Goal: Task Accomplishment & Management: Use online tool/utility

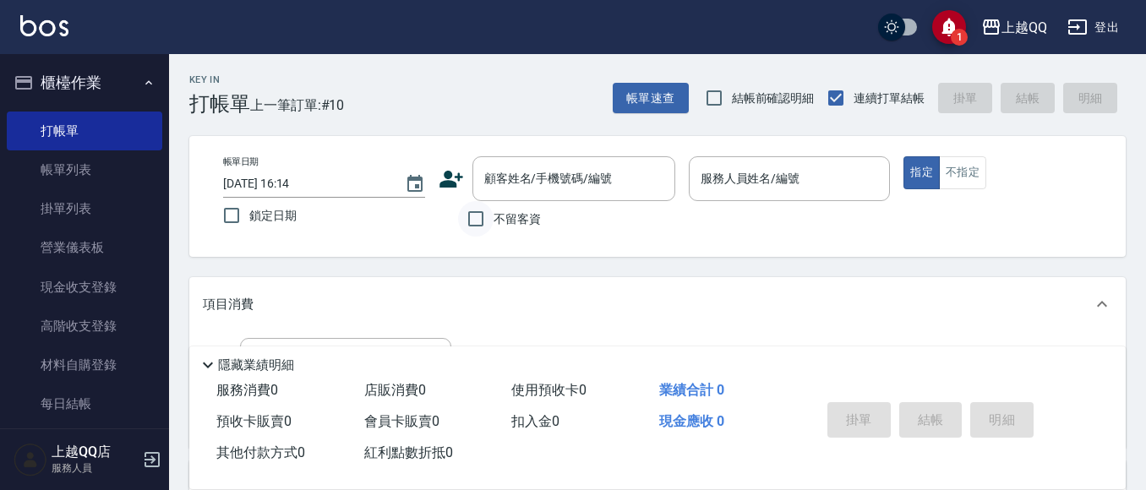
click at [466, 217] on input "不留客資" at bounding box center [476, 219] width 36 height 36
checkbox input "true"
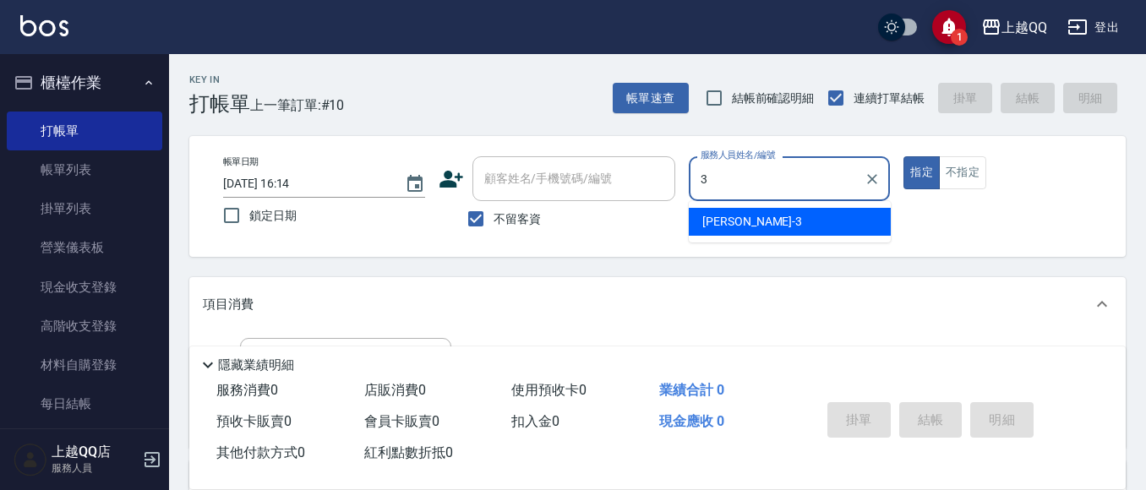
type input "佩怡-3"
type button "true"
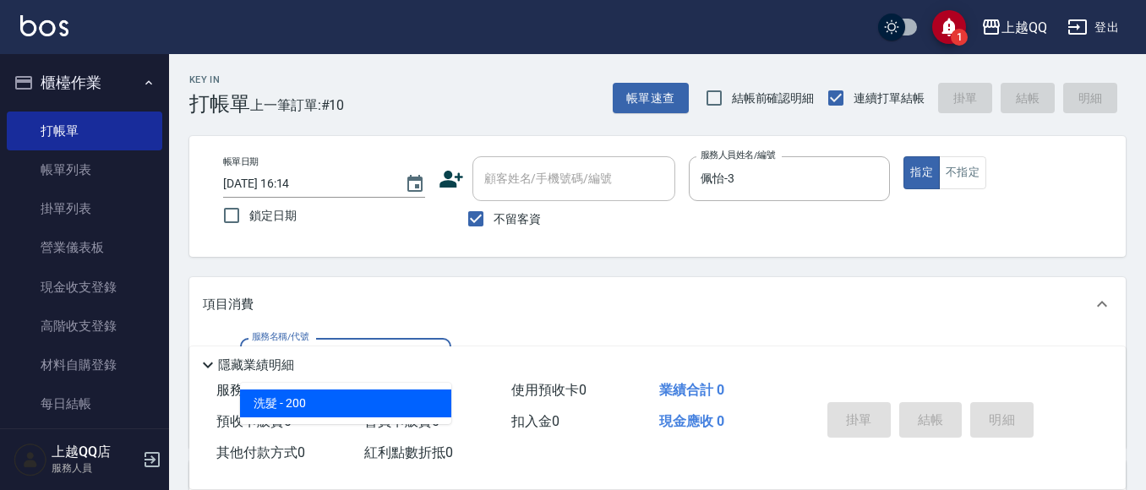
type input "洗髮(101)"
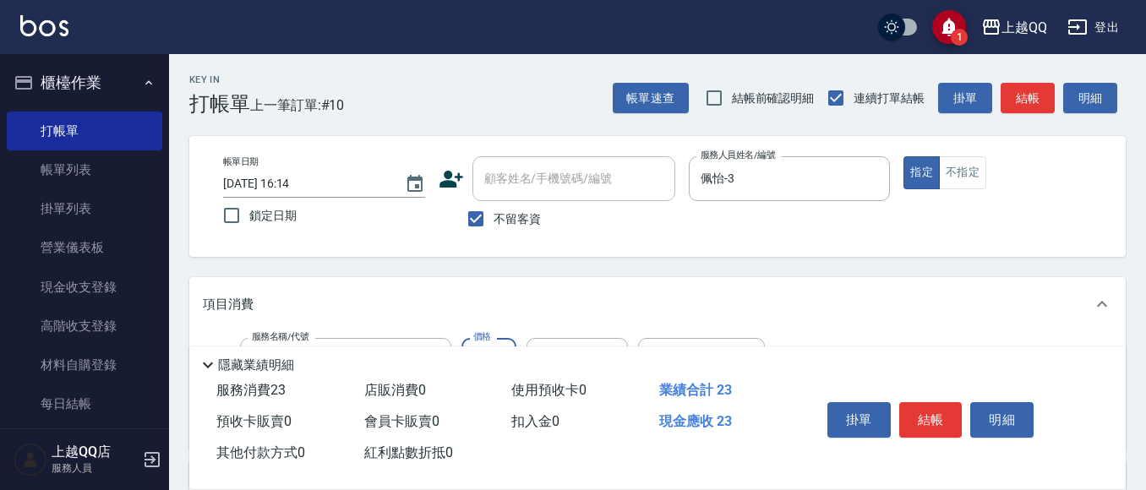
type input "230"
type input "佩怡-3"
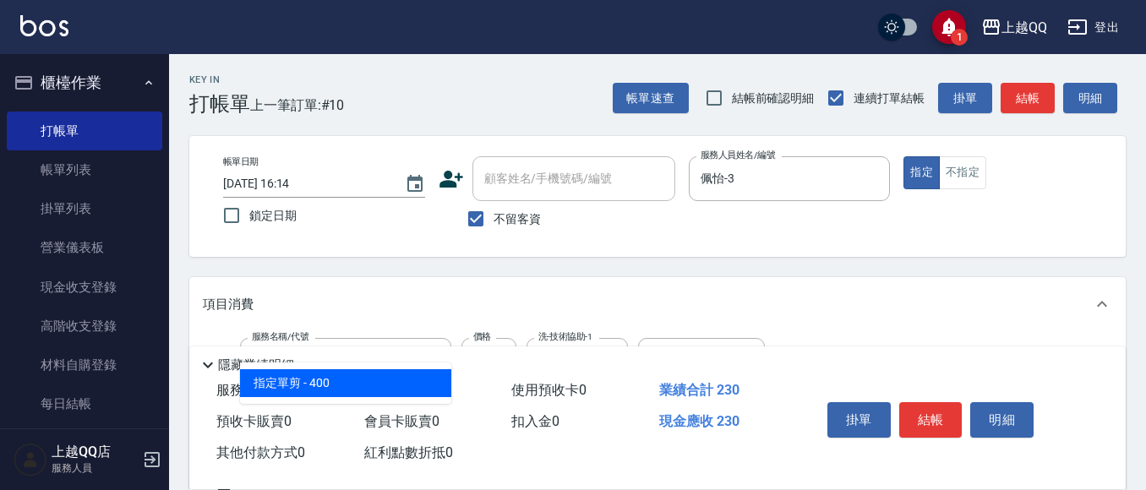
type input "指定單剪(203)"
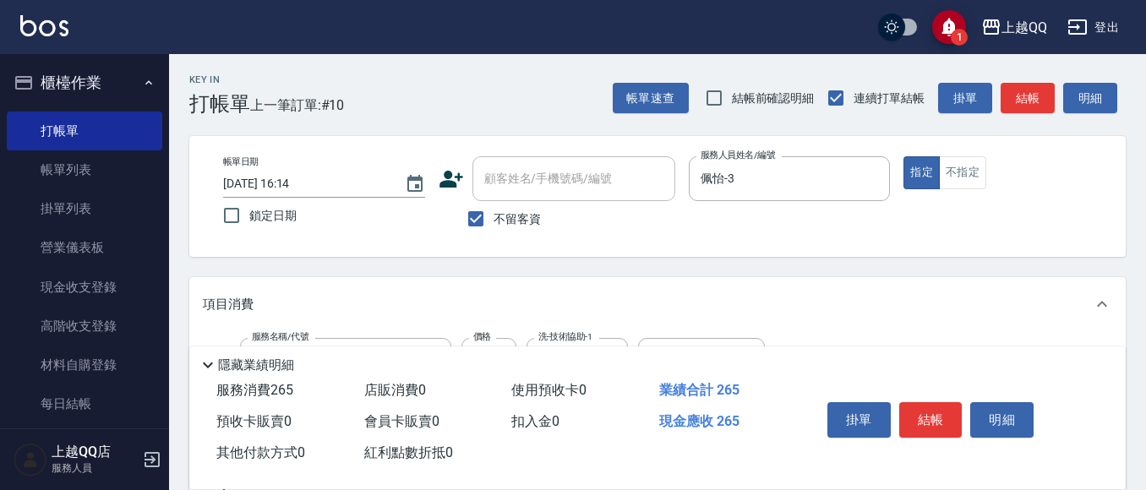
type input "350"
click at [1003, 412] on button "明細" at bounding box center [1001, 420] width 63 height 36
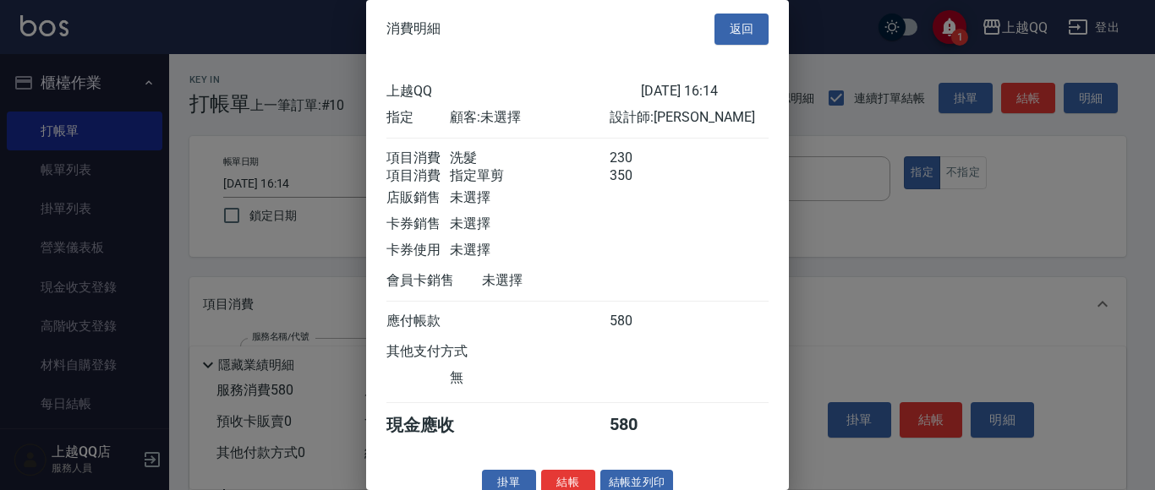
click at [915, 416] on div at bounding box center [577, 245] width 1155 height 490
click at [720, 46] on div "消費明細 返回" at bounding box center [577, 29] width 423 height 58
click at [699, 0] on div "消費明細 返回" at bounding box center [577, 29] width 423 height 58
click at [723, 30] on button "返回" at bounding box center [741, 29] width 54 height 31
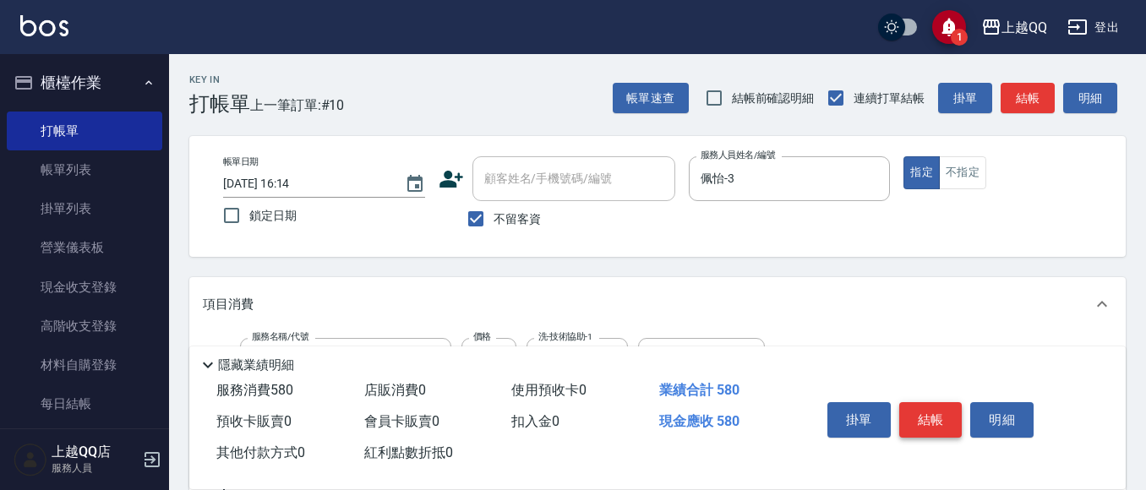
click at [932, 412] on button "結帳" at bounding box center [930, 420] width 63 height 36
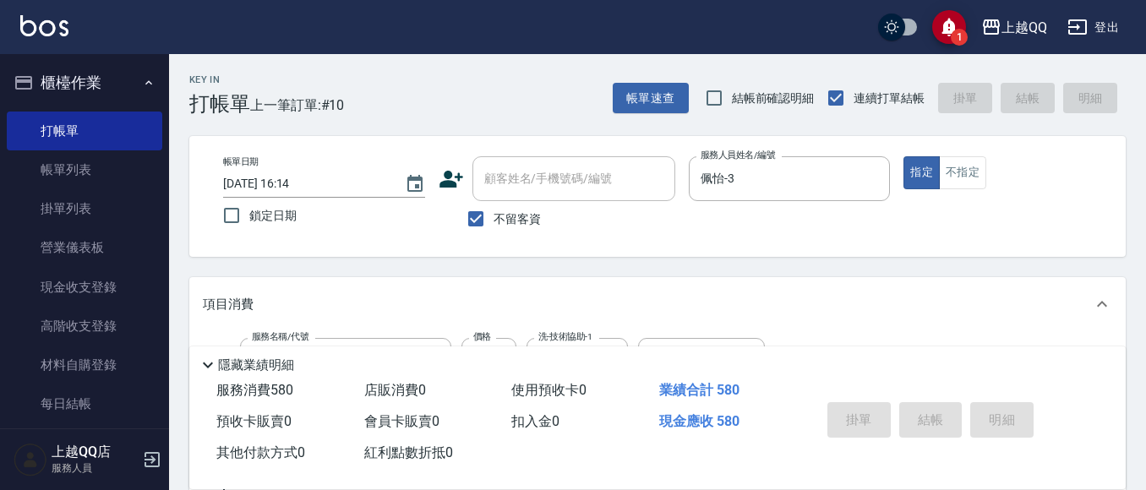
type input "[DATE] 18:45"
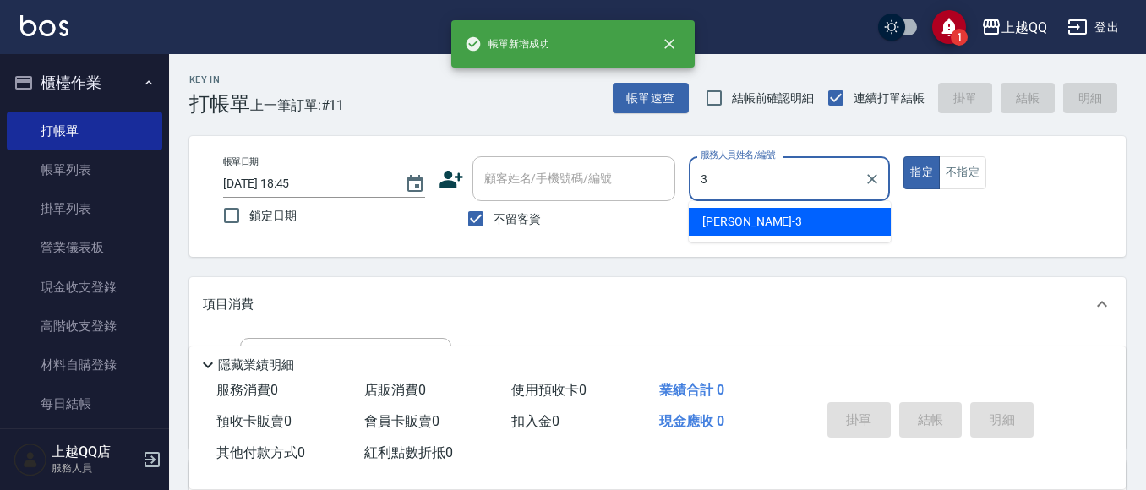
type input "佩怡-3"
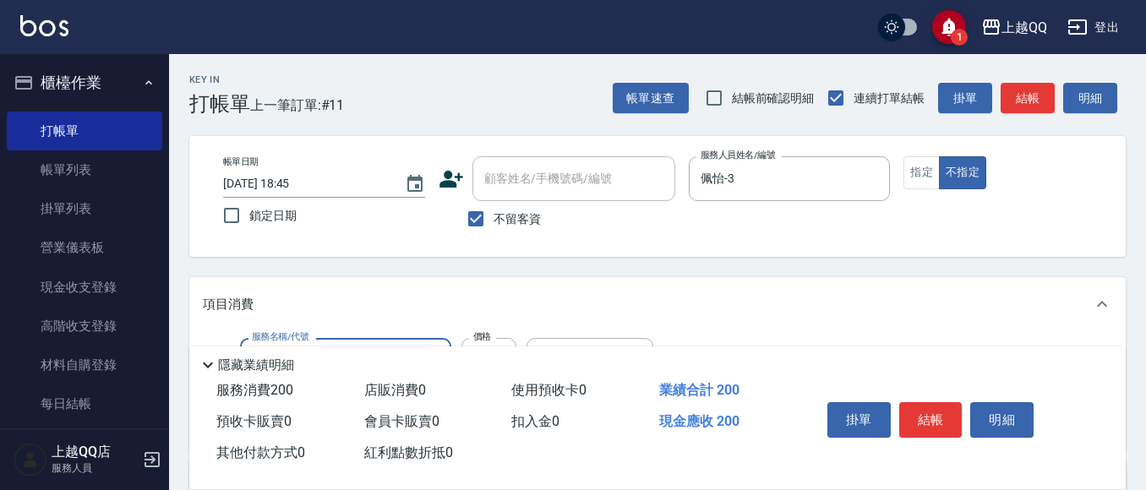
type input "洗髮(101)"
type input "230"
type input "佩怡-3"
type input "不指定單剪(202)"
click at [924, 416] on button "結帳" at bounding box center [930, 420] width 63 height 36
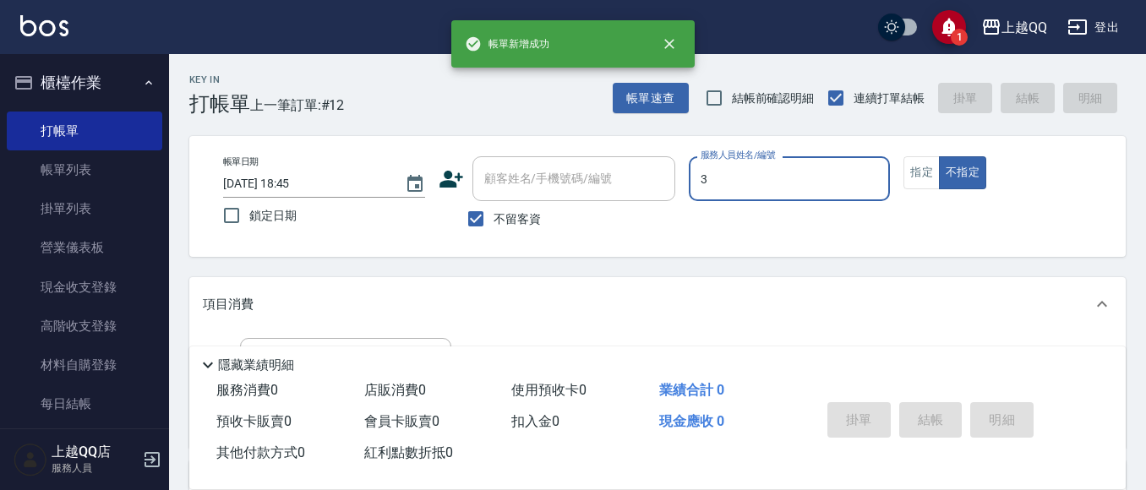
type input "3"
type button "false"
type input "佩怡-3"
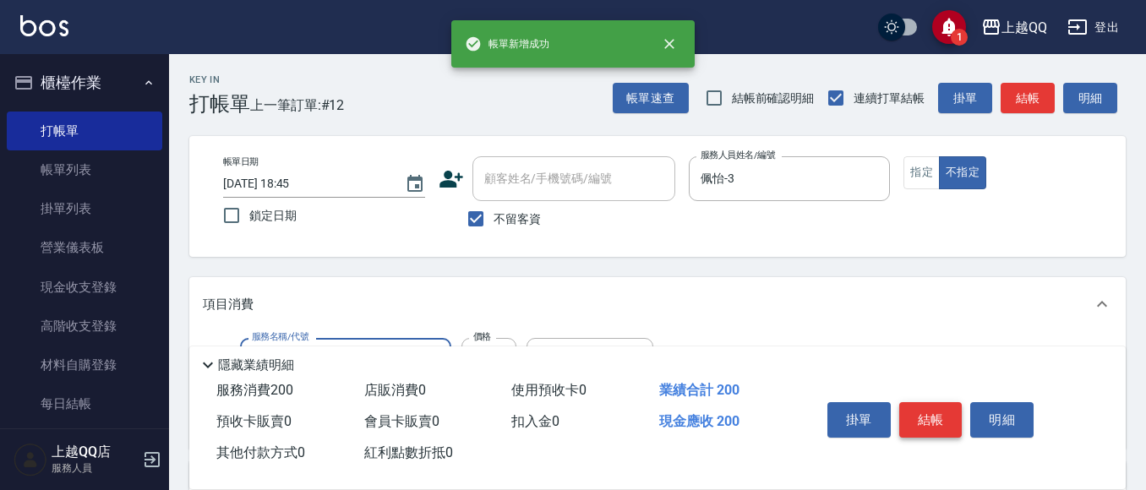
type input "洗髮(101)"
type input "250"
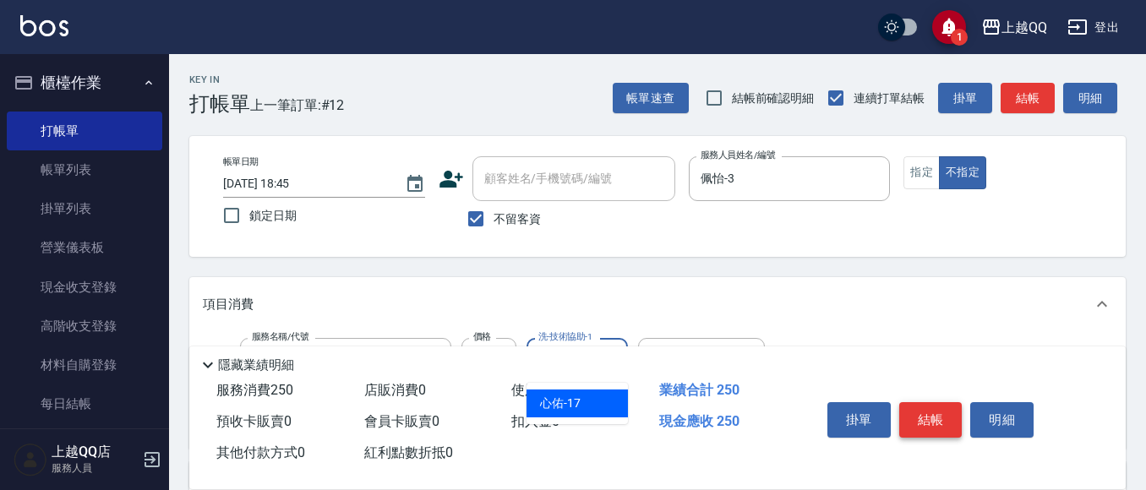
type input "心佑-17"
type input "不指定單剪(202)"
click at [924, 414] on button "結帳" at bounding box center [930, 420] width 63 height 36
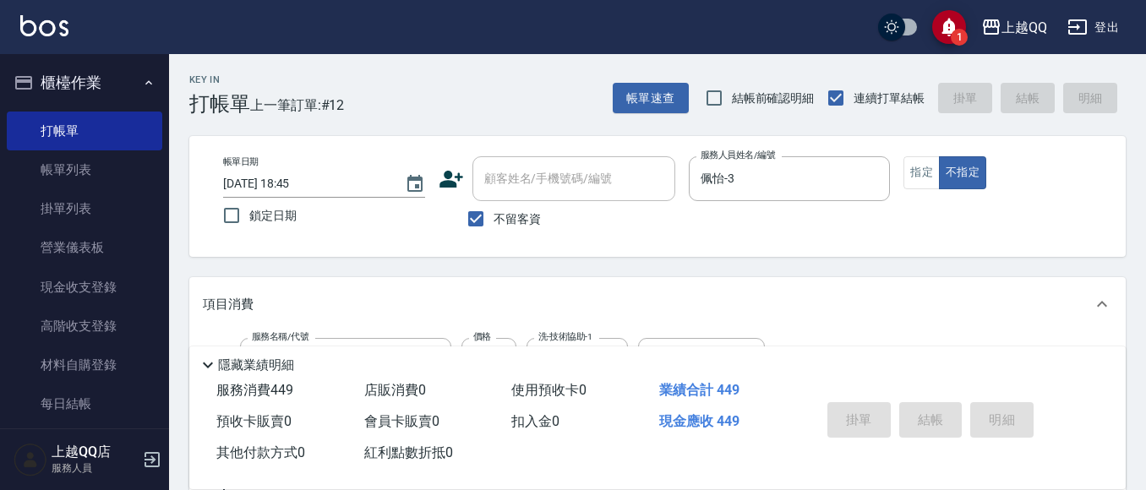
type input "[DATE] 18:46"
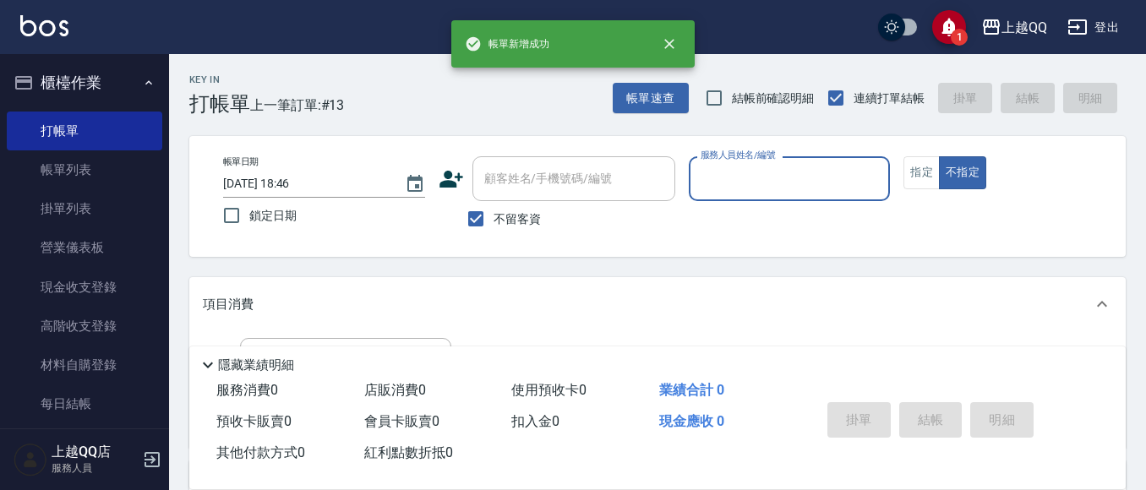
click at [689, 96] on div "帳單速查 結帳前確認明細 連續打單結帳 掛單 結帳 明細" at bounding box center [869, 98] width 513 height 36
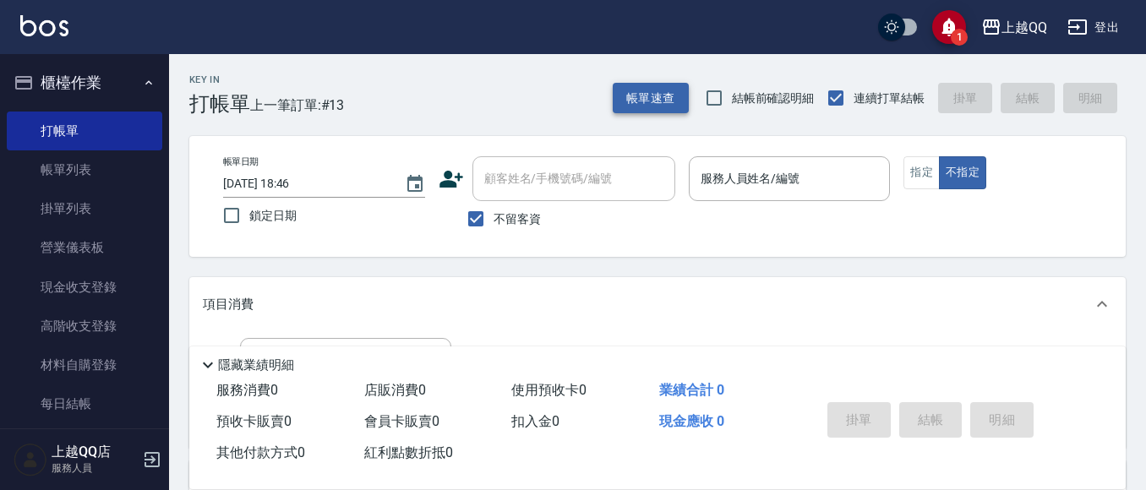
click at [669, 96] on button "帳單速查" at bounding box center [651, 98] width 76 height 31
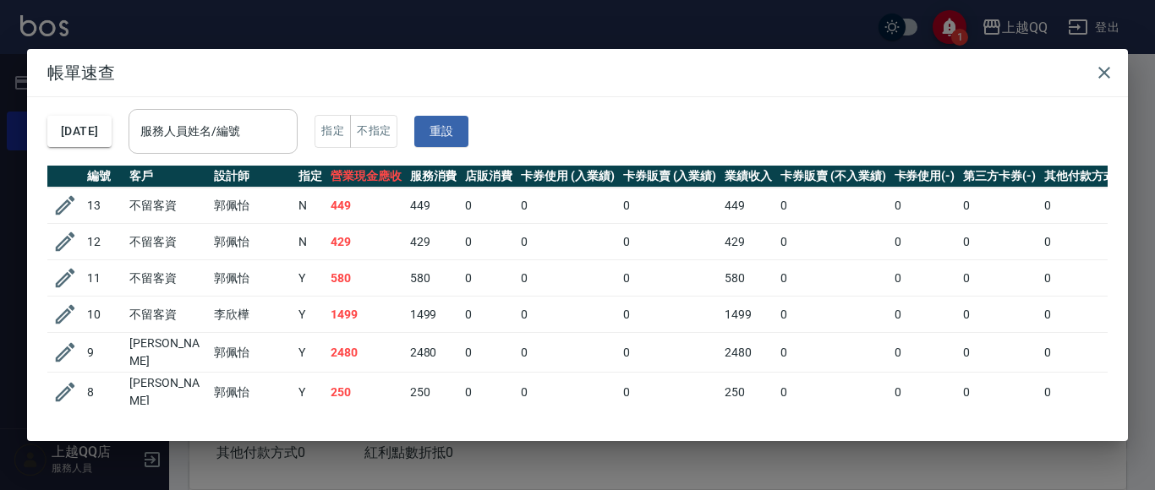
click at [282, 123] on input "服務人員姓名/編號" at bounding box center [213, 132] width 154 height 30
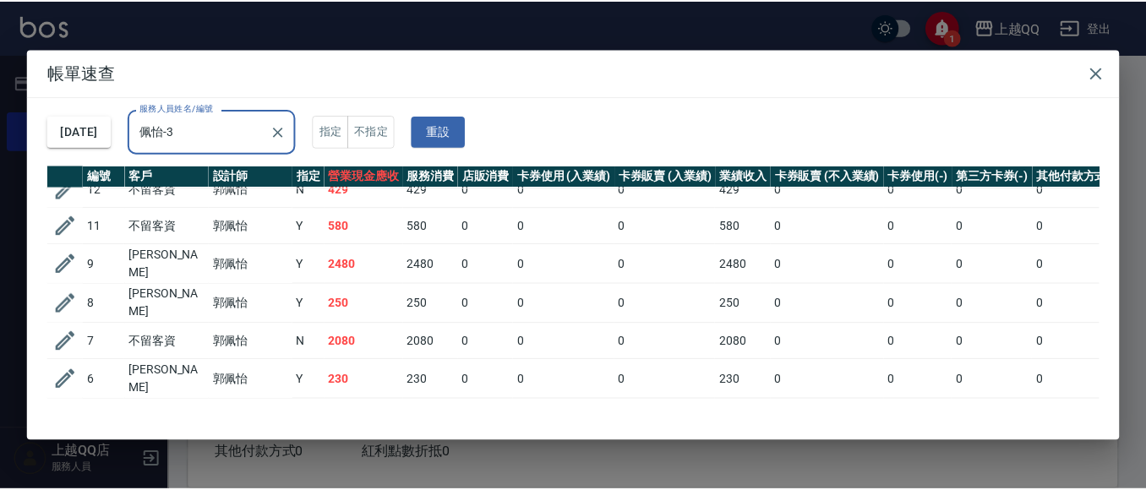
scroll to position [110, 0]
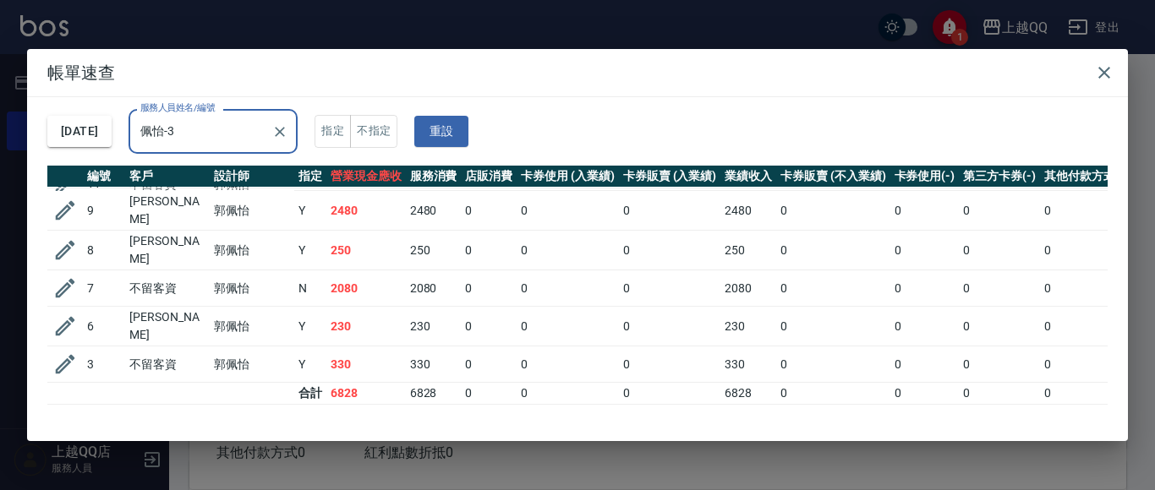
type input "佩怡-3"
click at [1117, 85] on h2 "帳單速查" at bounding box center [577, 72] width 1101 height 47
click at [1096, 65] on icon "button" at bounding box center [1104, 73] width 20 height 20
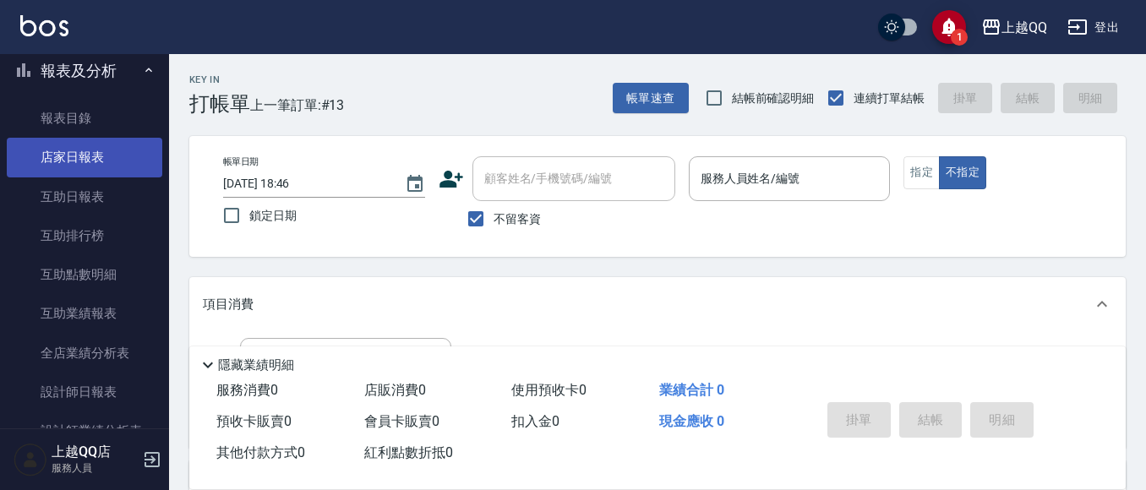
scroll to position [592, 0]
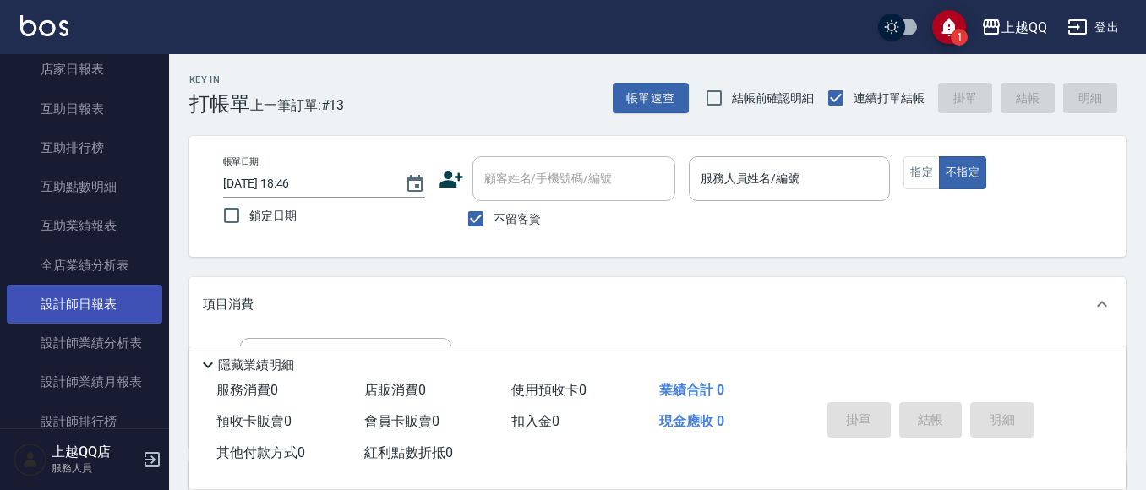
click at [101, 320] on link "設計師日報表" at bounding box center [85, 304] width 156 height 39
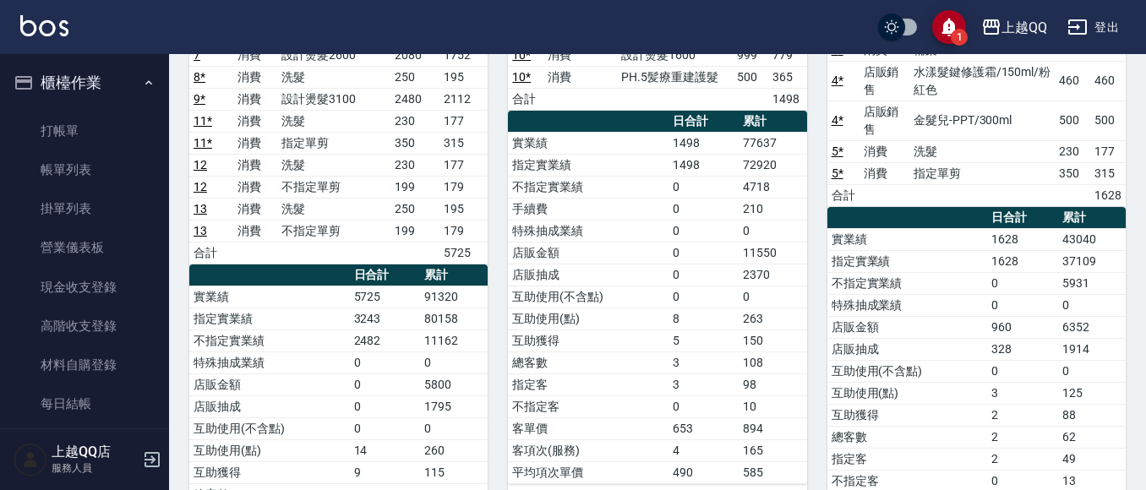
click at [121, 108] on ul "打帳單 帳單列表 掛單列表 營業儀表板 現金收支登錄 高階收支登錄 材料自購登錄 每日結帳 排班表 現場電腦打卡" at bounding box center [85, 307] width 156 height 405
click at [154, 146] on nav "櫃檯作業 打帳單 帳單列表 掛單列表 營業儀表板 現金收支登錄 高階收支登錄 材料自購登錄 每日結帳 排班表 現場電腦打卡 預約管理 預約管理 單日預約紀錄 …" at bounding box center [84, 241] width 169 height 374
click at [120, 133] on link "打帳單" at bounding box center [85, 131] width 156 height 39
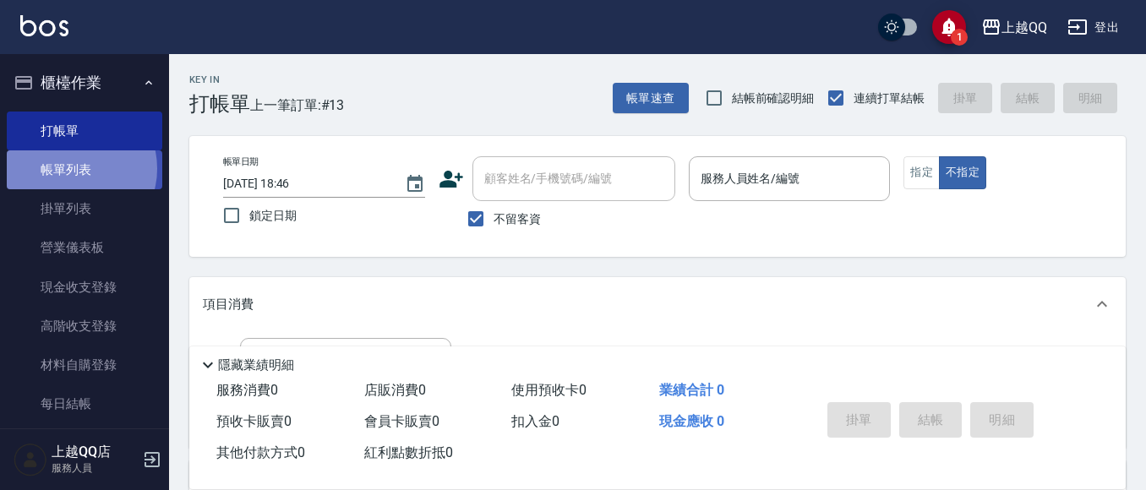
click at [75, 169] on link "帳單列表" at bounding box center [85, 169] width 156 height 39
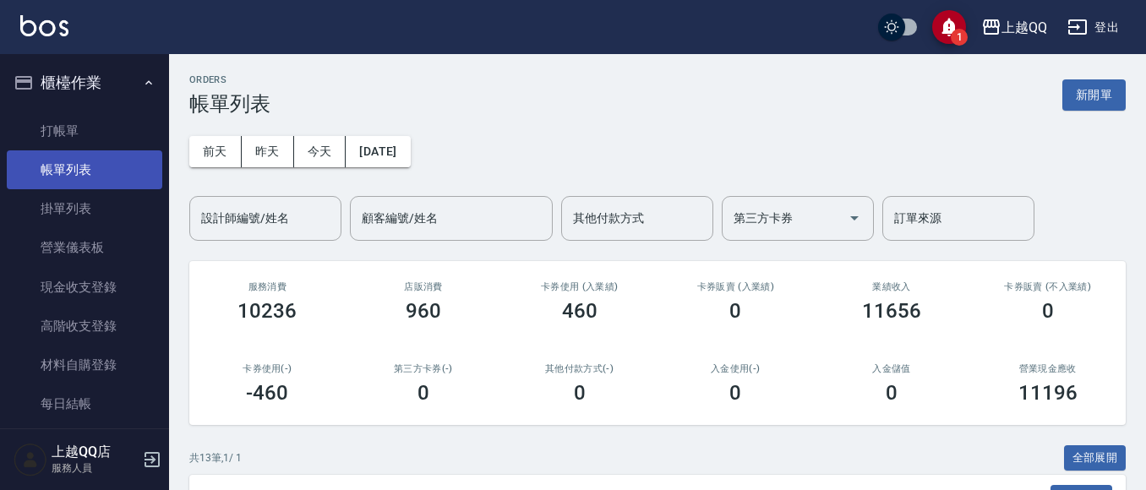
click at [294, 151] on button "今天" at bounding box center [320, 151] width 52 height 31
click at [236, 236] on div "設計師編號/姓名" at bounding box center [265, 218] width 152 height 45
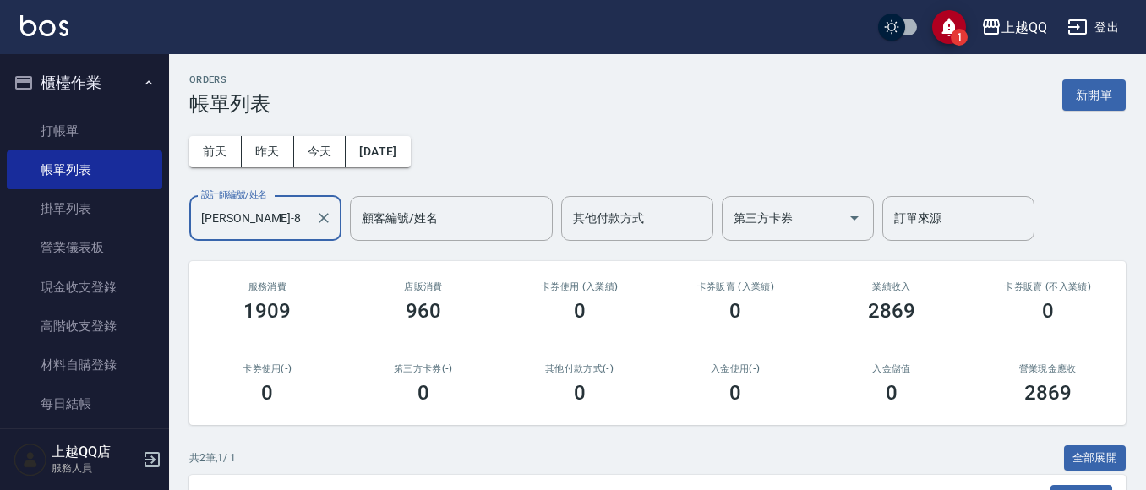
scroll to position [233, 0]
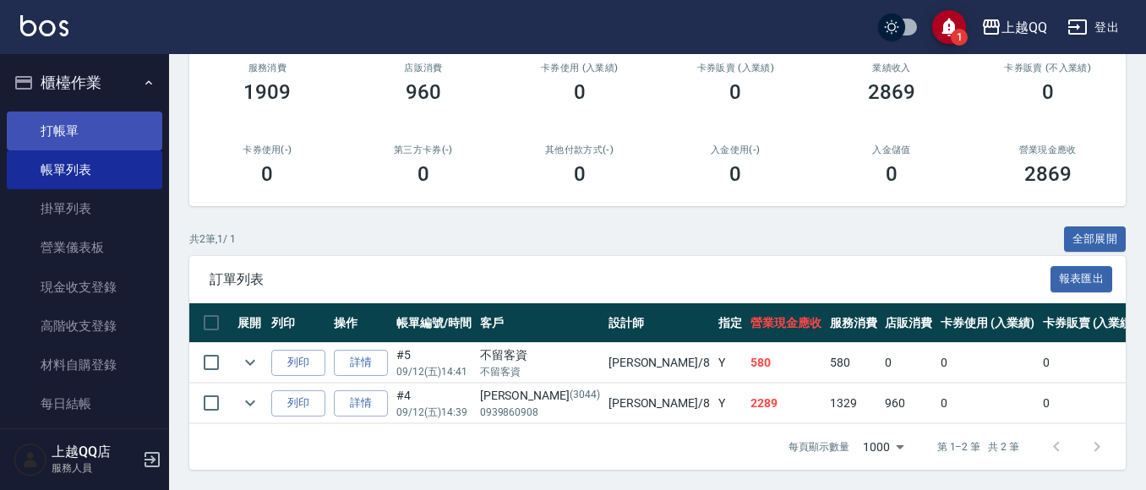
type input "[PERSON_NAME]-8"
click at [60, 134] on link "打帳單" at bounding box center [85, 131] width 156 height 39
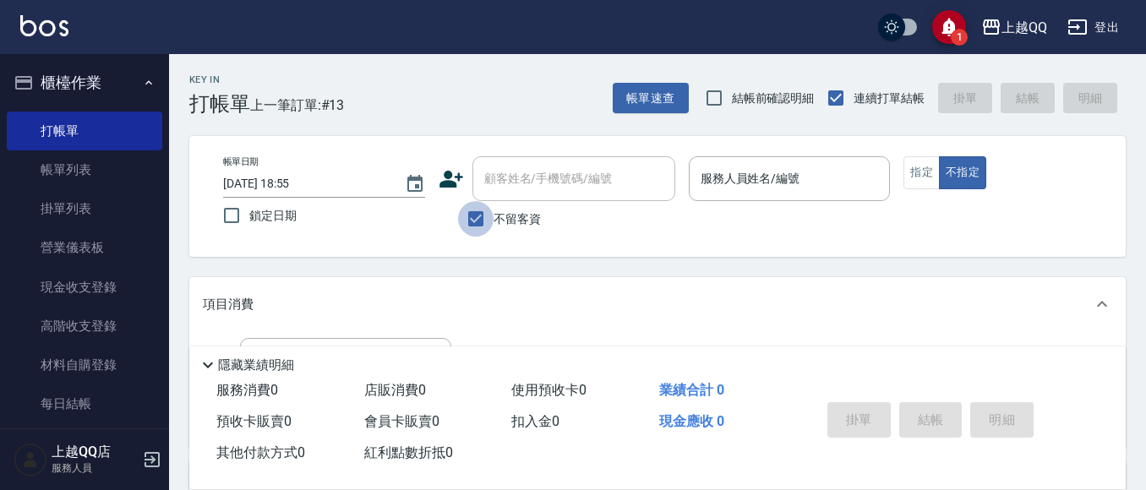
click at [480, 221] on input "不留客資" at bounding box center [476, 219] width 36 height 36
checkbox input "false"
click at [511, 172] on div "顧客姓名/手機號碼/編號 顧客姓名/手機號碼/編號" at bounding box center [574, 178] width 203 height 45
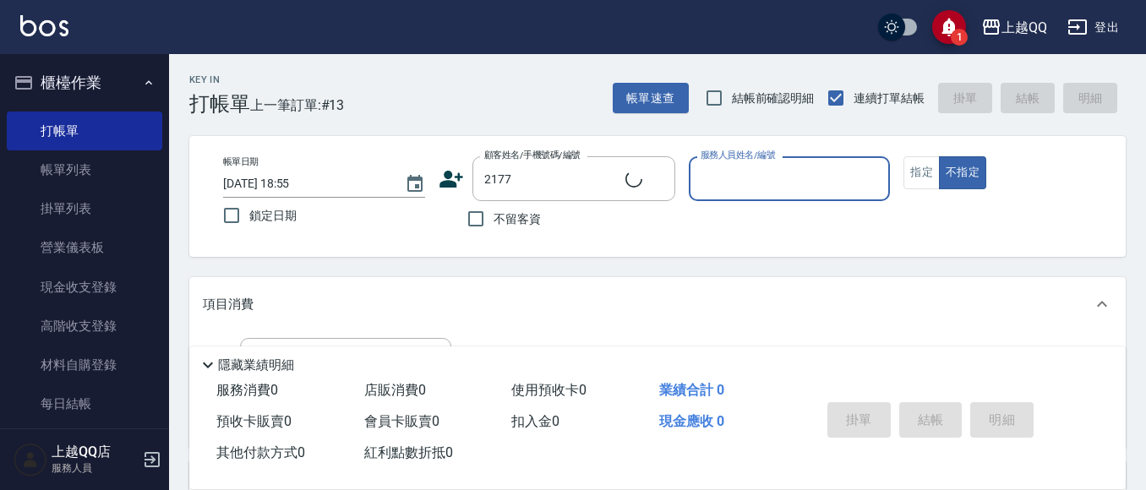
type input "[PERSON_NAME]/0987989581/2177"
type input "[PERSON_NAME]-8"
click at [917, 170] on button "指定" at bounding box center [922, 172] width 36 height 33
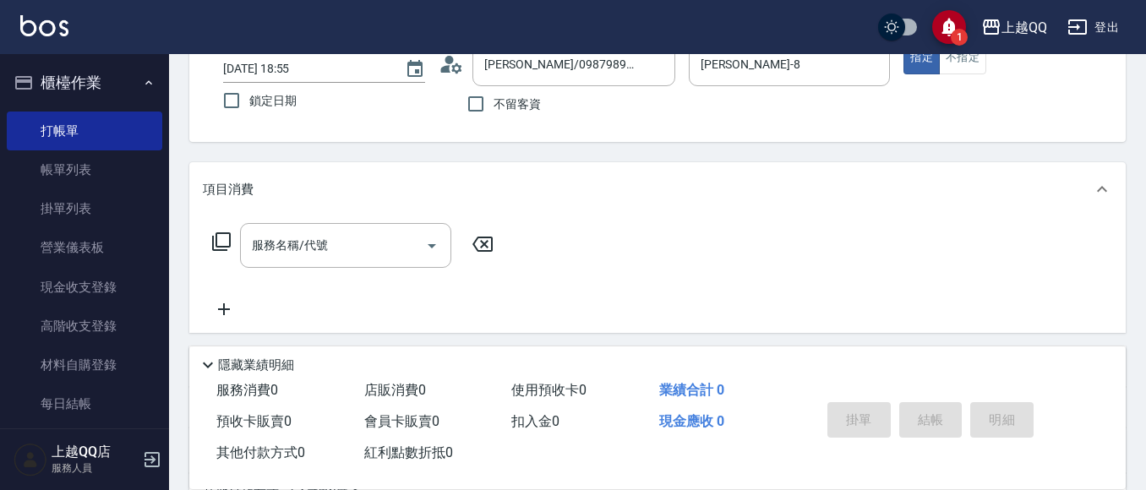
scroll to position [131, 0]
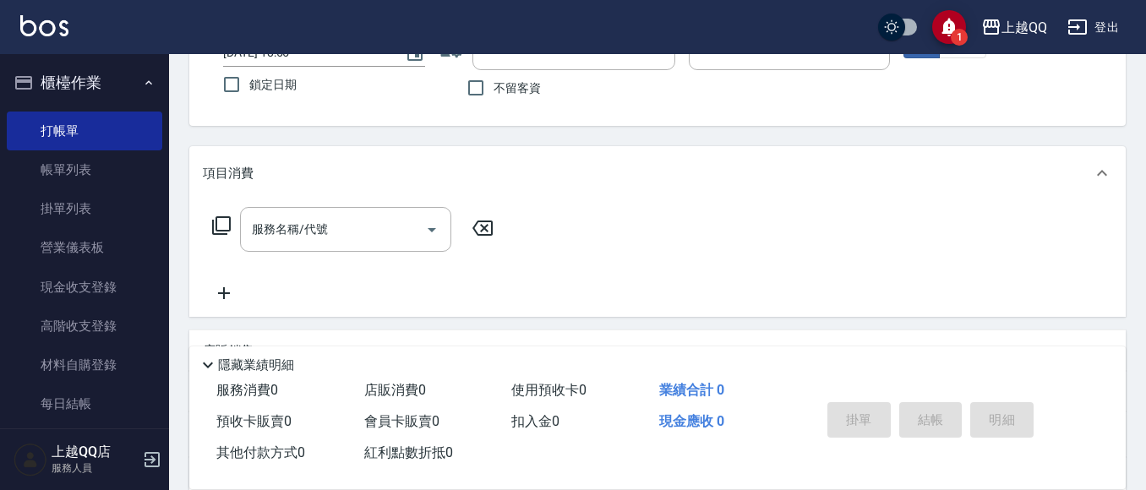
click at [229, 221] on icon at bounding box center [221, 225] width 19 height 19
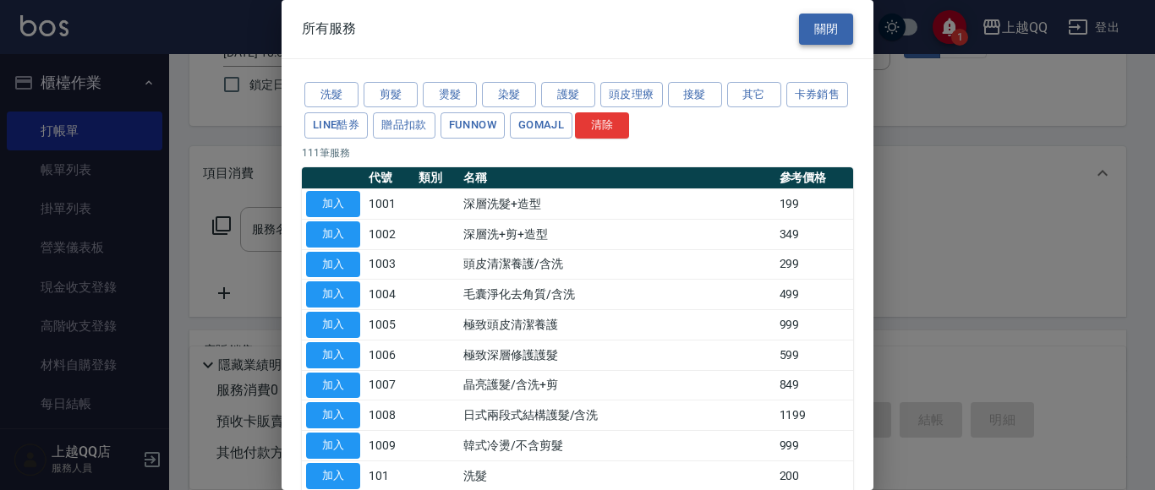
click at [833, 19] on button "關閉" at bounding box center [826, 29] width 54 height 31
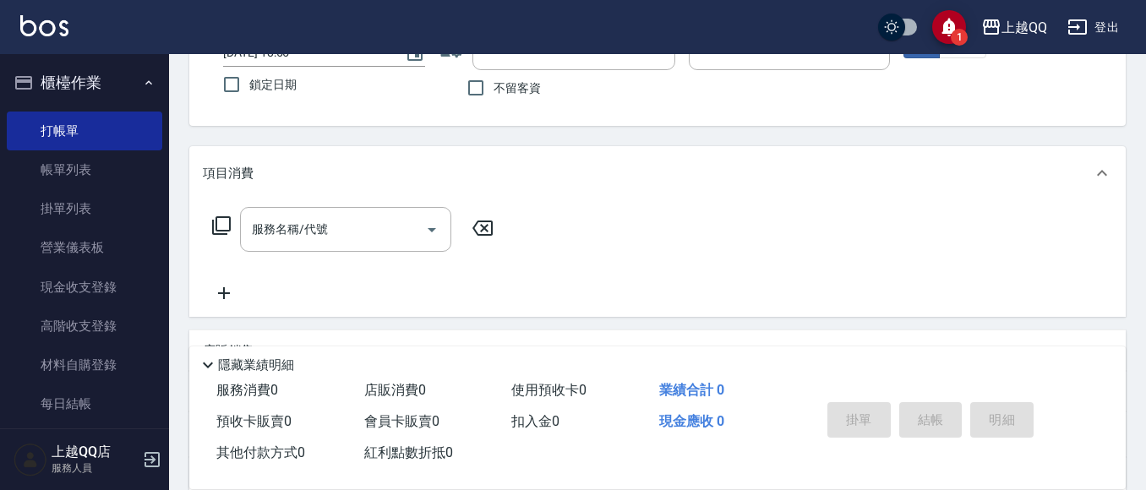
scroll to position [342, 0]
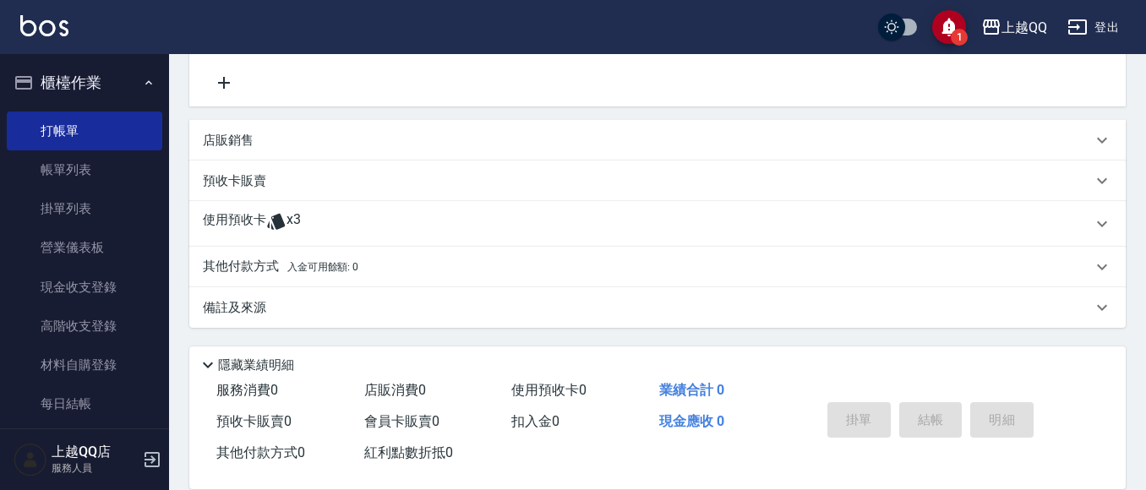
click at [370, 226] on div "使用預收卡 x3" at bounding box center [647, 223] width 889 height 25
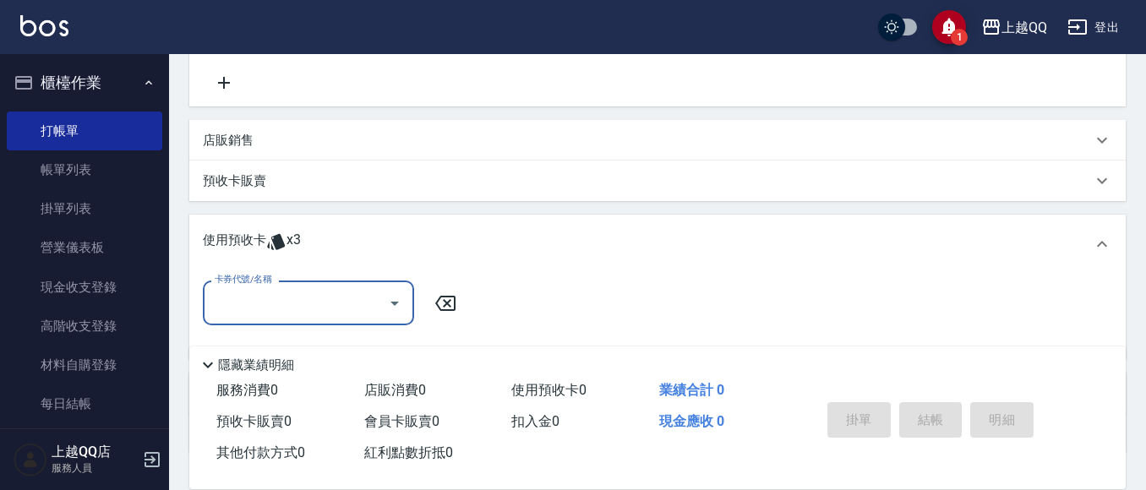
scroll to position [0, 0]
click at [396, 302] on icon "Open" at bounding box center [395, 304] width 8 height 4
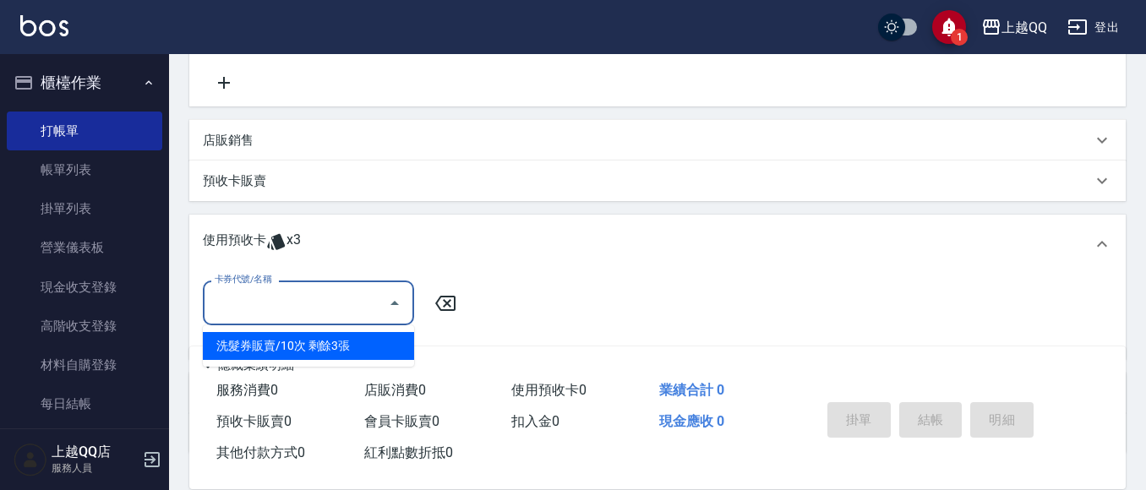
click at [372, 343] on div "洗髮券販賣/10次 剩餘3張" at bounding box center [308, 346] width 211 height 28
type input "洗髮券販賣/10次"
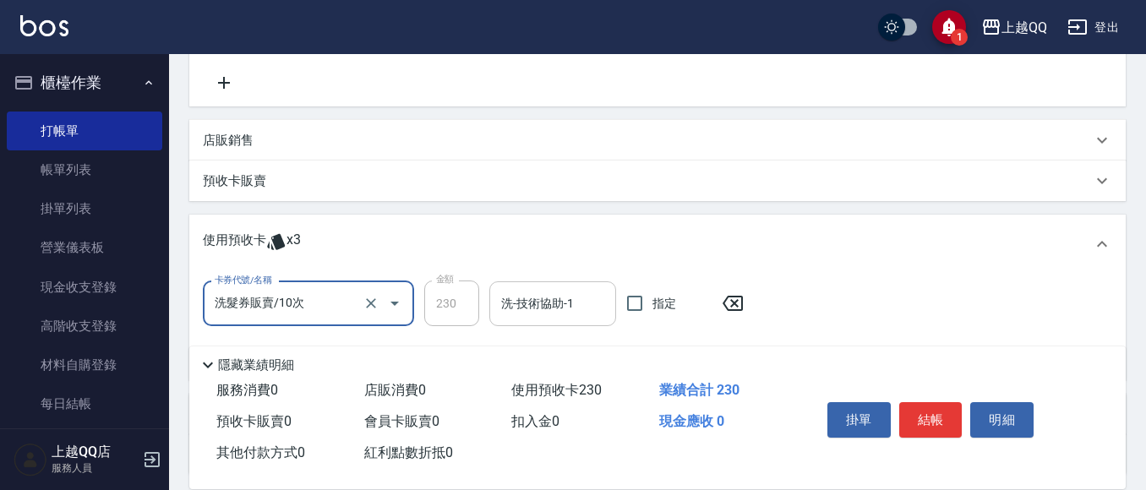
click at [526, 295] on div "洗-技術協助-1 洗-技術協助-1" at bounding box center [552, 303] width 127 height 45
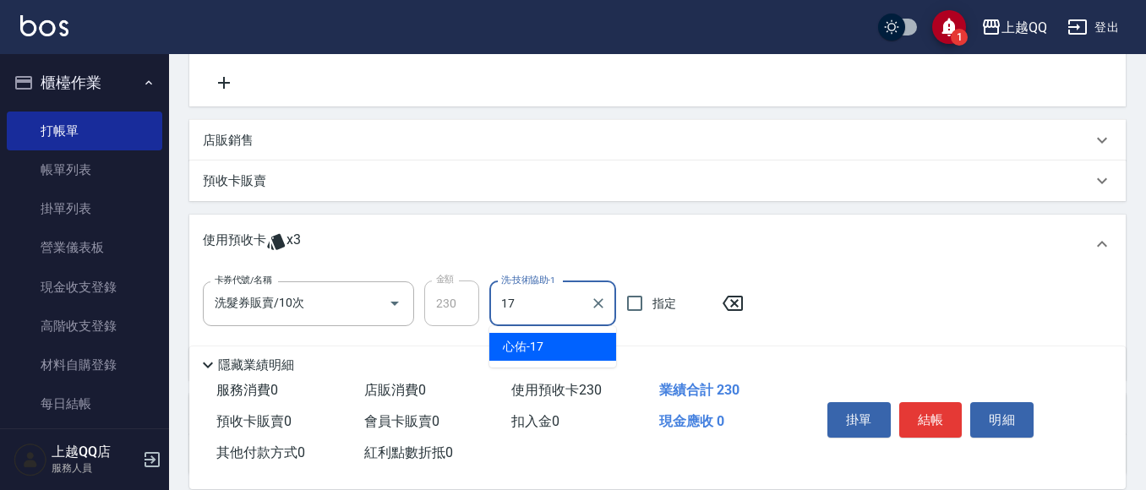
click at [531, 340] on span "心佑 -17" at bounding box center [523, 347] width 41 height 18
type input "心佑-17"
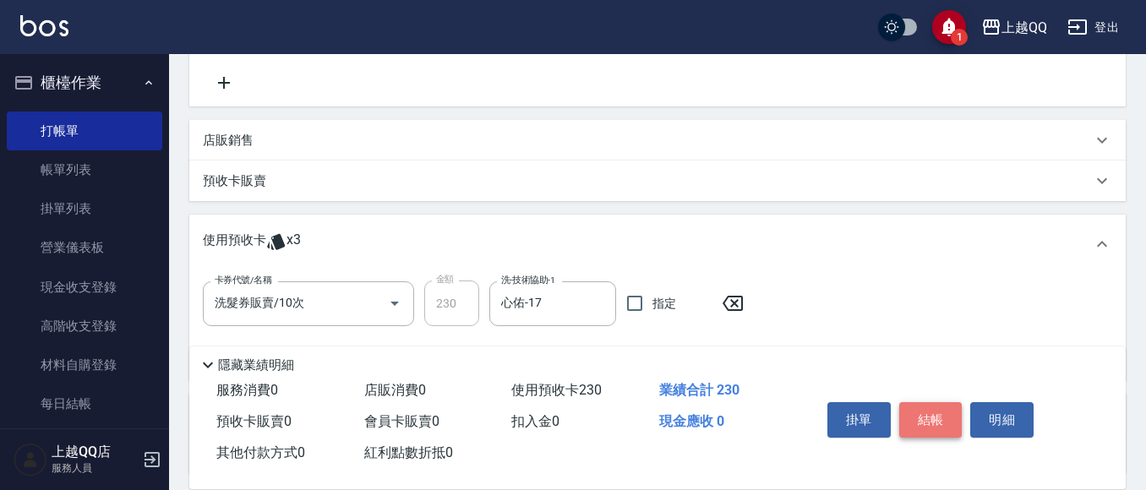
click at [944, 410] on button "結帳" at bounding box center [930, 420] width 63 height 36
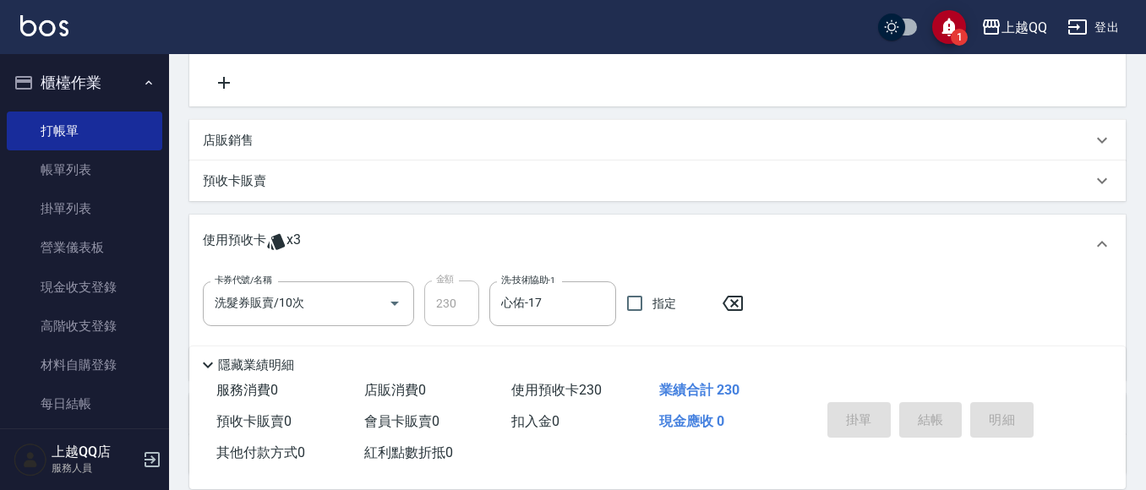
type input "[DATE] 18:56"
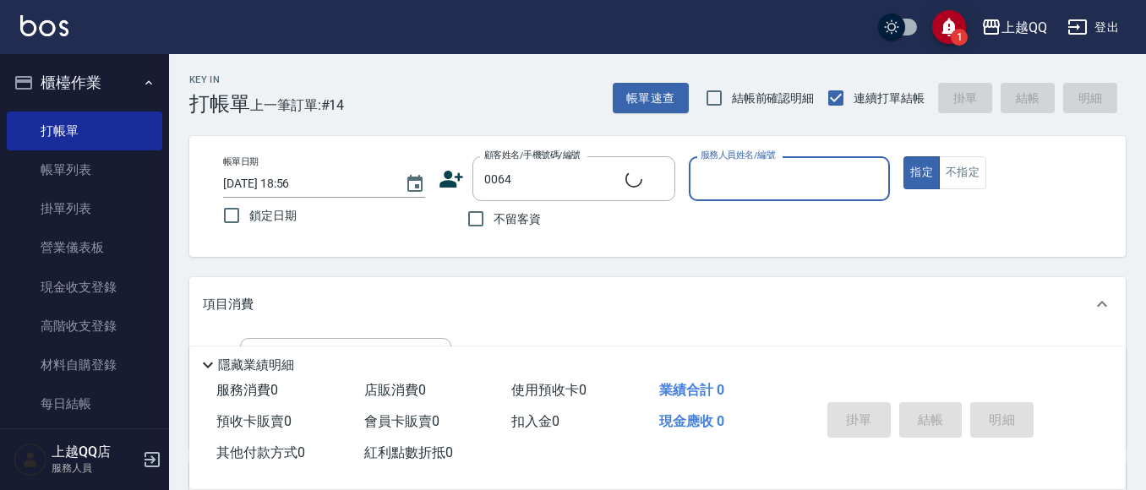
type input "[PERSON_NAME]/0972261151/0064"
type input "[PERSON_NAME]-8"
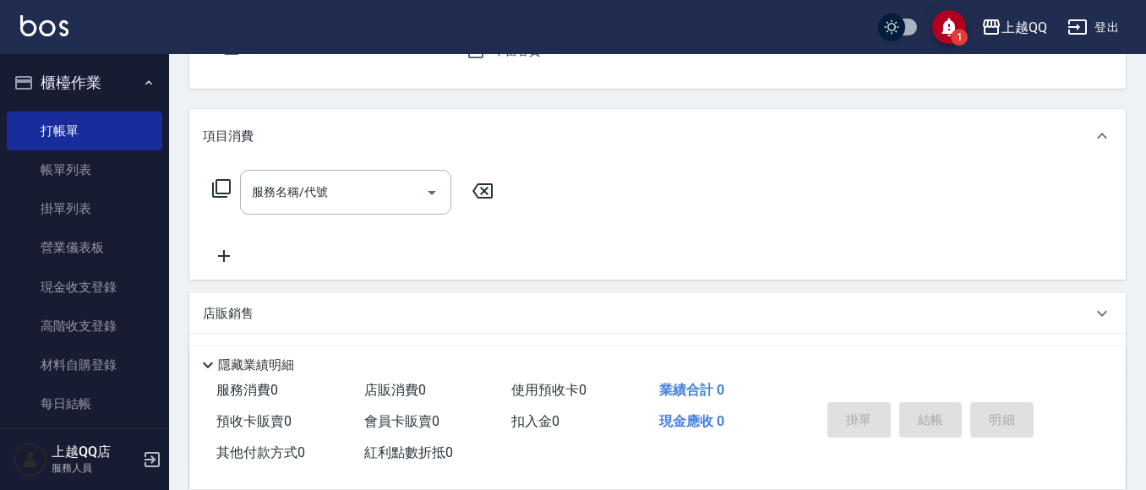
click at [216, 178] on icon at bounding box center [221, 188] width 20 height 20
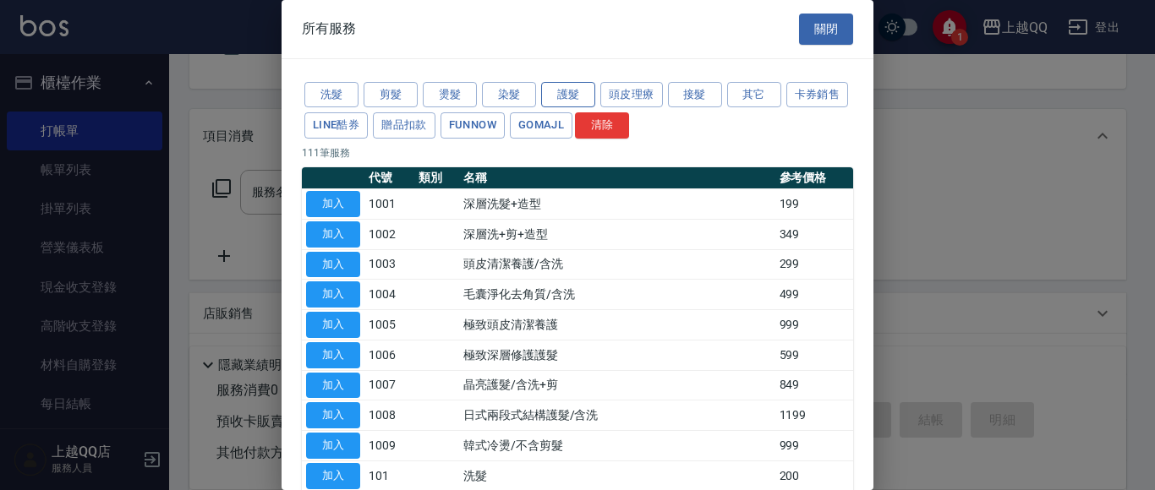
click at [579, 96] on button "護髮" at bounding box center [568, 95] width 54 height 26
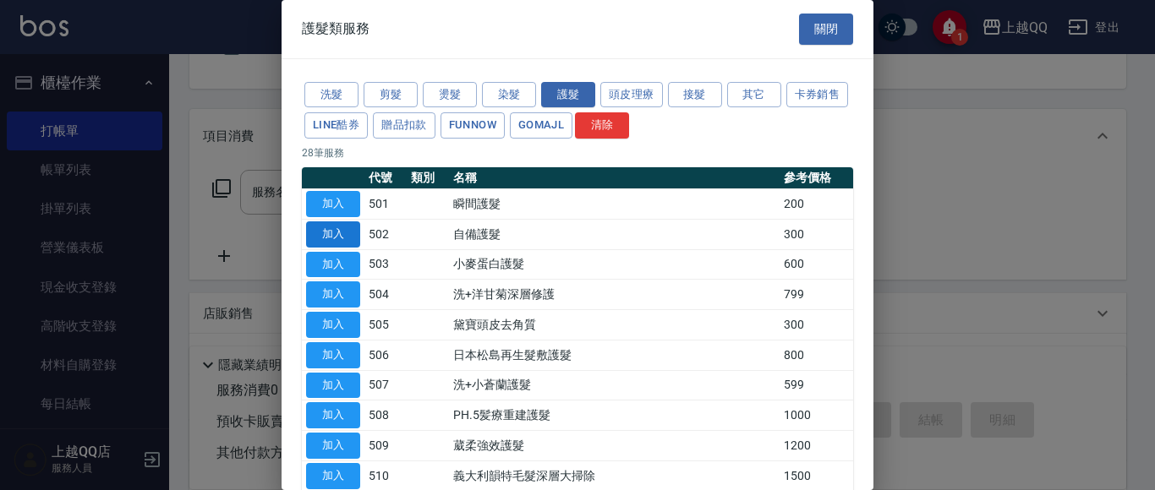
click at [312, 231] on button "加入" at bounding box center [333, 234] width 54 height 26
type input "自備護髮(502)"
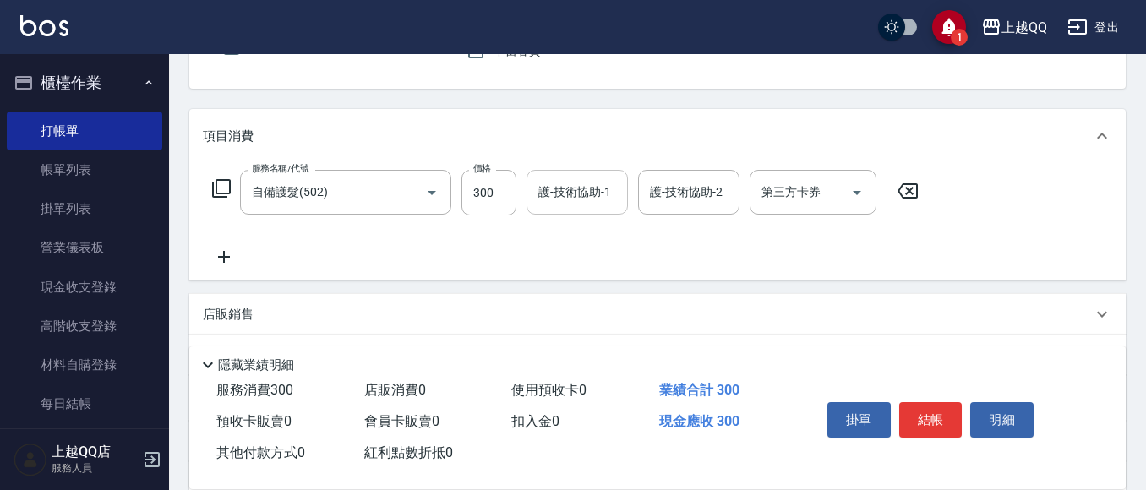
click at [580, 183] on div "護-技術協助-1 護-技術協助-1" at bounding box center [577, 192] width 101 height 45
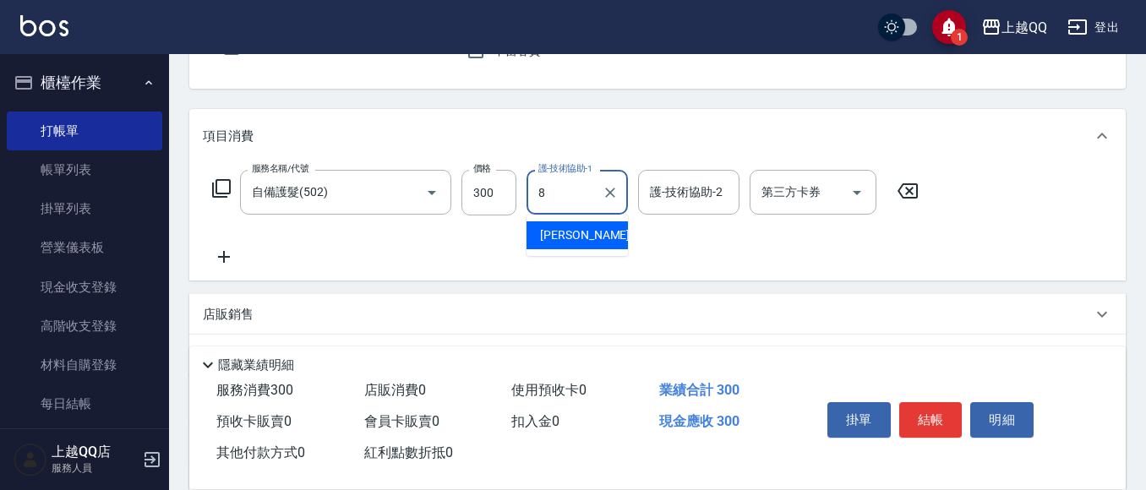
click at [598, 232] on div "[PERSON_NAME] -8" at bounding box center [577, 235] width 101 height 28
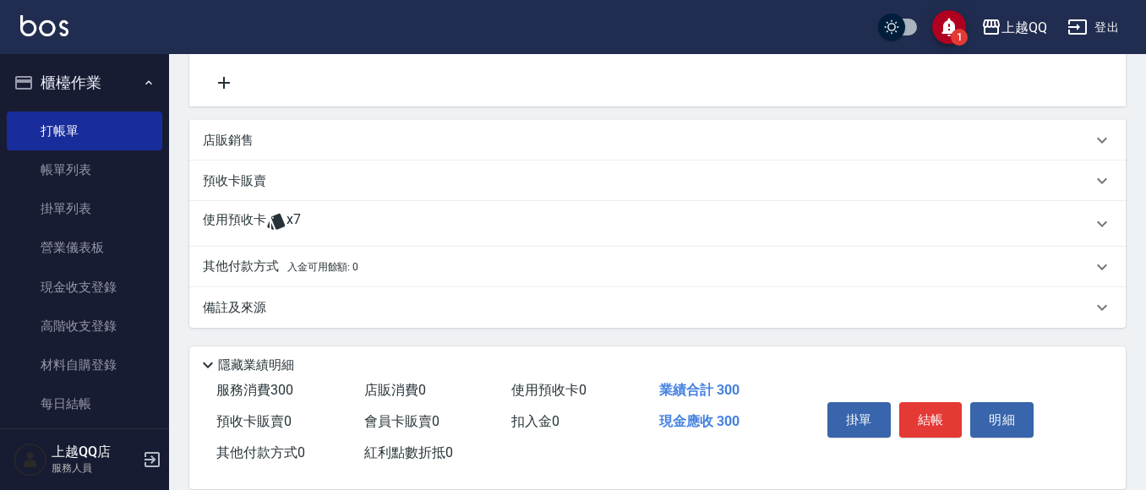
type input "[PERSON_NAME]-8"
click at [428, 234] on div "使用預收卡 x7" at bounding box center [647, 223] width 889 height 25
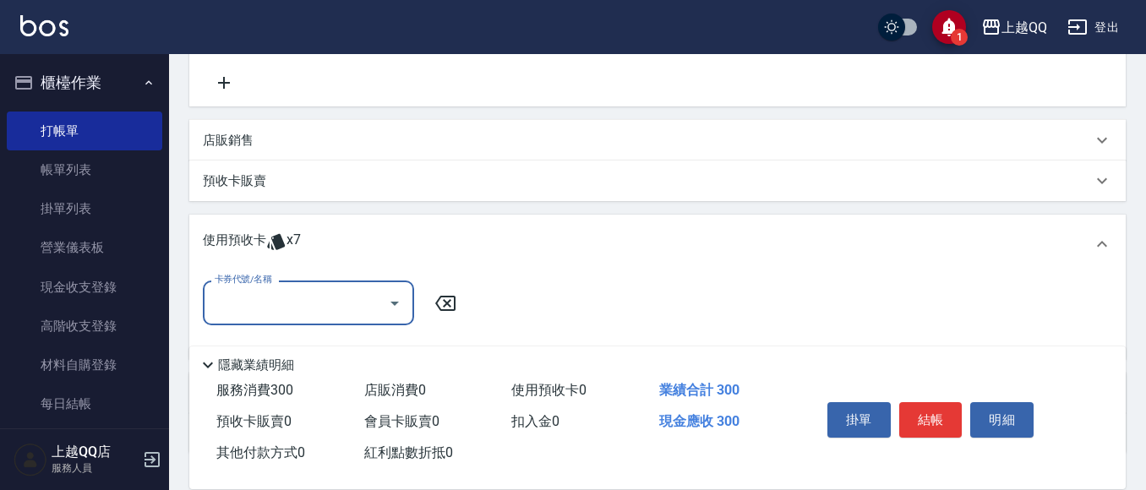
scroll to position [0, 0]
click at [382, 292] on div at bounding box center [393, 303] width 25 height 45
click at [396, 297] on icon "Open" at bounding box center [395, 303] width 20 height 20
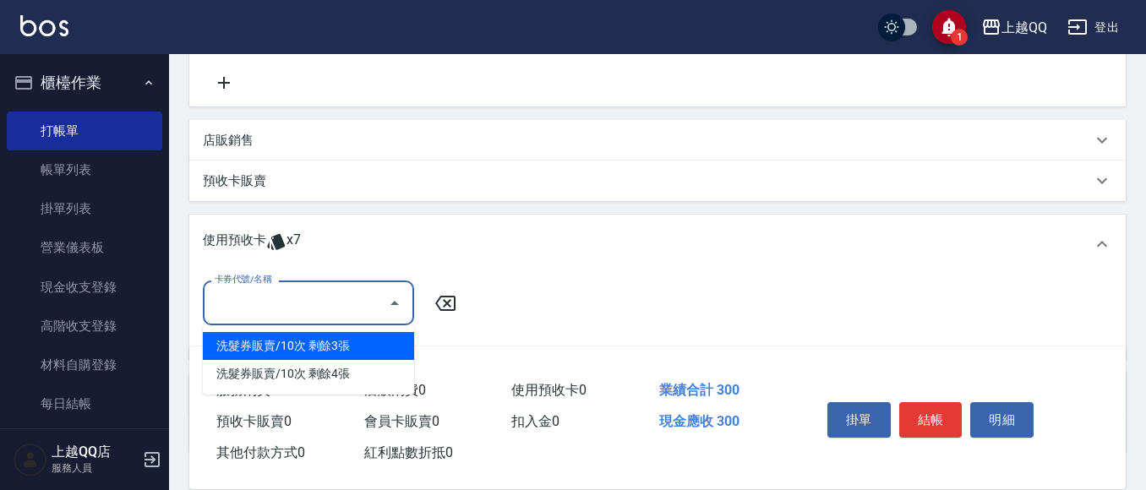
click at [368, 358] on div "洗髮券販賣/10次 剩餘3張" at bounding box center [308, 346] width 211 height 28
type input "洗髮券販賣/10次"
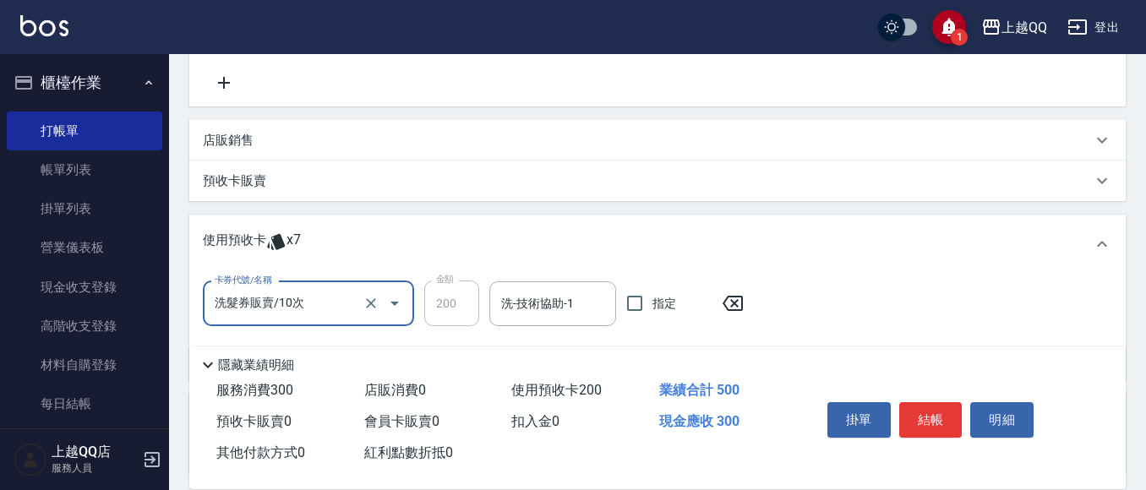
click at [737, 302] on icon at bounding box center [733, 303] width 20 height 15
click at [399, 298] on icon "Open" at bounding box center [395, 303] width 20 height 20
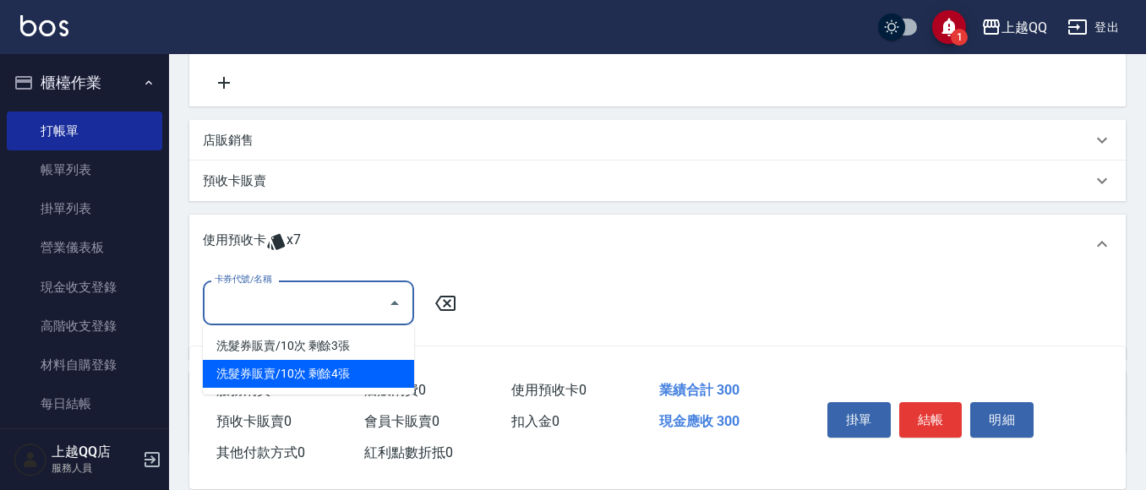
click at [391, 363] on div "洗髮券販賣/10次 剩餘4張" at bounding box center [308, 374] width 211 height 28
type input "洗髮券販賣/10次"
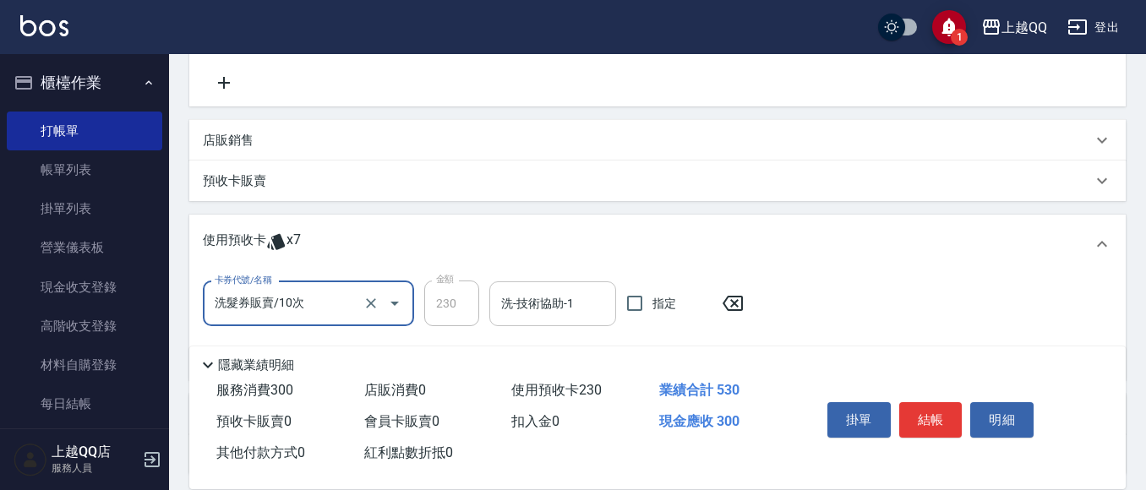
click at [551, 322] on div "洗-技術協助-1" at bounding box center [552, 303] width 127 height 45
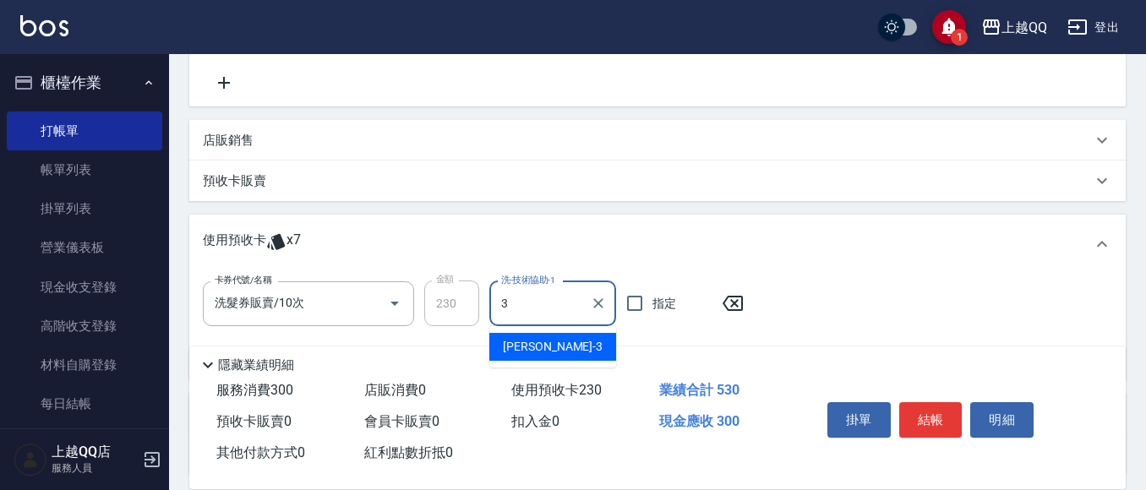
click at [545, 352] on div "佩怡 -3" at bounding box center [552, 347] width 127 height 28
type input "佩怡-3"
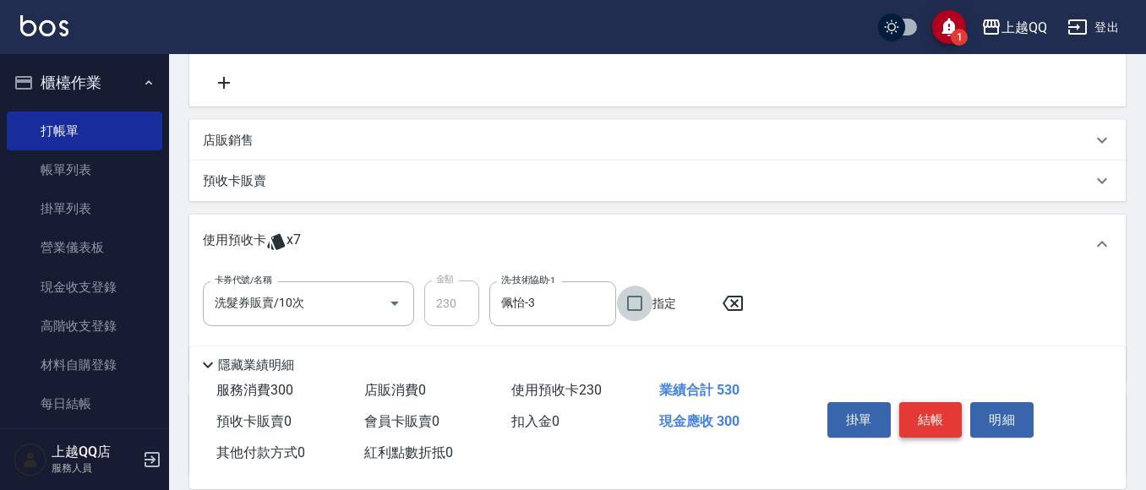
click at [931, 413] on button "結帳" at bounding box center [930, 420] width 63 height 36
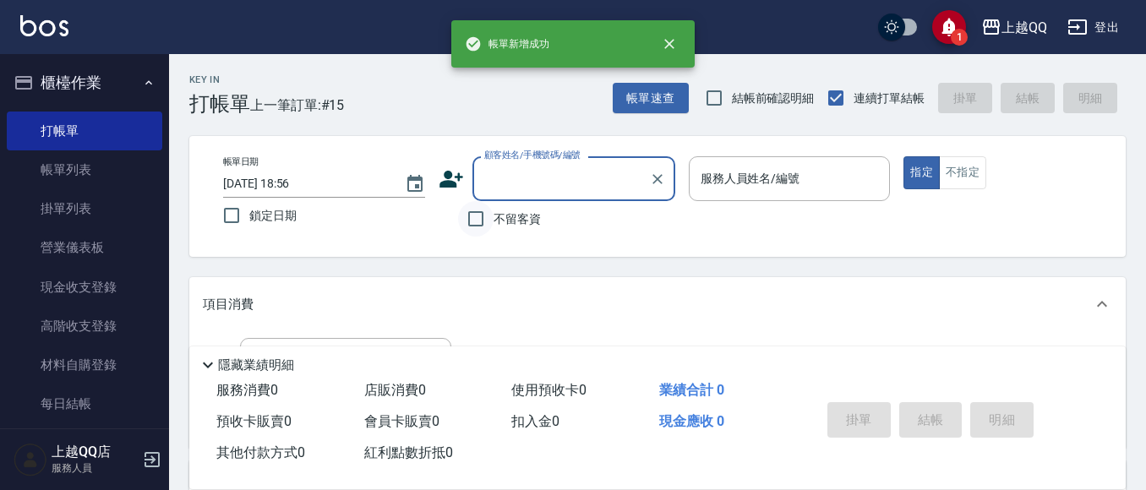
click at [483, 213] on input "不留客資" at bounding box center [476, 219] width 36 height 36
checkbox input "true"
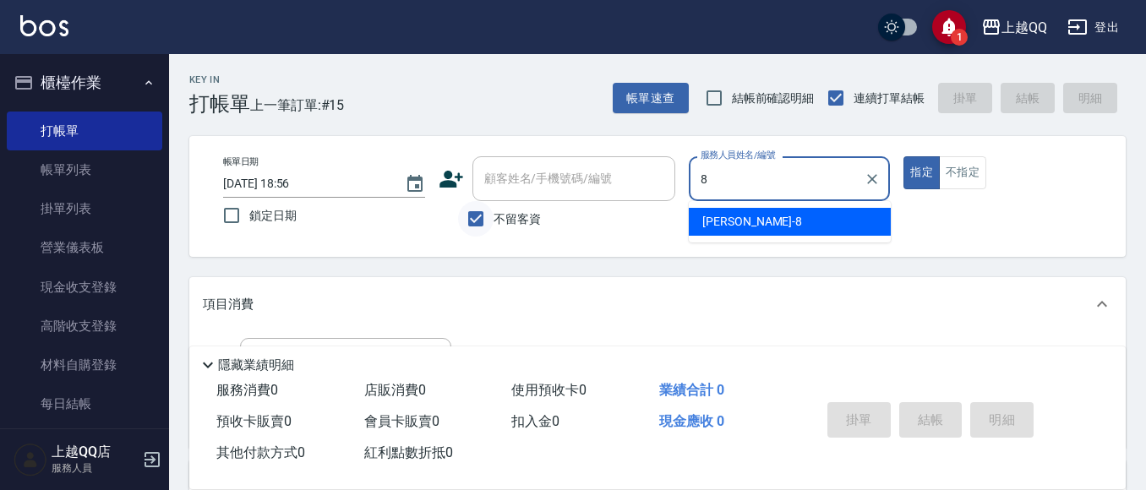
type input "[PERSON_NAME]-8"
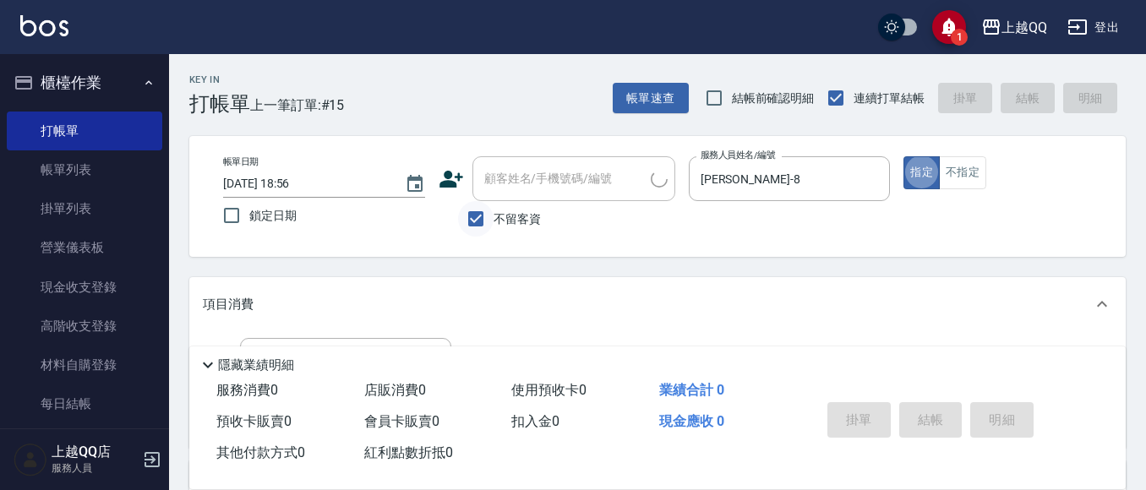
type button "true"
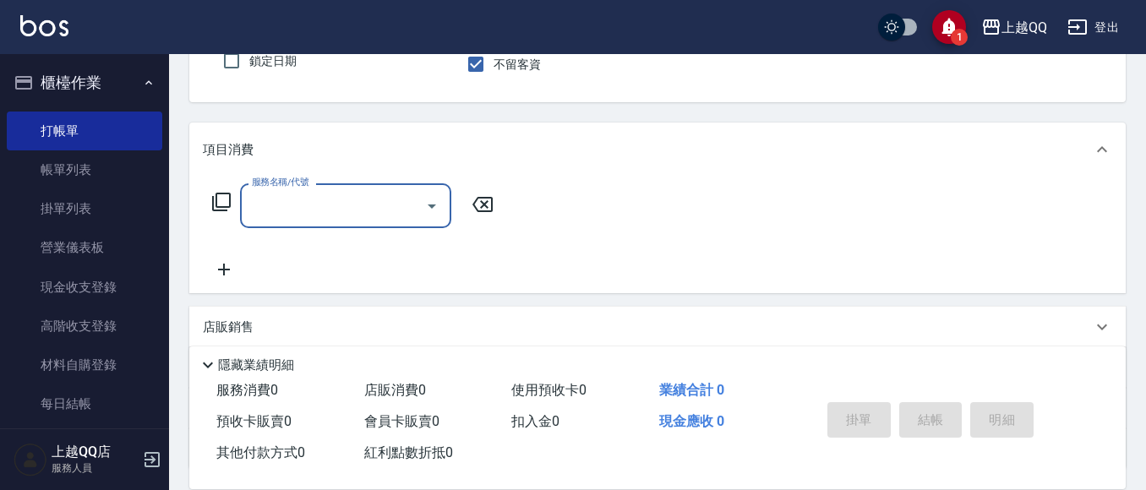
scroll to position [182, 0]
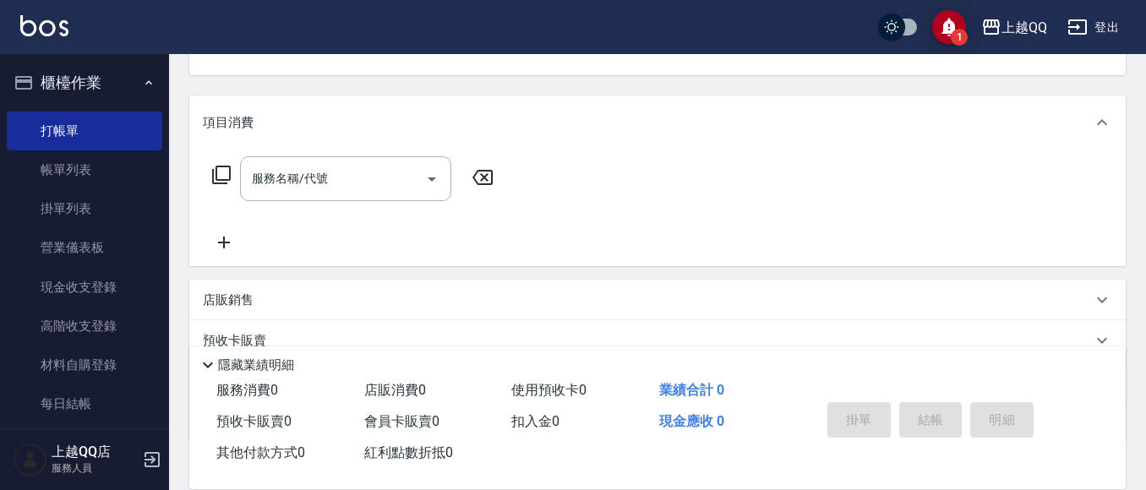
click at [225, 172] on icon at bounding box center [221, 175] width 20 height 20
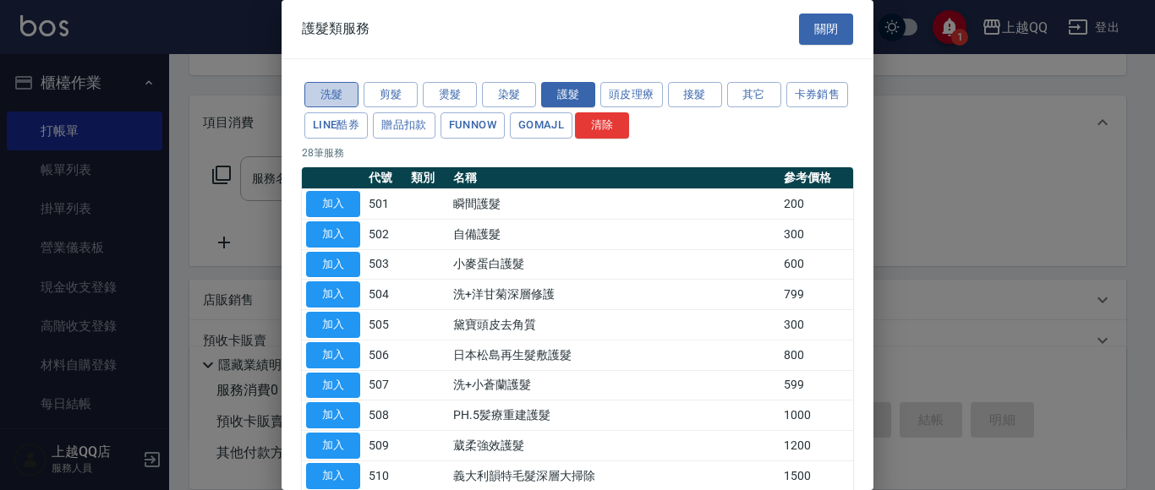
click at [331, 84] on button "洗髮" at bounding box center [331, 95] width 54 height 26
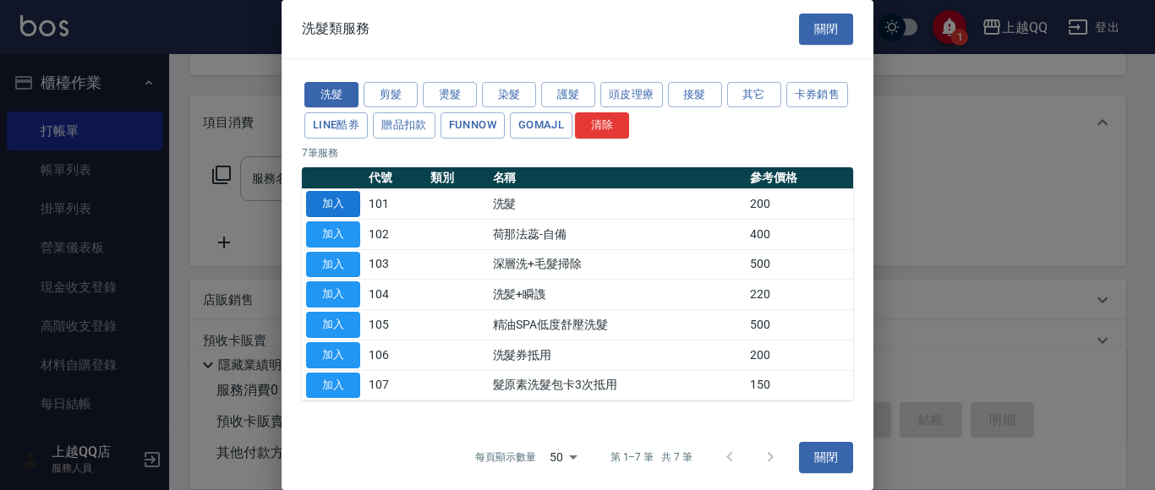
click at [330, 194] on button "加入" at bounding box center [333, 204] width 54 height 26
type input "洗髮(101)"
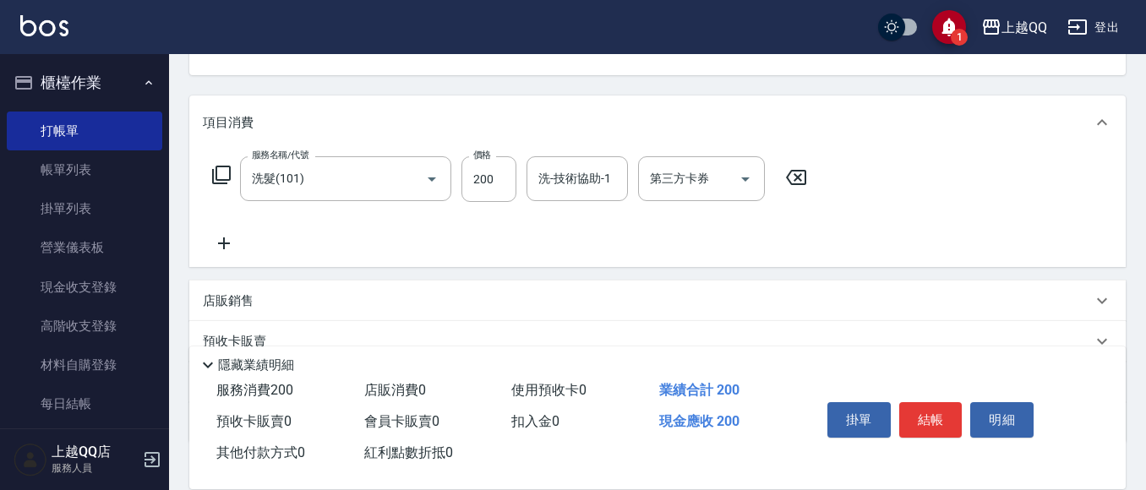
click at [216, 169] on icon at bounding box center [221, 175] width 19 height 19
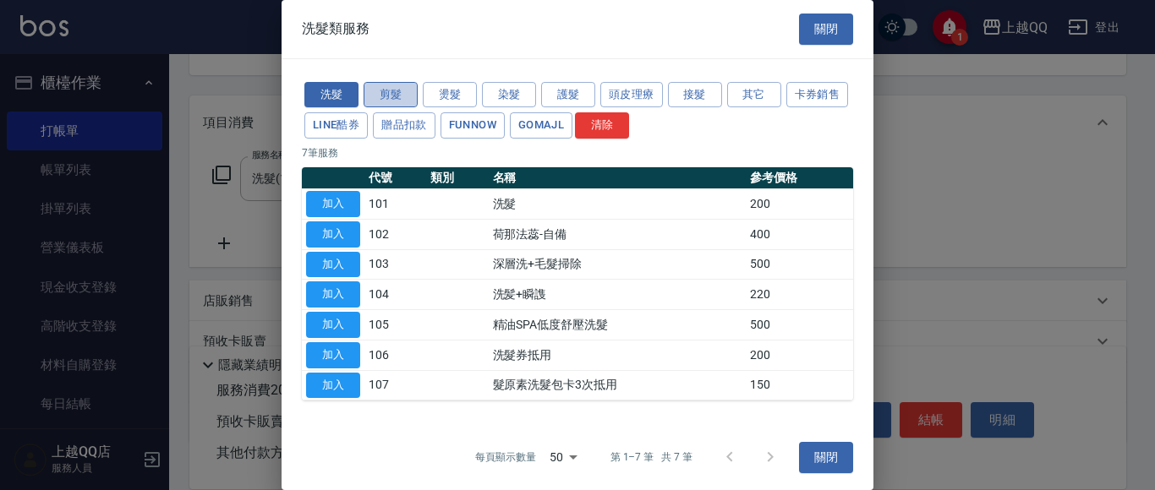
click at [387, 93] on button "剪髮" at bounding box center [390, 95] width 54 height 26
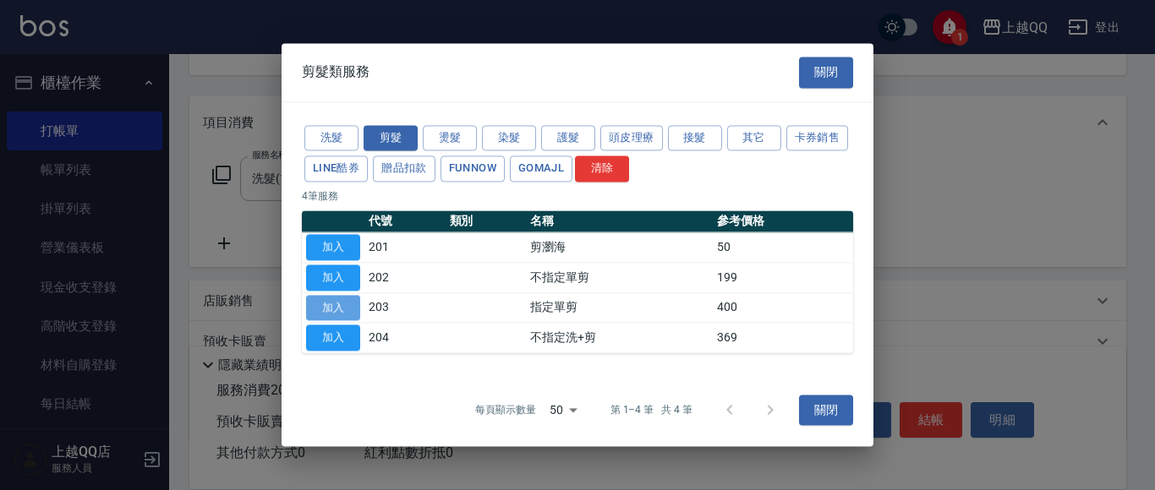
click at [344, 303] on button "加入" at bounding box center [333, 308] width 54 height 26
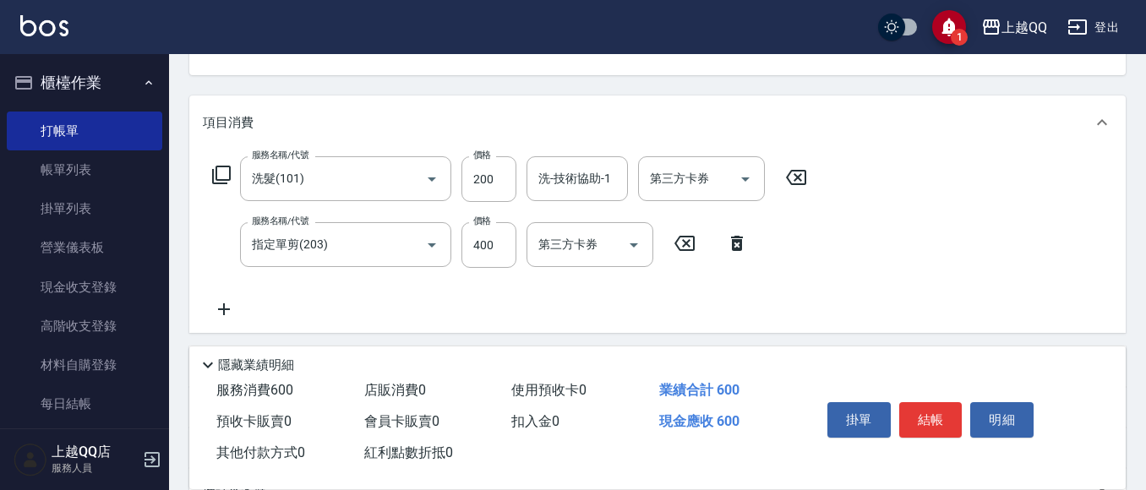
click at [218, 171] on icon at bounding box center [221, 175] width 20 height 20
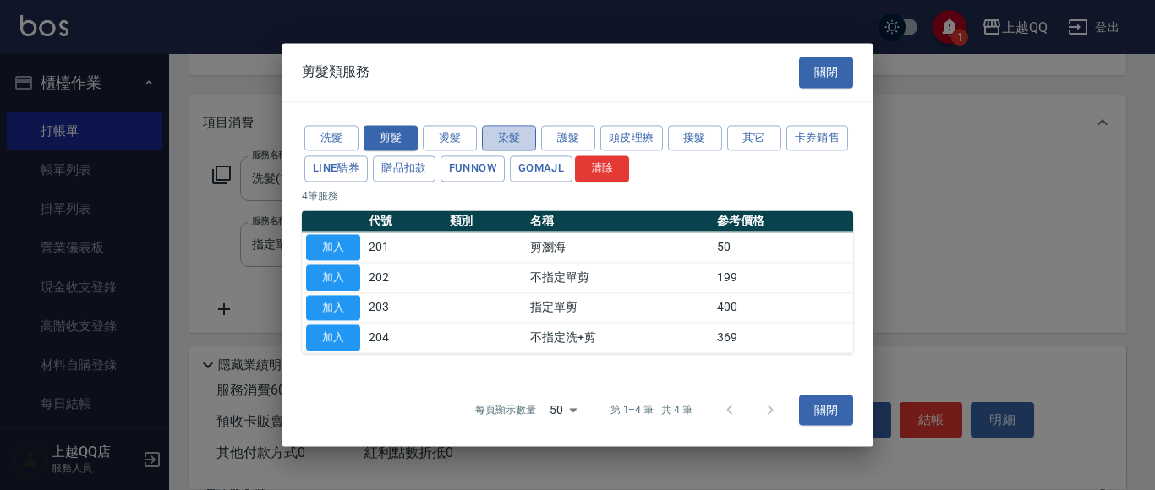
click at [496, 135] on button "染髮" at bounding box center [509, 138] width 54 height 26
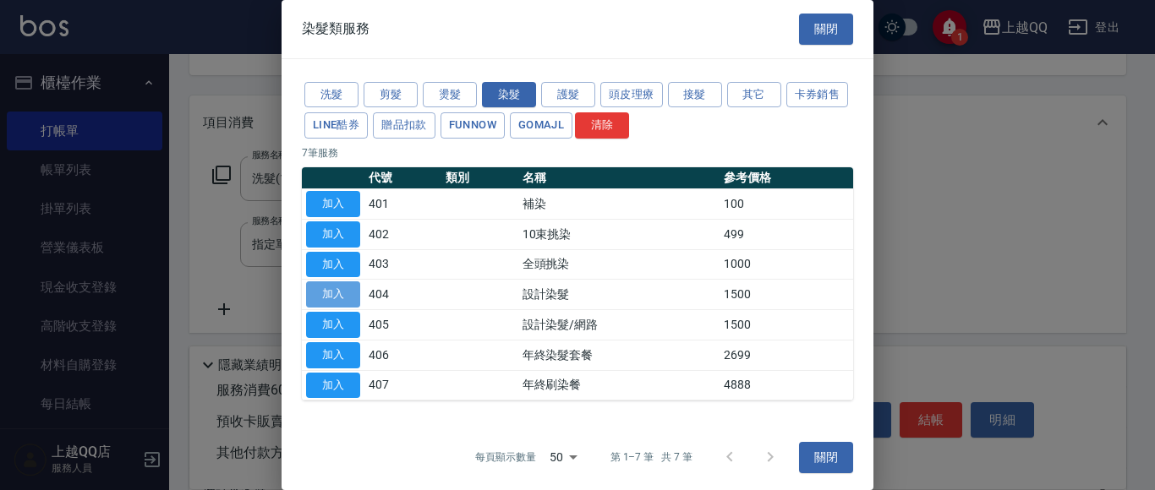
click at [335, 295] on button "加入" at bounding box center [333, 294] width 54 height 26
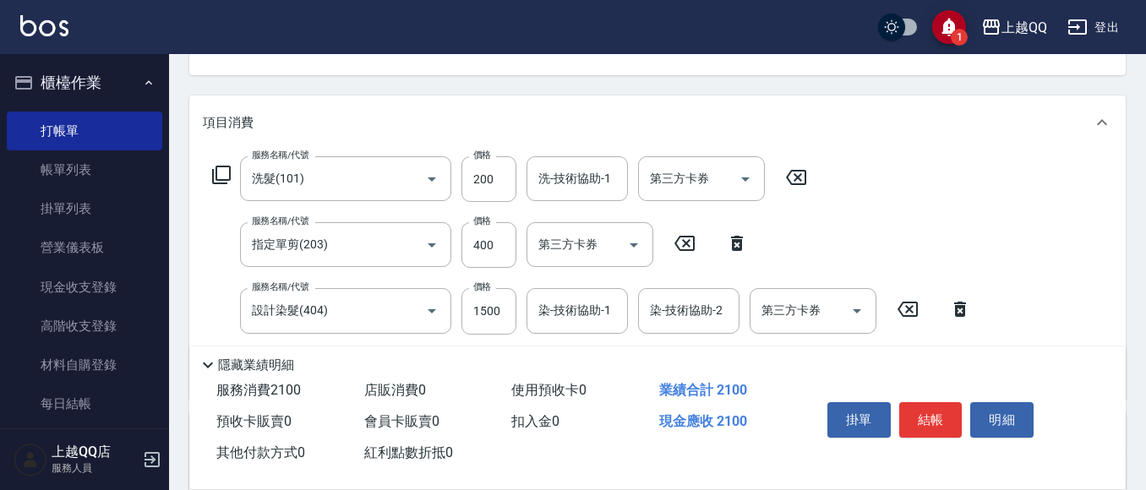
click at [224, 174] on icon at bounding box center [221, 175] width 20 height 20
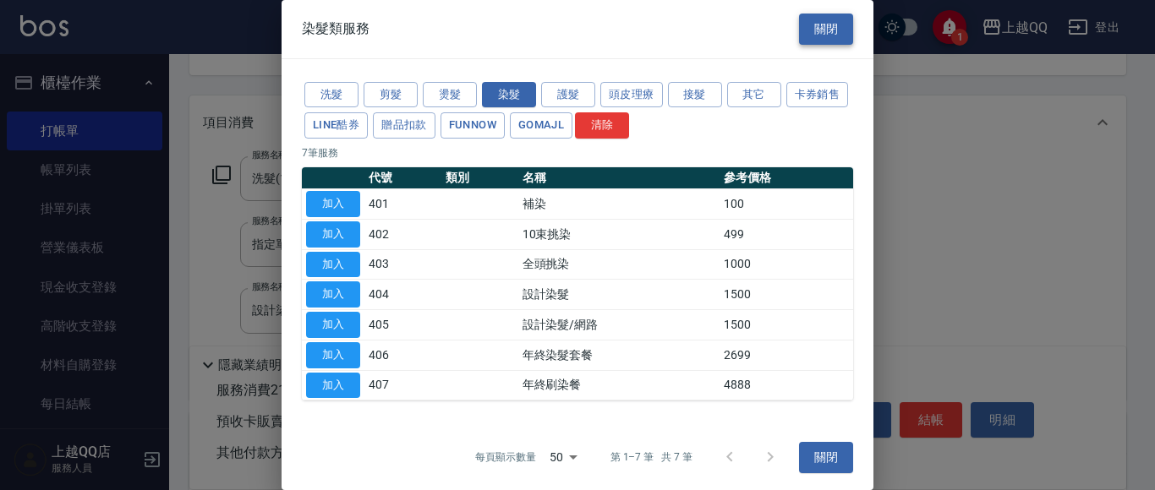
click at [799, 31] on button "關閉" at bounding box center [826, 29] width 54 height 31
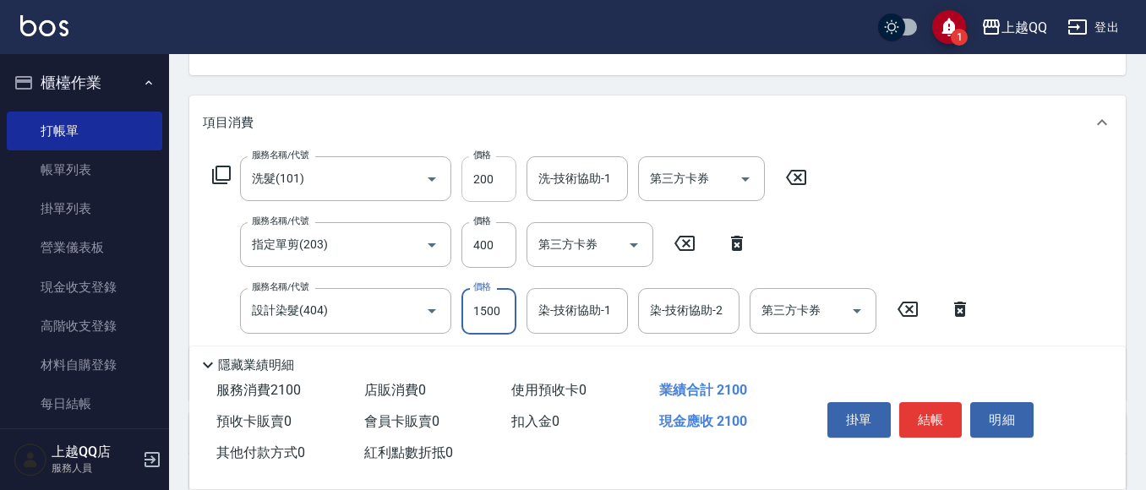
click at [491, 176] on input "200" at bounding box center [489, 179] width 55 height 46
click at [575, 160] on div "洗-技術協助-1" at bounding box center [577, 178] width 101 height 45
type input "250"
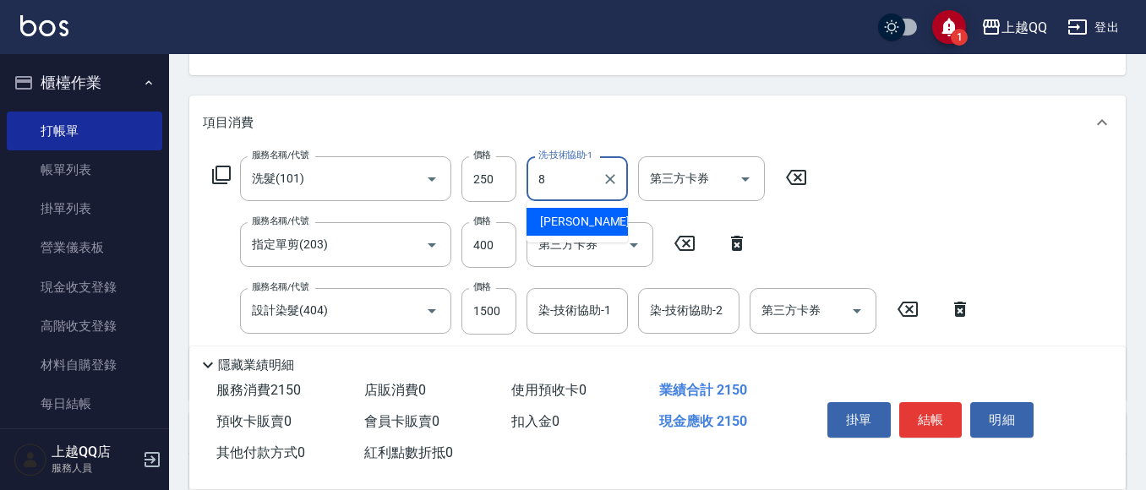
click at [568, 209] on div "[PERSON_NAME] -8" at bounding box center [577, 222] width 101 height 28
type input "[PERSON_NAME]-8"
click at [508, 245] on input "400" at bounding box center [489, 245] width 55 height 46
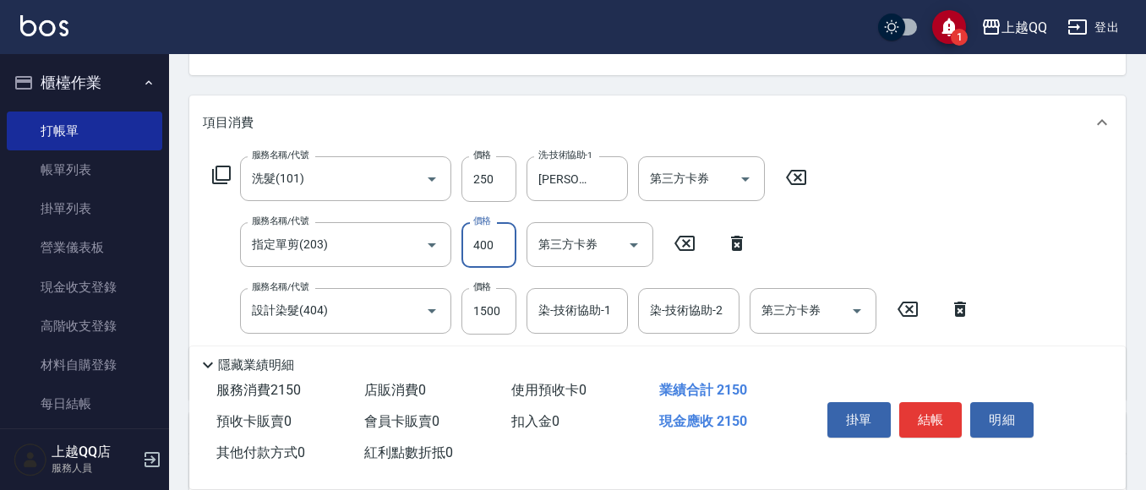
click at [506, 245] on input "400" at bounding box center [489, 245] width 55 height 46
type input "350"
click at [571, 298] on input "染-技術協助-1" at bounding box center [577, 311] width 86 height 30
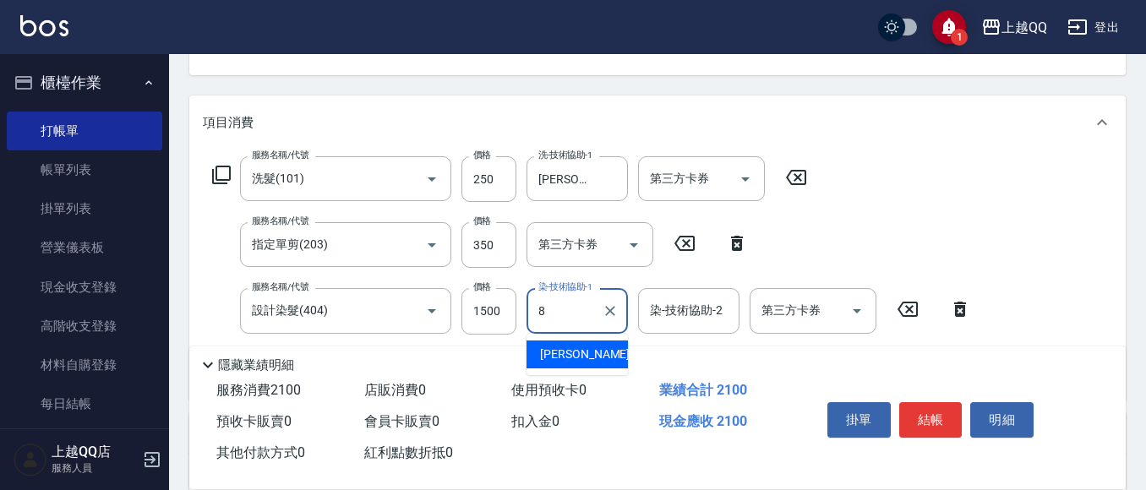
click at [571, 353] on span "[PERSON_NAME] -8" at bounding box center [590, 355] width 100 height 18
type input "[PERSON_NAME]-8"
click at [505, 309] on input "1500" at bounding box center [489, 311] width 55 height 46
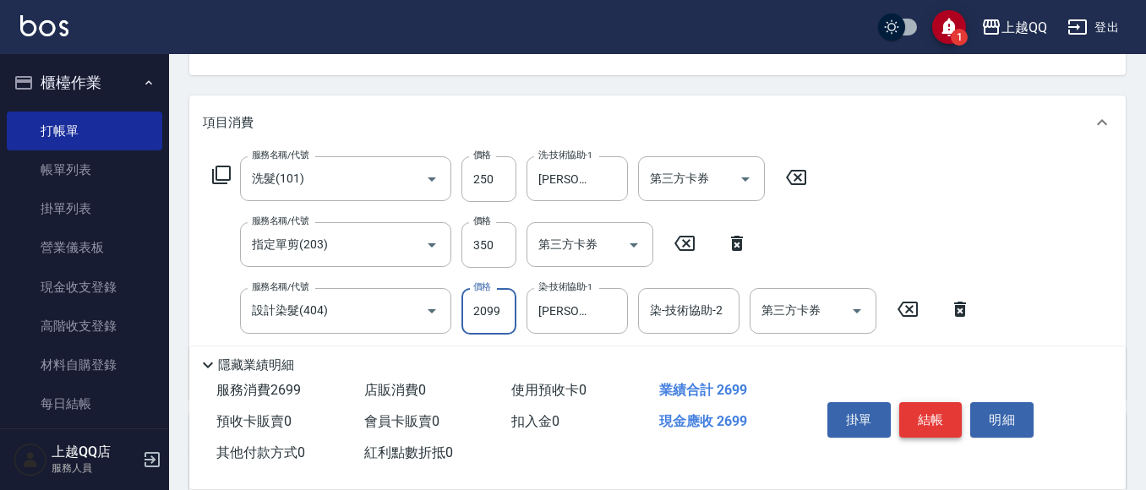
type input "2099"
click at [949, 422] on button "結帳" at bounding box center [930, 420] width 63 height 36
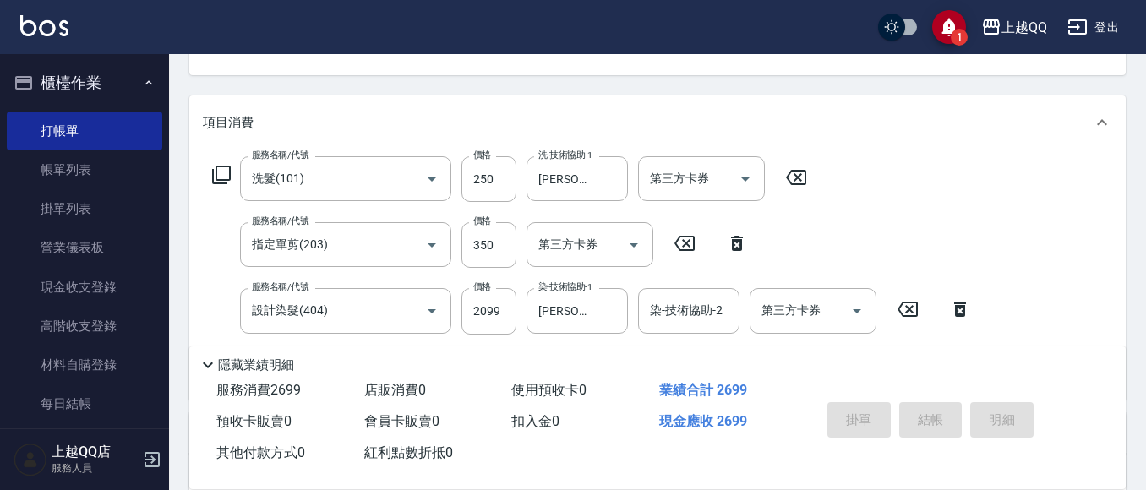
type input "[DATE] 18:57"
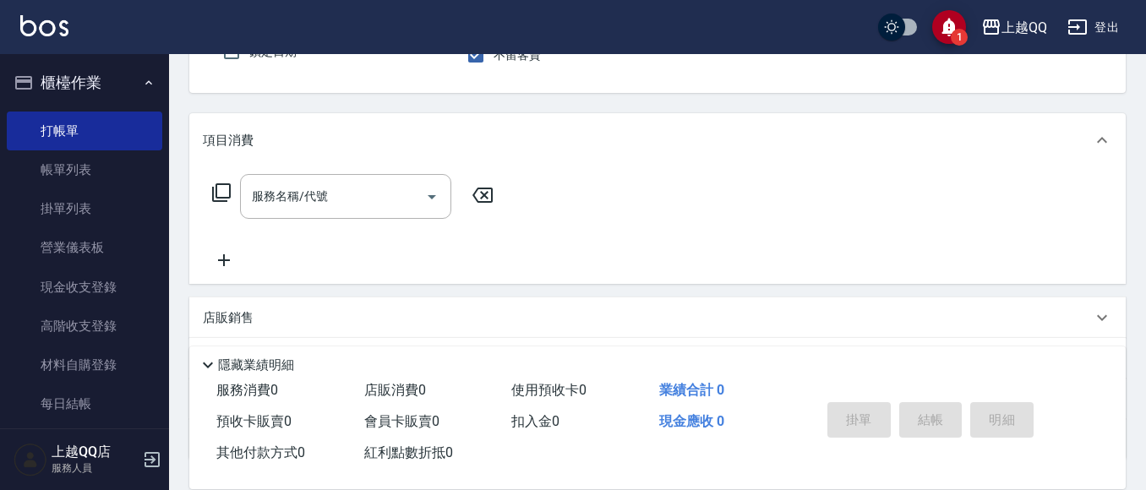
scroll to position [116, 0]
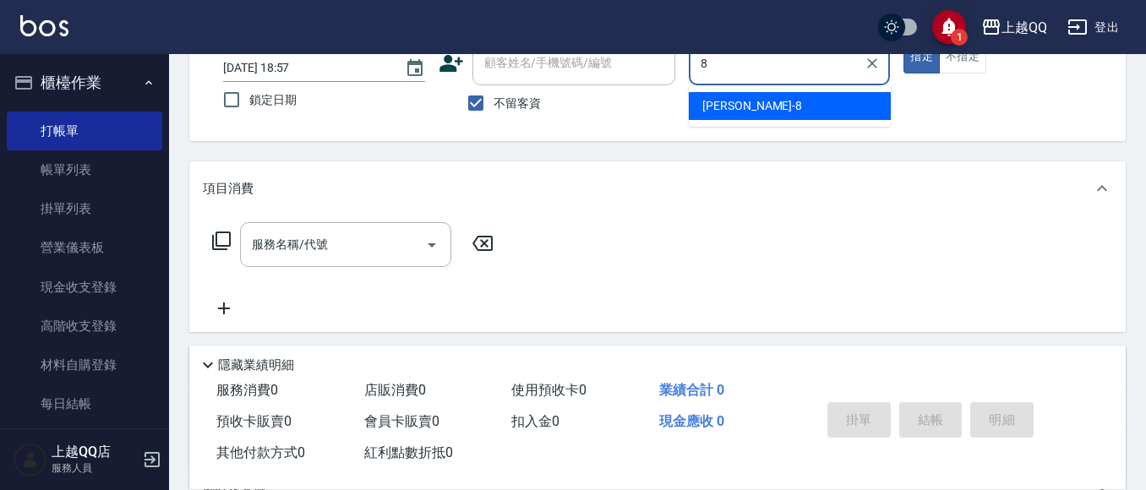
type input "[PERSON_NAME]-8"
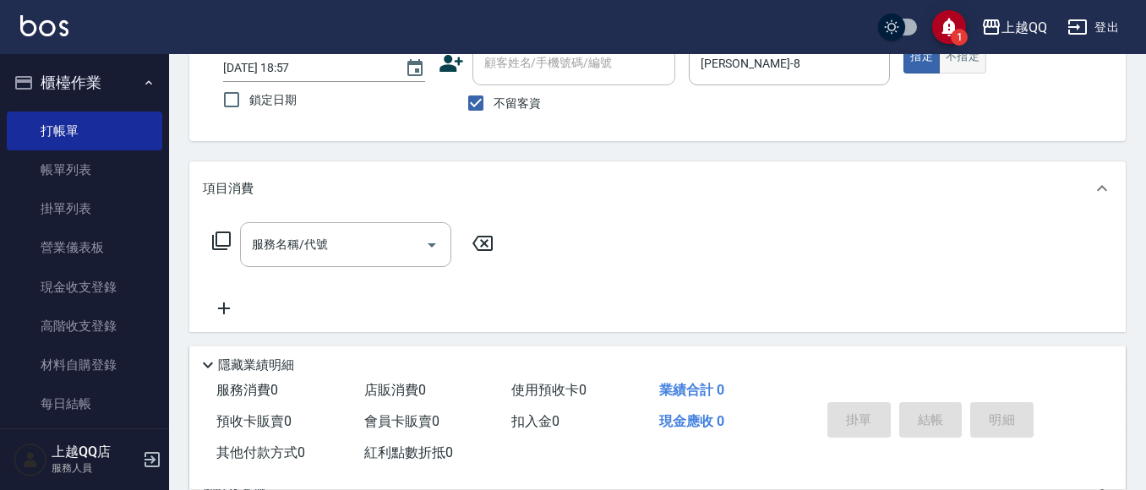
click at [980, 66] on button "不指定" at bounding box center [962, 57] width 47 height 33
click at [224, 236] on icon at bounding box center [221, 241] width 20 height 20
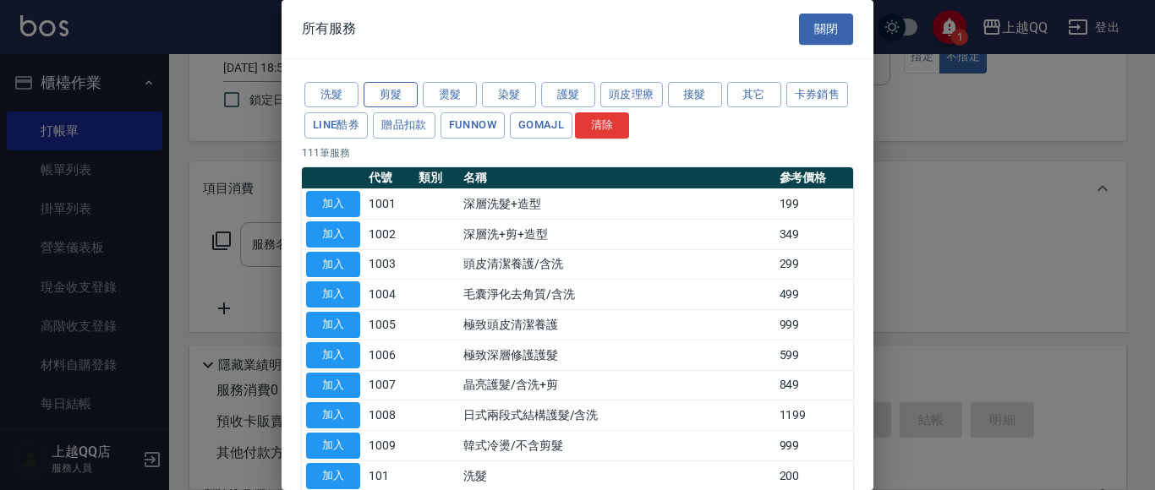
click at [389, 97] on button "剪髮" at bounding box center [390, 95] width 54 height 26
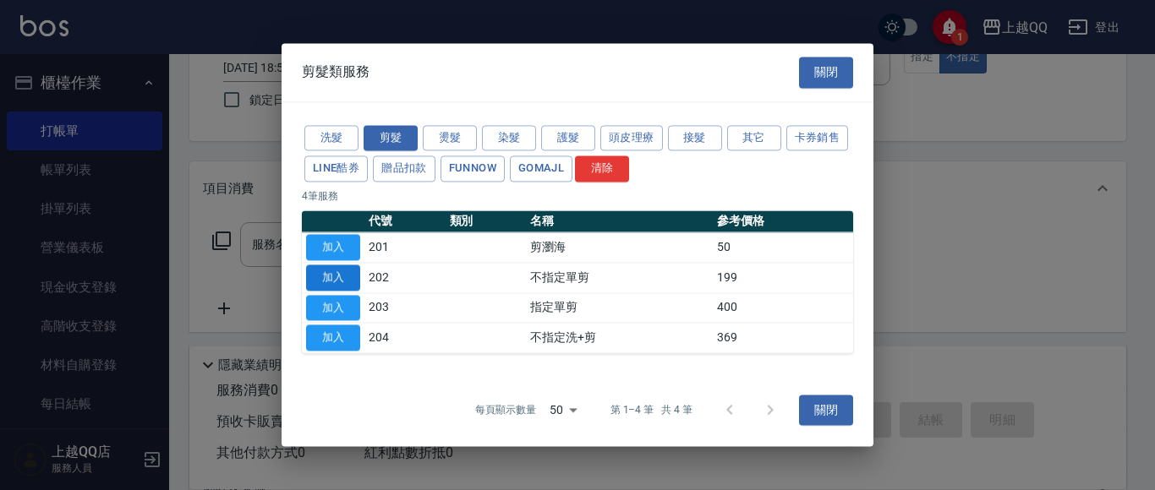
click at [344, 276] on button "加入" at bounding box center [333, 278] width 54 height 26
type input "不指定單剪(202)"
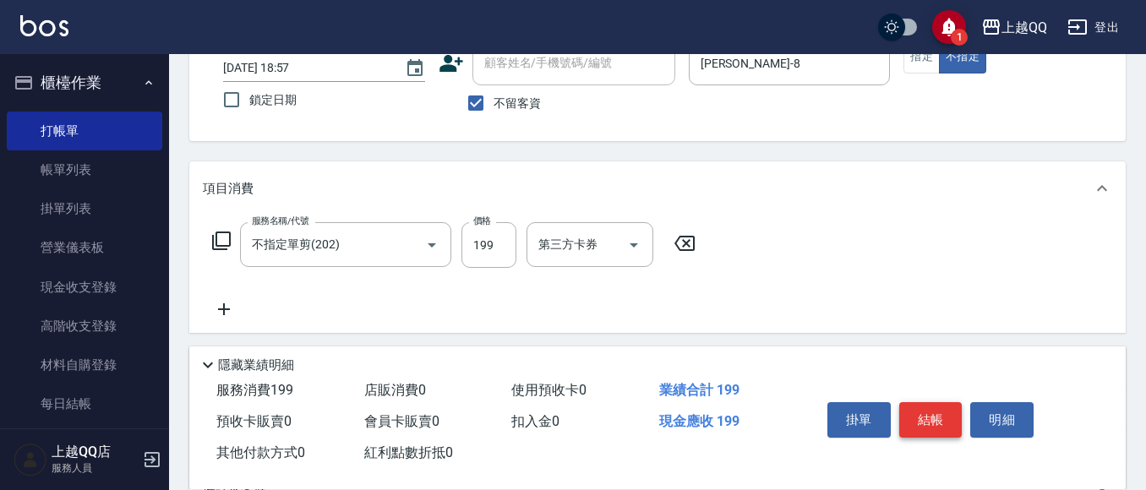
click at [954, 406] on button "結帳" at bounding box center [930, 420] width 63 height 36
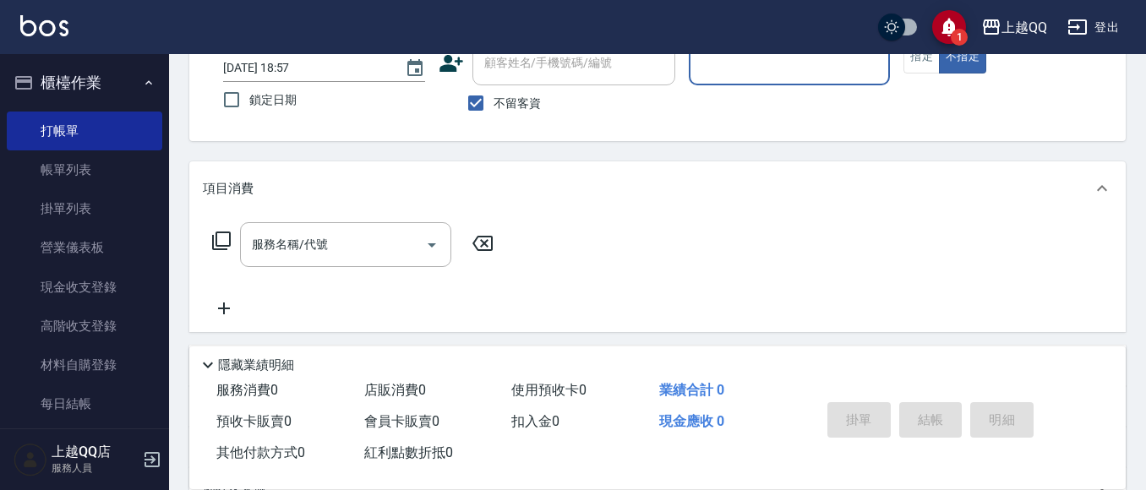
click at [498, 109] on span "不留客資" at bounding box center [517, 104] width 47 height 18
click at [494, 109] on input "不留客資" at bounding box center [476, 103] width 36 height 36
checkbox input "false"
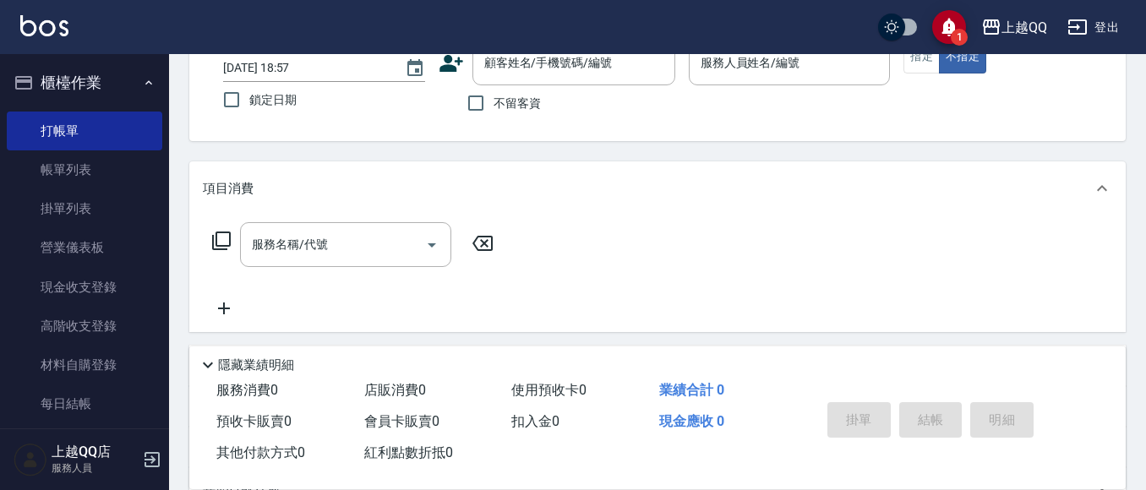
scroll to position [31, 0]
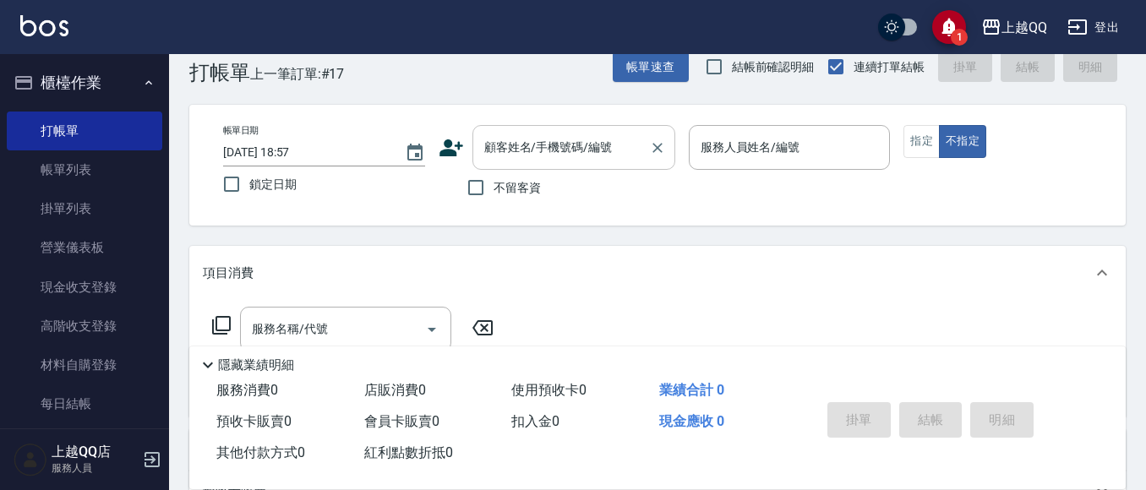
click at [489, 155] on div "顧客姓名/手機號碼/編號 顧客姓名/手機號碼/編號" at bounding box center [574, 147] width 203 height 45
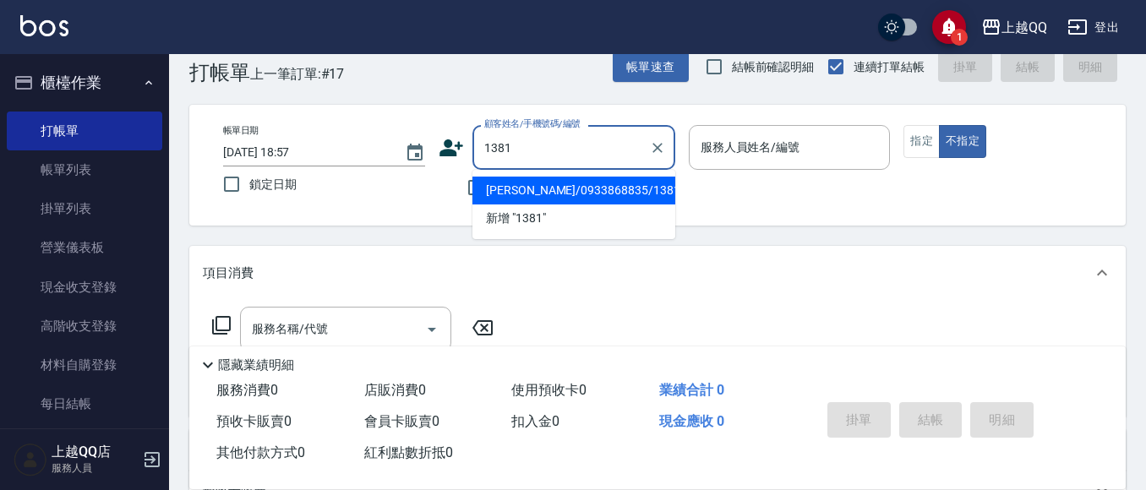
click at [939, 125] on button "不指定" at bounding box center [962, 141] width 47 height 33
type input "[PERSON_NAME]/0933868835/1381"
type button "false"
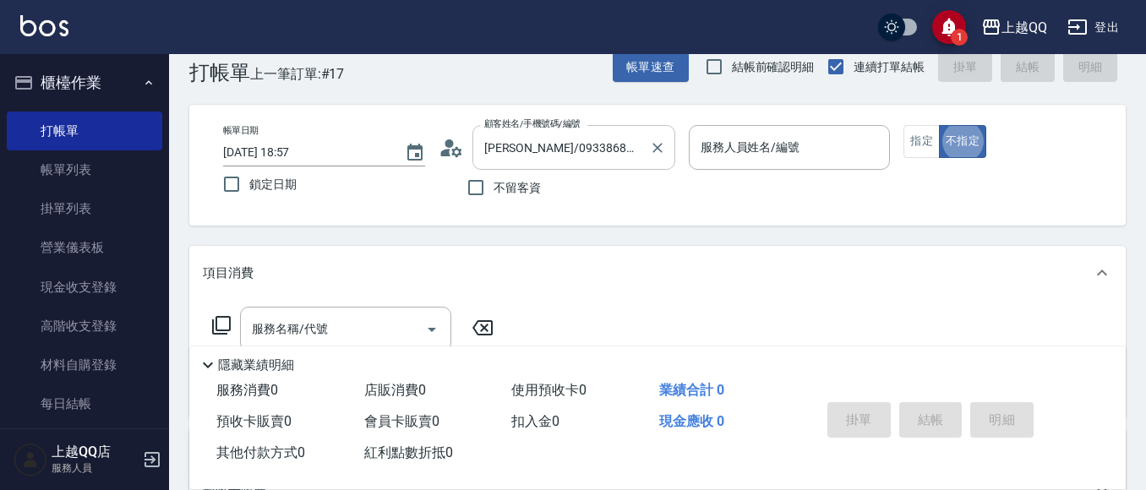
type input "佩怡-3"
click at [931, 145] on button "指定" at bounding box center [922, 141] width 36 height 33
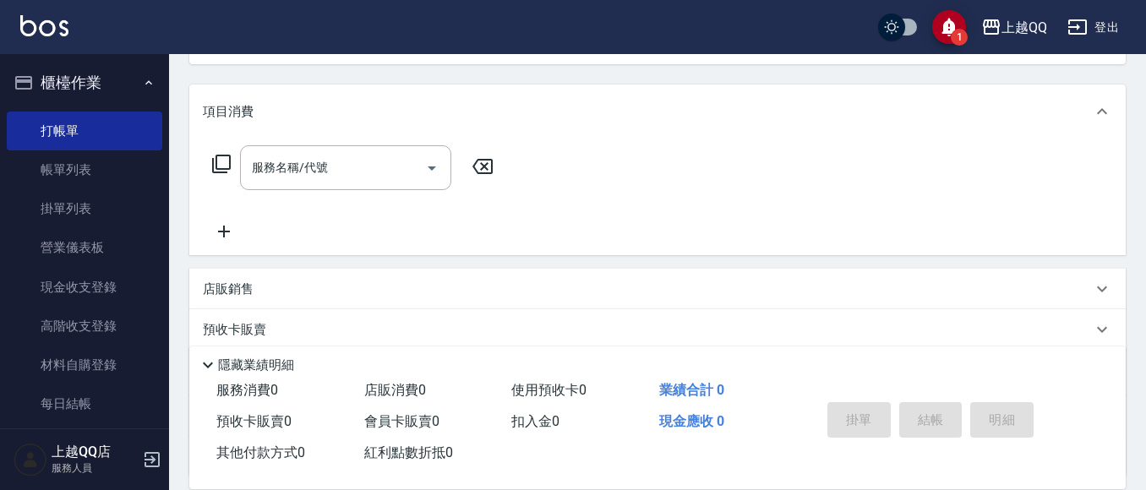
scroll to position [200, 0]
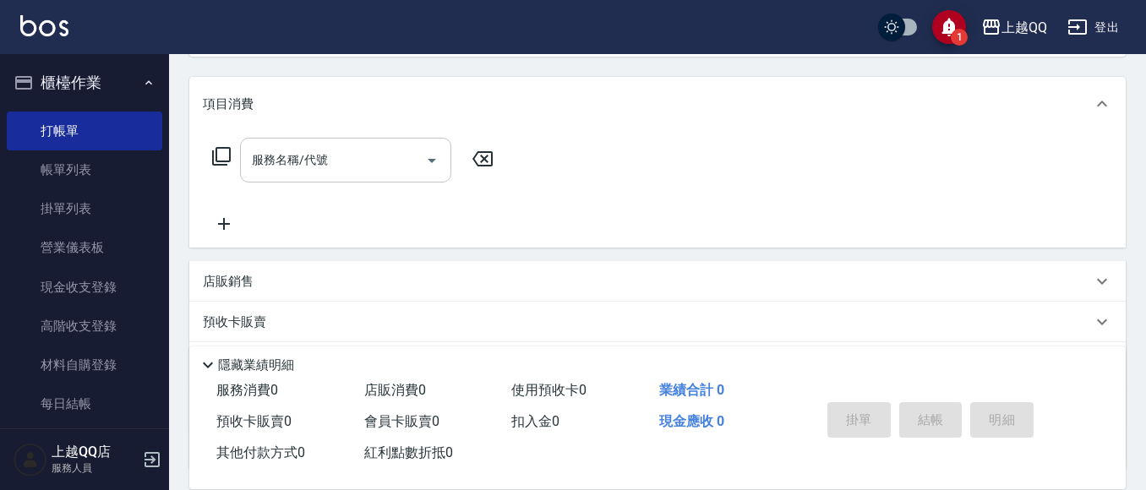
click at [308, 141] on div "服務名稱/代號" at bounding box center [345, 160] width 211 height 45
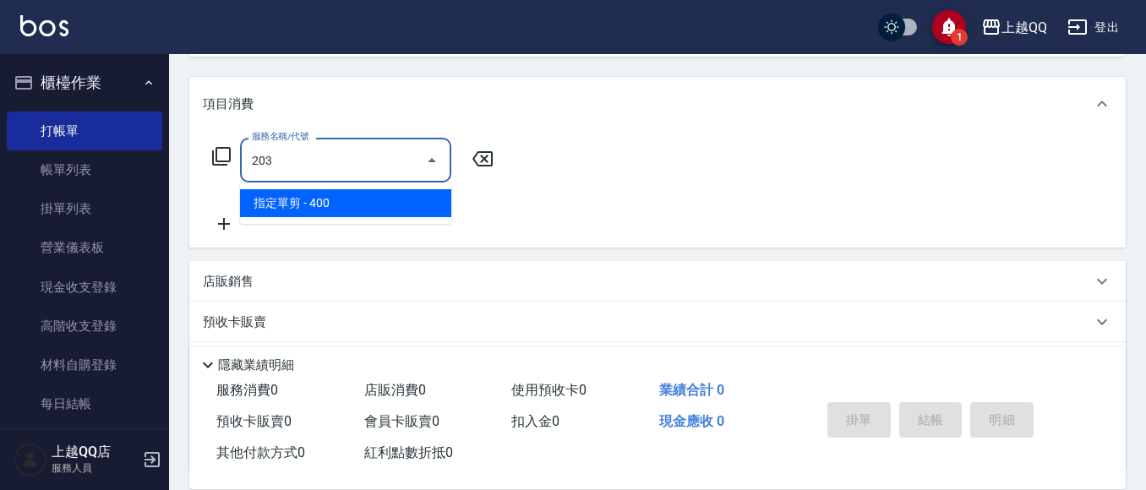
type input "指定單剪(203)"
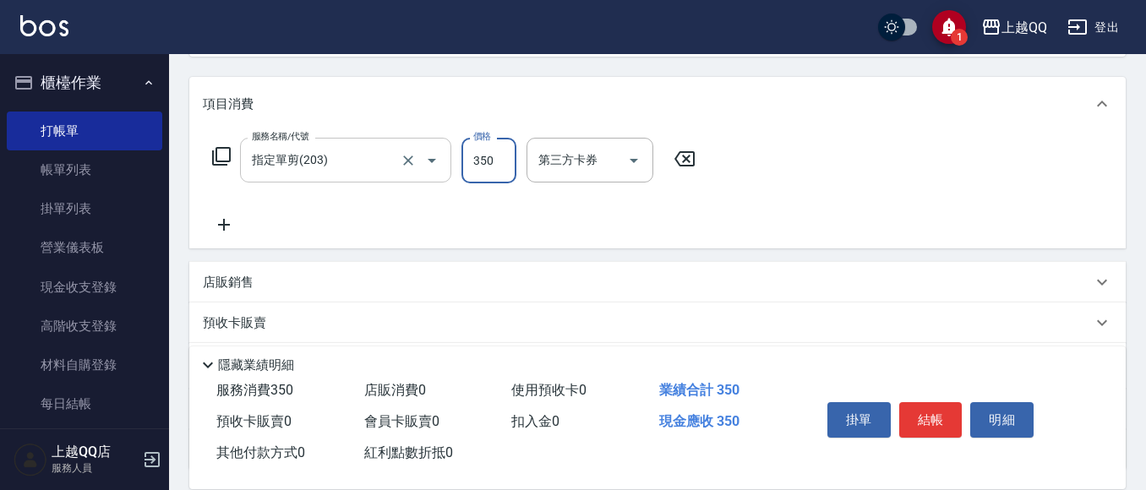
type input "350"
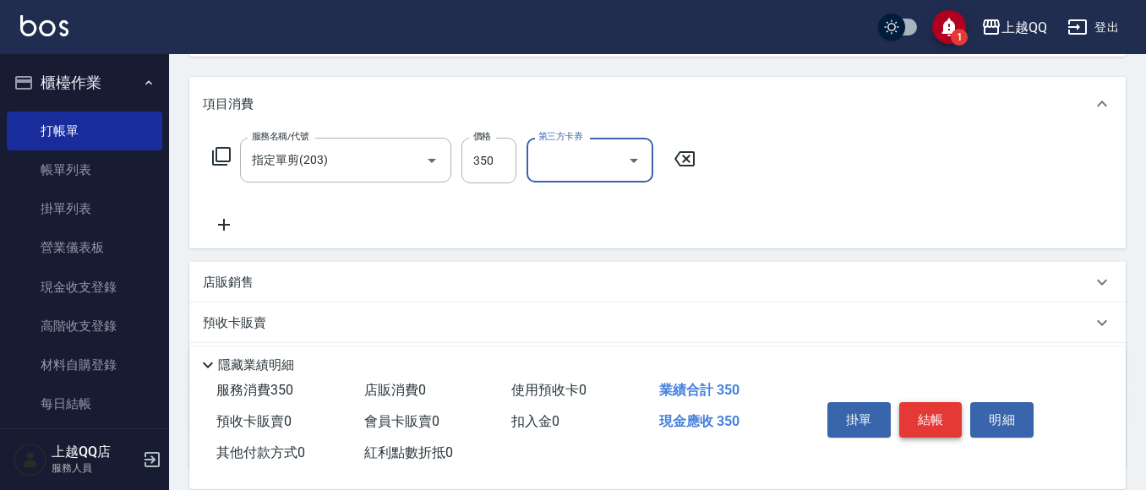
click at [921, 411] on button "結帳" at bounding box center [930, 420] width 63 height 36
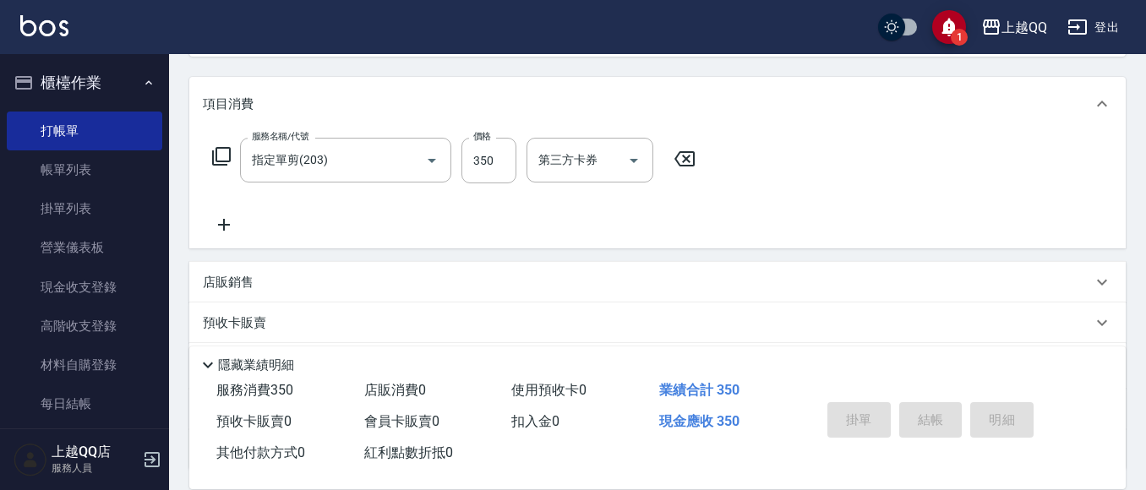
type input "[DATE] 19:19"
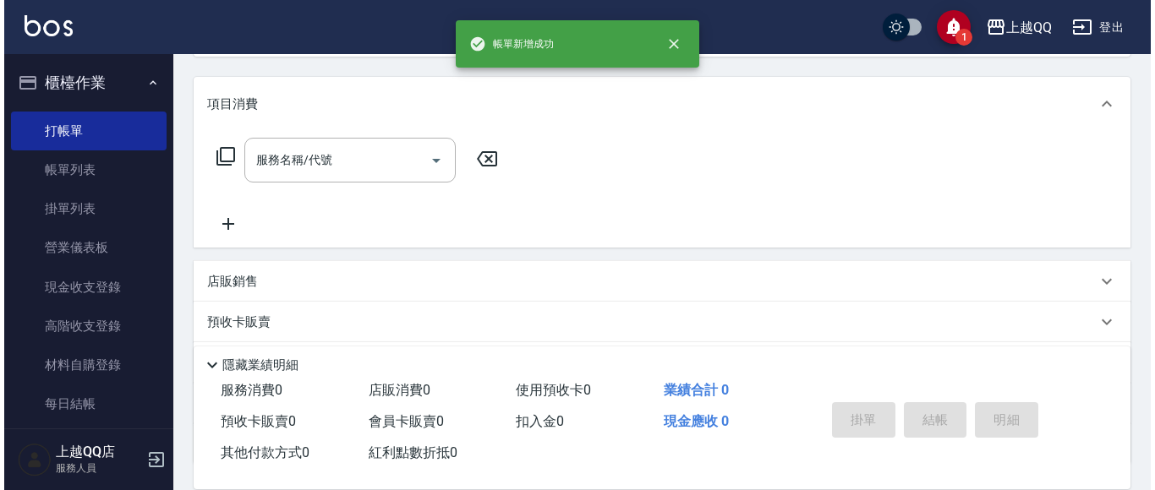
scroll to position [0, 0]
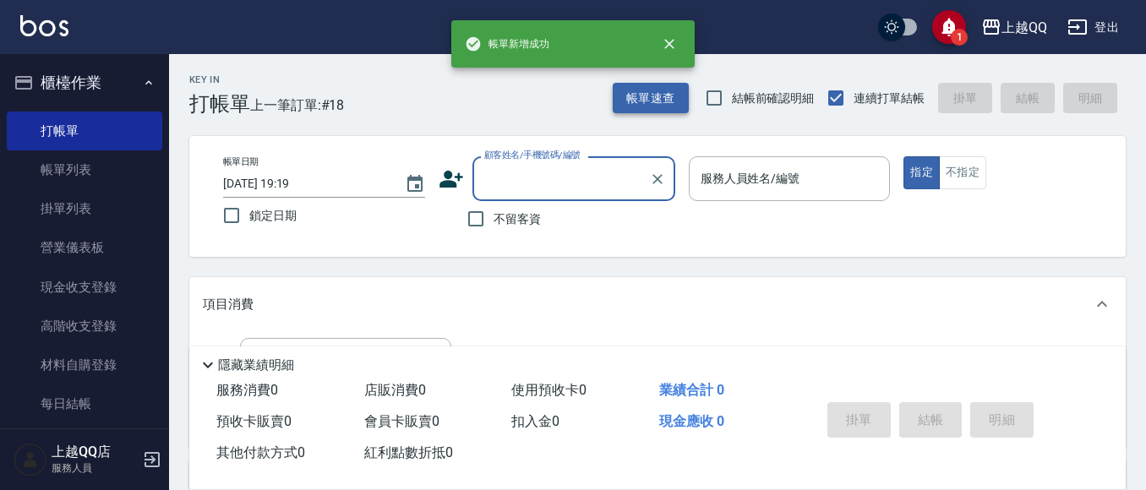
click at [663, 106] on button "帳單速查" at bounding box center [651, 98] width 76 height 31
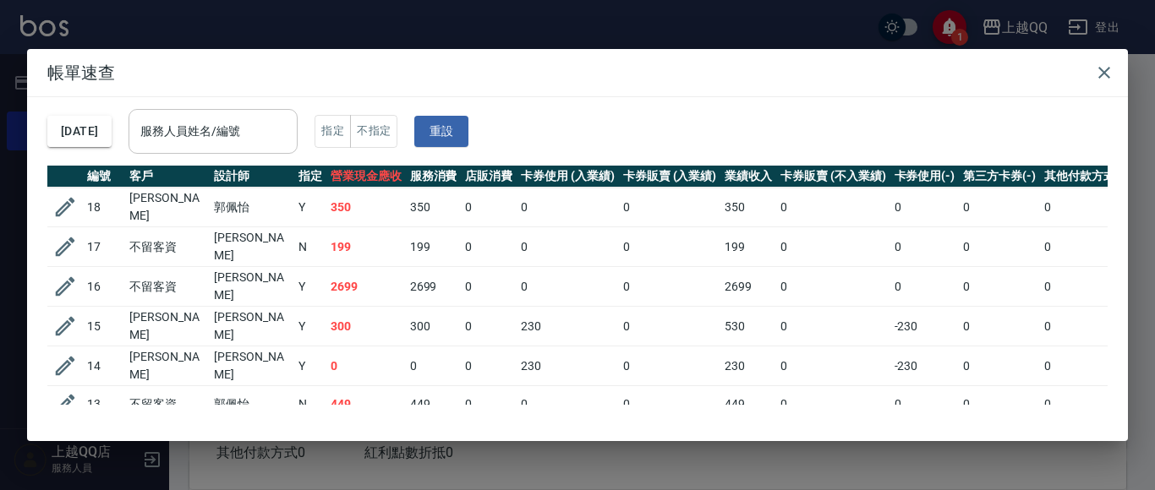
click at [174, 131] on input "服務人員姓名/編號" at bounding box center [213, 132] width 154 height 30
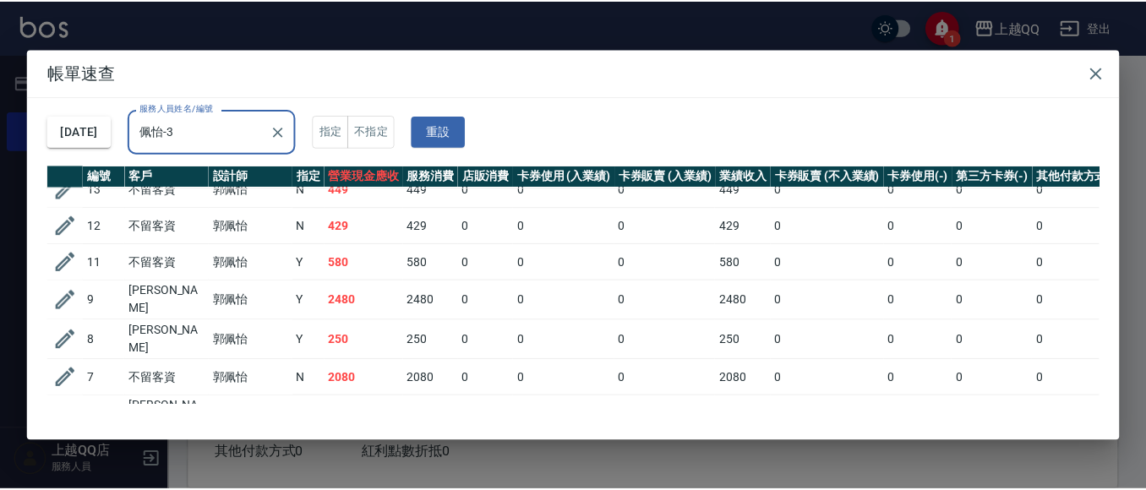
scroll to position [85, 0]
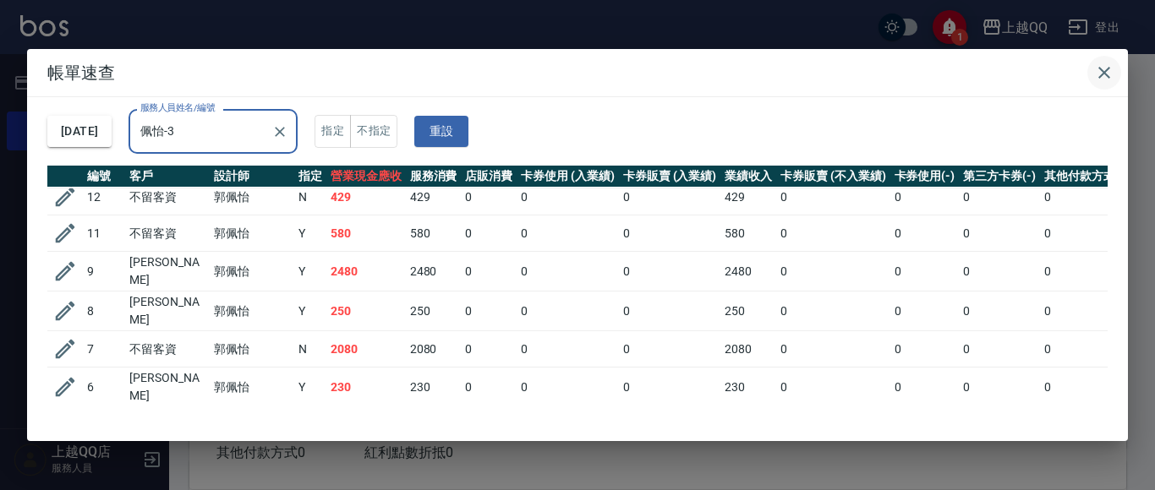
type input "佩怡-3"
click at [1109, 78] on icon "button" at bounding box center [1104, 73] width 12 height 12
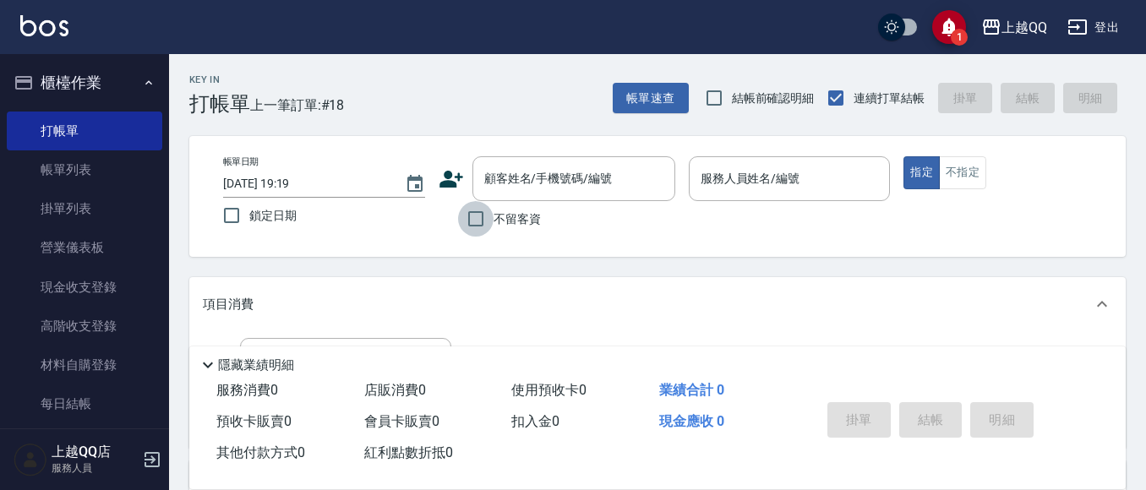
click at [470, 211] on input "不留客資" at bounding box center [476, 219] width 36 height 36
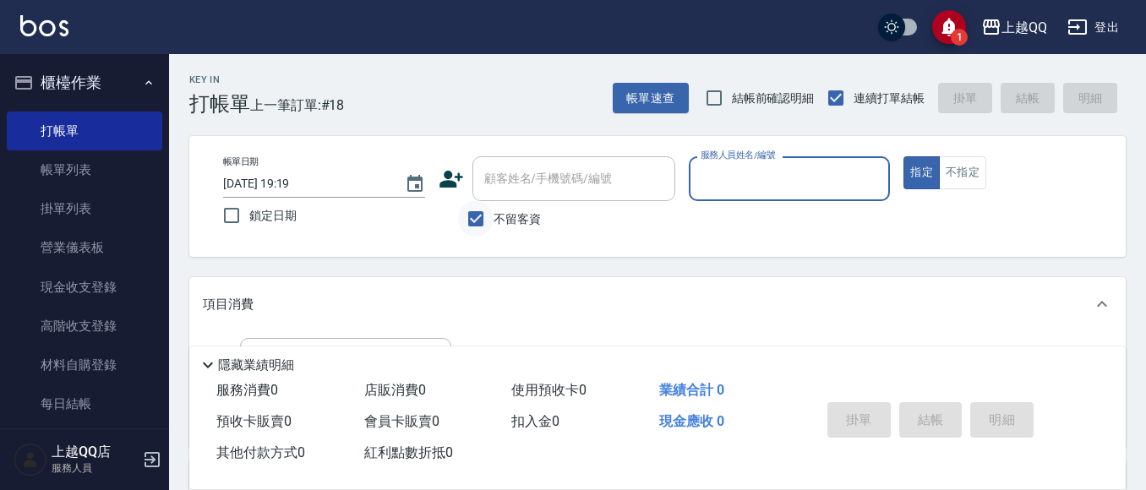
click at [484, 205] on input "不留客資" at bounding box center [476, 219] width 36 height 36
checkbox input "false"
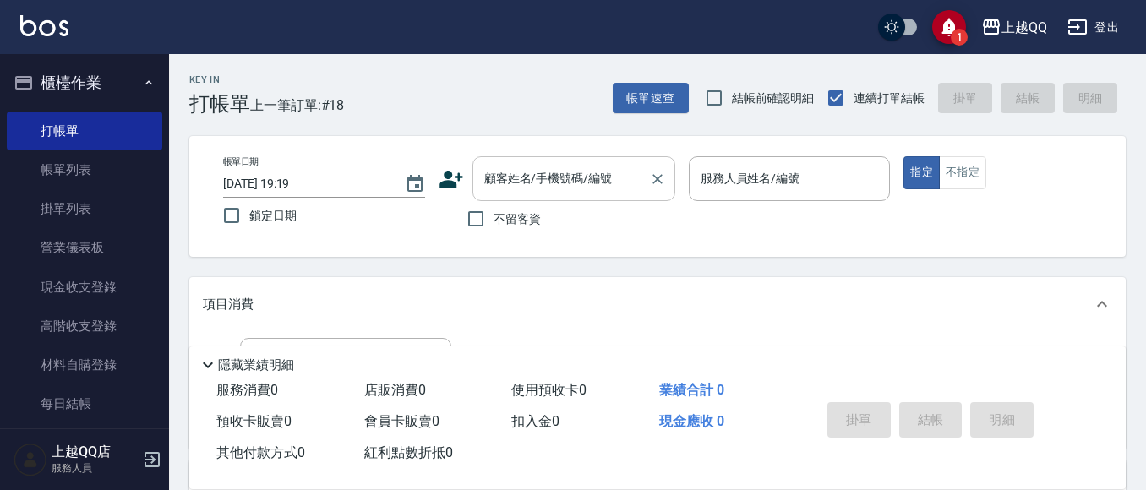
click at [505, 191] on input "顧客姓名/手機號碼/編號" at bounding box center [561, 179] width 162 height 30
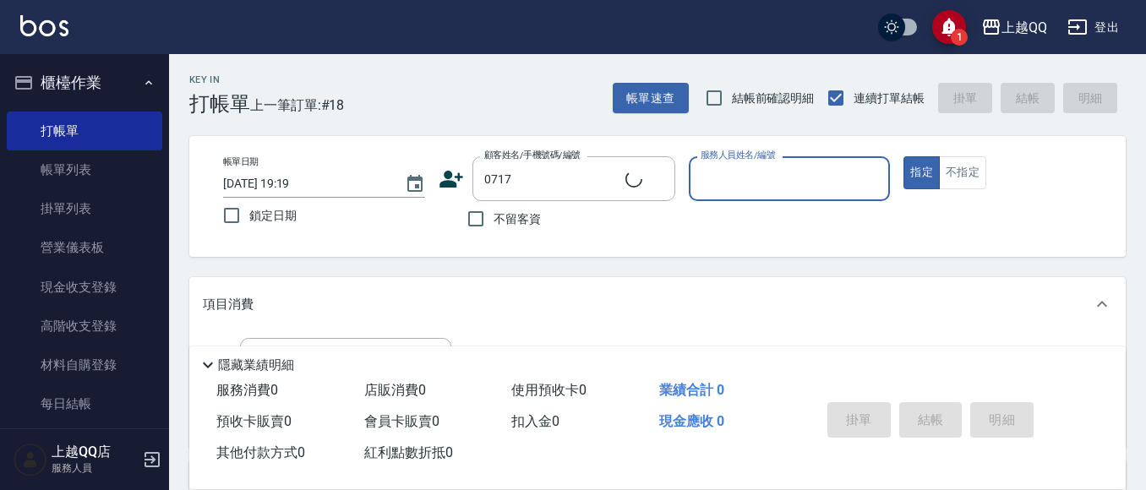
type input "[PERSON_NAME]/0935339202/0717"
type input "雨芯-1"
click at [904, 156] on button "指定" at bounding box center [922, 172] width 36 height 33
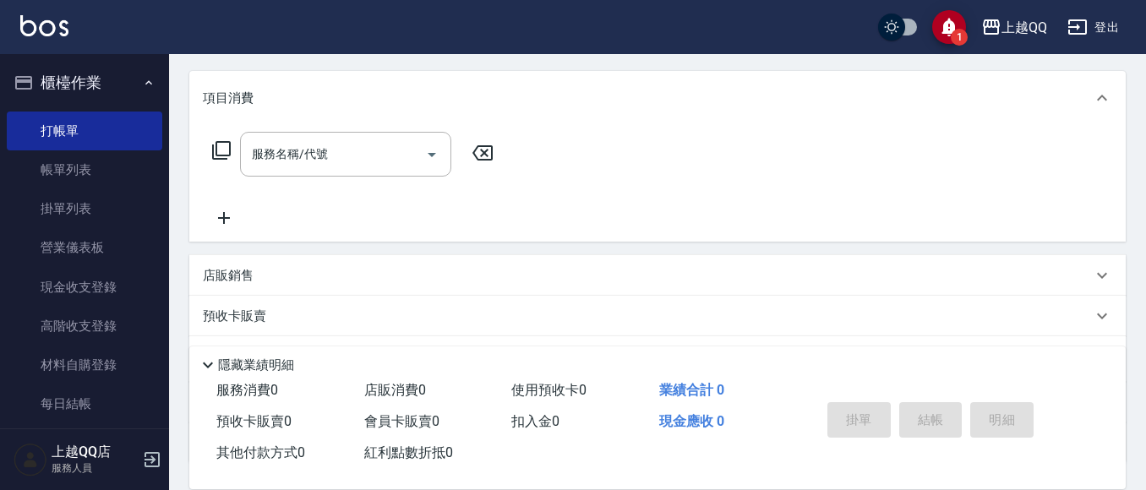
scroll to position [254, 0]
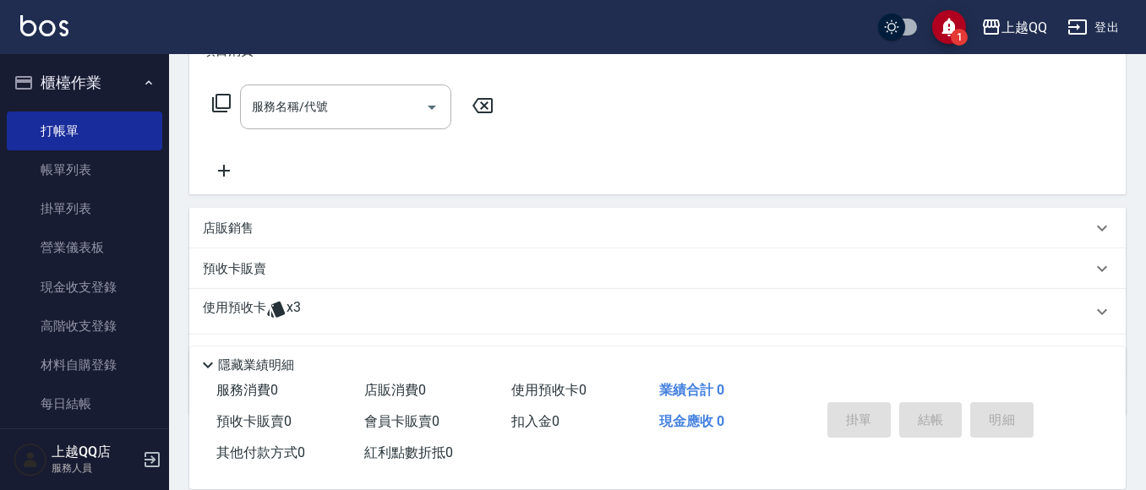
click at [282, 299] on icon at bounding box center [276, 309] width 20 height 20
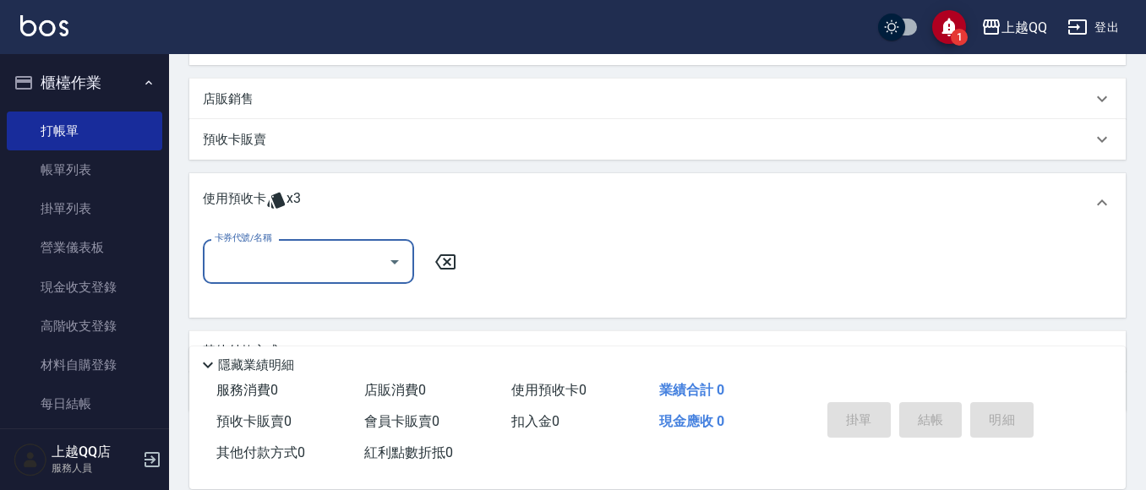
scroll to position [423, 0]
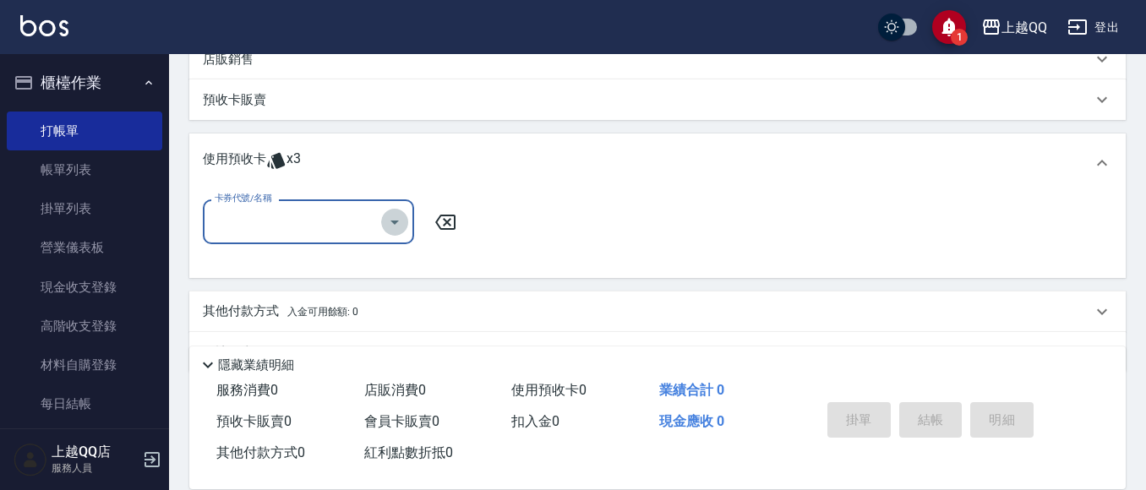
click at [400, 218] on icon "Open" at bounding box center [395, 222] width 20 height 20
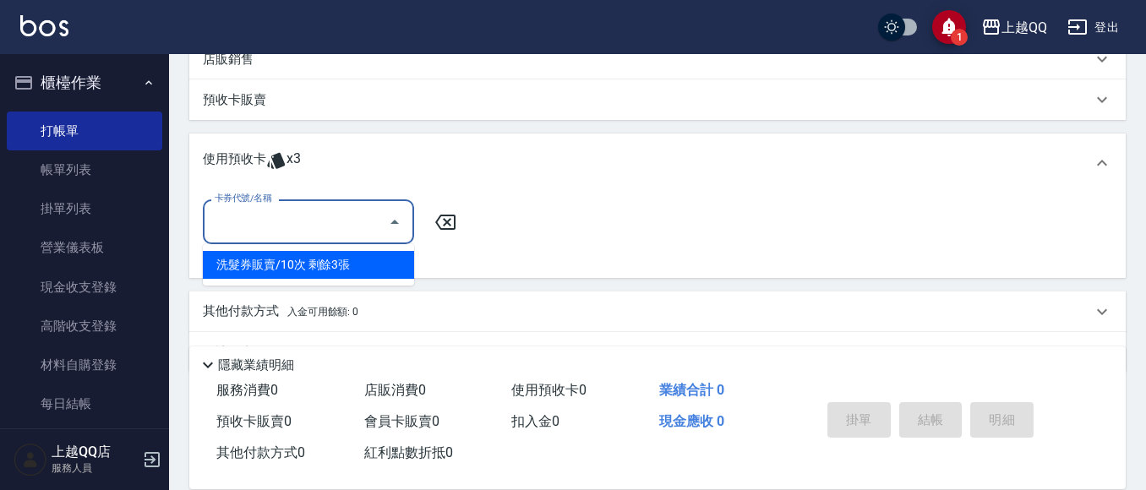
click at [298, 264] on div "洗髮券販賣/10次 剩餘3張" at bounding box center [308, 265] width 211 height 28
type input "洗髮券販賣/10次"
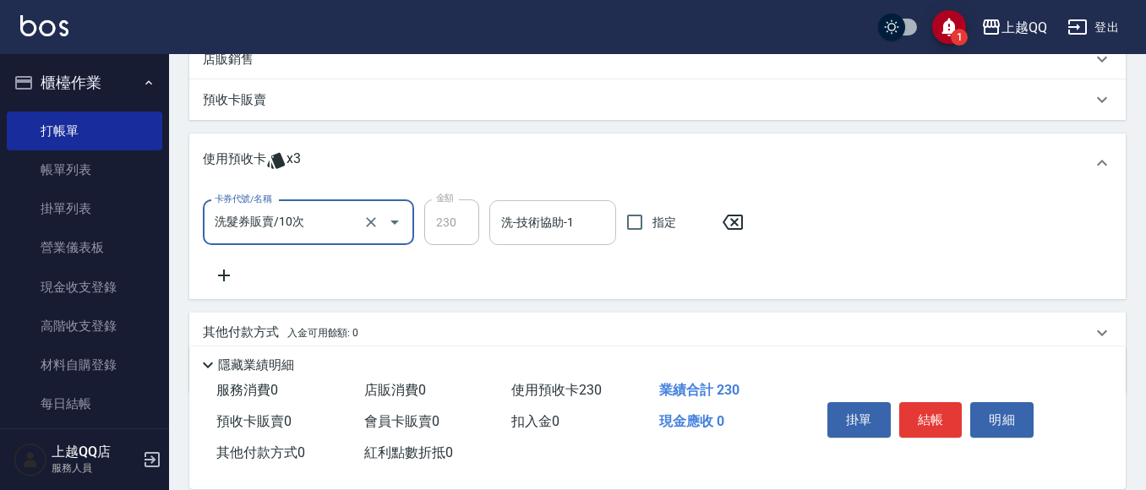
click at [590, 220] on input "洗-技術協助-1" at bounding box center [553, 223] width 112 height 30
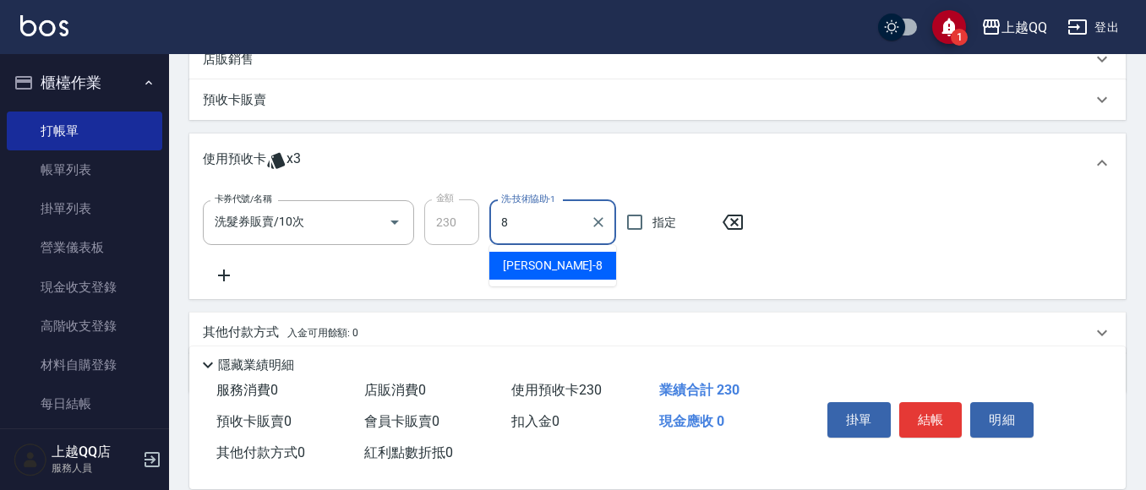
type input "[PERSON_NAME]-8"
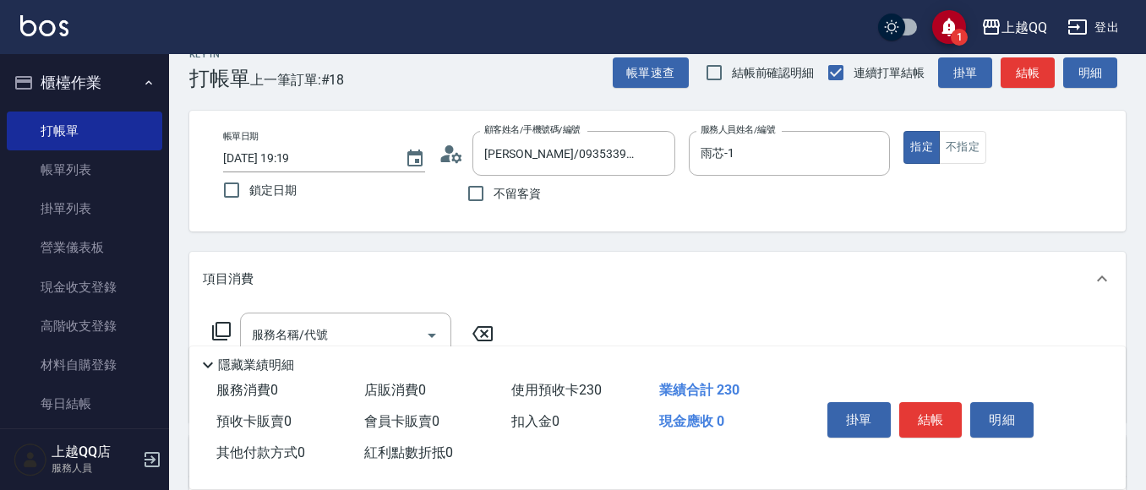
scroll to position [0, 0]
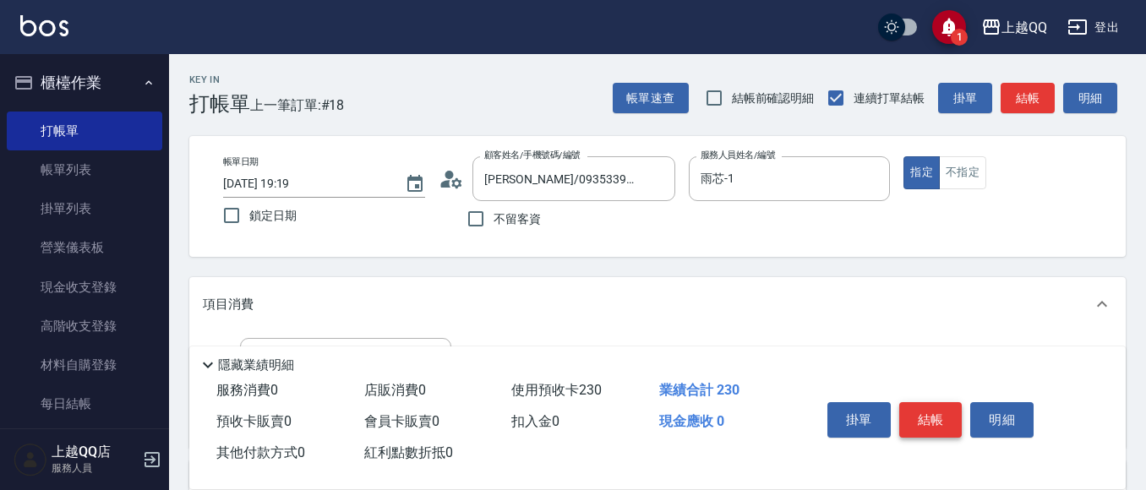
click at [926, 402] on button "結帳" at bounding box center [930, 420] width 63 height 36
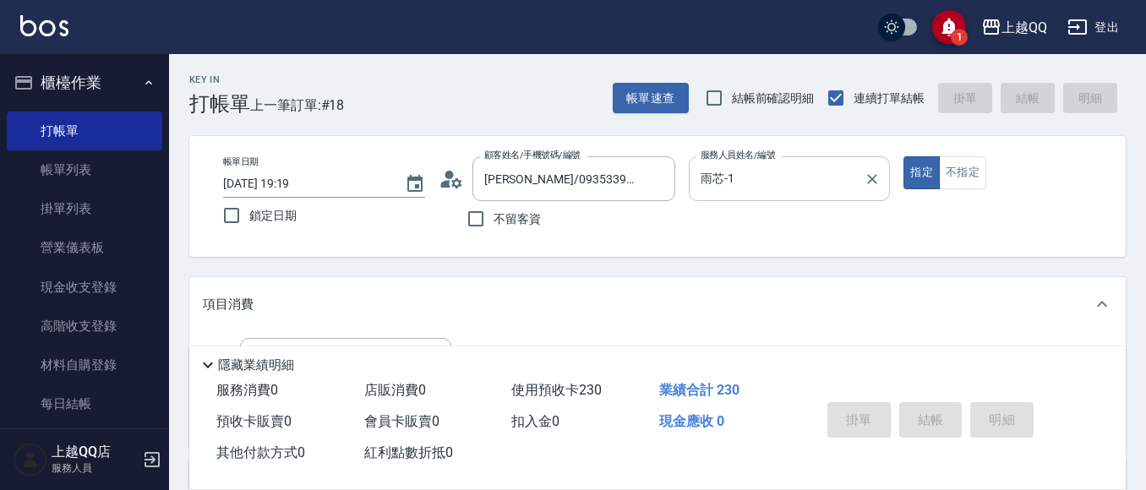
type input "[DATE] 19:40"
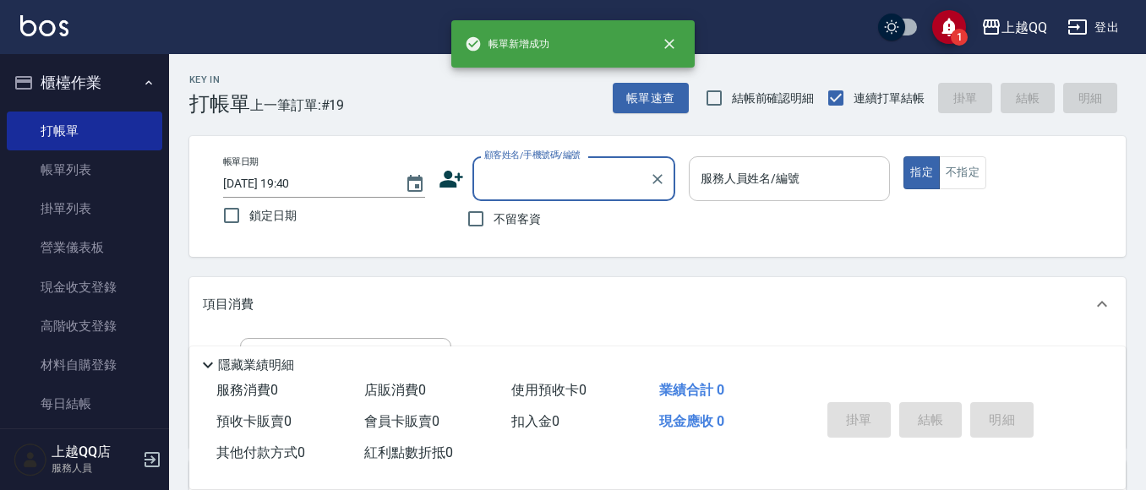
click at [741, 176] on input "服務人員姓名/編號" at bounding box center [790, 179] width 187 height 30
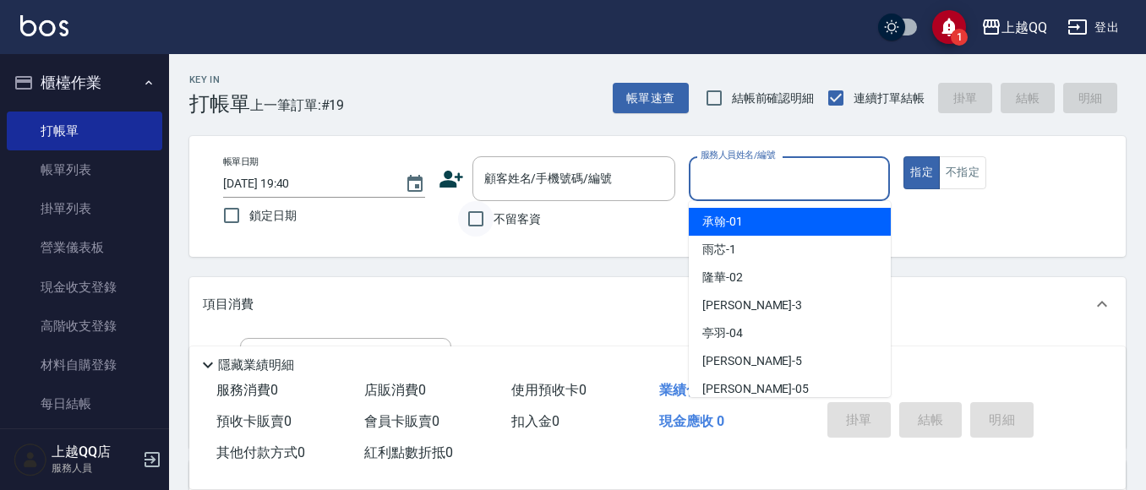
click at [469, 215] on input "不留客資" at bounding box center [476, 219] width 36 height 36
checkbox input "true"
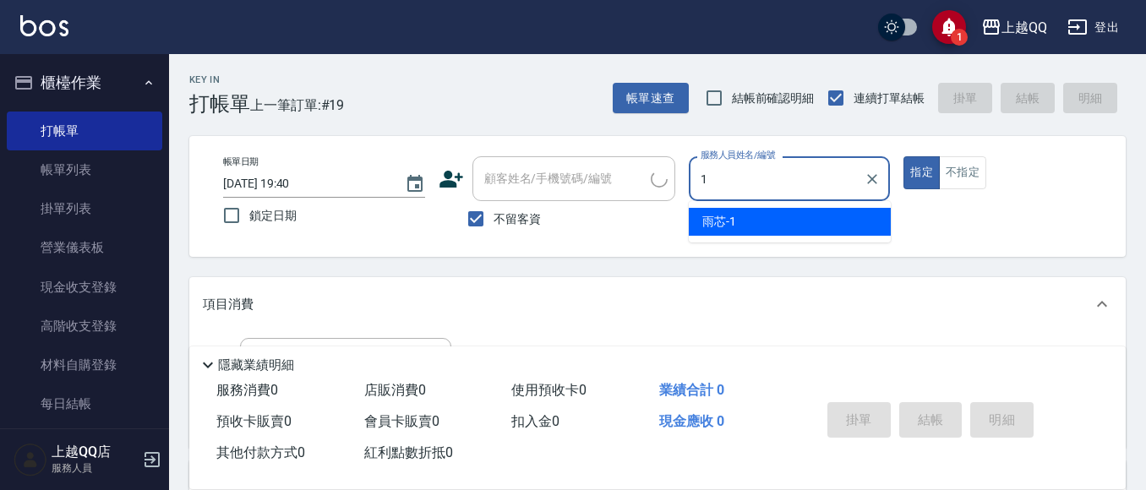
type input "雨芯-1"
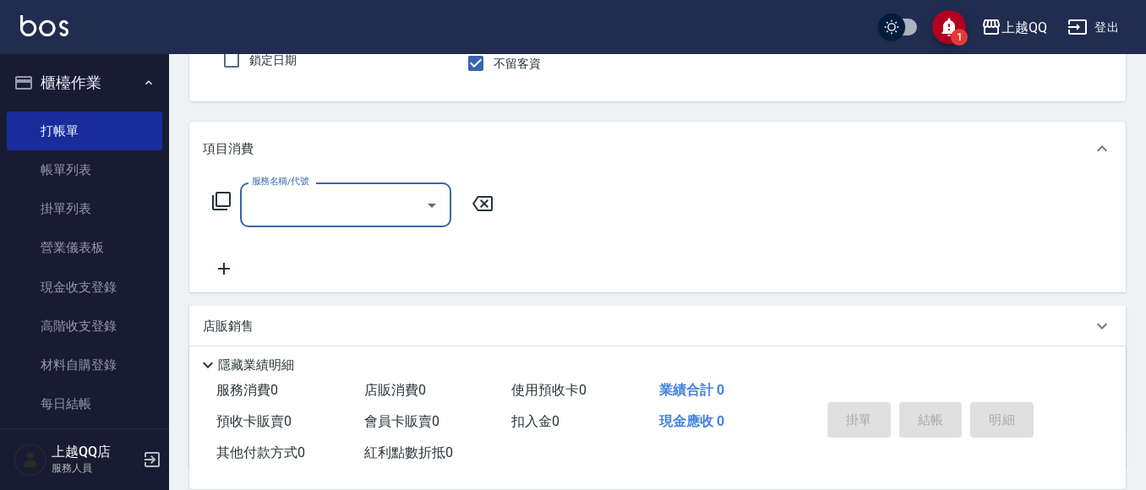
scroll to position [169, 0]
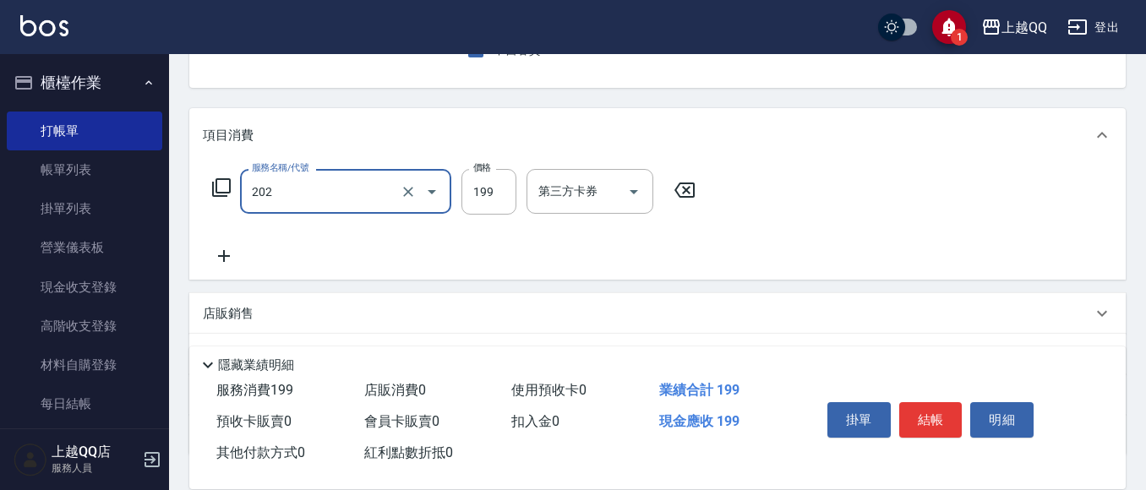
type input "不指定單剪(202)"
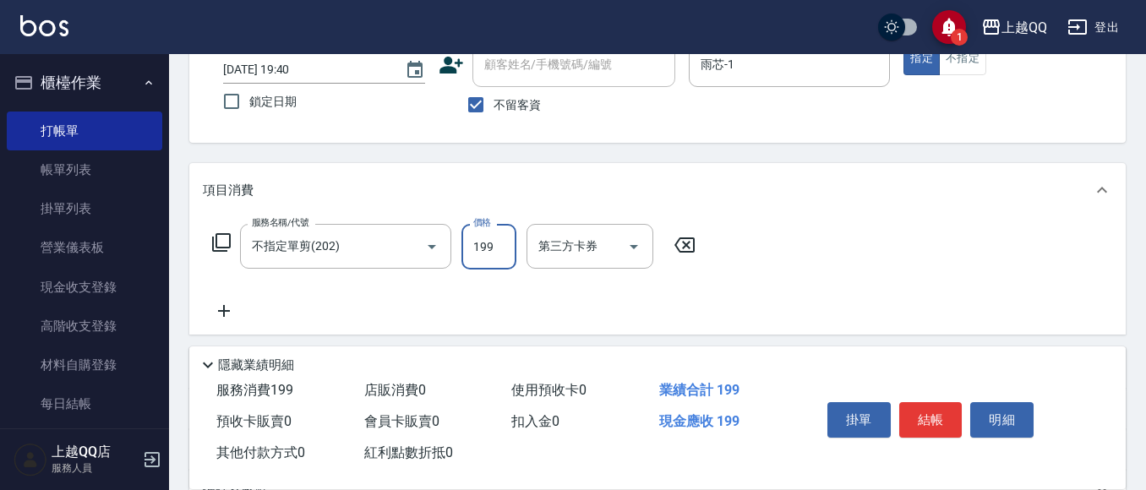
scroll to position [85, 0]
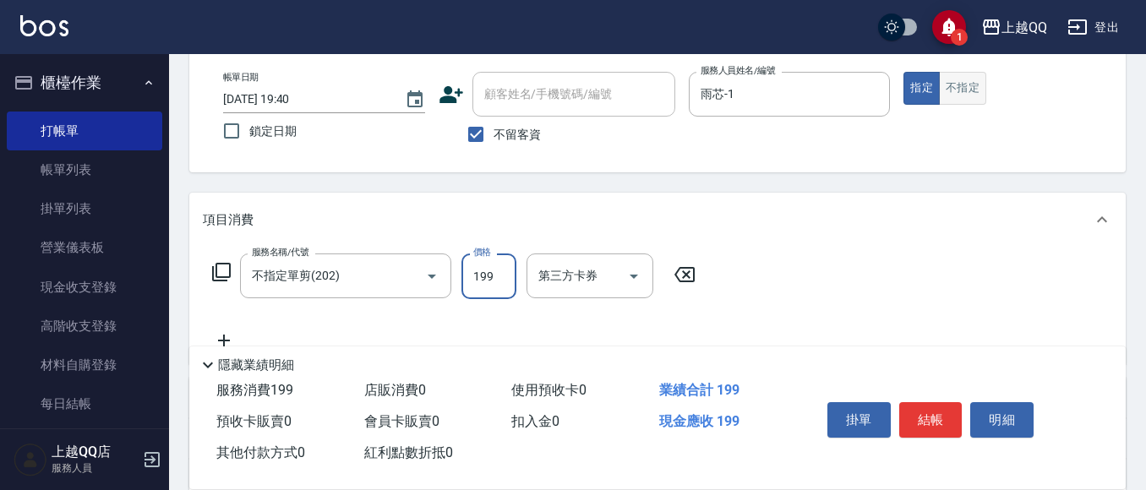
click at [975, 99] on button "不指定" at bounding box center [962, 88] width 47 height 33
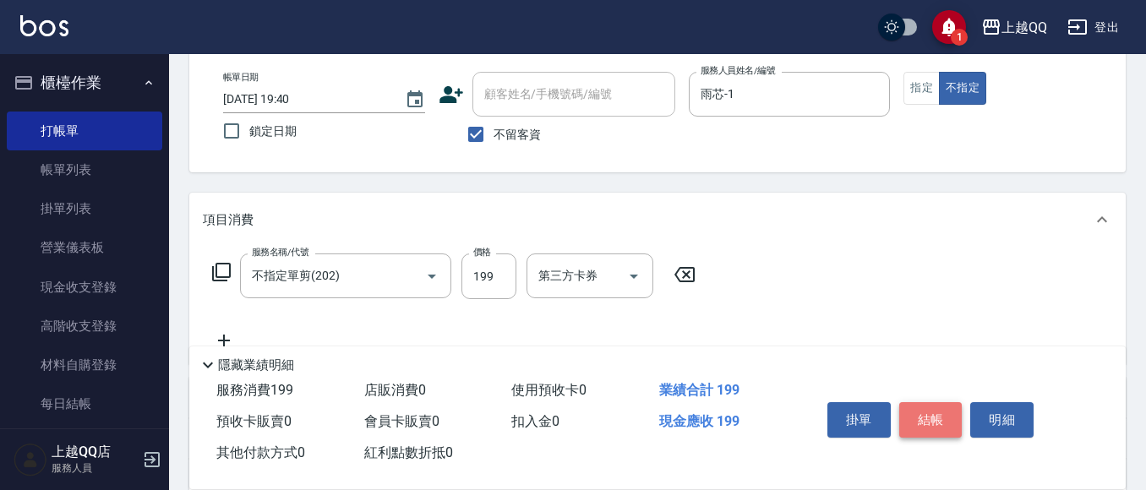
click at [916, 409] on button "結帳" at bounding box center [930, 420] width 63 height 36
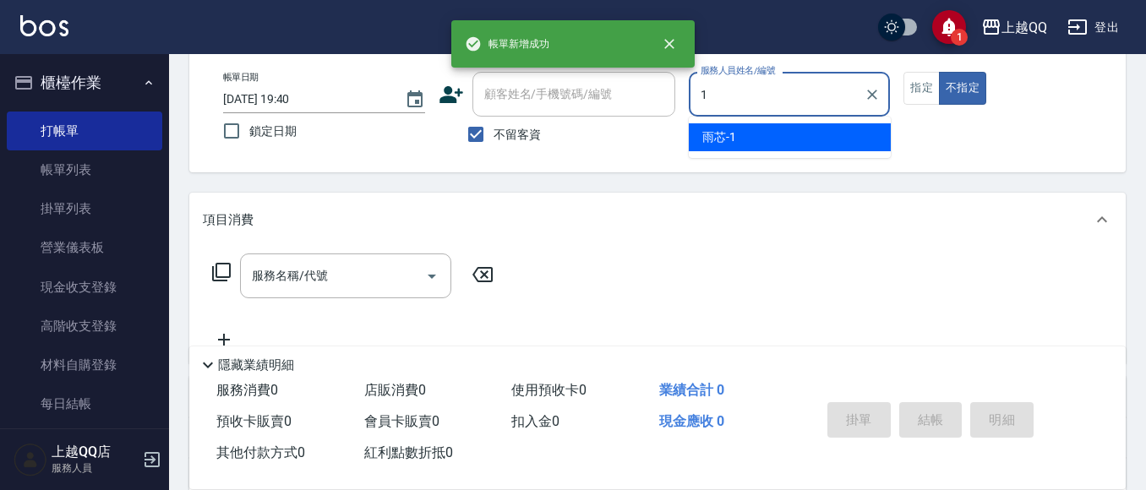
type input "雨芯-1"
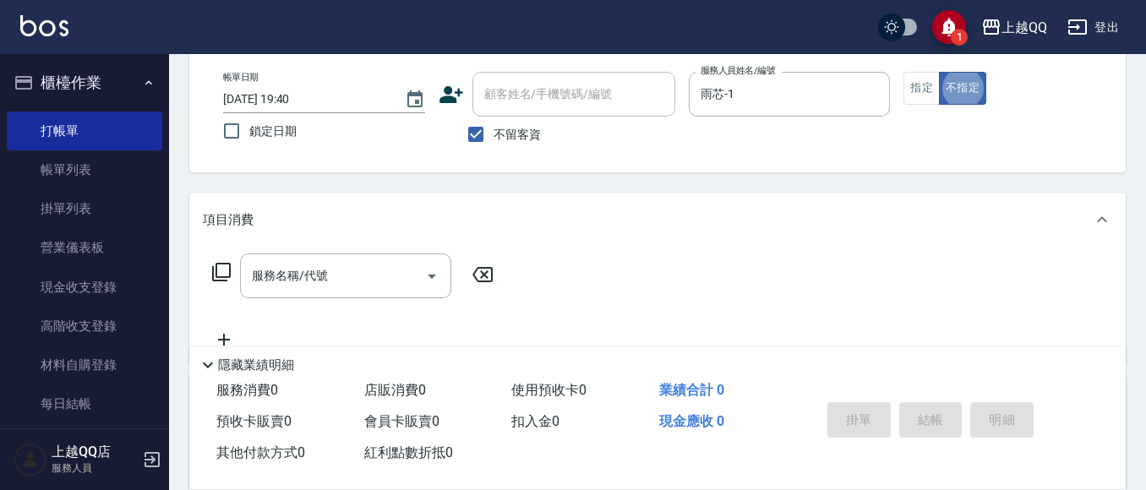
click at [218, 276] on icon at bounding box center [221, 272] width 20 height 20
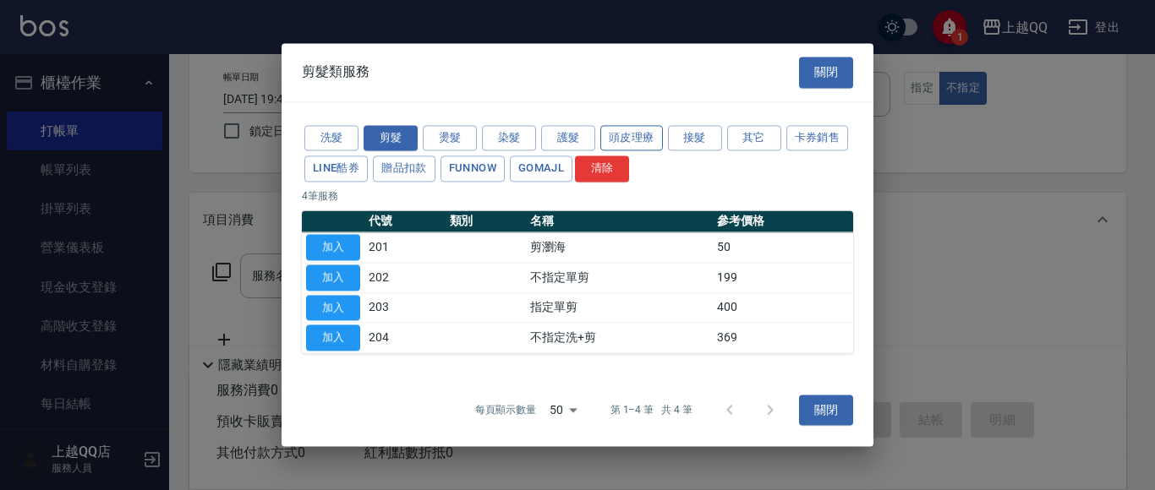
click at [640, 144] on button "頭皮理療" at bounding box center [631, 138] width 63 height 26
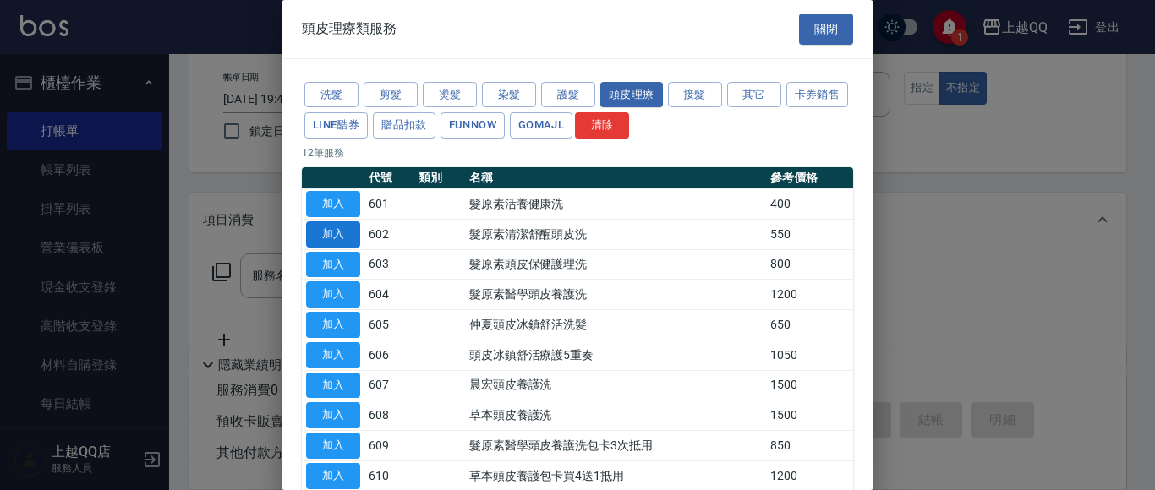
click at [324, 223] on button "加入" at bounding box center [333, 234] width 54 height 26
type input "髮原素清潔舒醒頭皮洗(602)"
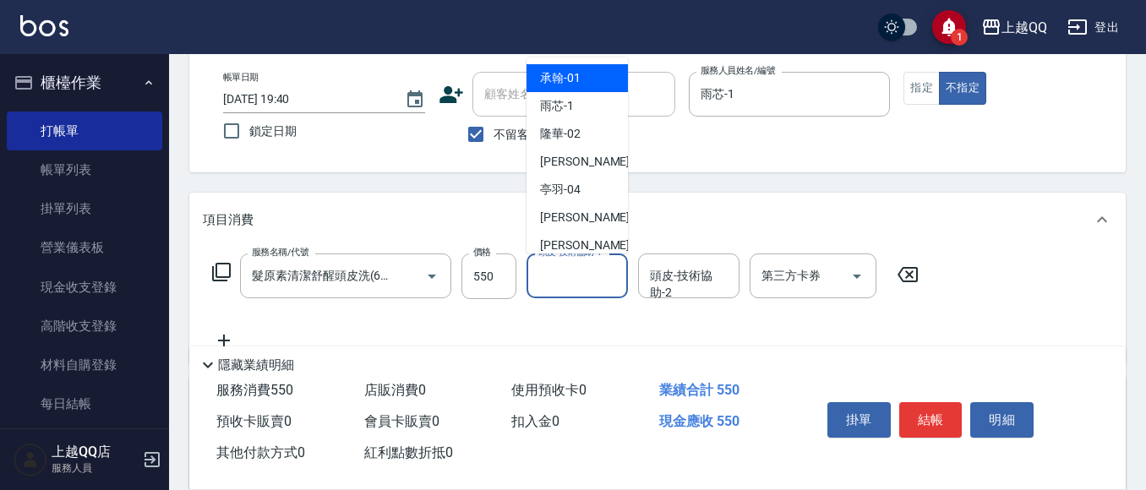
click at [596, 282] on input "頭皮-技術協助-1" at bounding box center [577, 276] width 86 height 30
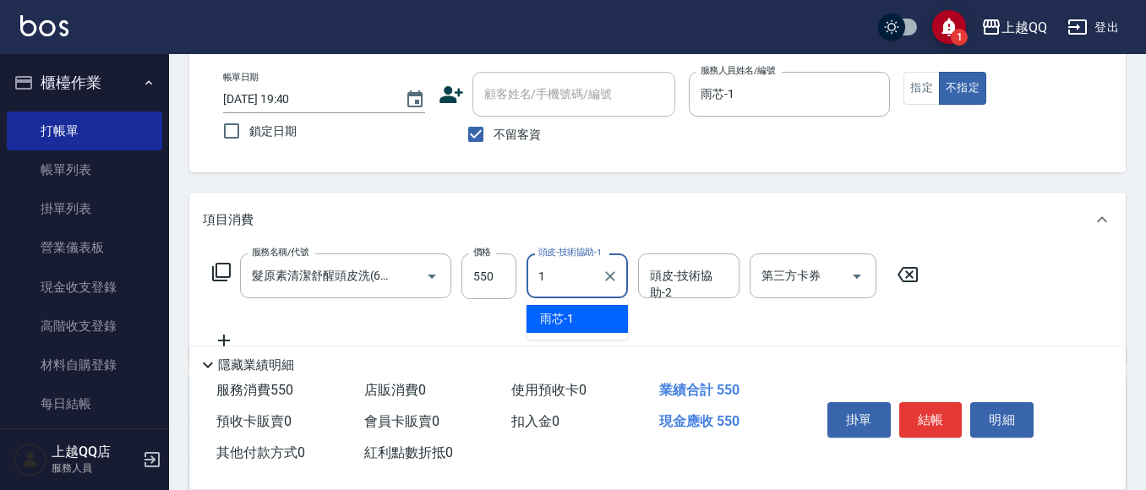
type input "雨芯-1"
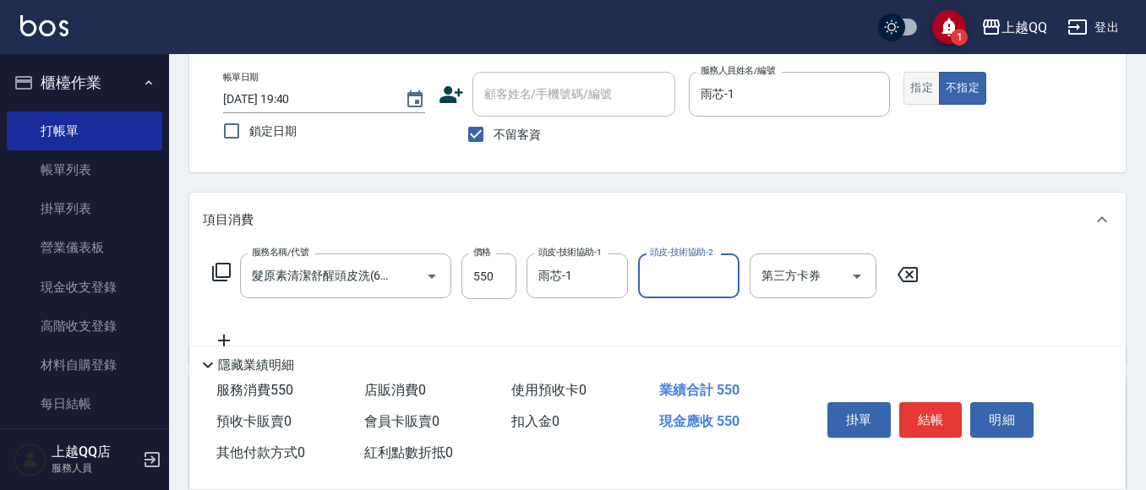
click at [918, 94] on button "指定" at bounding box center [922, 88] width 36 height 33
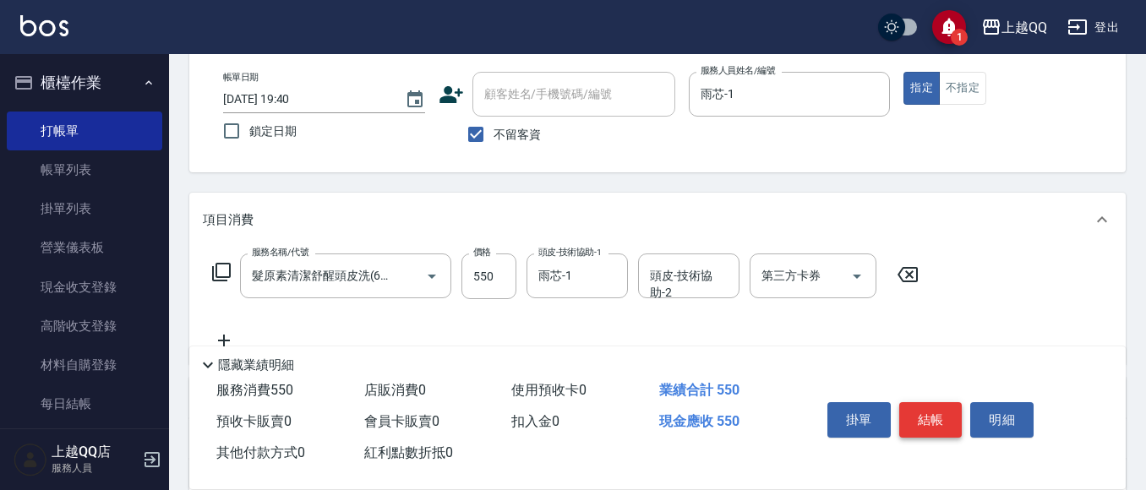
click at [912, 402] on button "結帳" at bounding box center [930, 420] width 63 height 36
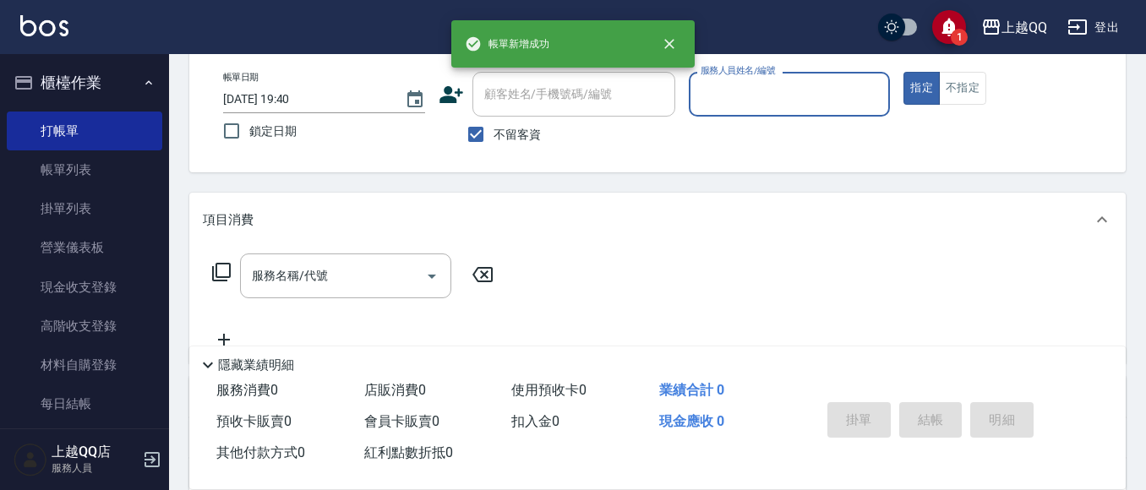
click at [713, 92] on input "服務人員姓名/編號" at bounding box center [790, 94] width 187 height 30
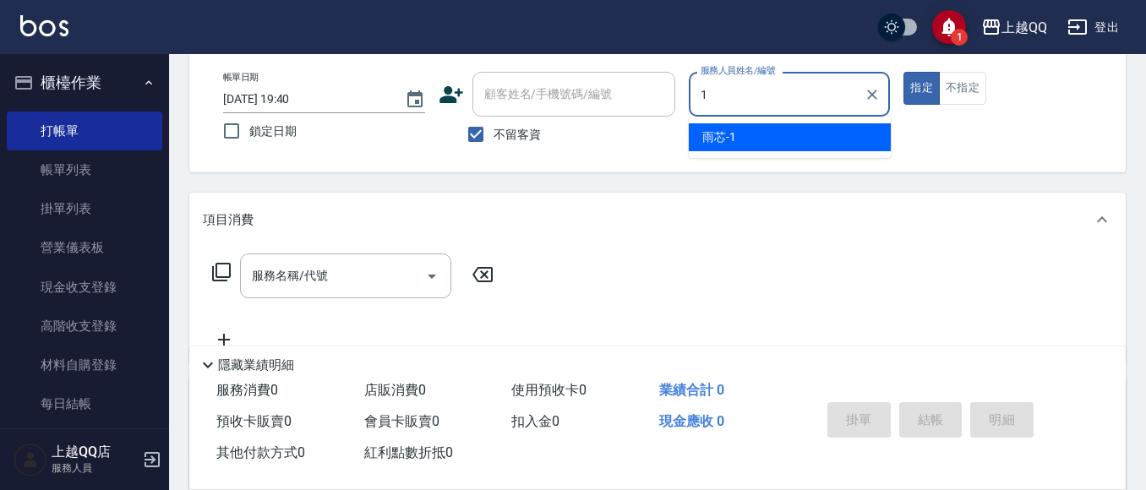
type input "雨芯-1"
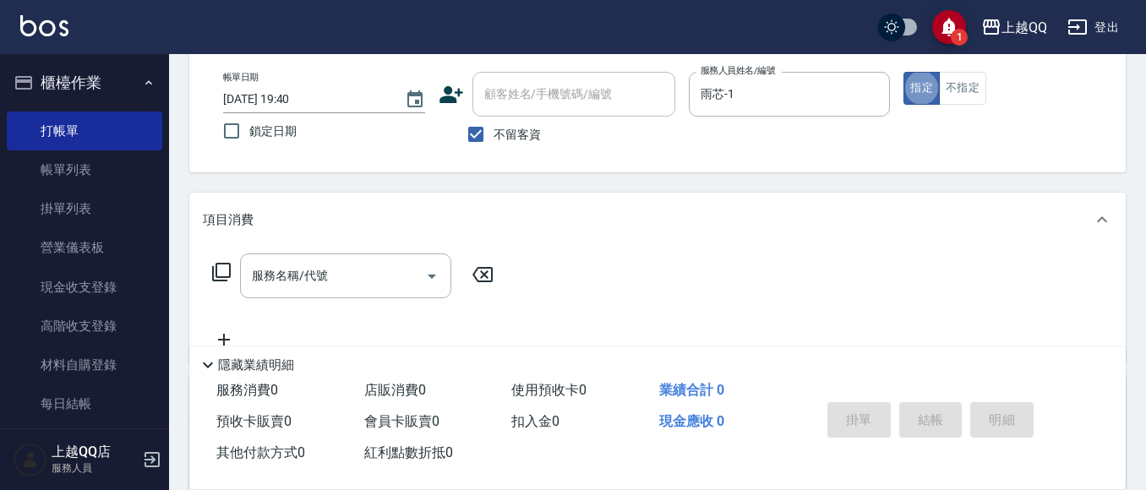
click at [229, 265] on icon at bounding box center [221, 272] width 19 height 19
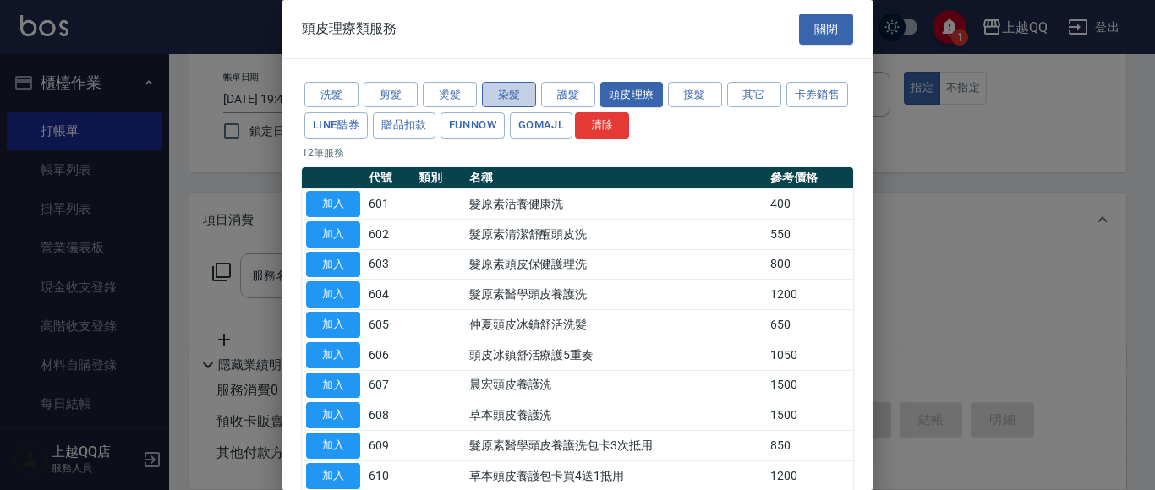
click at [517, 94] on button "染髮" at bounding box center [509, 95] width 54 height 26
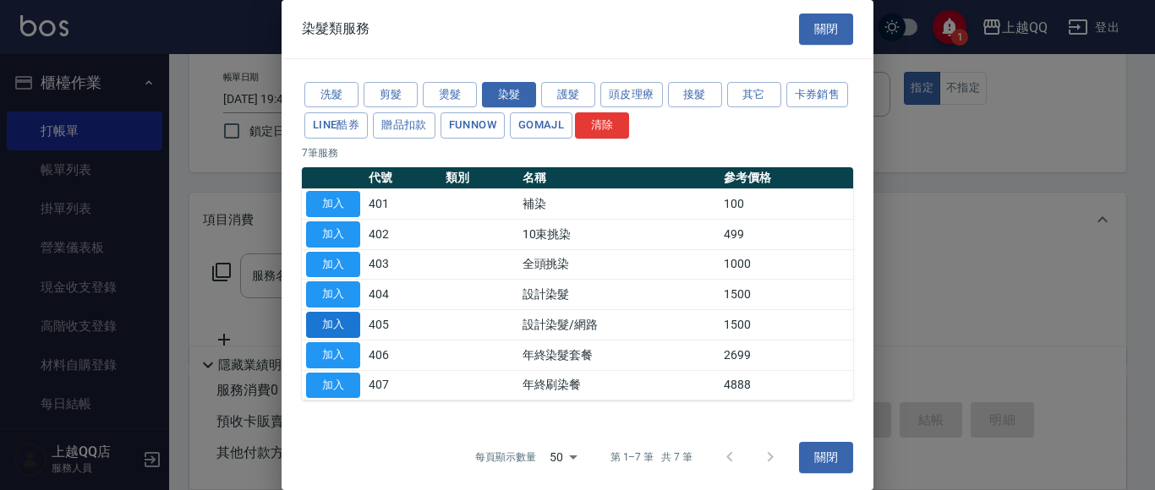
click at [356, 320] on button "加入" at bounding box center [333, 325] width 54 height 26
type input "設計染髮/網路(405)"
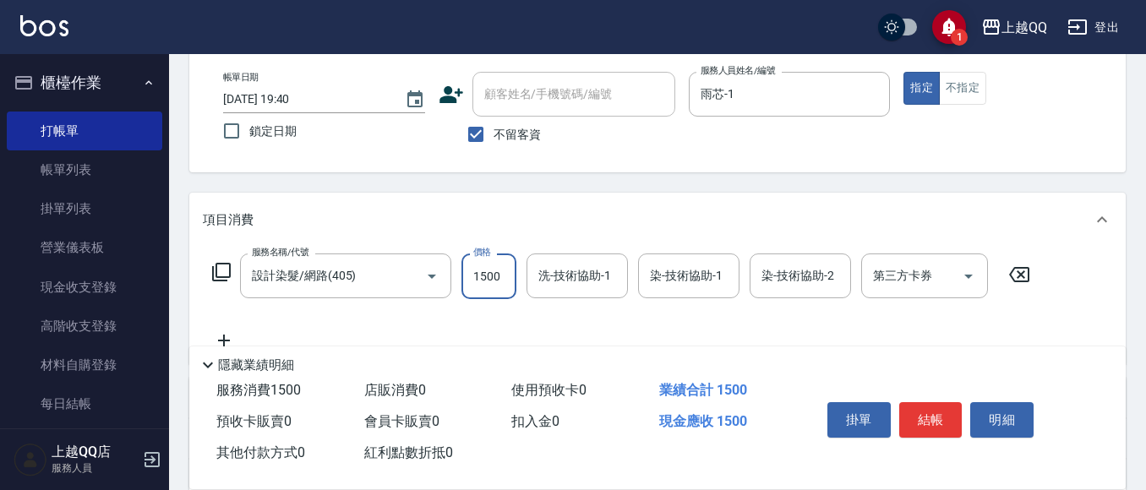
click at [502, 281] on input "1500" at bounding box center [489, 277] width 55 height 46
type input "999"
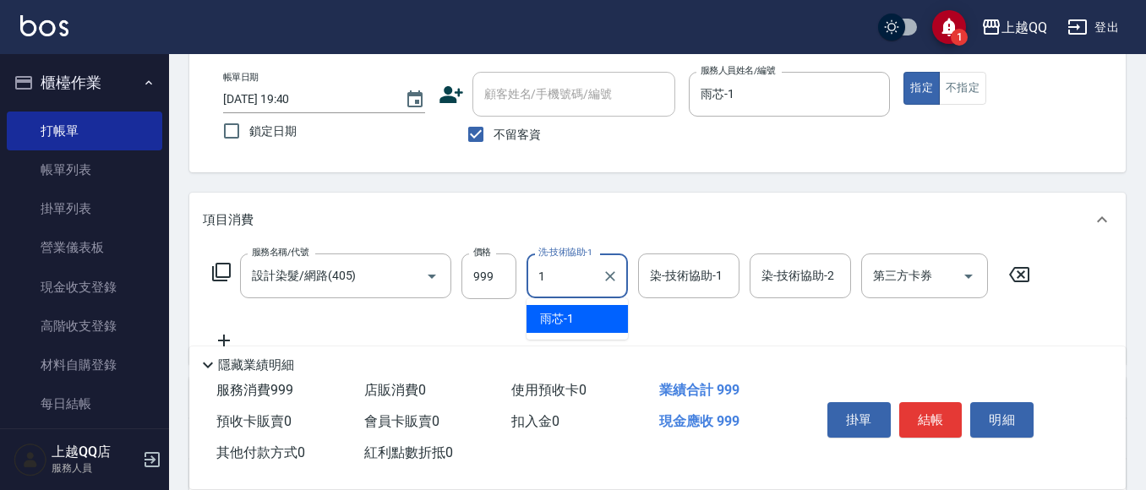
type input "雨芯-1"
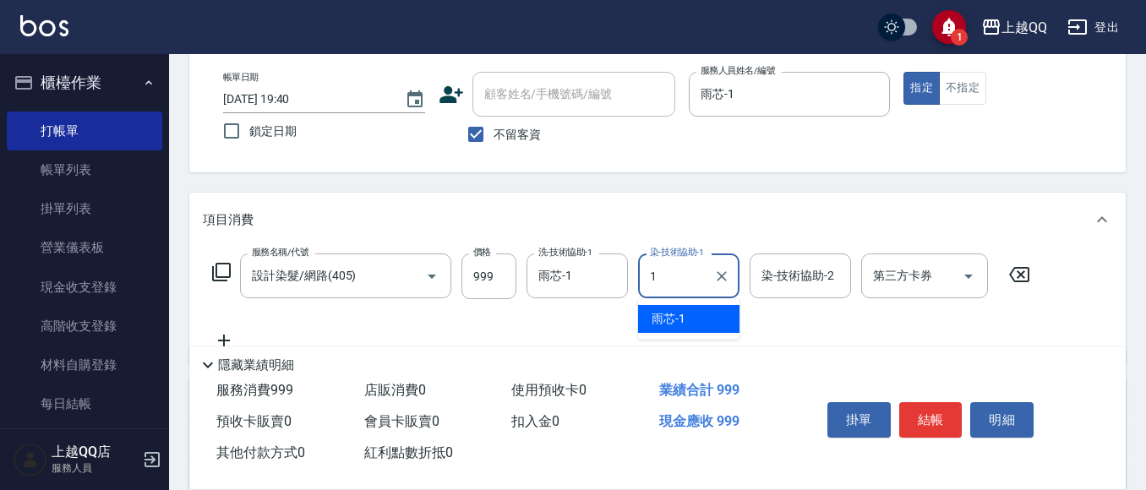
type input "雨芯-1"
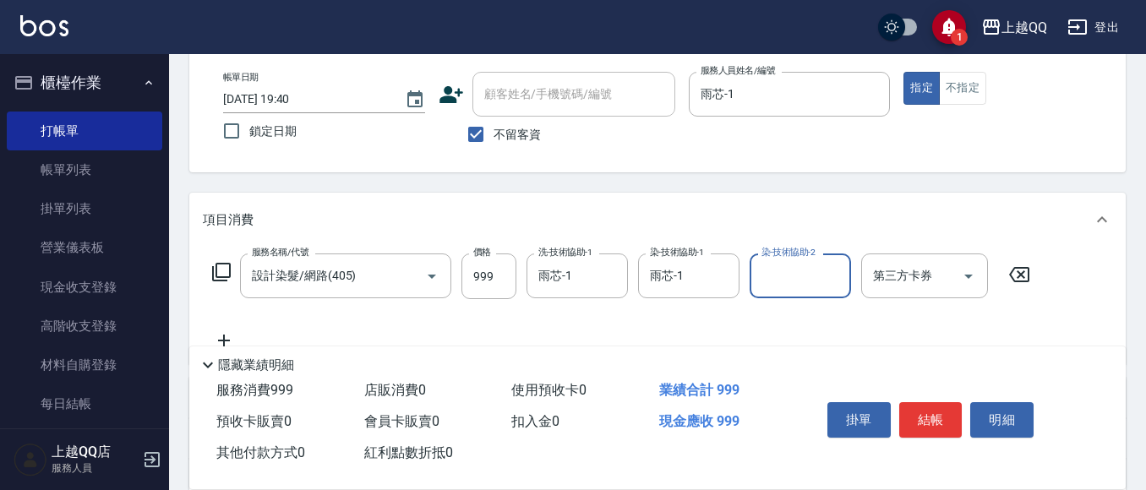
drag, startPoint x: 933, startPoint y: 413, endPoint x: 900, endPoint y: 380, distance: 46.0
click at [930, 409] on button "結帳" at bounding box center [930, 420] width 63 height 36
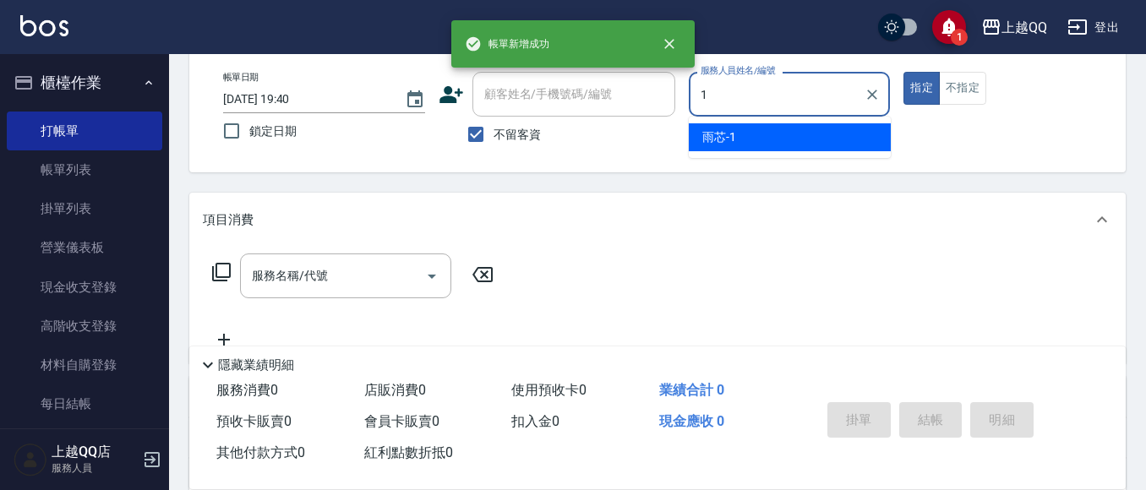
type input "雨芯-1"
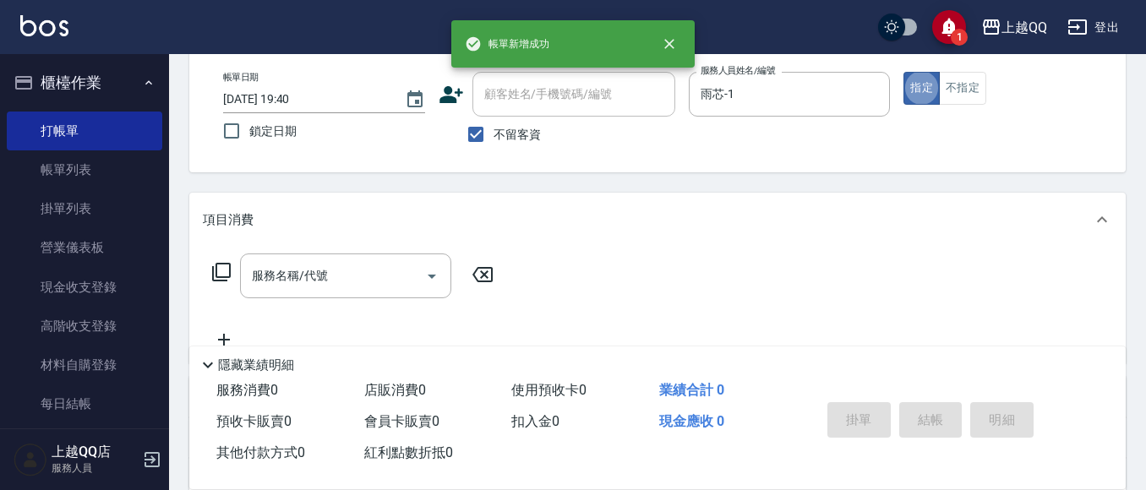
click at [210, 268] on div "服務名稱/代號 服務名稱/代號" at bounding box center [353, 276] width 301 height 45
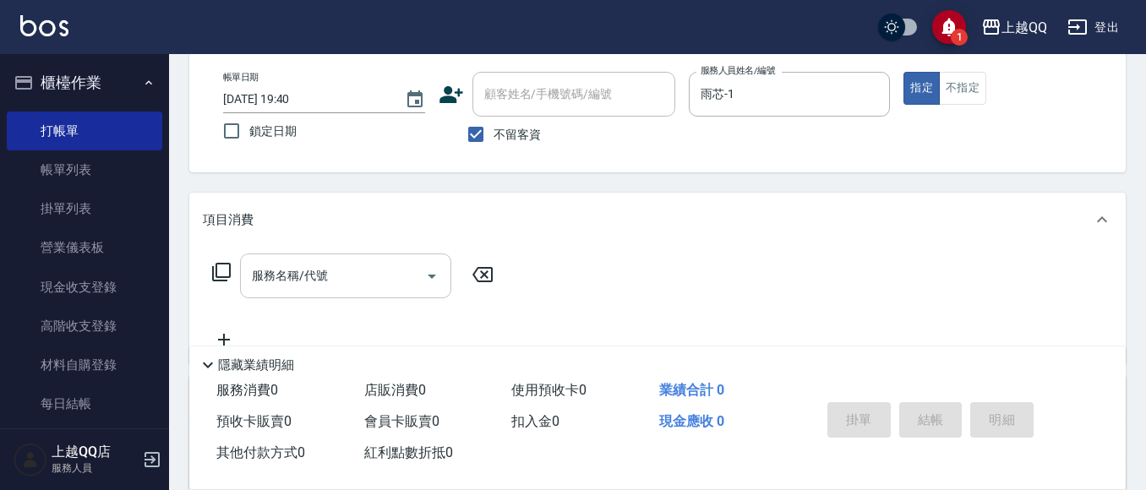
click at [241, 264] on div "服務名稱/代號" at bounding box center [345, 276] width 211 height 45
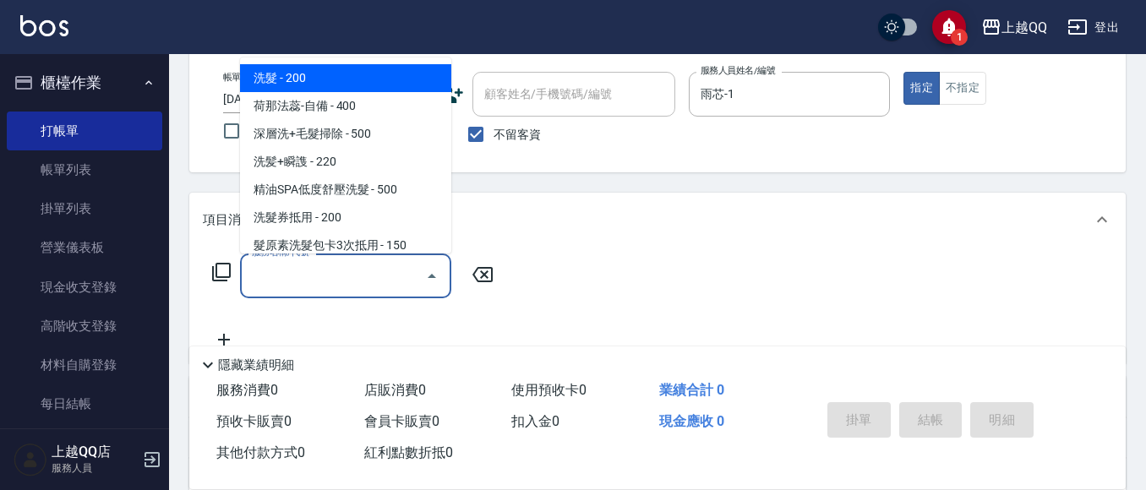
click at [227, 265] on icon at bounding box center [221, 272] width 20 height 20
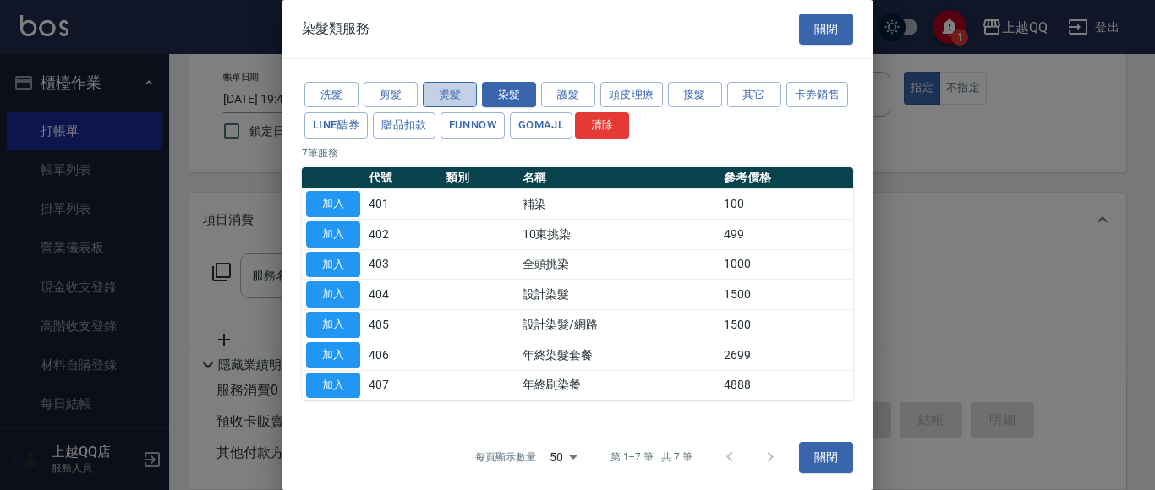
click at [437, 90] on button "燙髮" at bounding box center [450, 95] width 54 height 26
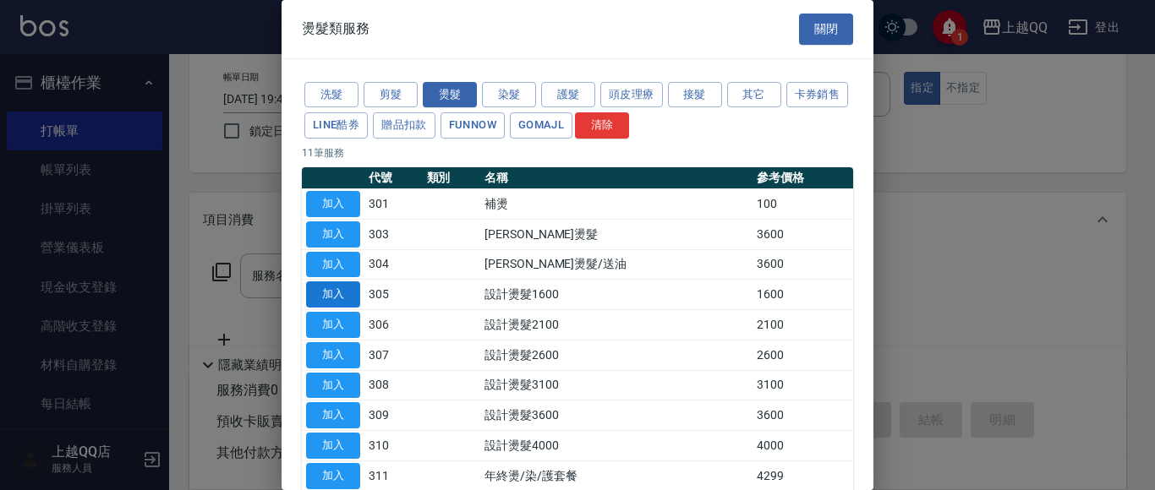
click at [320, 286] on button "加入" at bounding box center [333, 294] width 54 height 26
type input "設計燙髮1600(305)"
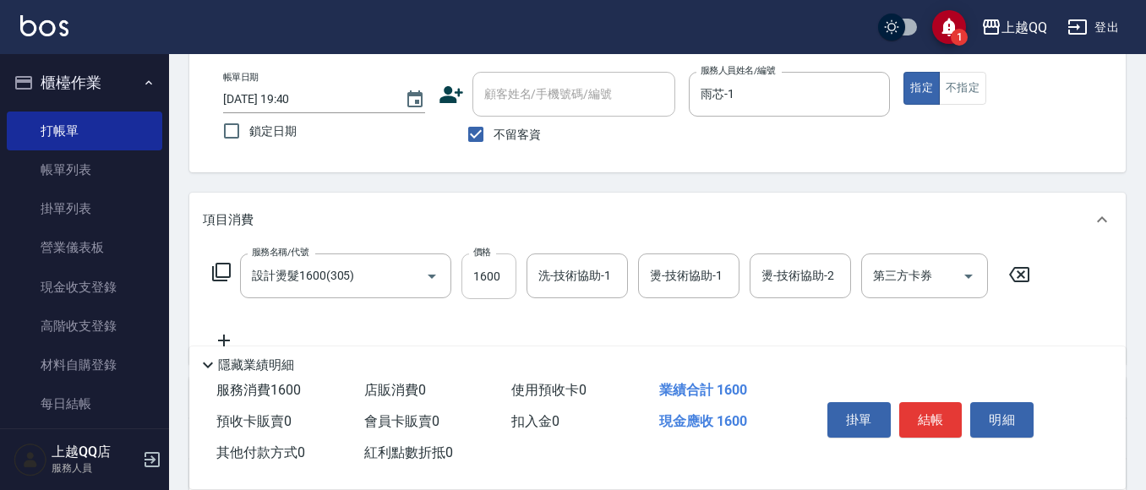
click at [506, 269] on input "1600" at bounding box center [489, 277] width 55 height 46
type input "999"
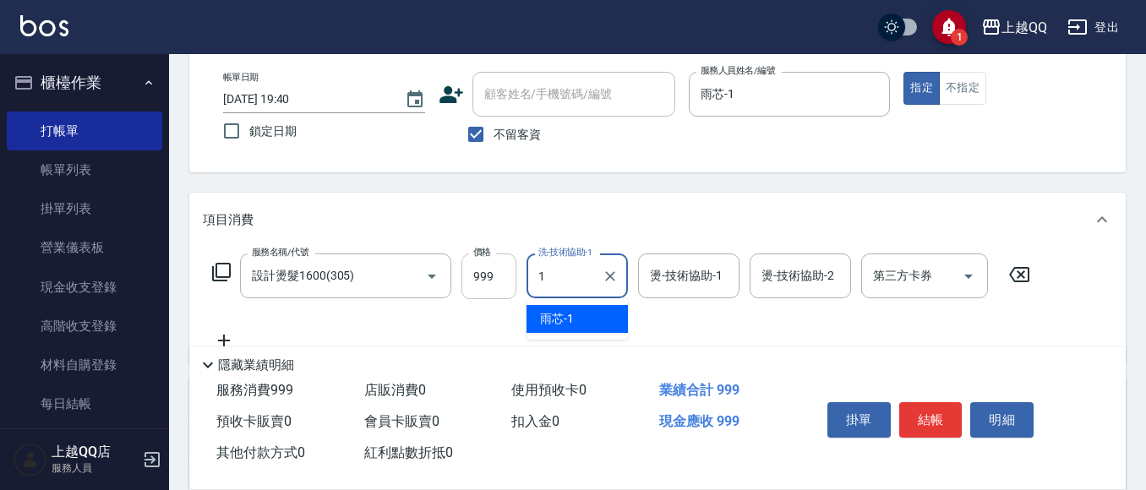
type input "雨芯-1"
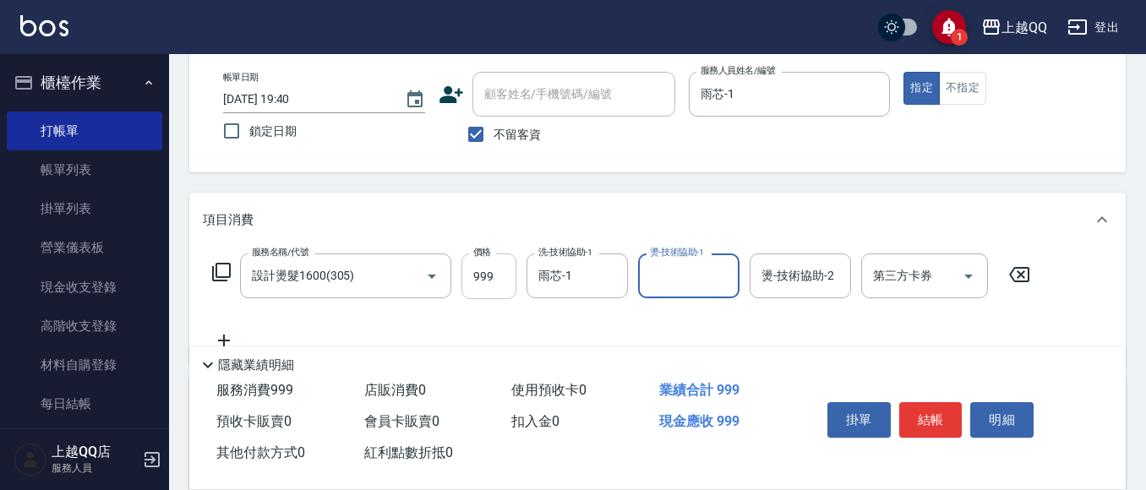
type input "1"
click at [597, 272] on div "雨芯-1 洗-技術協助-1" at bounding box center [577, 276] width 101 height 45
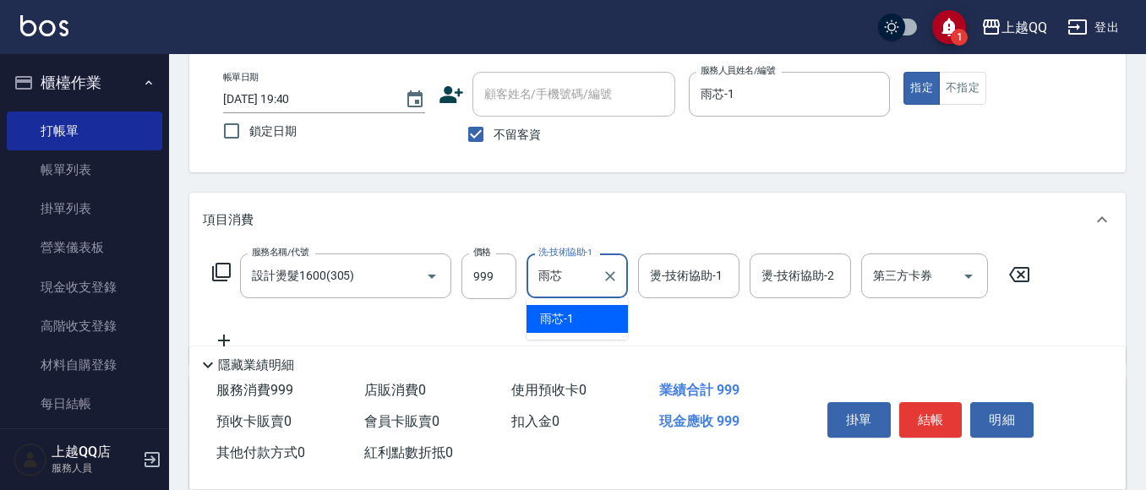
type input "雨"
type input "心佑-17"
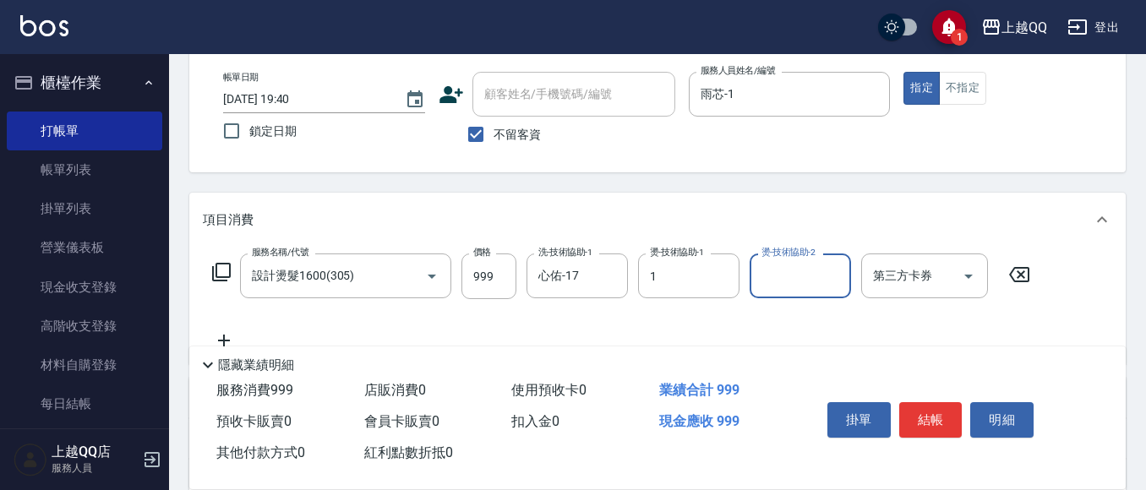
type input "雨芯-1"
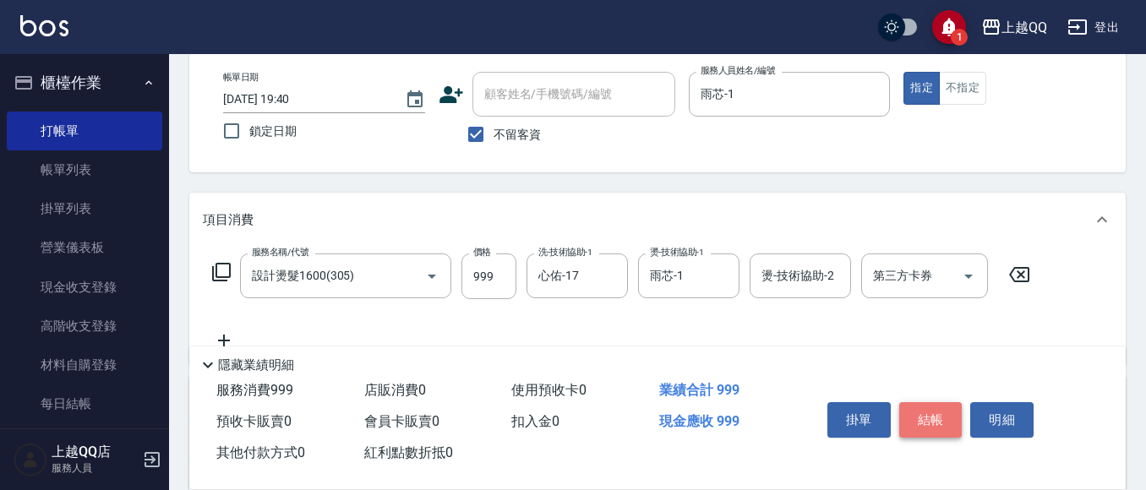
click at [938, 411] on button "結帳" at bounding box center [930, 420] width 63 height 36
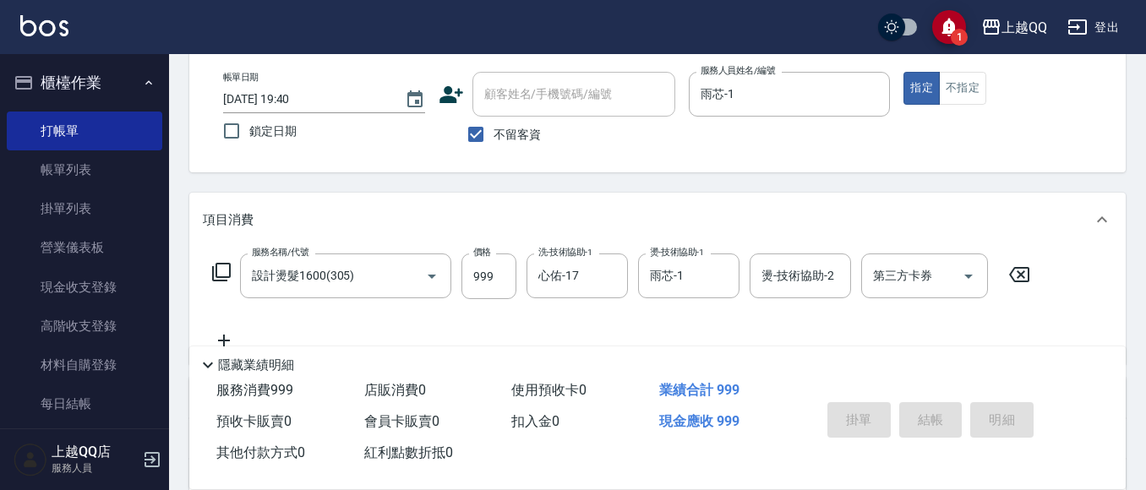
type input "[DATE] 19:41"
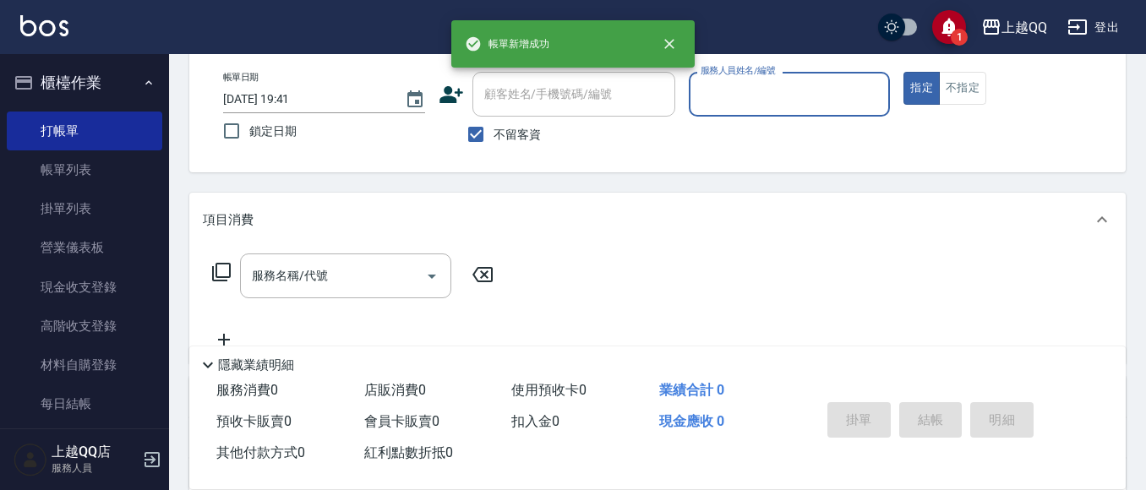
scroll to position [0, 0]
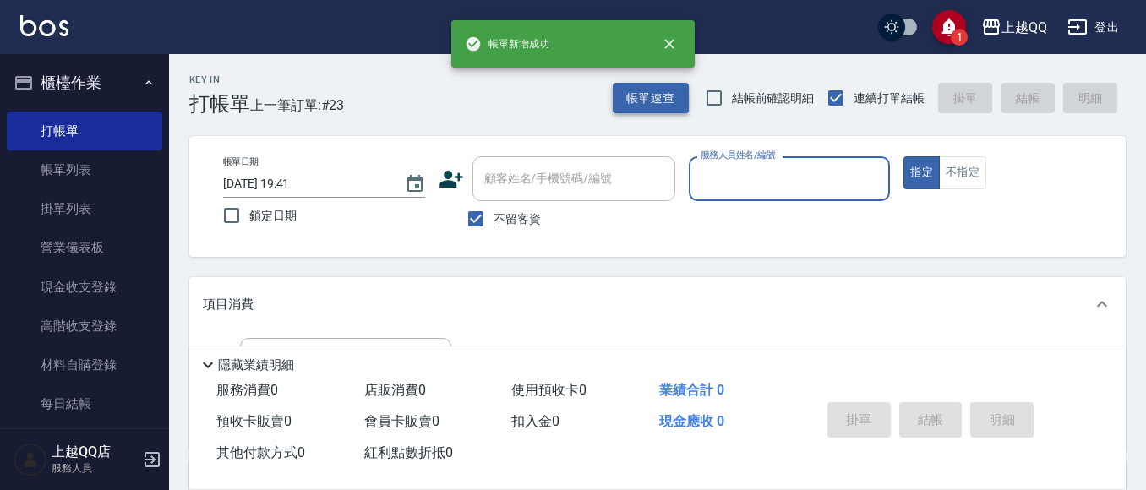
click at [665, 98] on button "帳單速查" at bounding box center [651, 98] width 76 height 31
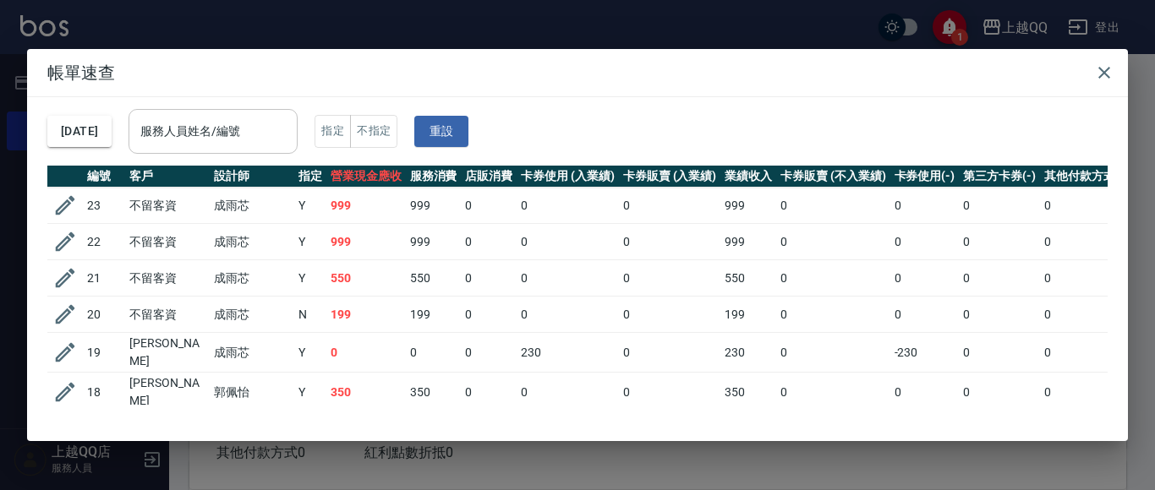
click at [231, 121] on div "服務人員姓名/編號 服務人員姓名/編號" at bounding box center [212, 131] width 169 height 45
click at [76, 237] on icon "button" at bounding box center [64, 241] width 25 height 25
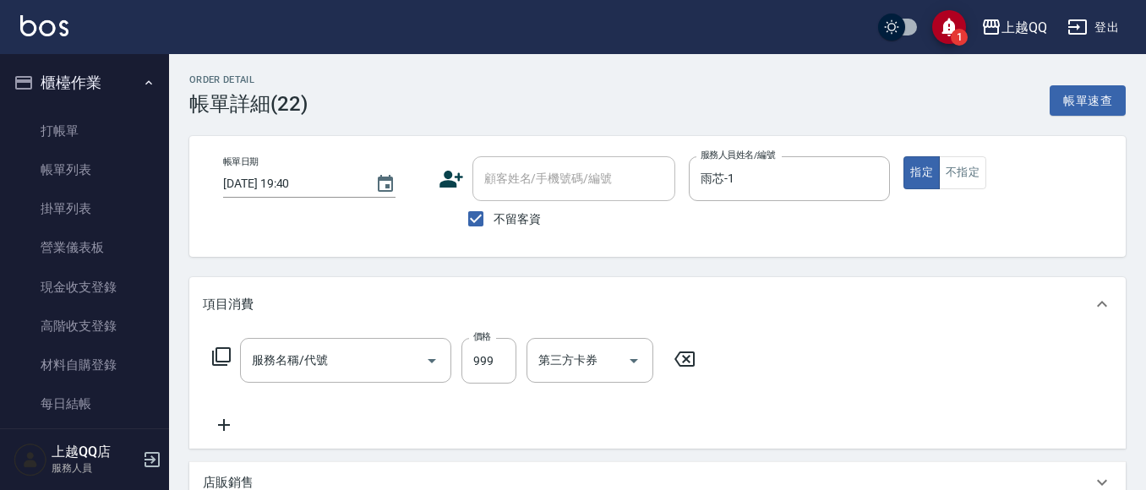
type input "[DATE] 19:40"
checkbox input "true"
type input "雨芯-1"
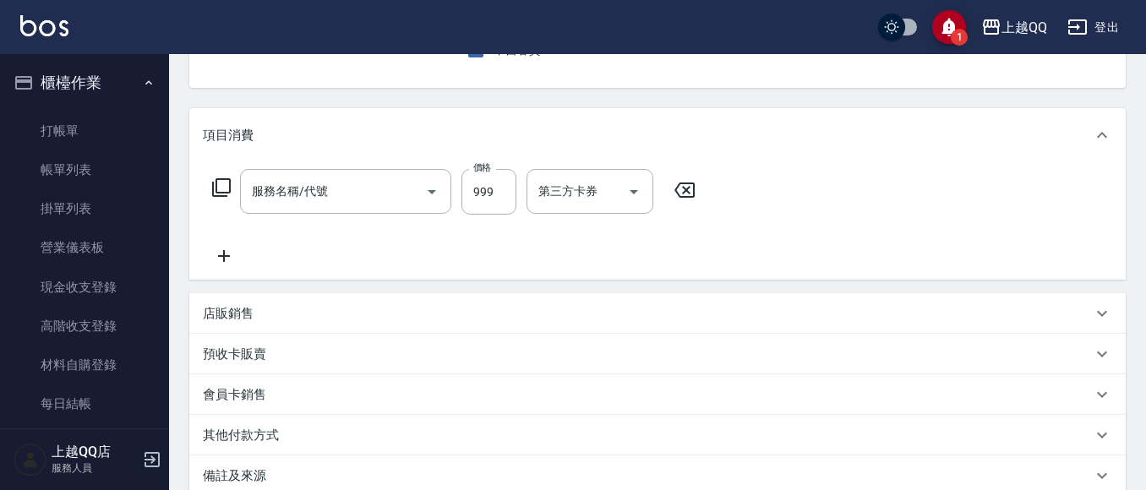
type input "設計染髮/網路(405)"
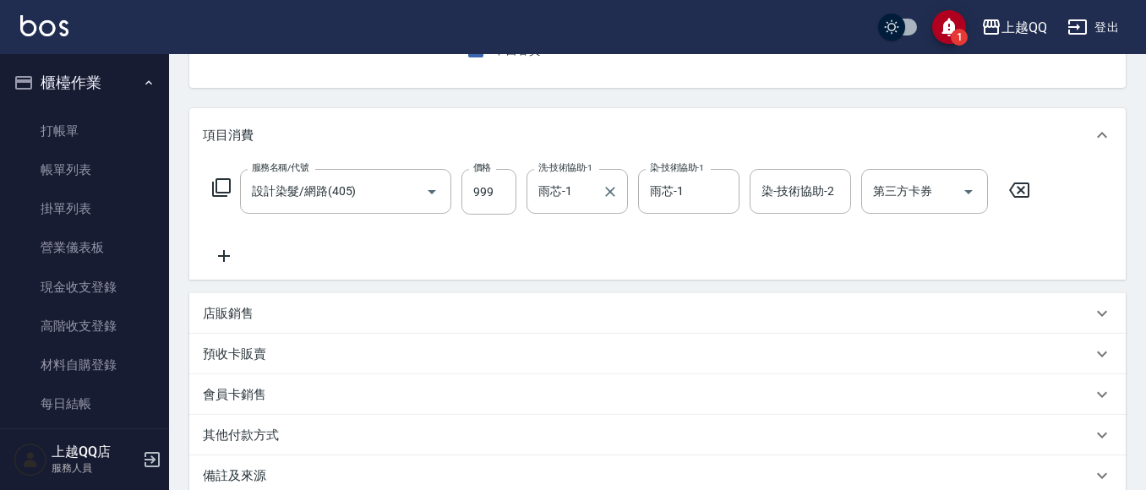
click at [589, 186] on input "雨芯-1" at bounding box center [564, 192] width 61 height 30
type input "雨"
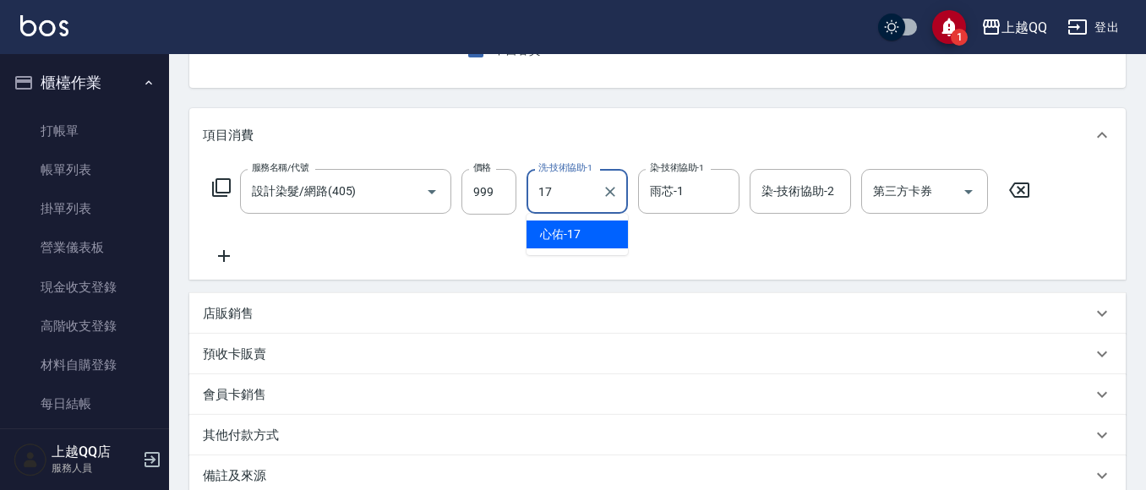
type input "心佑-17"
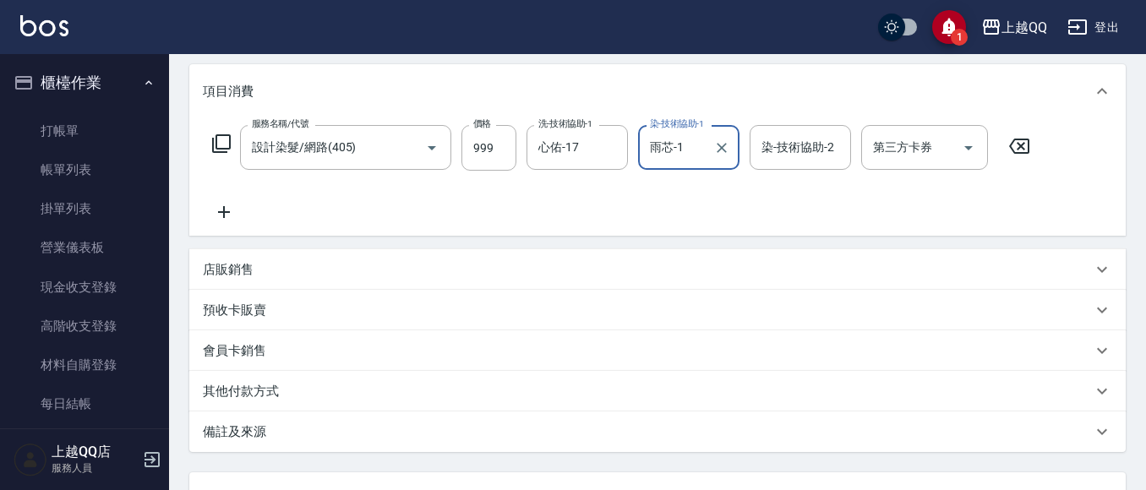
scroll to position [358, 0]
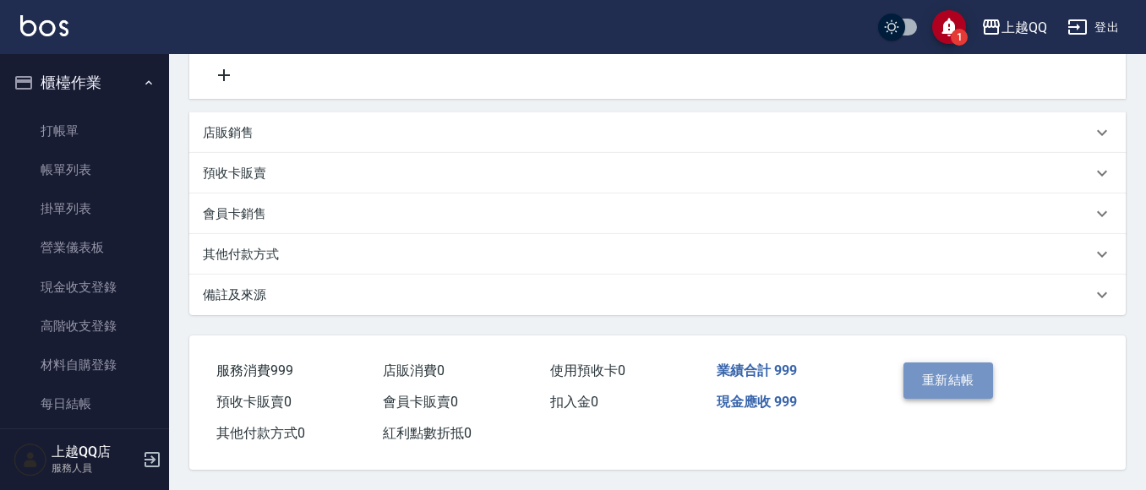
click at [964, 367] on button "重新結帳" at bounding box center [949, 381] width 90 height 36
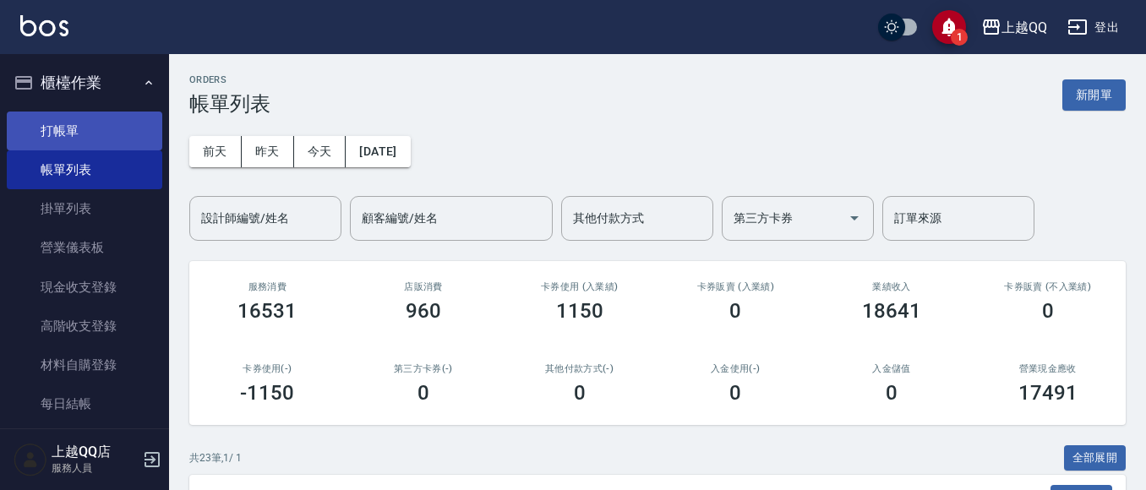
click at [138, 141] on link "打帳單" at bounding box center [85, 131] width 156 height 39
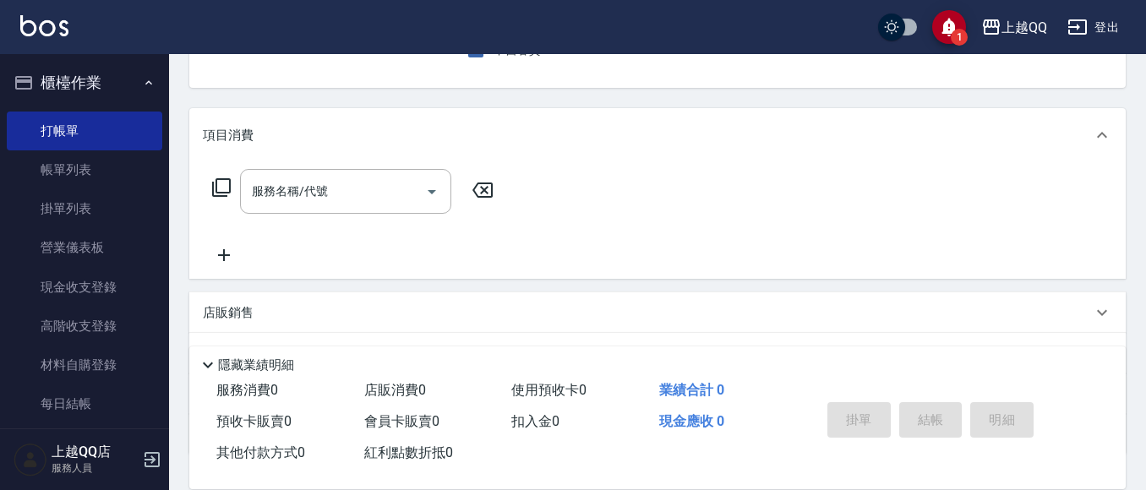
scroll to position [85, 0]
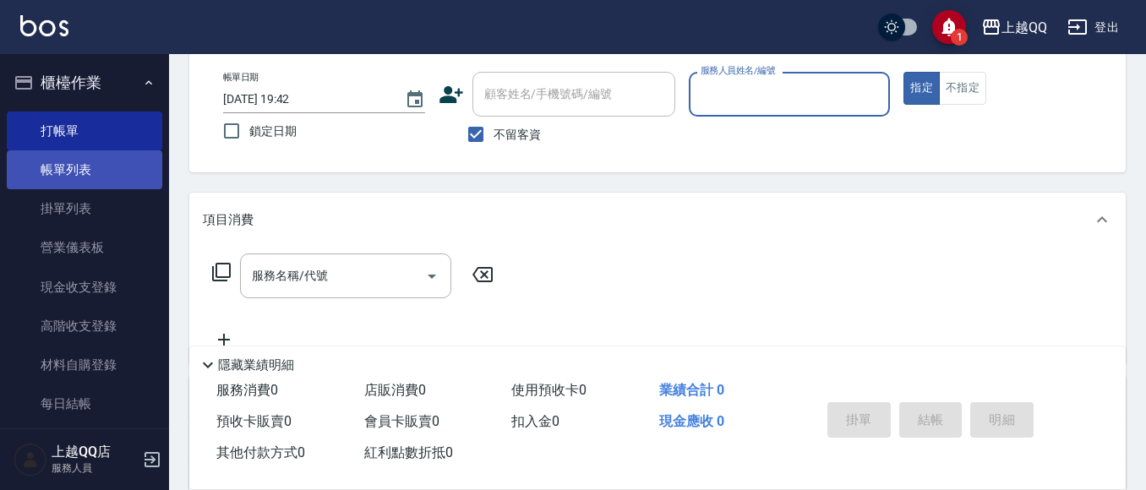
click at [86, 160] on link "帳單列表" at bounding box center [85, 169] width 156 height 39
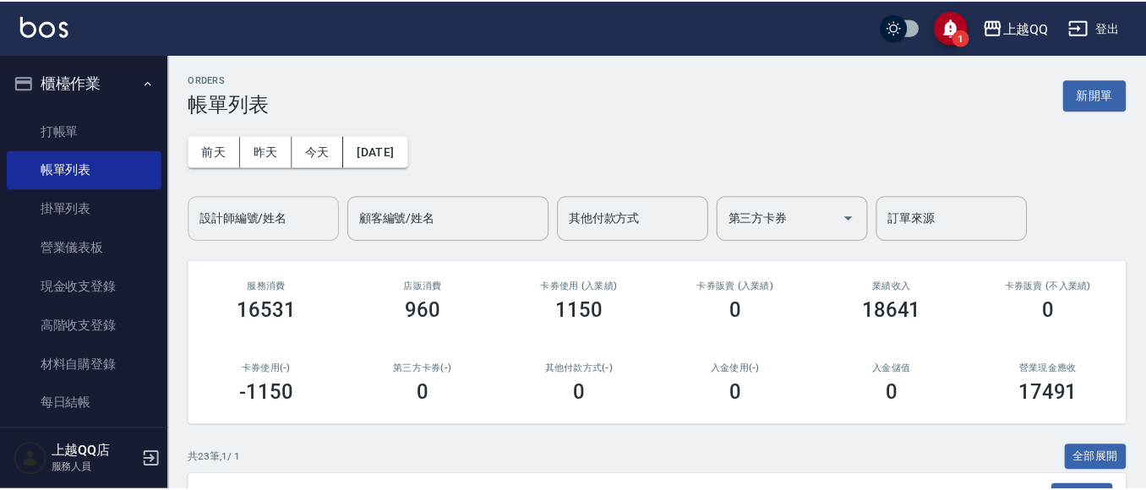
scroll to position [85, 0]
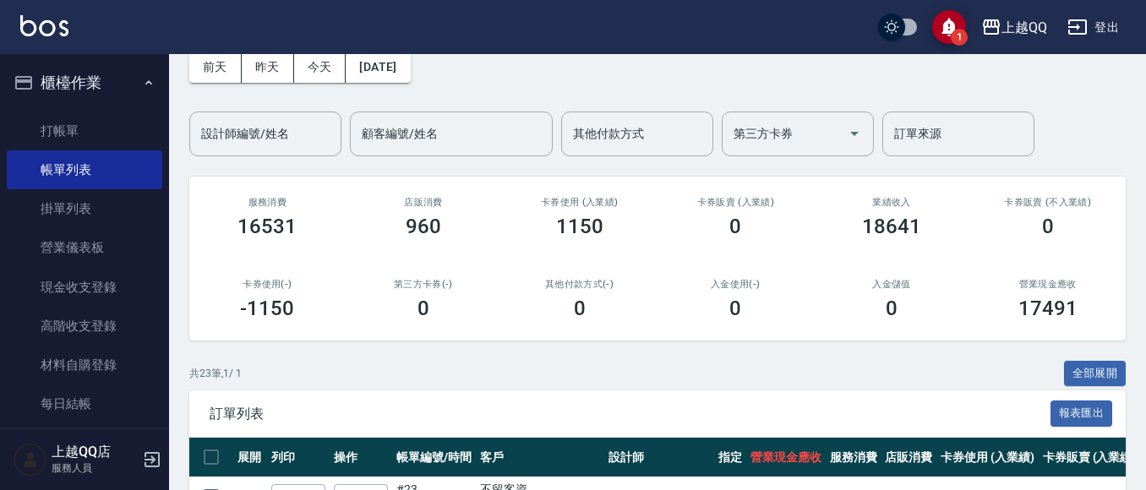
drag, startPoint x: 223, startPoint y: 141, endPoint x: 193, endPoint y: 87, distance: 62.1
click at [223, 141] on input "設計師編號/姓名" at bounding box center [265, 134] width 137 height 30
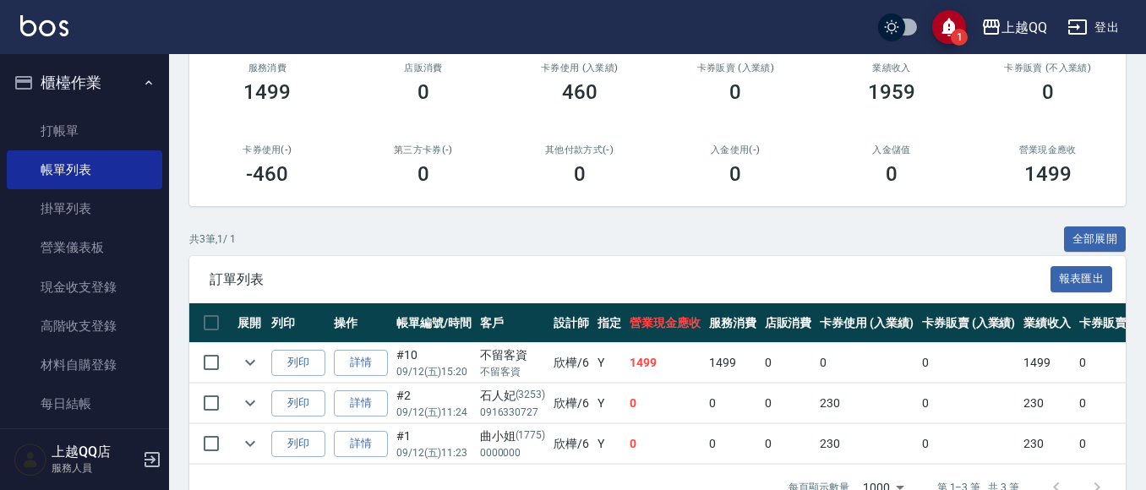
scroll to position [274, 0]
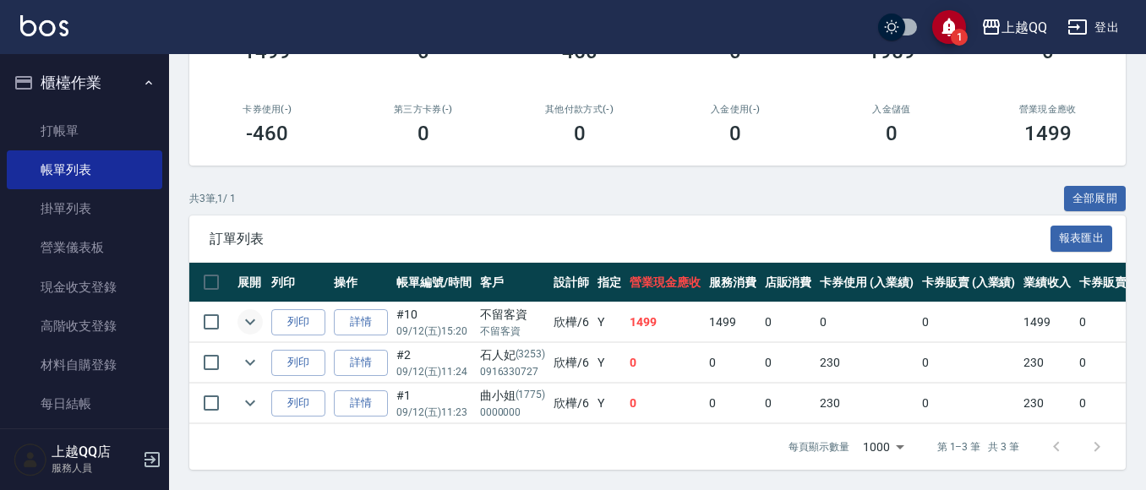
type input "欣樺-6"
click at [242, 312] on icon "expand row" at bounding box center [250, 322] width 20 height 20
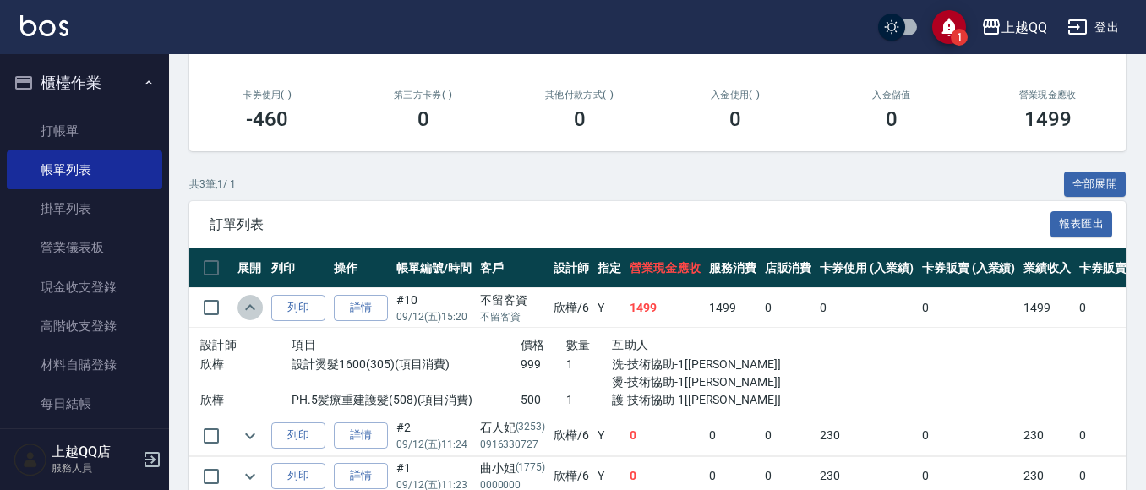
click at [245, 309] on icon "expand row" at bounding box center [250, 308] width 20 height 20
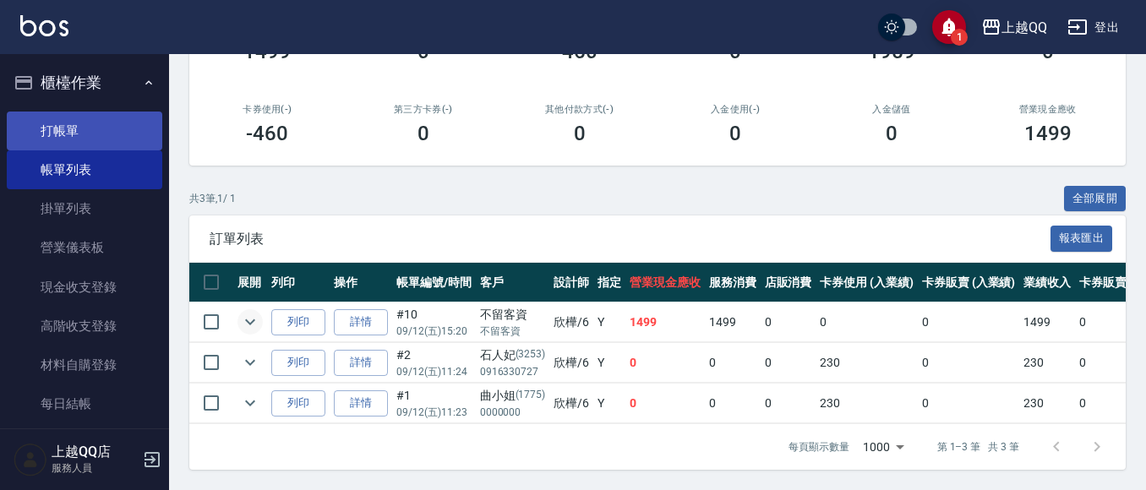
click at [54, 116] on link "打帳單" at bounding box center [85, 131] width 156 height 39
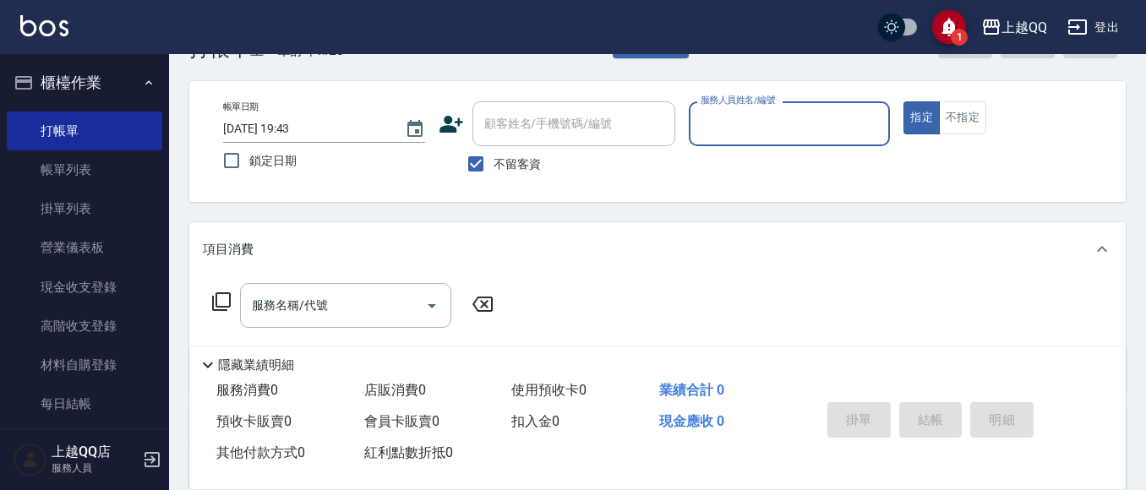
scroll to position [85, 0]
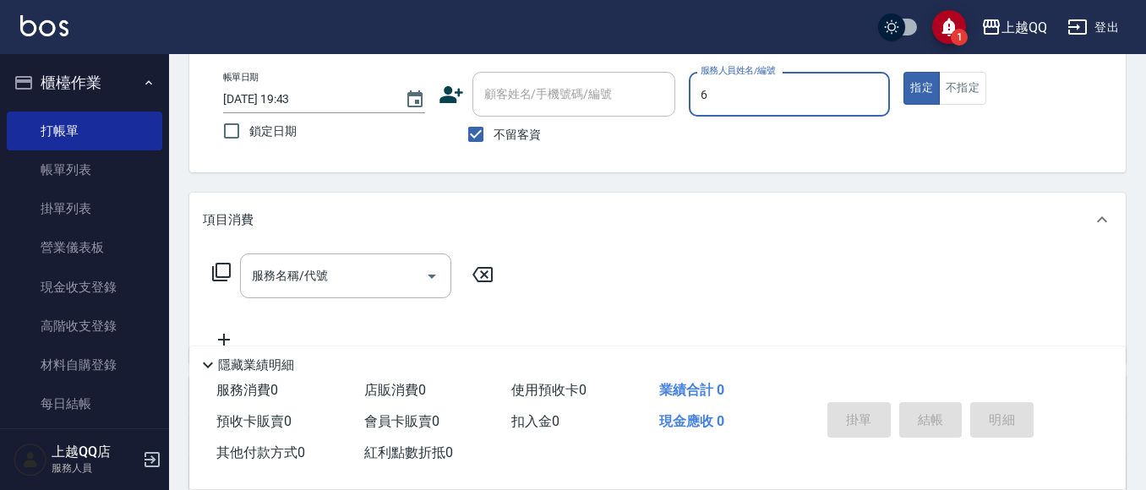
type input "欣樺-6"
type button "true"
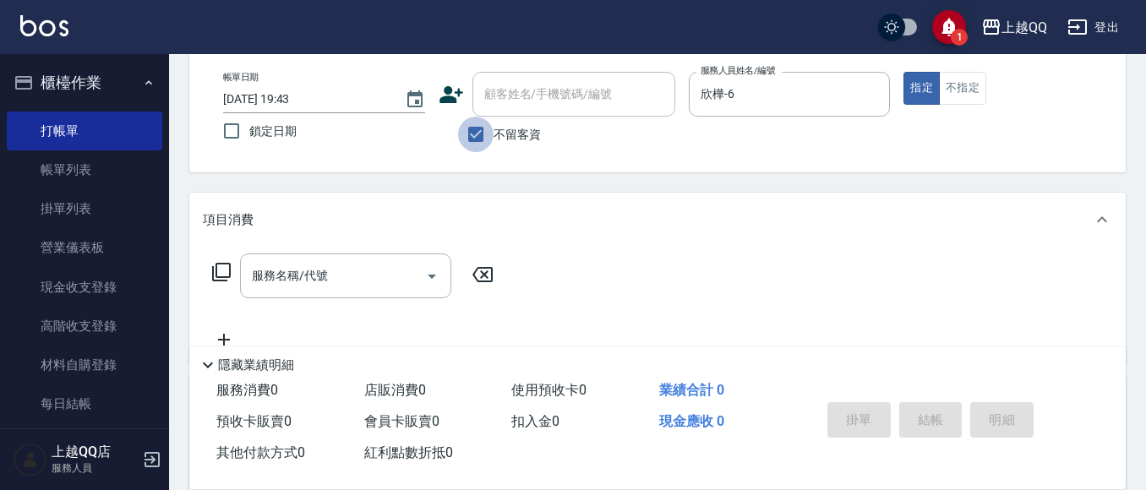
drag, startPoint x: 489, startPoint y: 139, endPoint x: 578, endPoint y: 79, distance: 107.1
click at [493, 137] on input "不留客資" at bounding box center [476, 135] width 36 height 36
checkbox input "false"
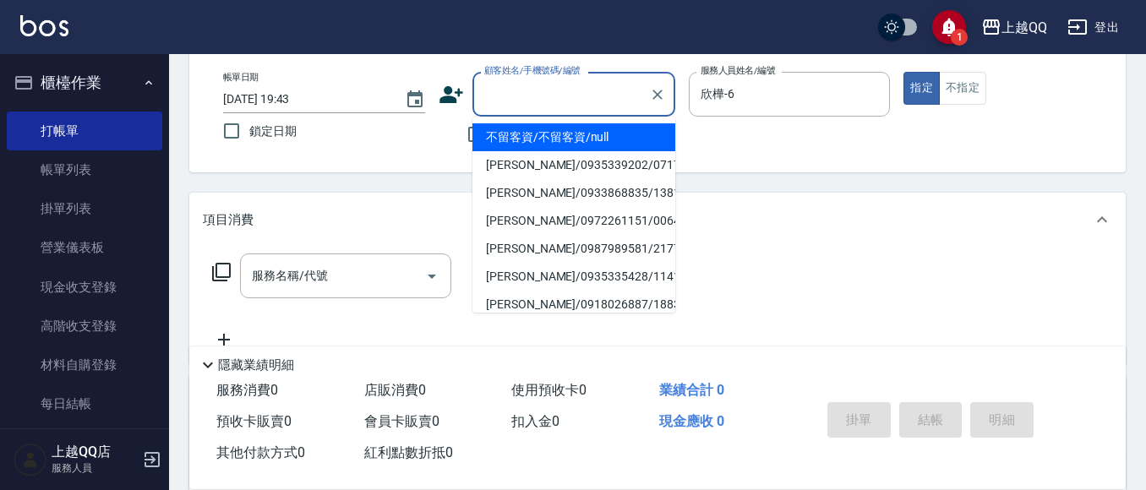
click at [565, 87] on div "顧客姓名/手機號碼/編號 顧客姓名/手機號碼/編號" at bounding box center [574, 94] width 203 height 45
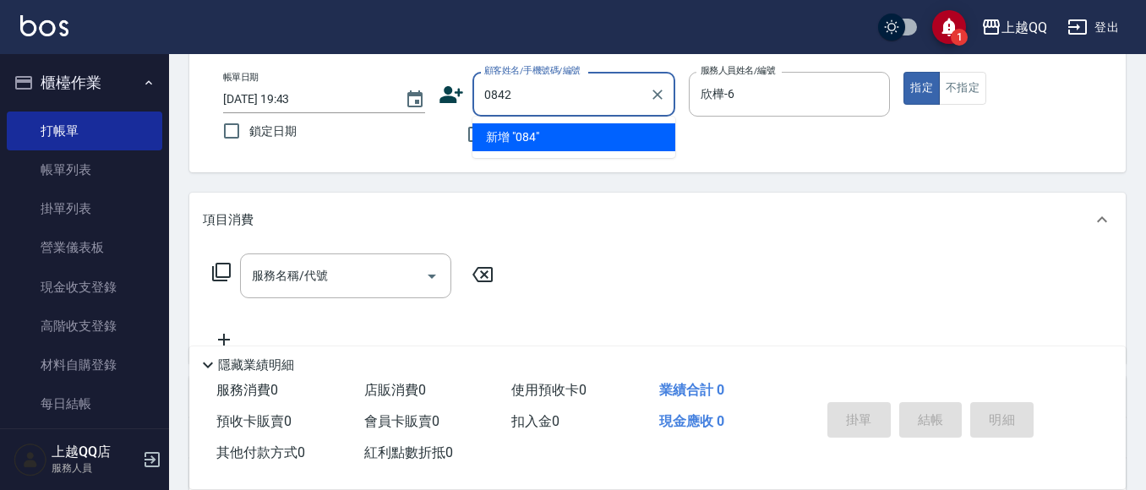
type input "0842"
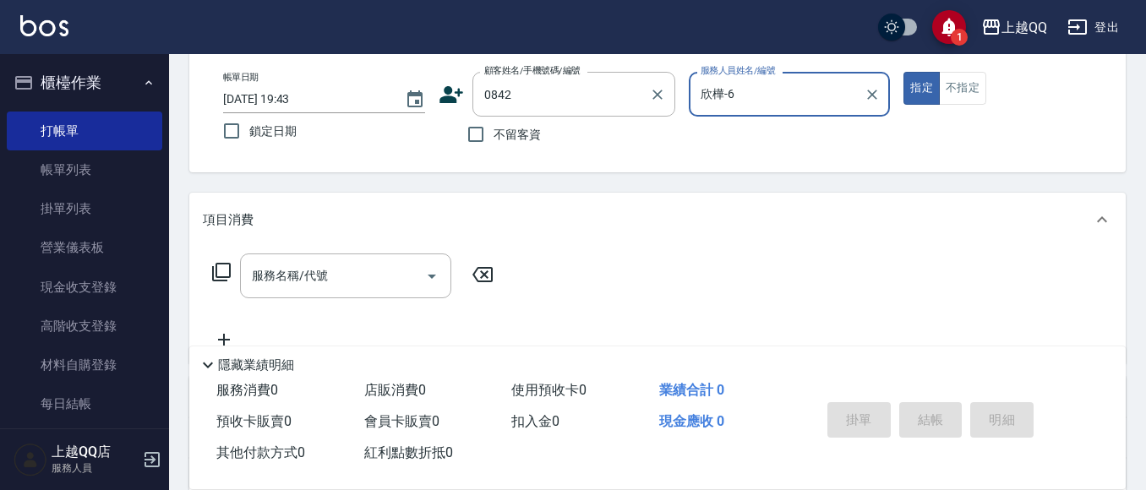
click at [904, 72] on button "指定" at bounding box center [922, 88] width 36 height 33
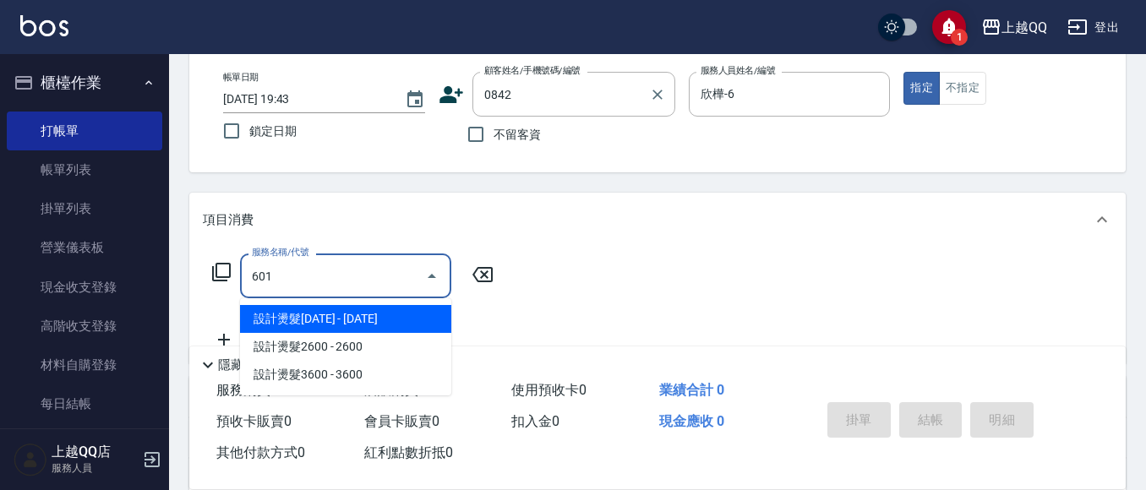
type input "601"
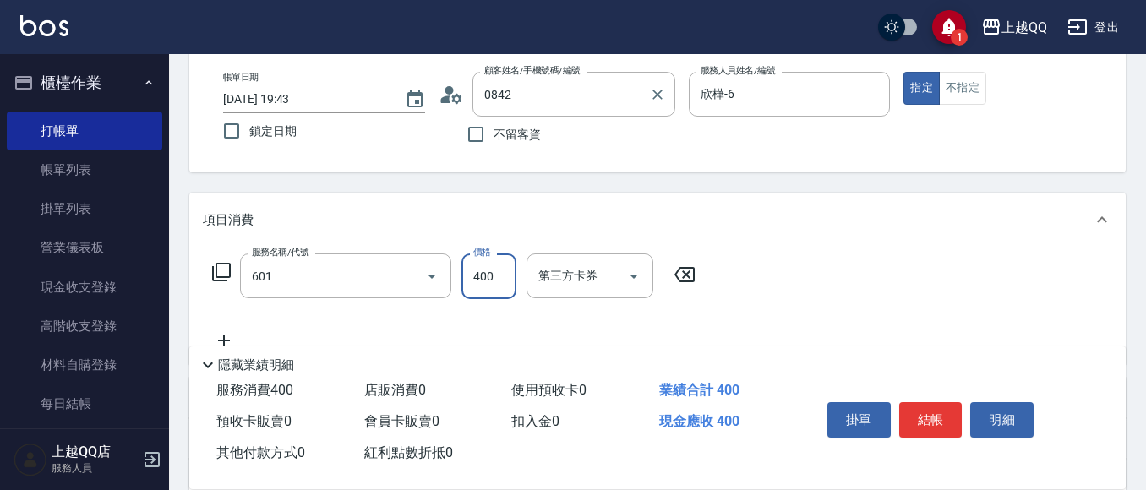
type input "[PERSON_NAME]/0988535063/0842"
type input "髮原素活養健康洗(601)"
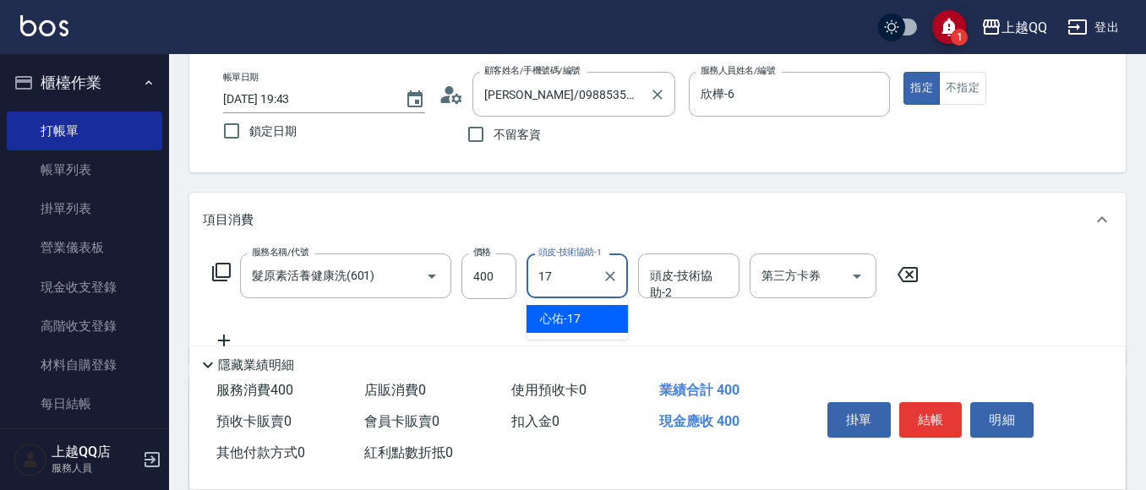
type input "心佑-17"
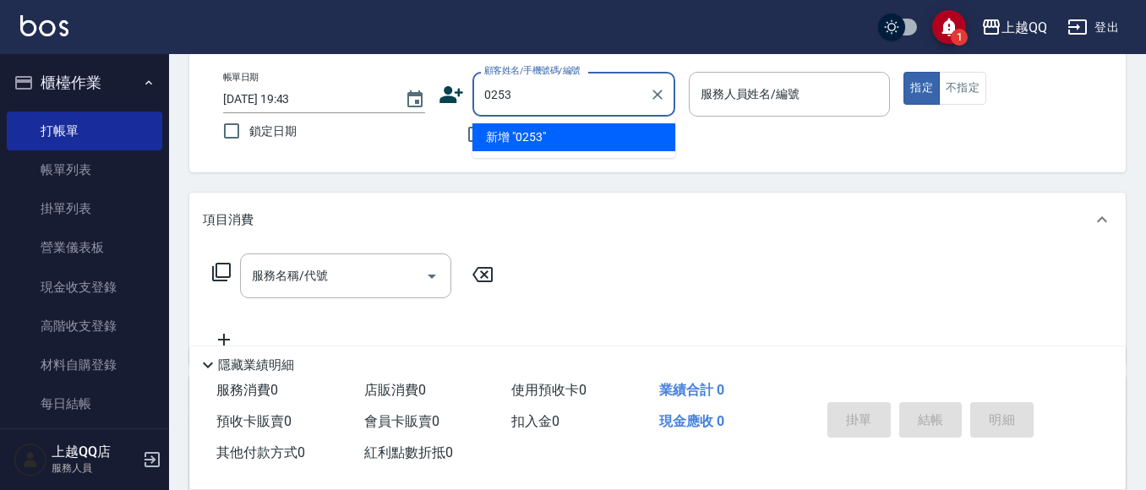
type input "0253"
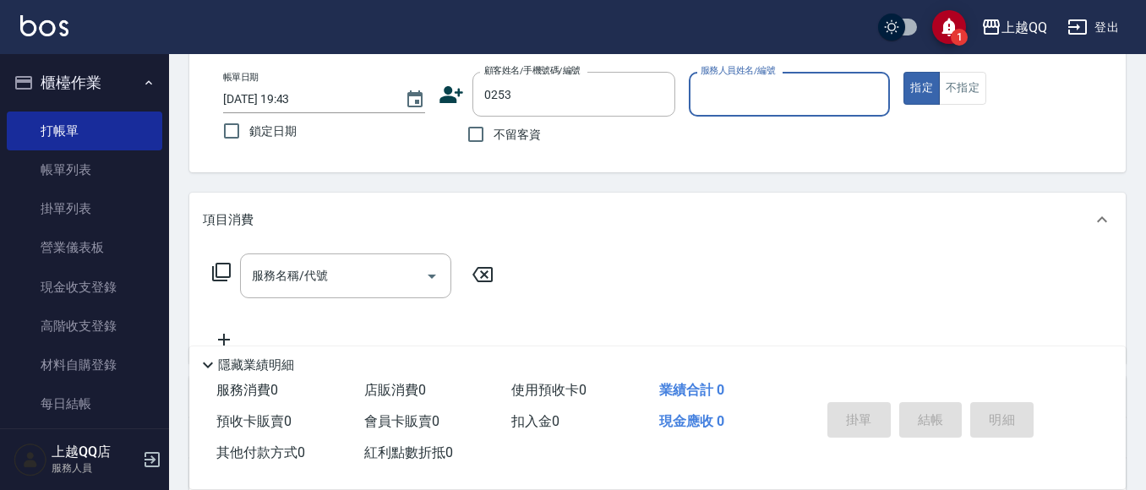
click at [904, 72] on button "指定" at bounding box center [922, 88] width 36 height 33
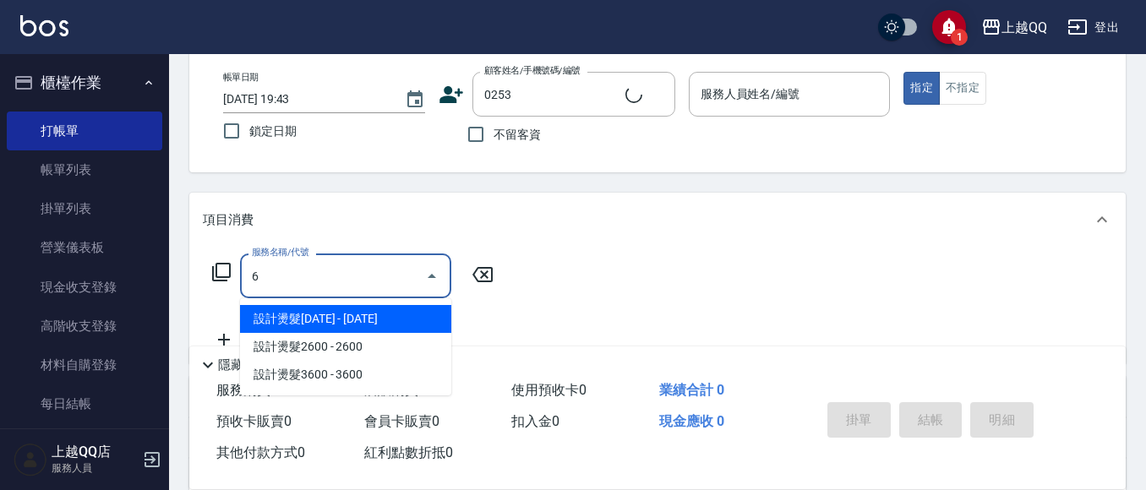
type input "60"
type input "[PERSON_NAME]/0983366659/0253"
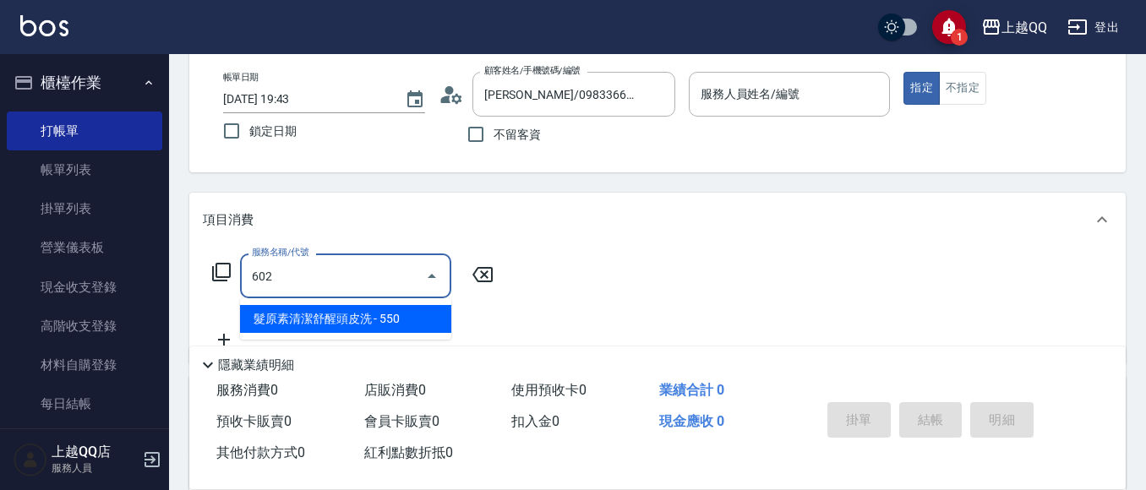
type input "602"
type input "欣樺-6"
type input "髮原素清潔舒醒頭皮洗(602)"
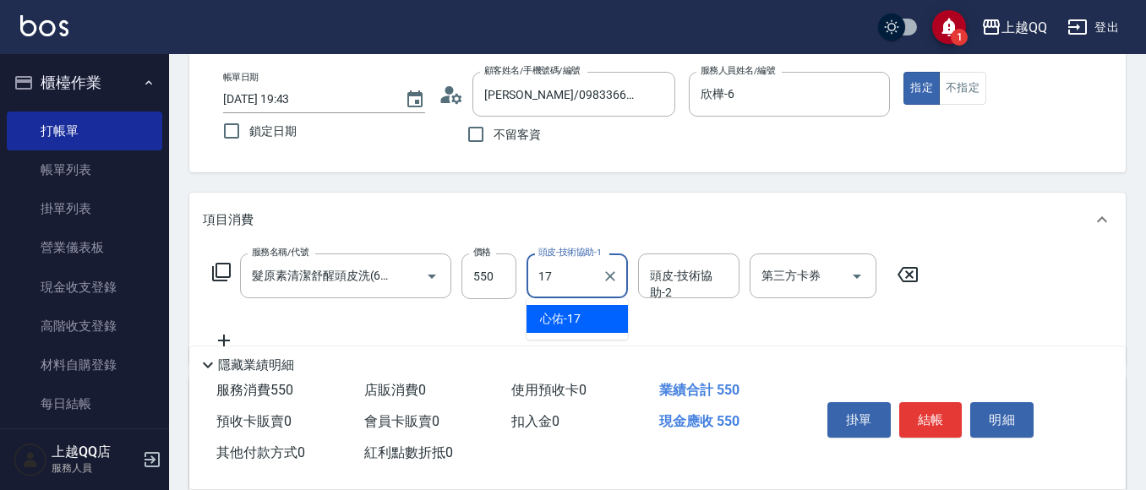
type input "心佑-17"
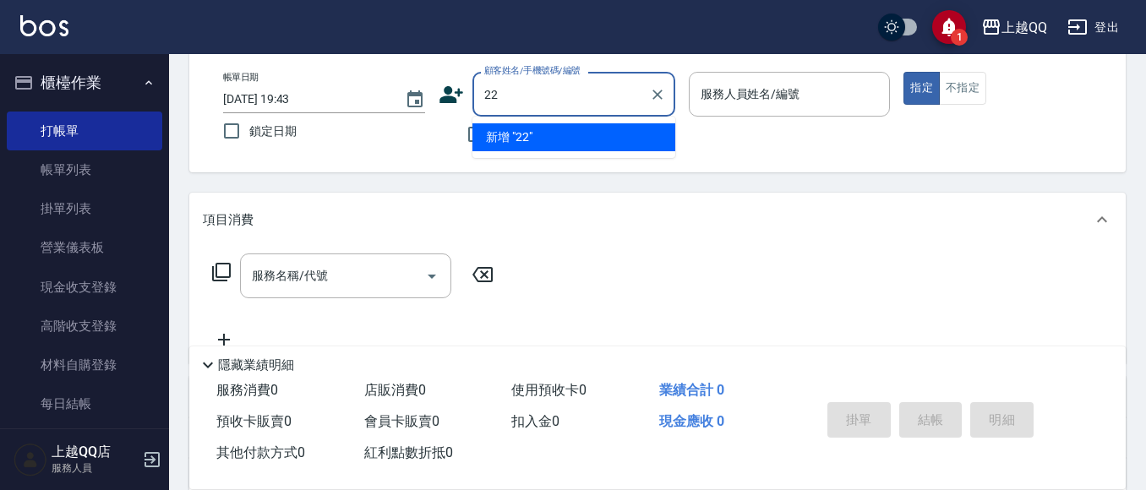
type input "2"
click at [566, 134] on li "李瑄婕/0961200090/2771" at bounding box center [574, 137] width 203 height 28
type input "李瑄婕/0961200090/2771"
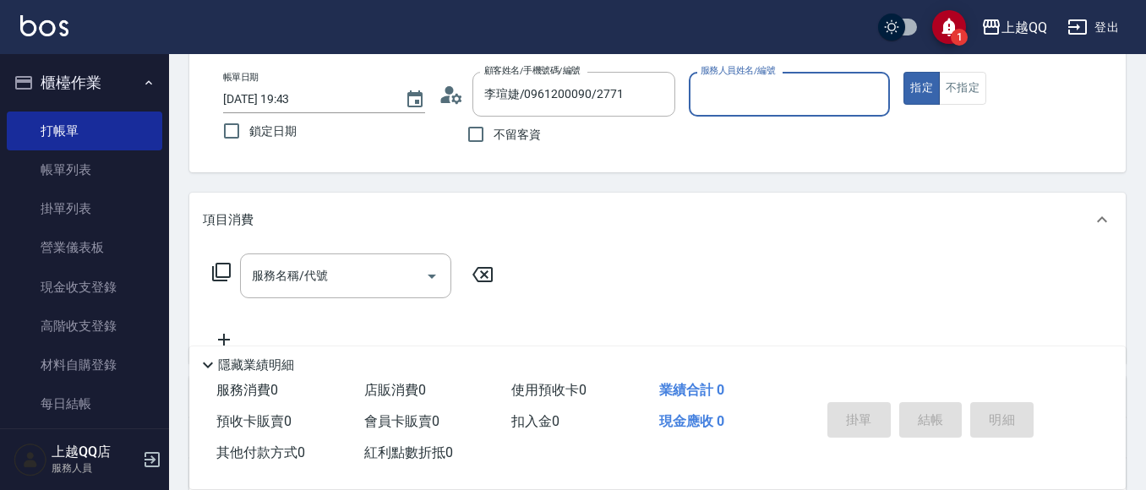
type input "欣樺-6"
click at [328, 283] on input "服務名稱/代號" at bounding box center [333, 276] width 171 height 30
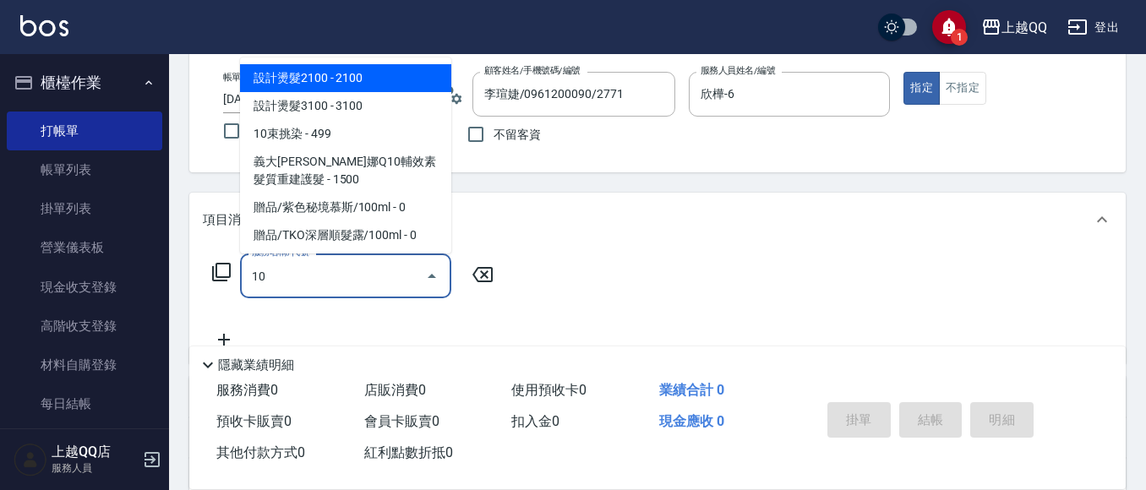
type input "101"
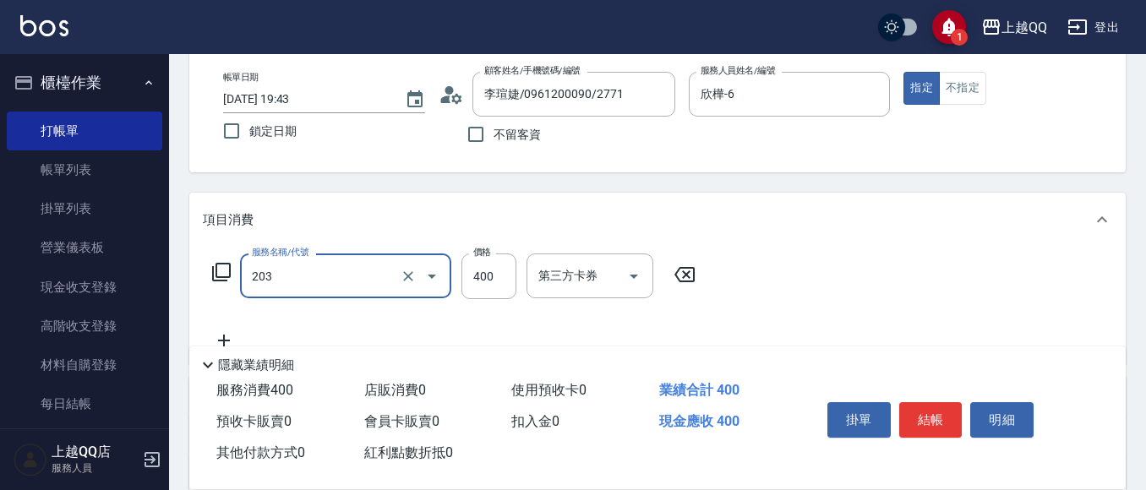
type input "指定單剪(203)"
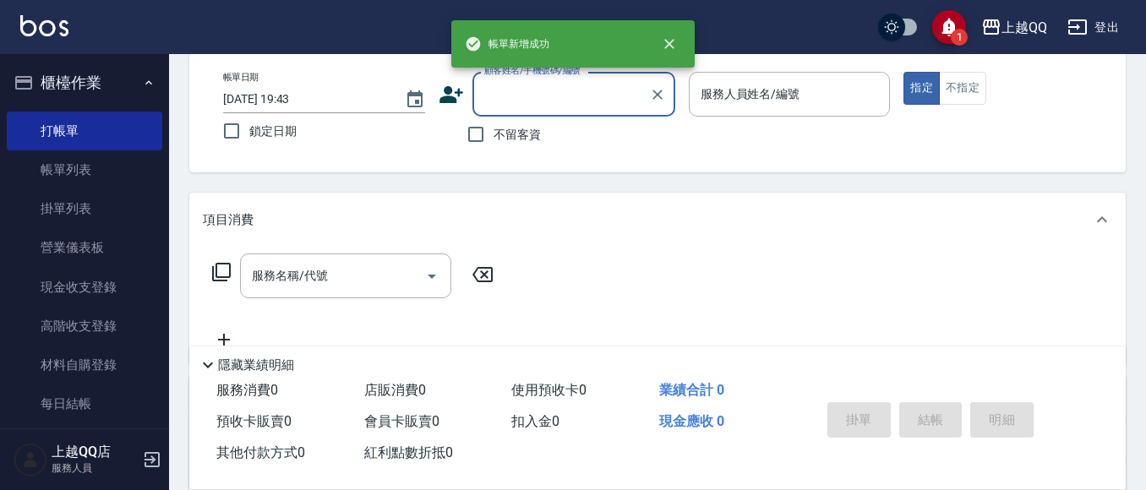
click at [502, 132] on span "不留客資" at bounding box center [517, 135] width 47 height 18
click at [494, 132] on input "不留客資" at bounding box center [476, 135] width 36 height 36
checkbox input "true"
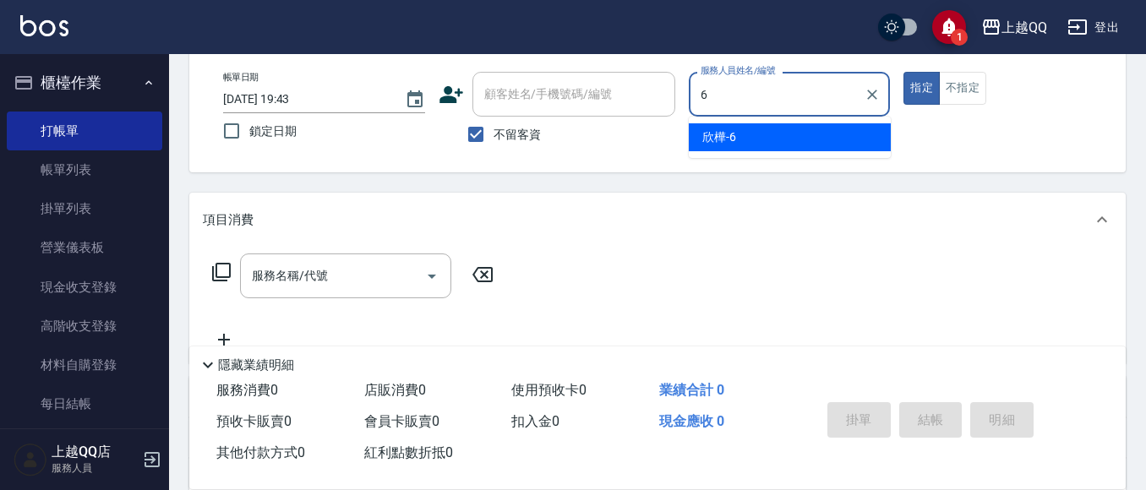
type input "欣樺-6"
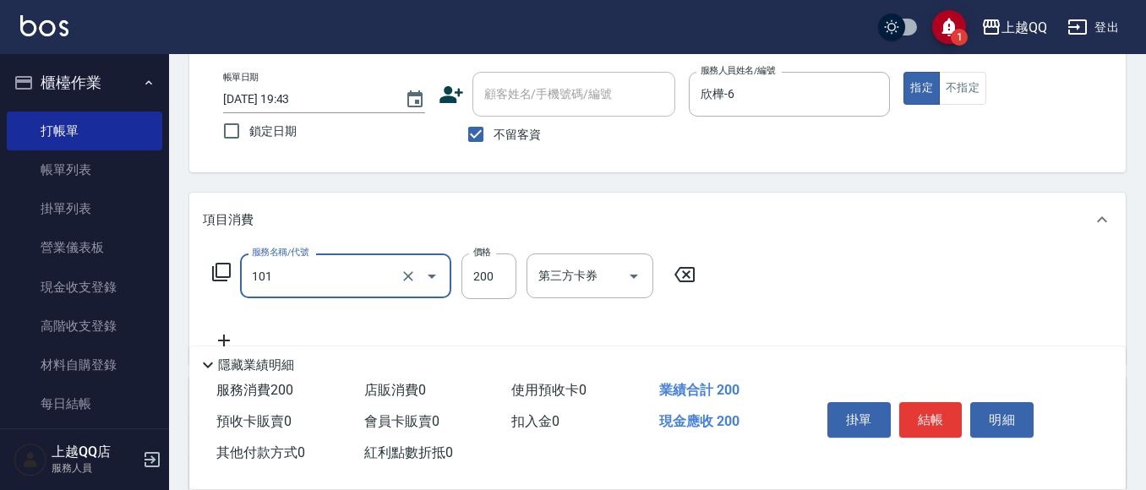
type input "洗髮(101)"
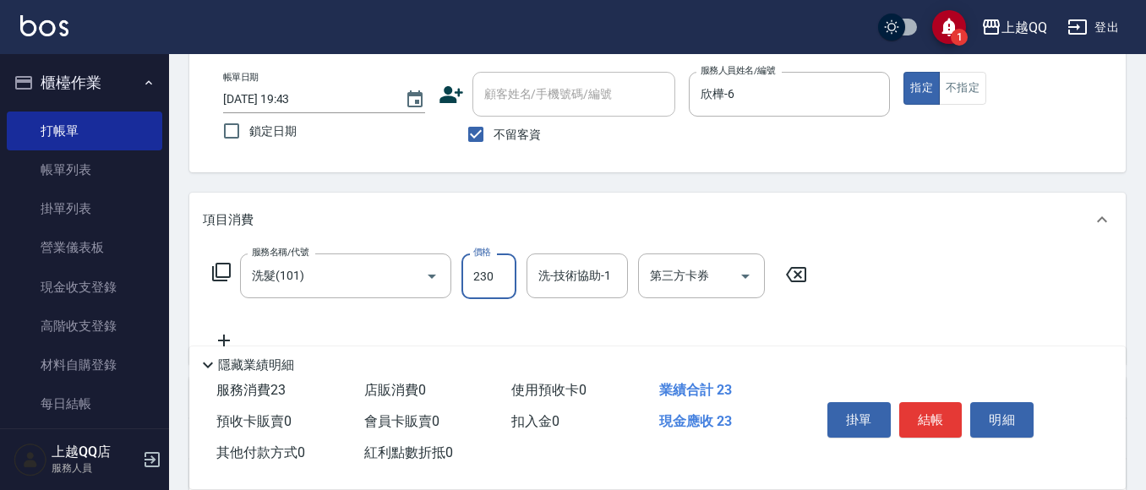
type input "230"
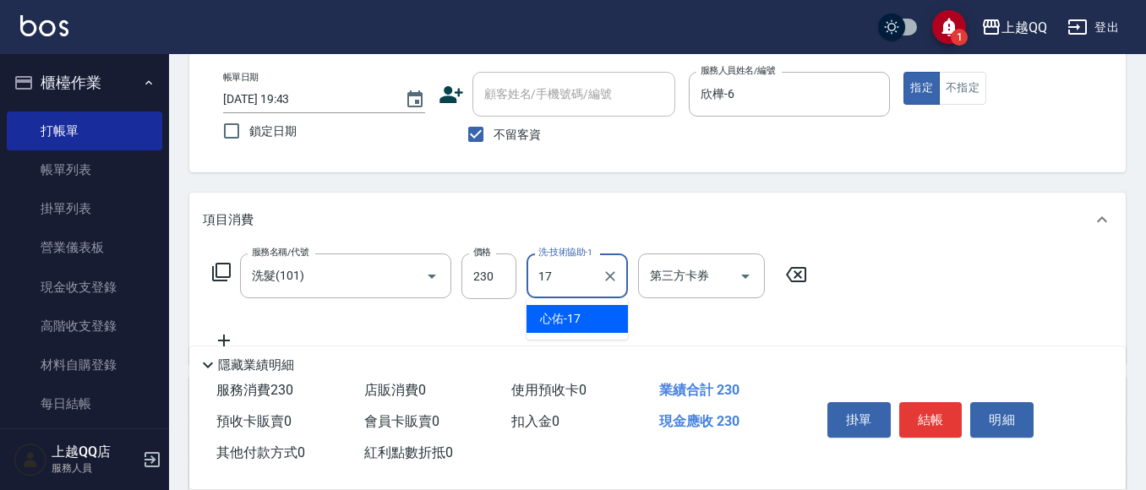
type input "心佑-17"
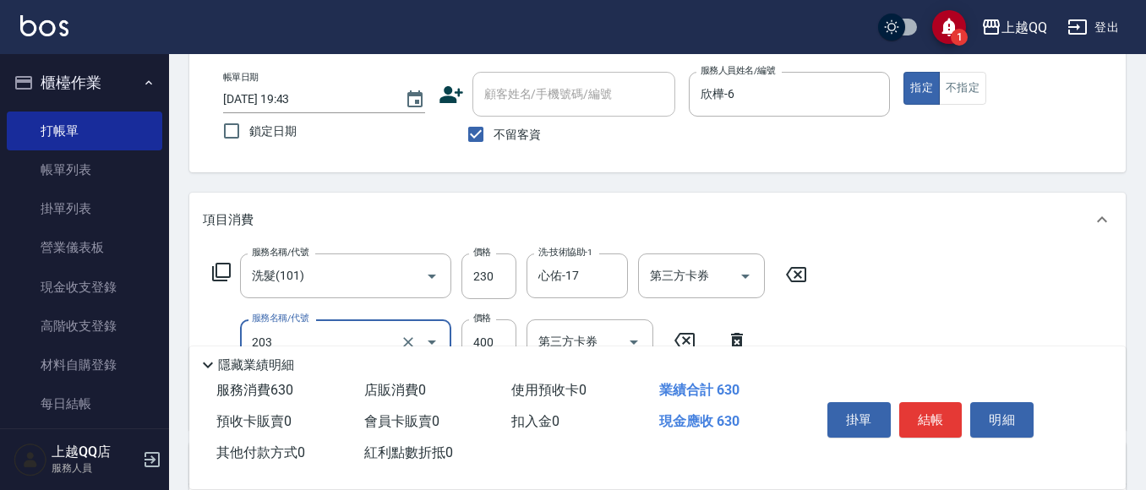
type input "指定單剪(203)"
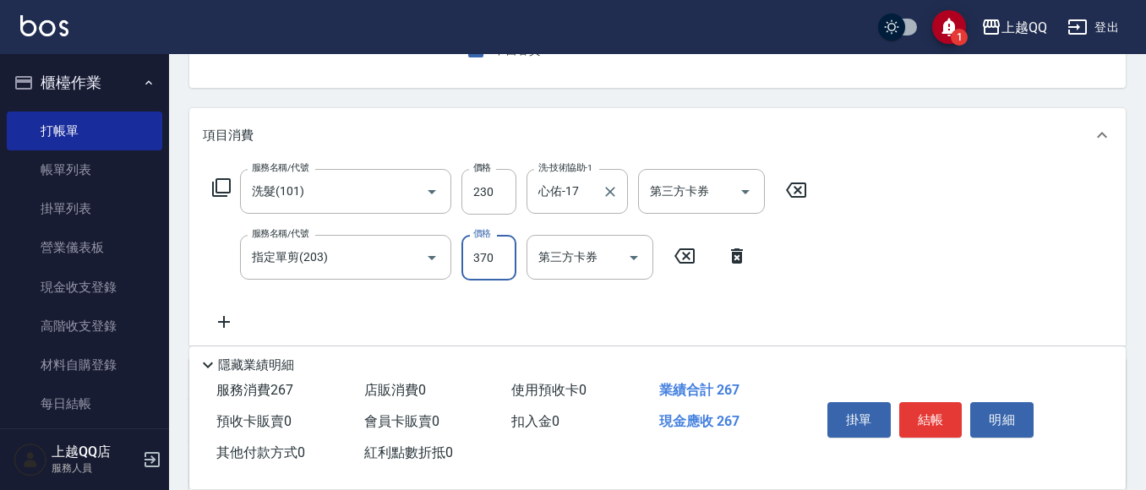
type input "370"
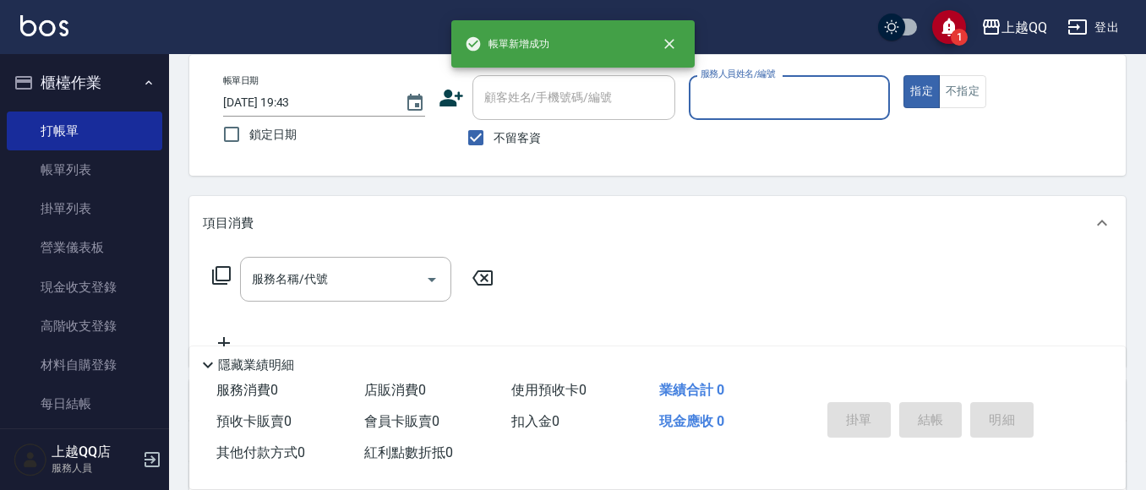
scroll to position [123, 0]
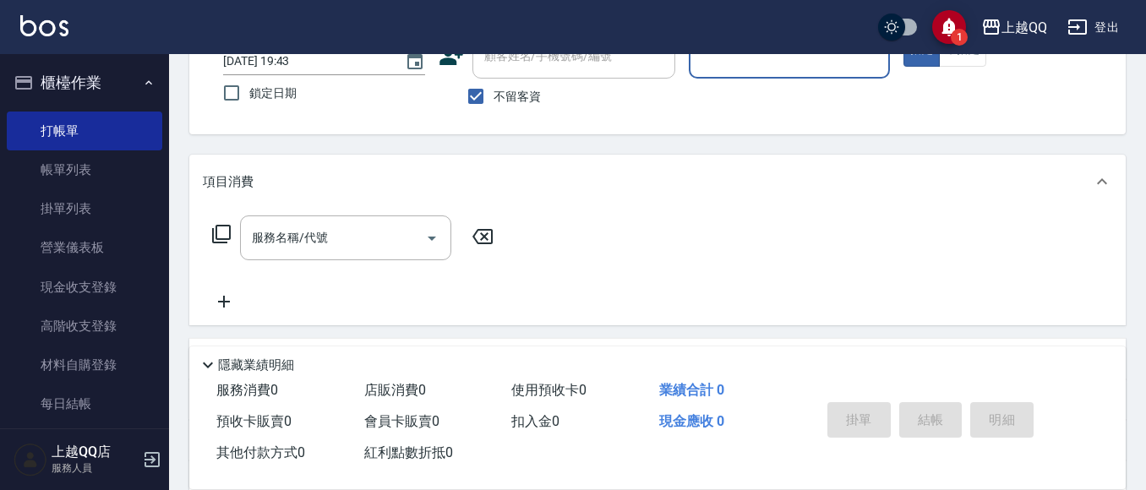
drag, startPoint x: 491, startPoint y: 105, endPoint x: 527, endPoint y: 75, distance: 46.9
click at [493, 103] on input "不留客資" at bounding box center [476, 97] width 36 height 36
checkbox input "false"
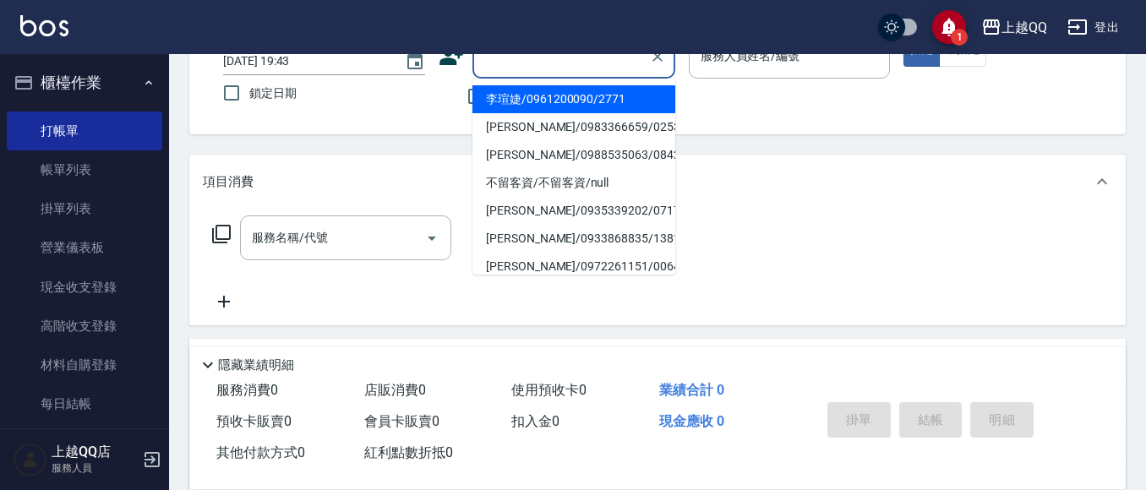
click at [528, 71] on input "顧客姓名/手機號碼/編號" at bounding box center [561, 56] width 162 height 30
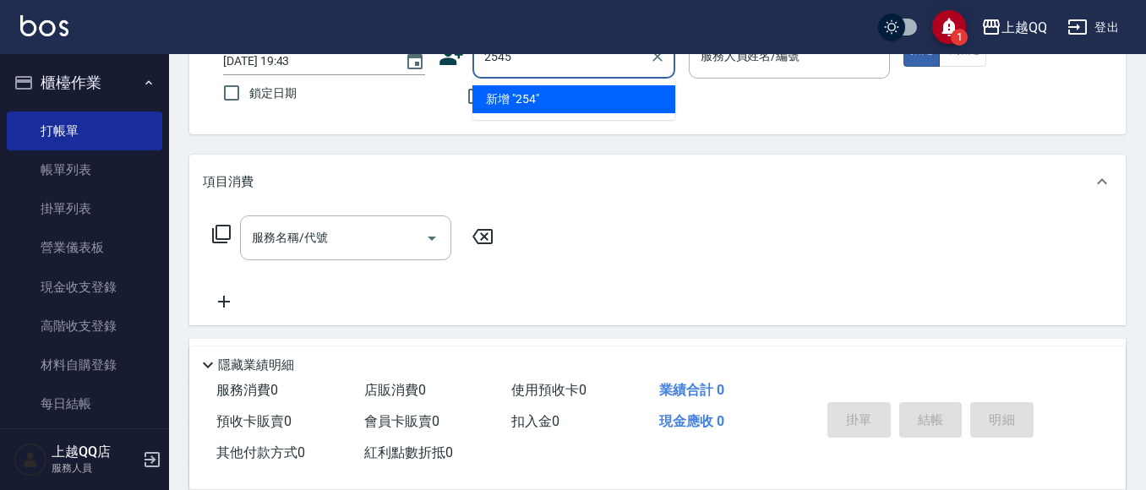
type input "2545"
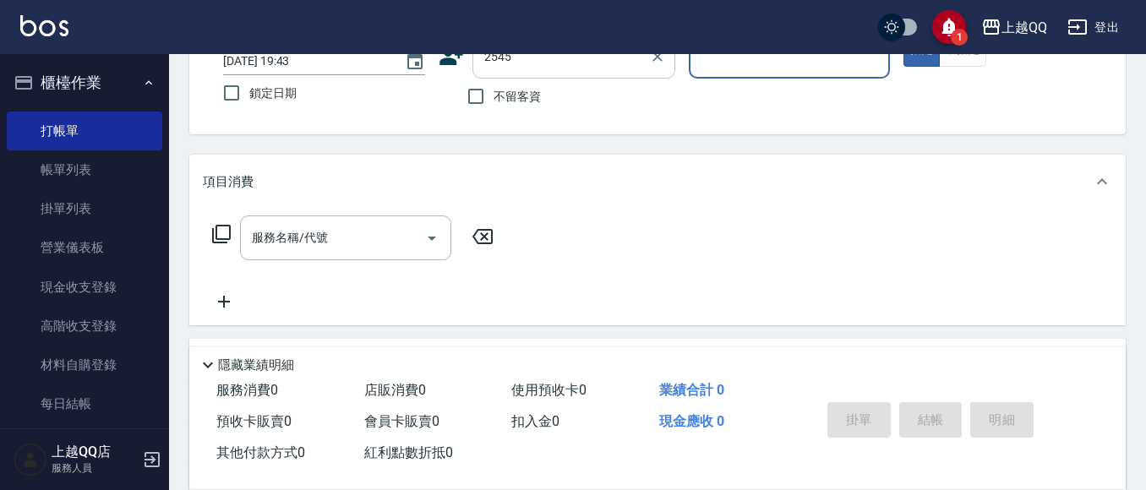
click at [904, 34] on button "指定" at bounding box center [922, 50] width 36 height 33
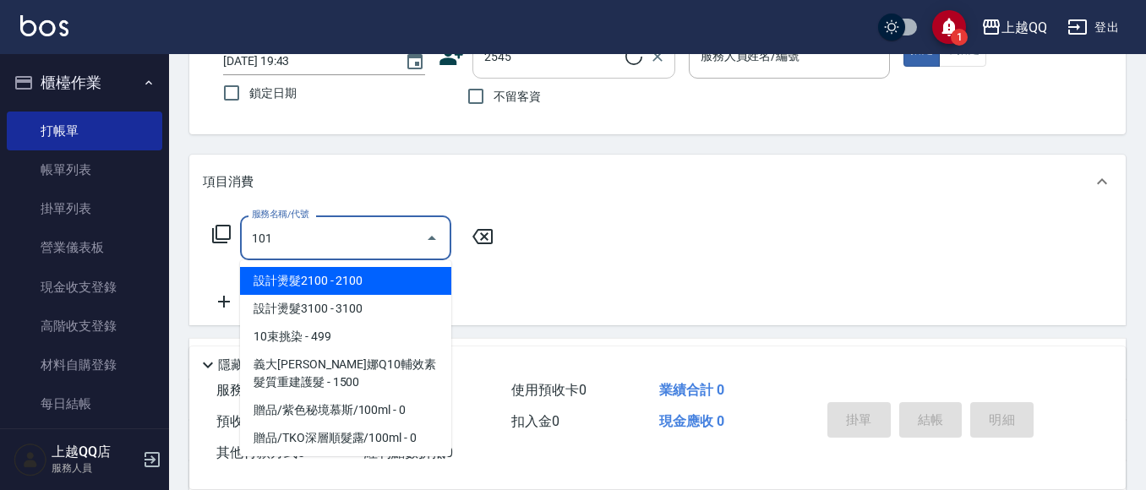
type input "101"
type input "[PERSON_NAME]/0938735908/2545"
type input "洗髮(101)"
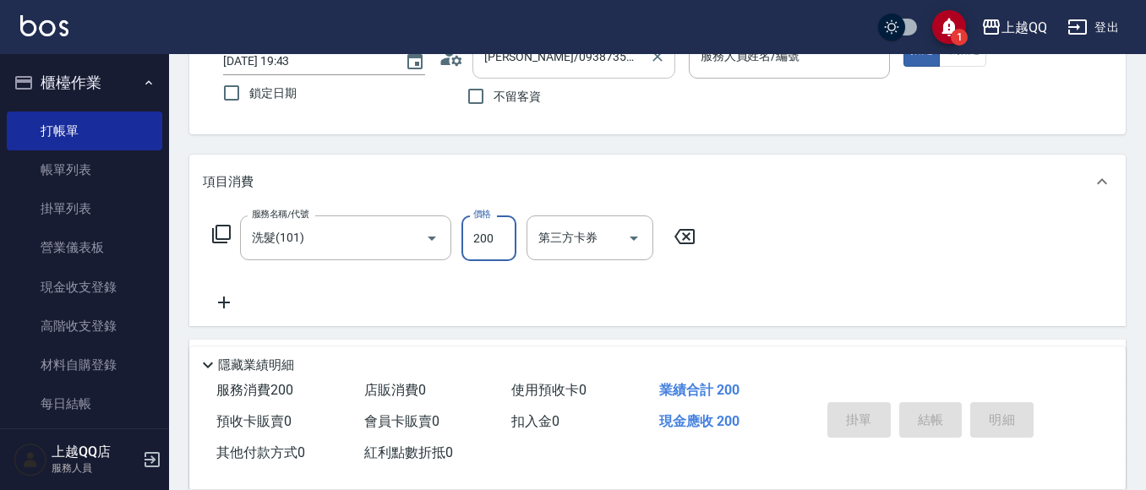
type input "欣樺-6"
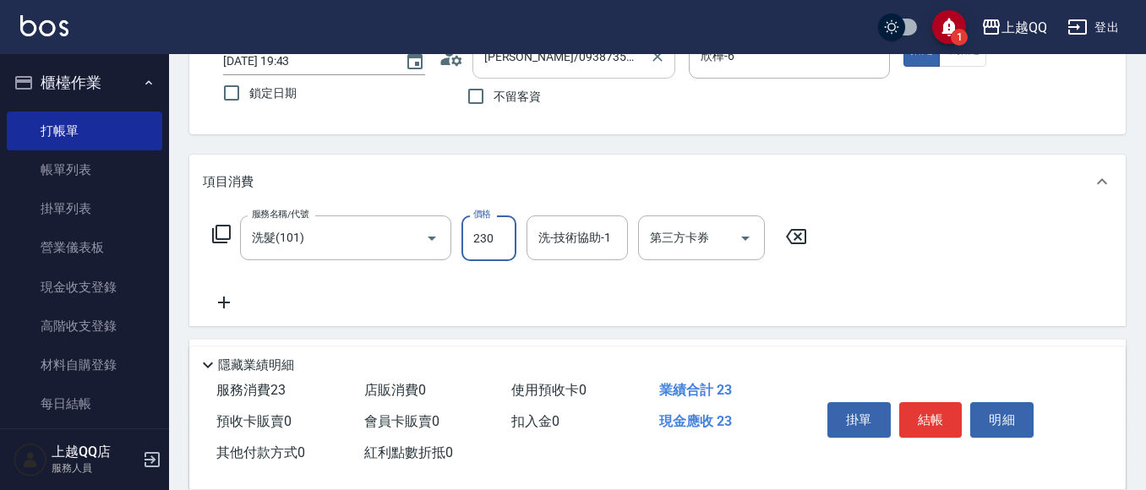
type input "230"
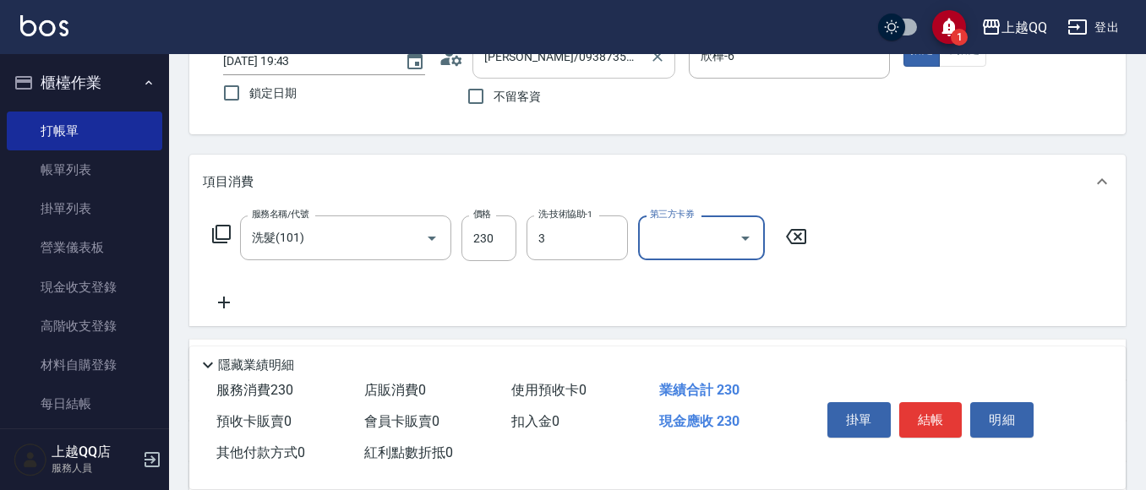
type input "佩怡-3"
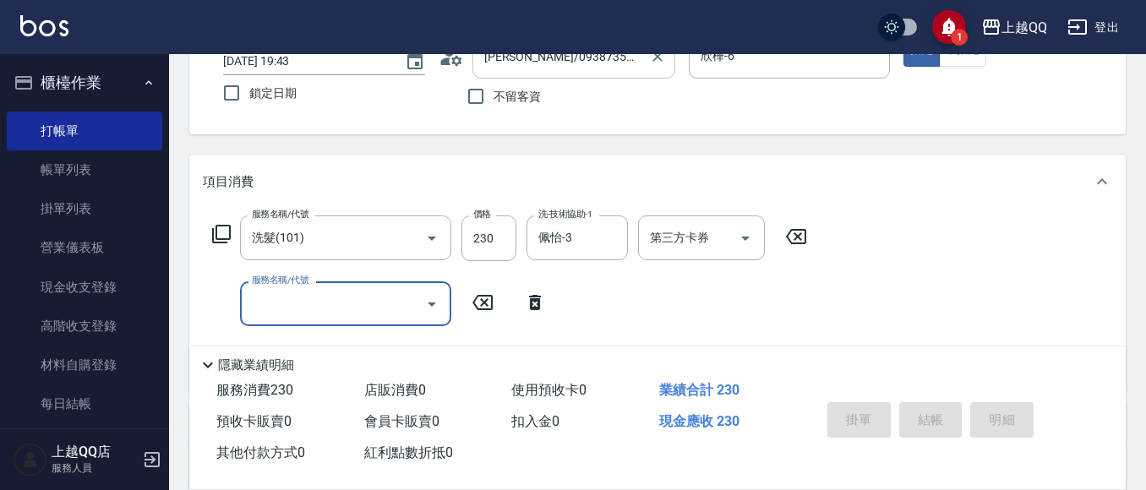
type input "[DATE] 19:44"
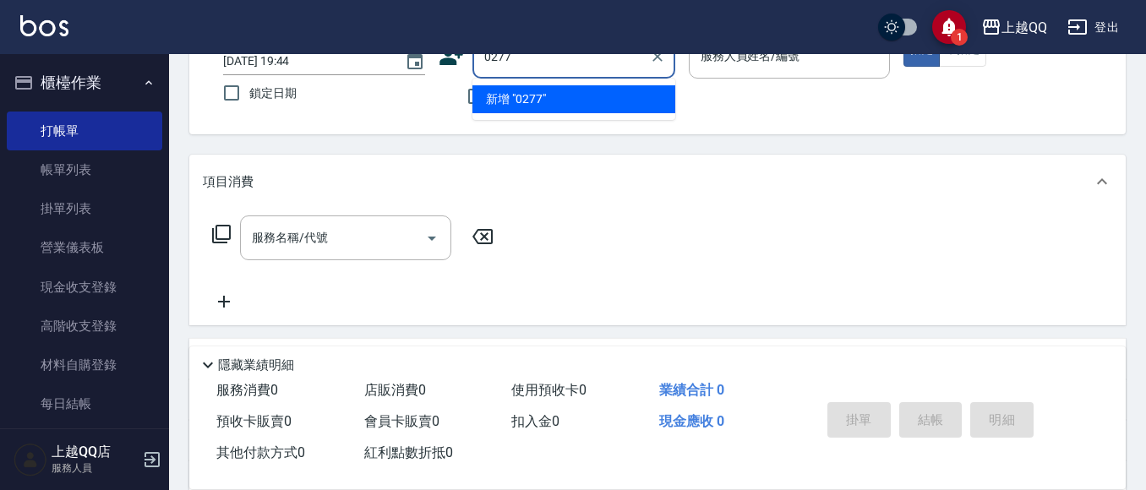
type input "0277"
click at [904, 34] on button "指定" at bounding box center [922, 50] width 36 height 33
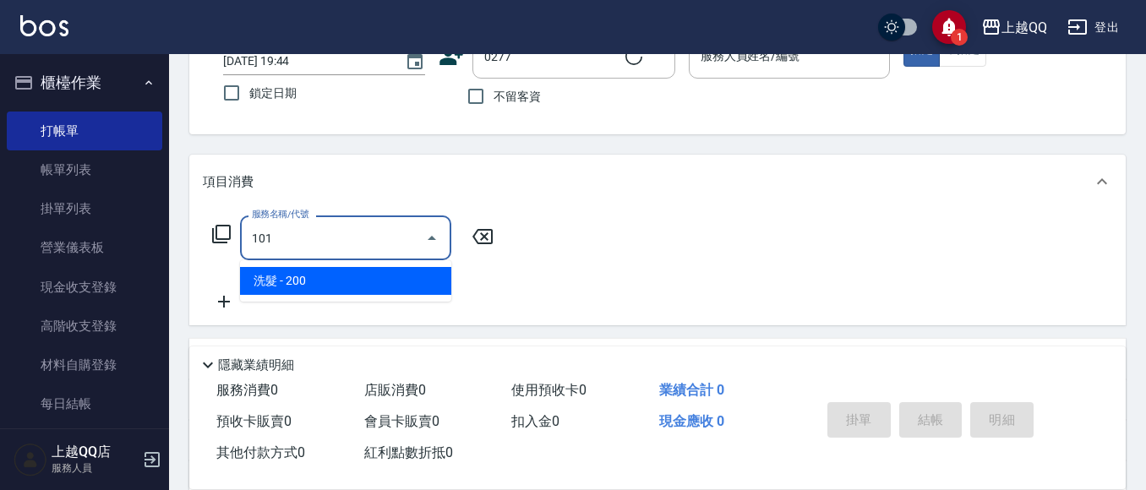
type input "101"
type input "[PERSON_NAME]/0987504288/0277"
type input "洗髮(101)"
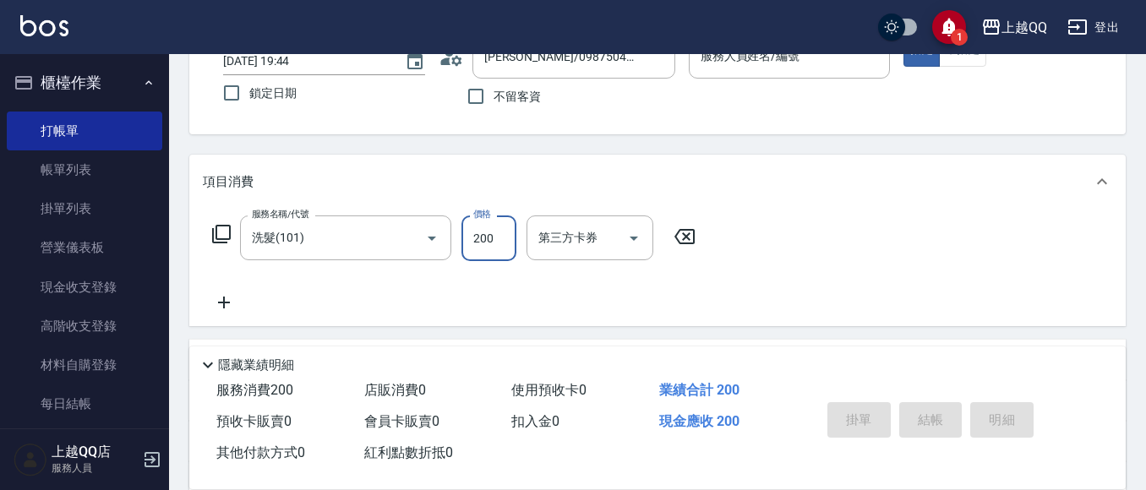
type input "欣樺-6"
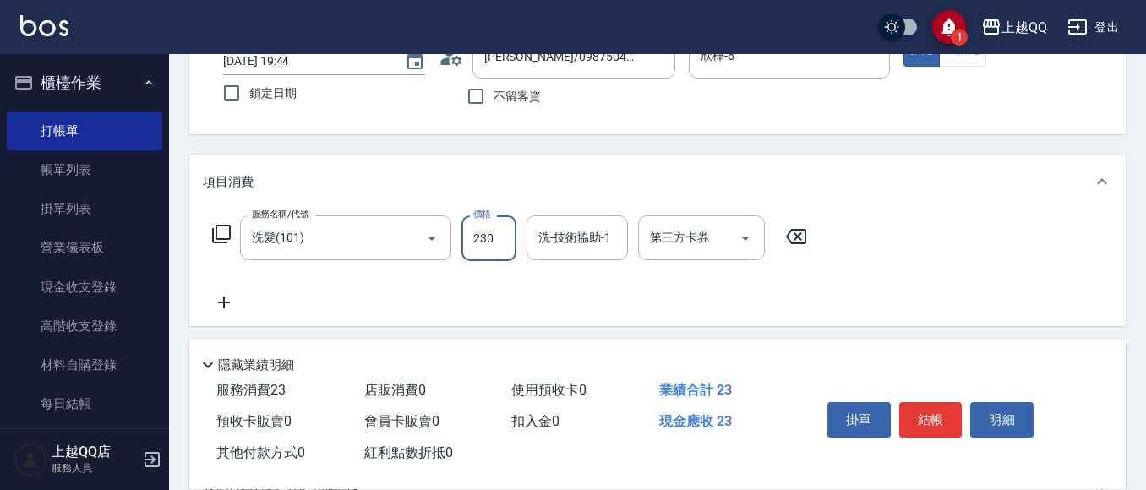
type input "230"
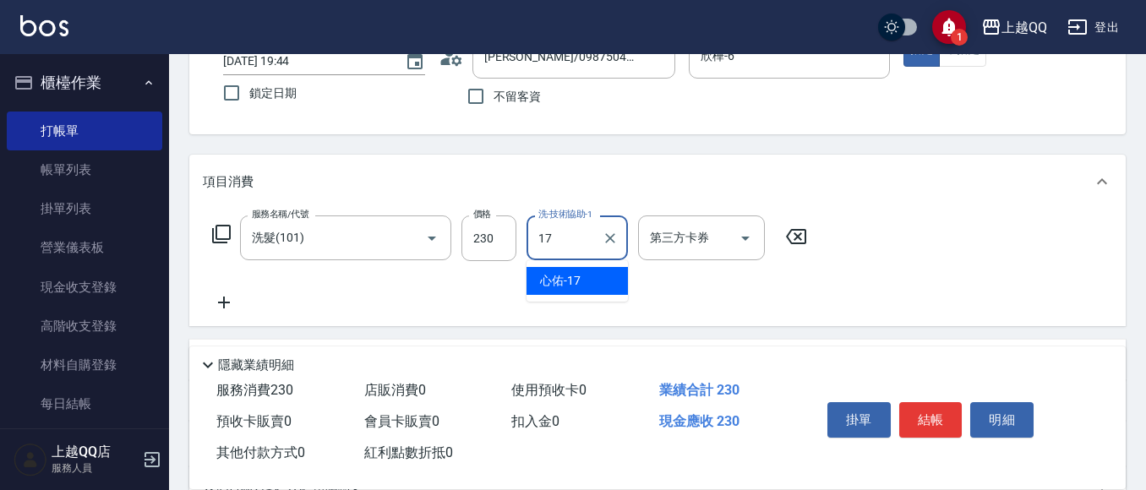
type input "心佑-17"
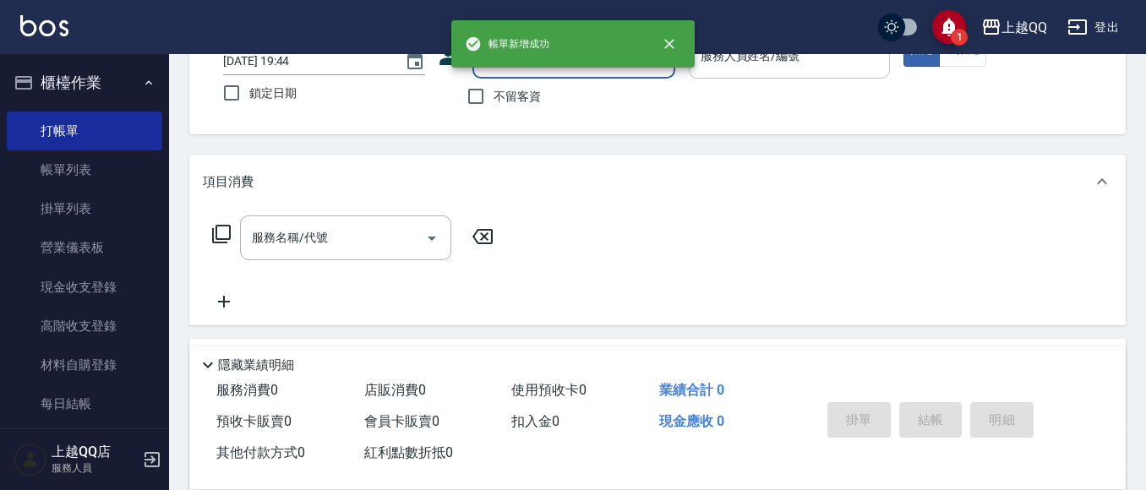
drag, startPoint x: 520, startPoint y: 90, endPoint x: 817, endPoint y: 77, distance: 297.0
click at [520, 88] on span "不留客資" at bounding box center [517, 97] width 47 height 18
click at [494, 88] on input "不留客資" at bounding box center [476, 97] width 36 height 36
checkbox input "true"
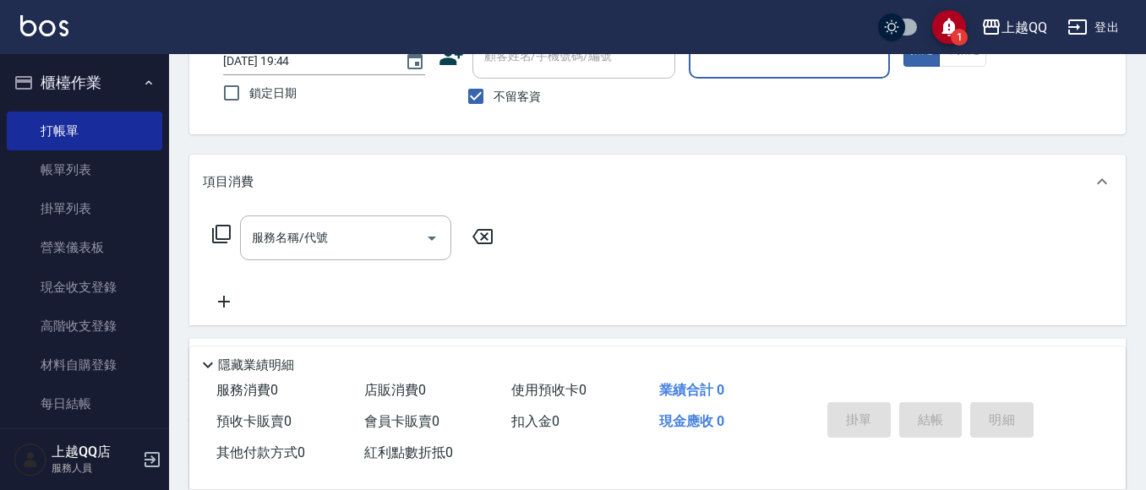
click at [824, 73] on div "服務人員姓名/編號" at bounding box center [790, 56] width 202 height 45
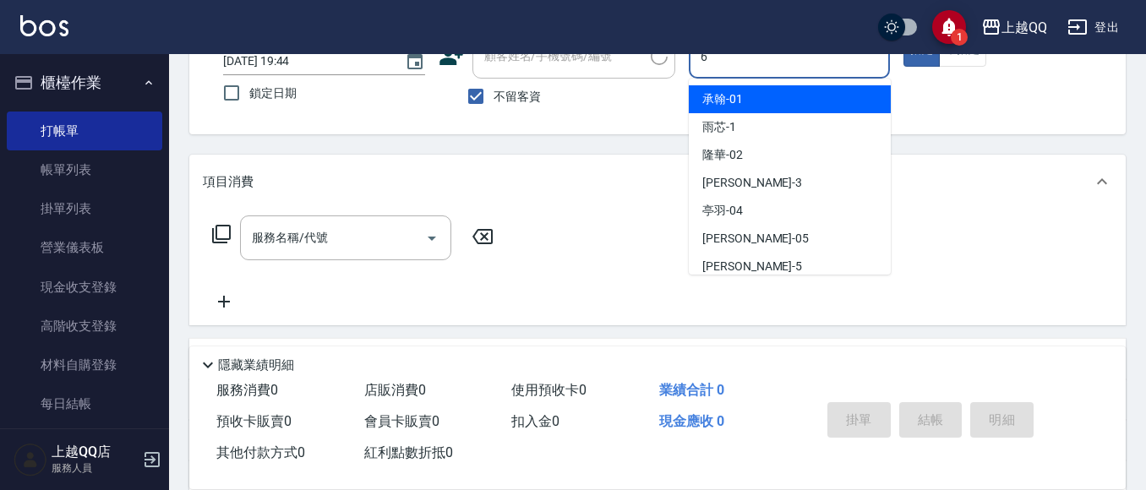
type input "欣樺-6"
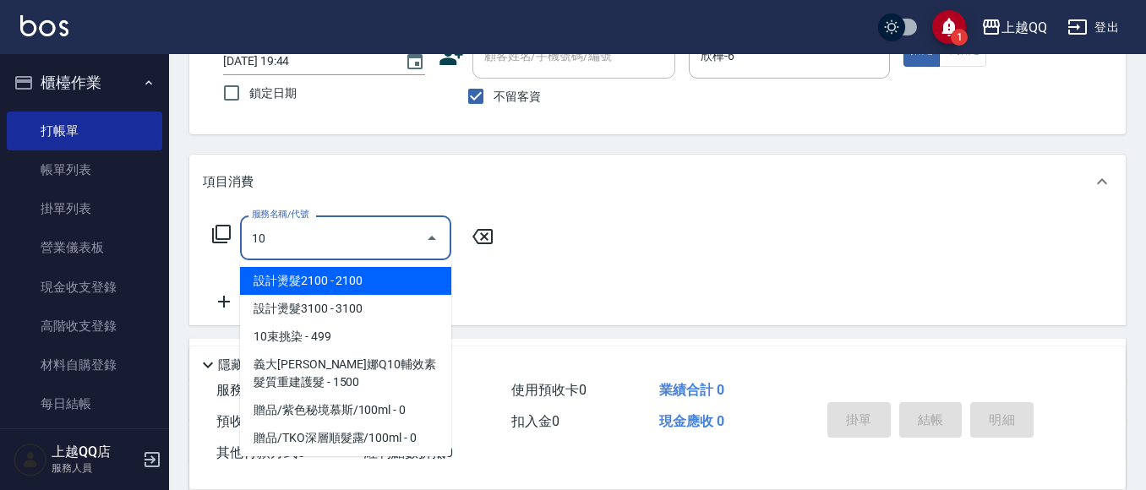
type input "1"
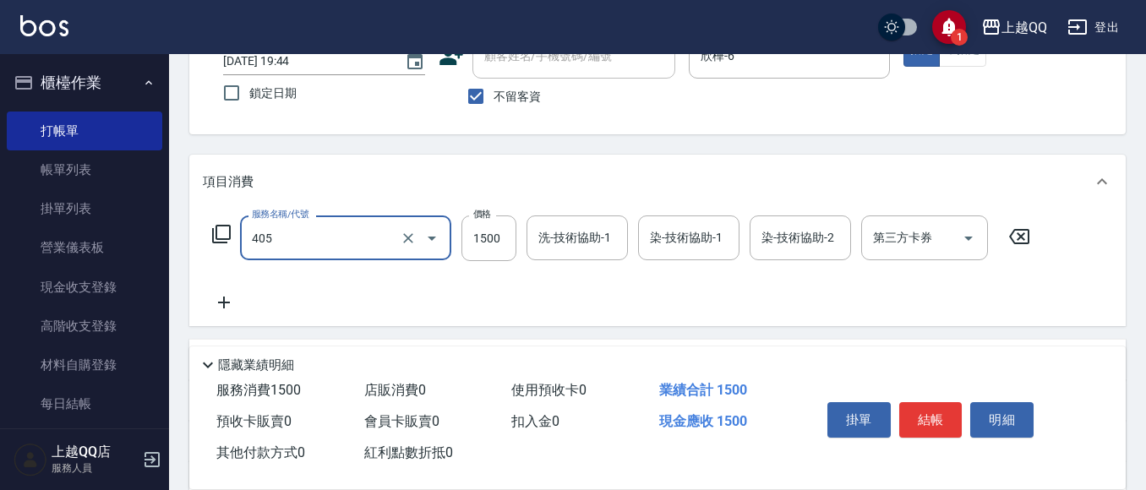
type input "設計染髮/網路(405)"
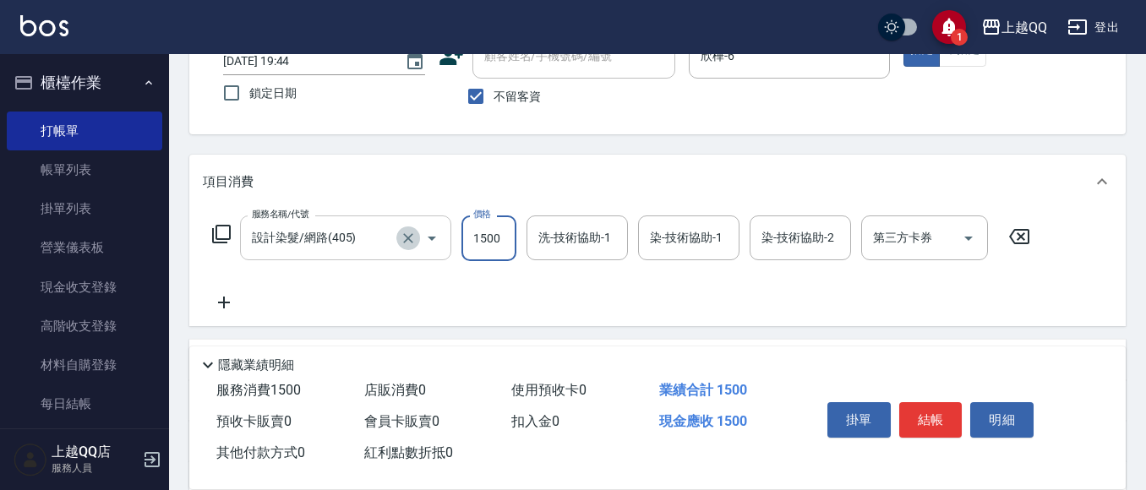
drag, startPoint x: 399, startPoint y: 243, endPoint x: 396, endPoint y: 227, distance: 17.2
click at [396, 227] on div "設計染髮/網路(405) 服務名稱/代號" at bounding box center [345, 238] width 211 height 45
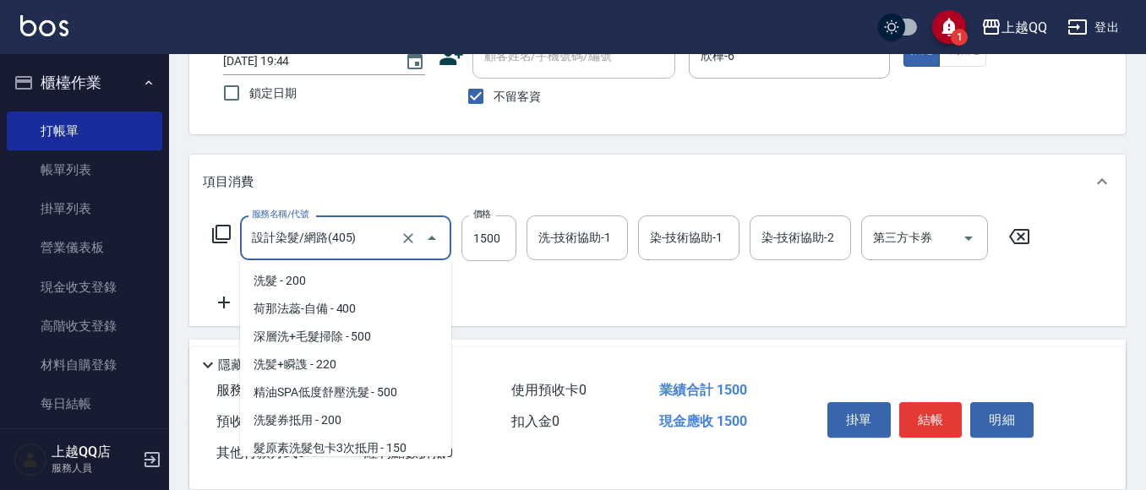
scroll to position [564, 0]
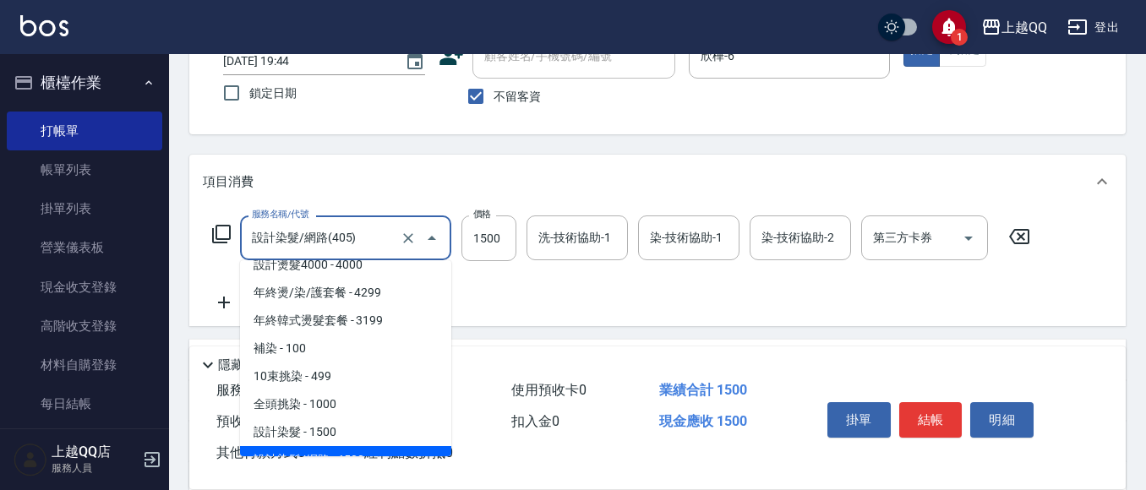
click at [396, 227] on input "設計染髮/網路(405)" at bounding box center [322, 238] width 149 height 30
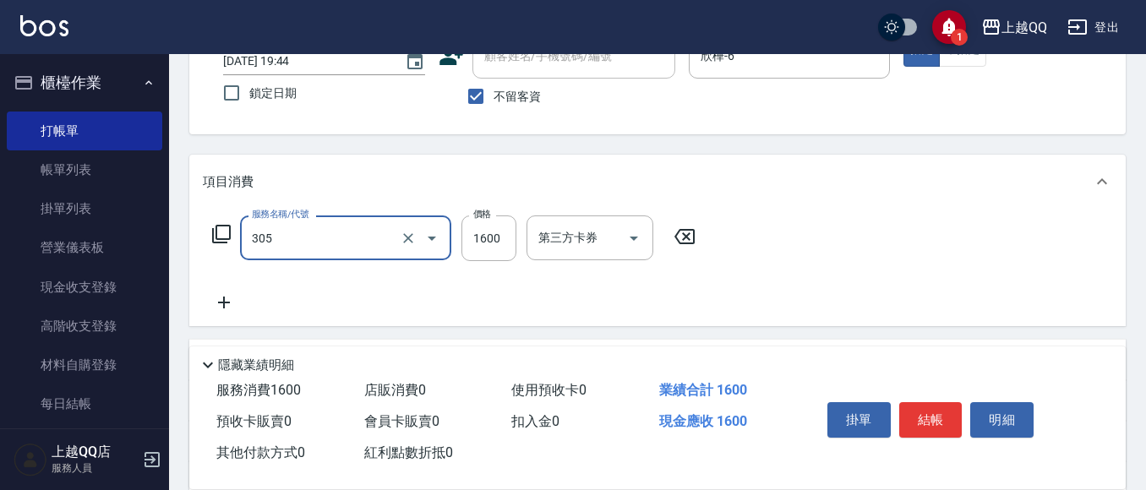
type input "設計燙髮1600(305)"
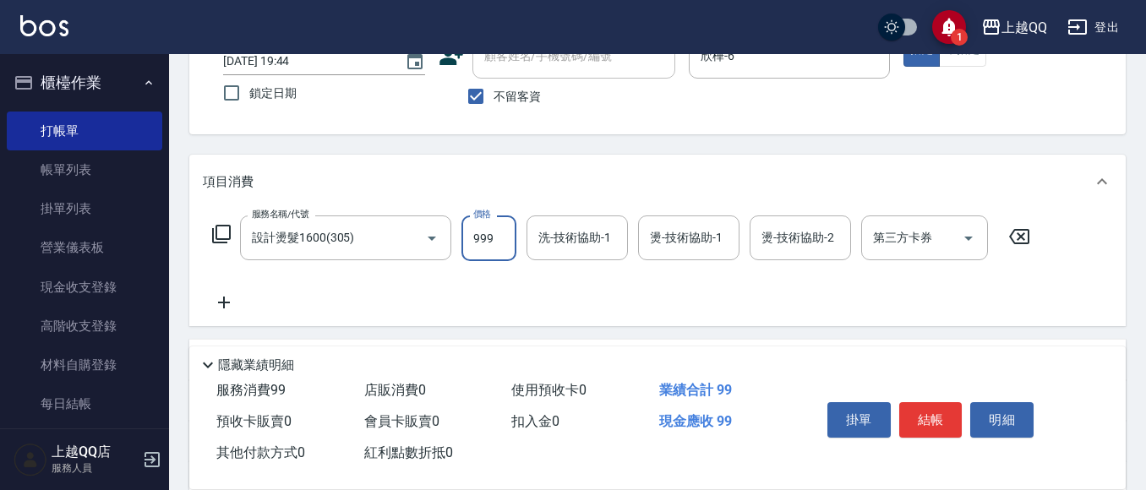
type input "999"
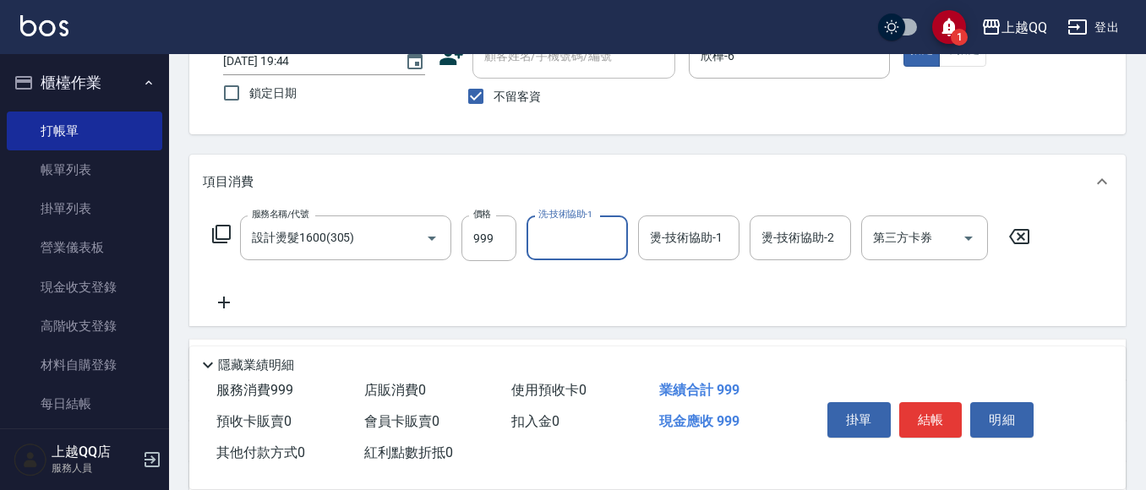
type input "1"
type input "[PERSON_NAME]-26"
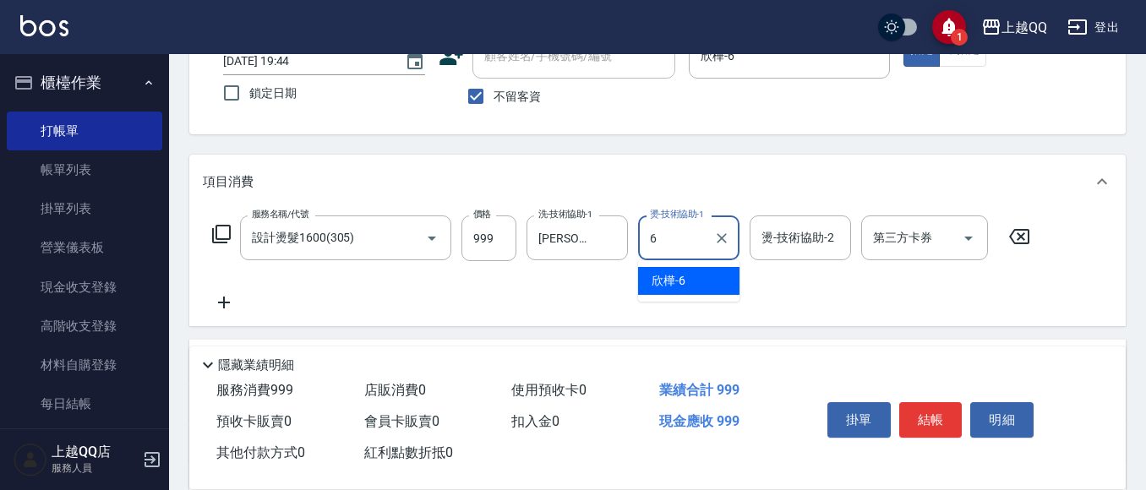
type input "欣樺-6"
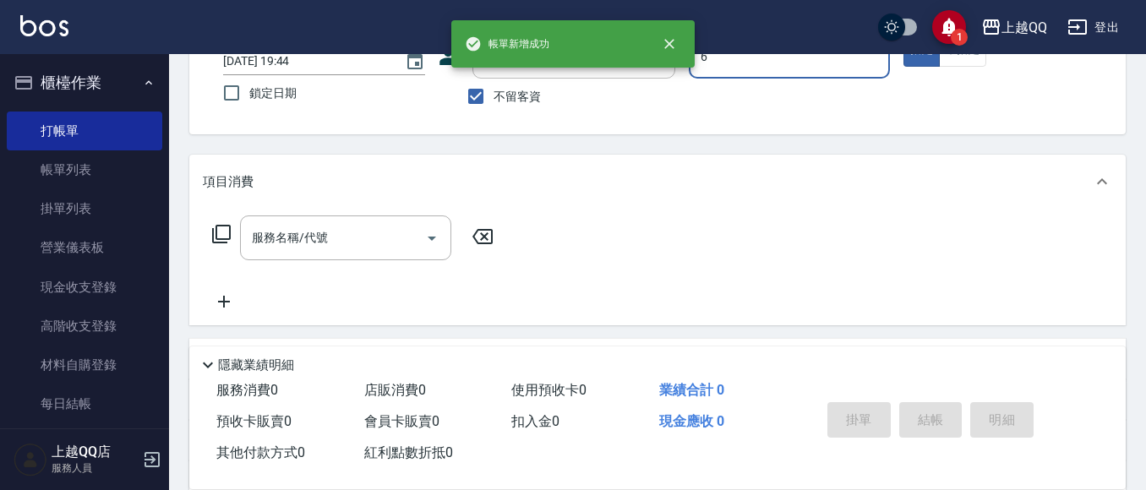
type input "欣樺-6"
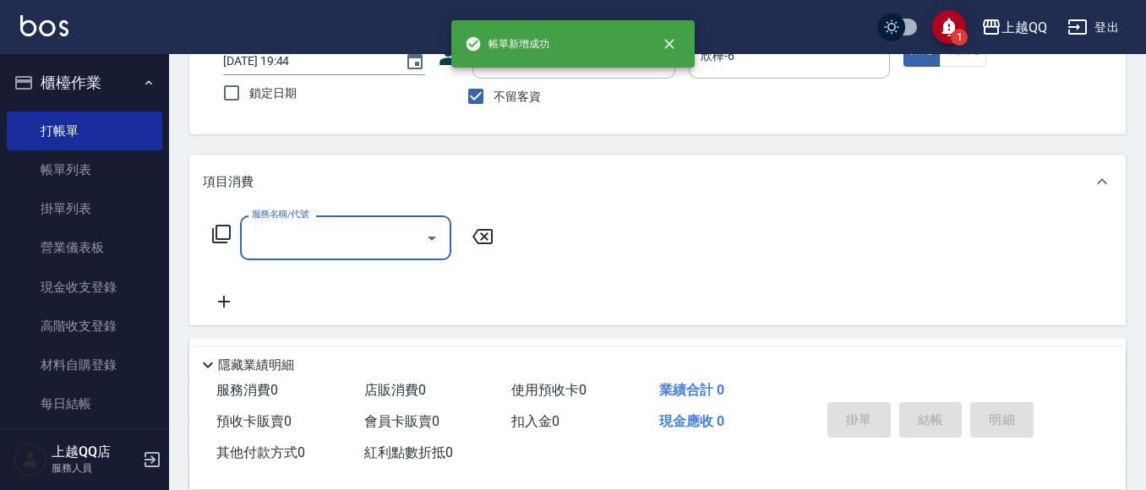
type input "1"
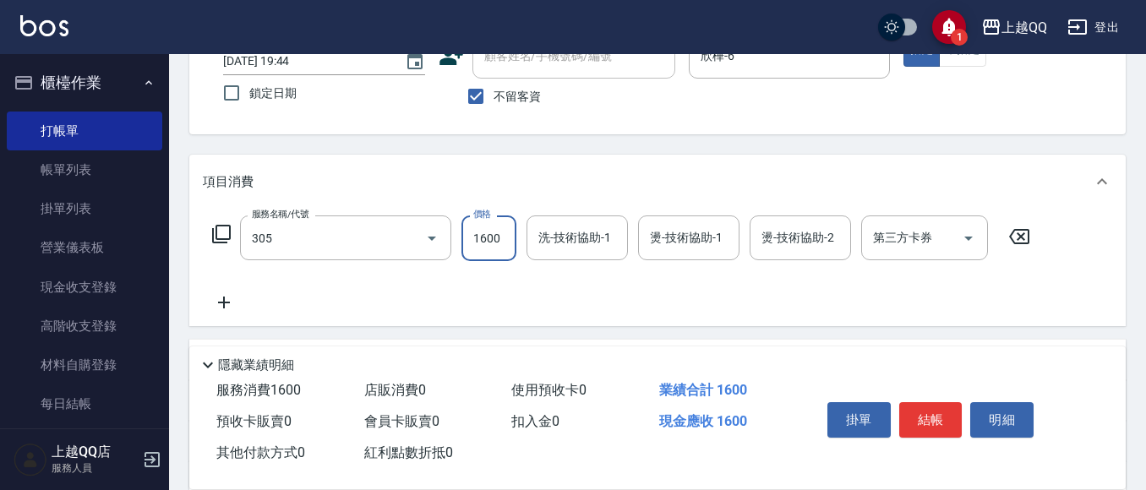
type input "設計燙髮1600(305)"
type input "1399"
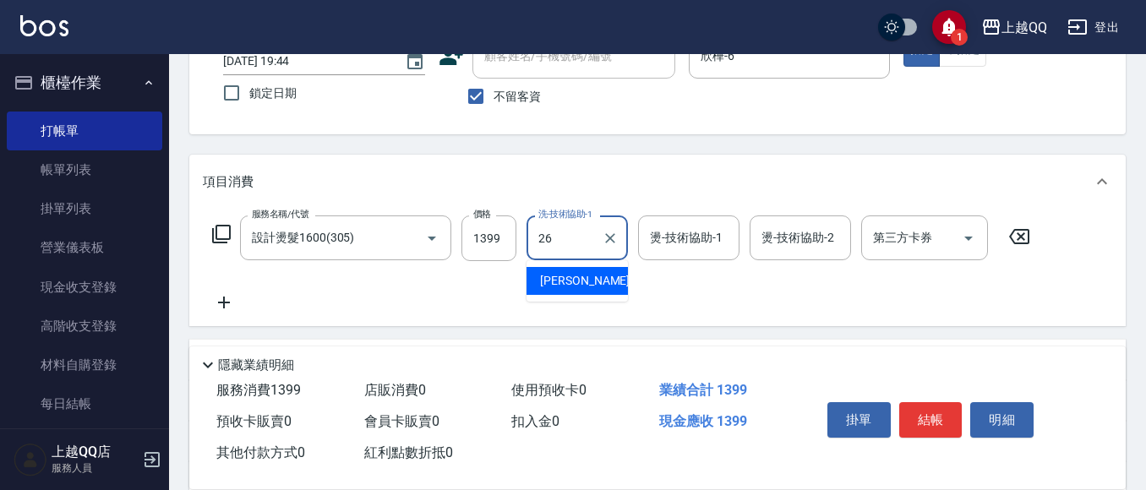
type input "[PERSON_NAME]-26"
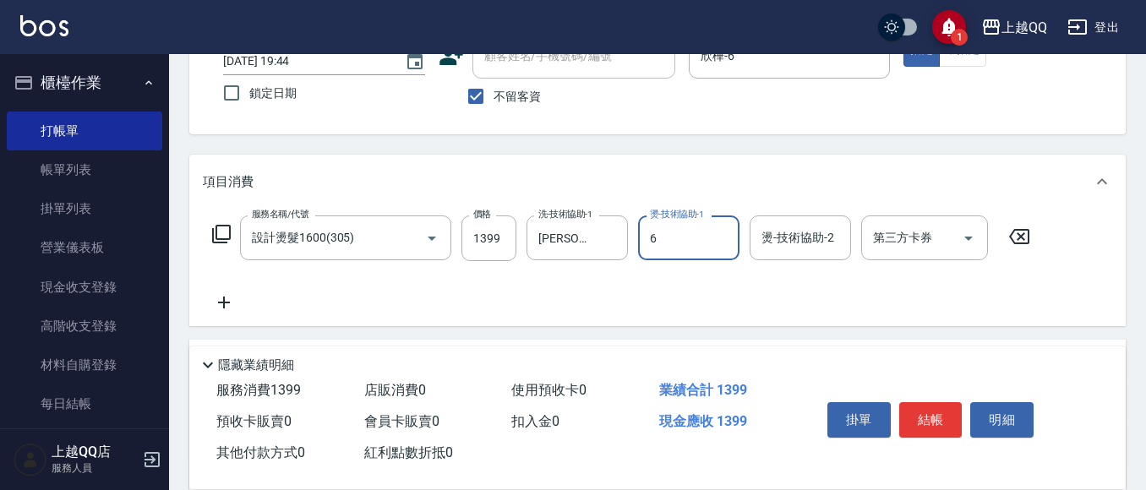
type input "欣樺-6"
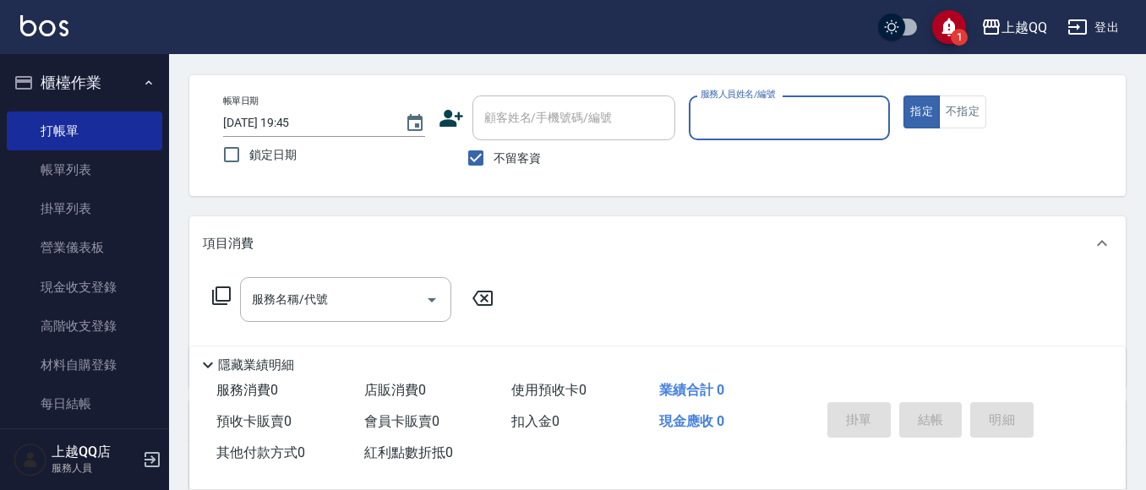
scroll to position [122, 0]
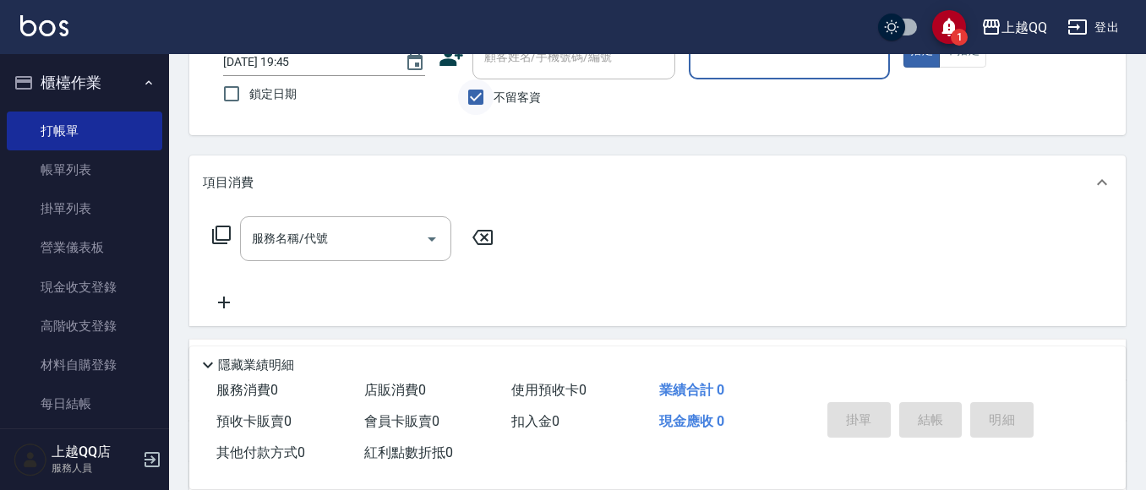
click at [478, 99] on input "不留客資" at bounding box center [476, 97] width 36 height 36
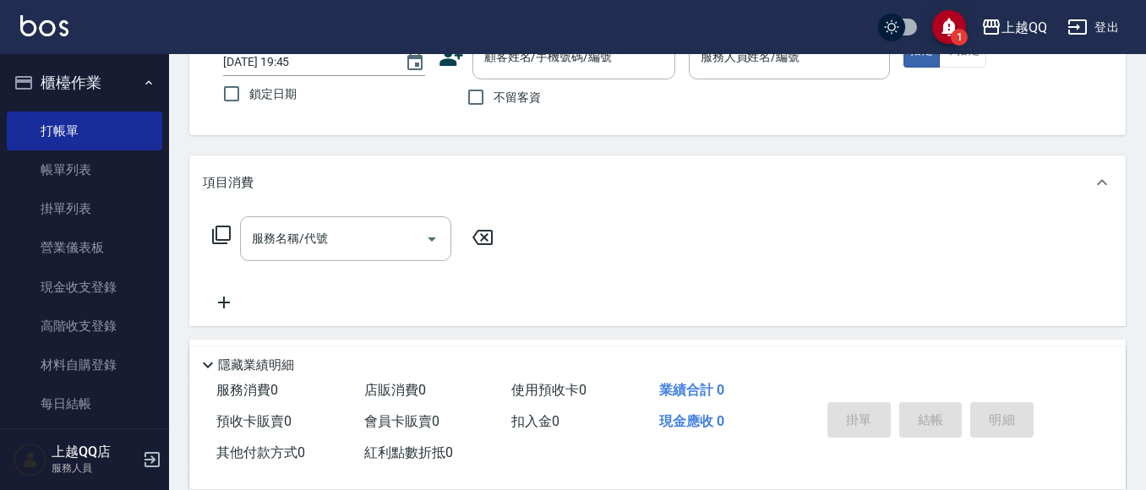
click at [557, 27] on div "1 上越QQ 登出" at bounding box center [573, 27] width 1146 height 54
click at [529, 50] on div "1 上越QQ 登出" at bounding box center [573, 27] width 1146 height 54
click at [506, 75] on div "顧客姓名/手機號碼/編號" at bounding box center [574, 57] width 203 height 45
click at [904, 35] on button "指定" at bounding box center [922, 51] width 36 height 33
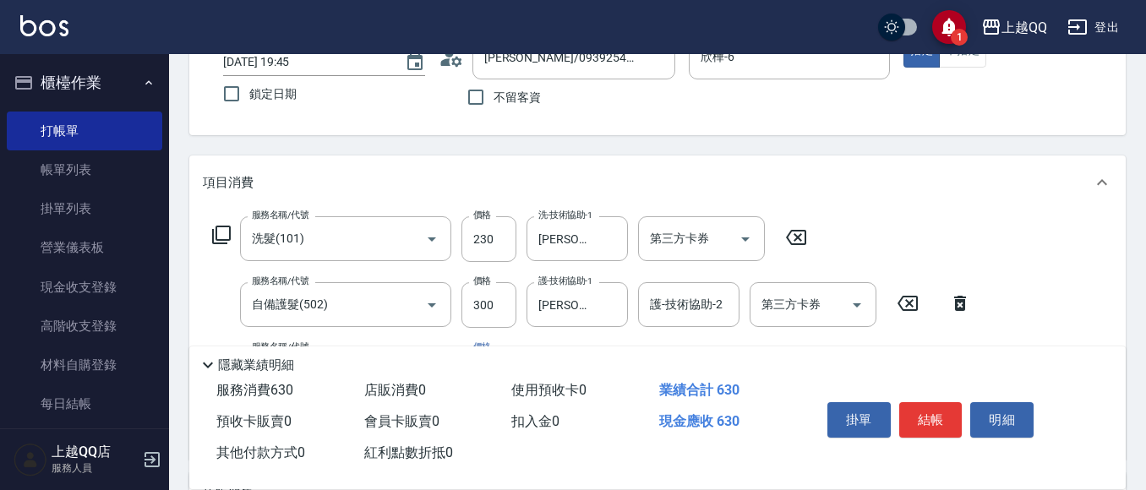
scroll to position [206, 0]
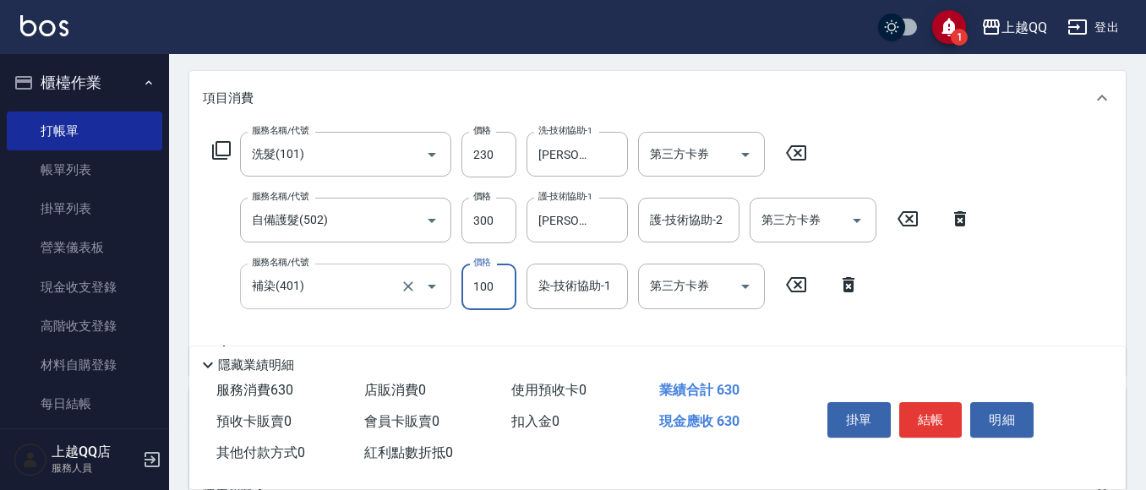
click at [361, 288] on input "補染(401)" at bounding box center [322, 286] width 149 height 30
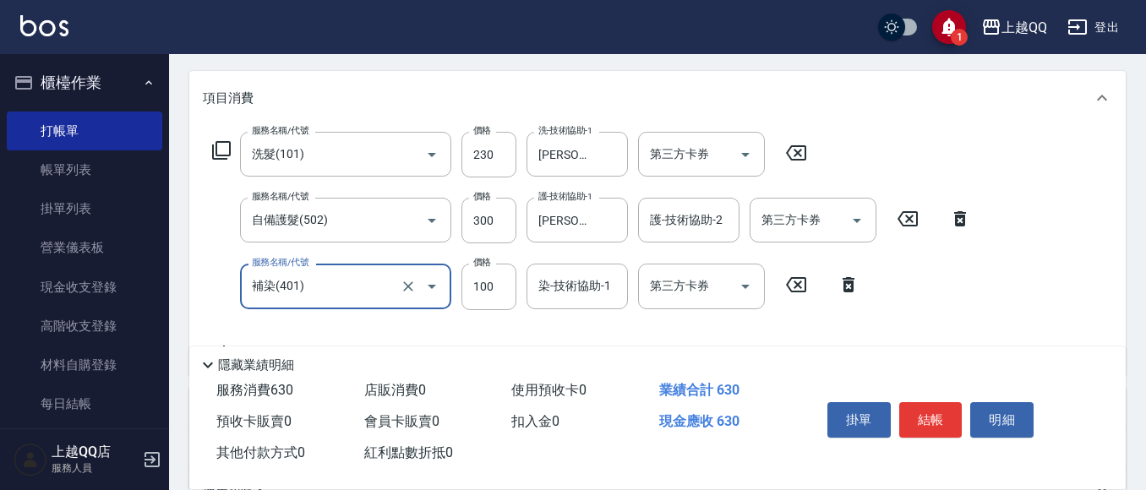
click at [372, 296] on input "補染(401)" at bounding box center [322, 286] width 149 height 30
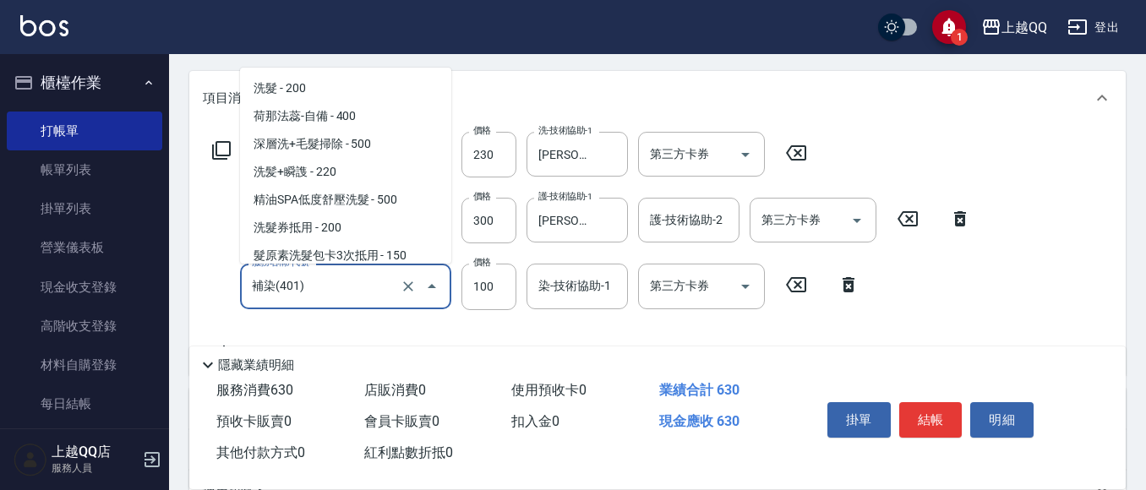
scroll to position [452, 0]
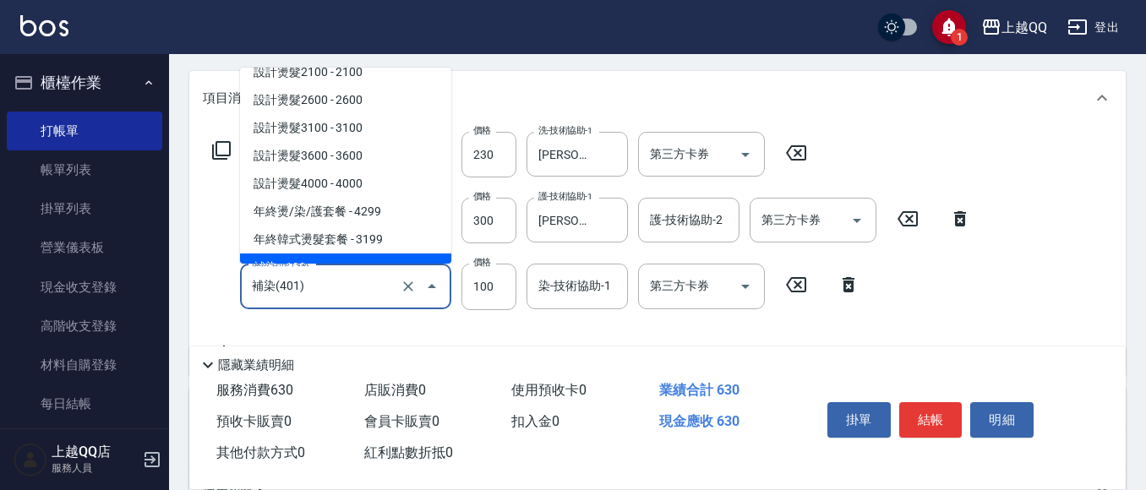
click at [423, 279] on icon "Close" at bounding box center [432, 286] width 20 height 20
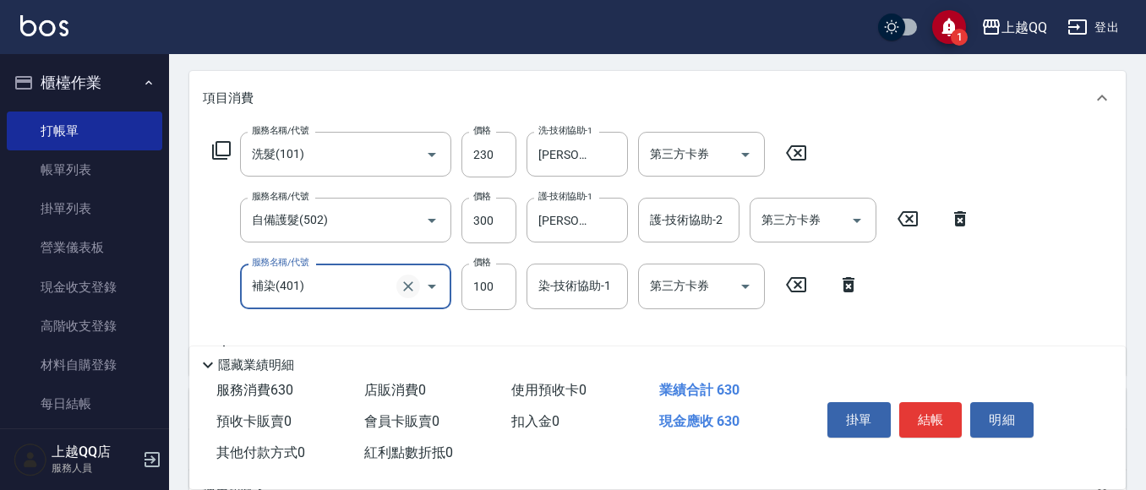
drag, startPoint x: 408, startPoint y: 283, endPoint x: 484, endPoint y: 6, distance: 287.3
click at [407, 284] on icon "Clear" at bounding box center [408, 286] width 17 height 17
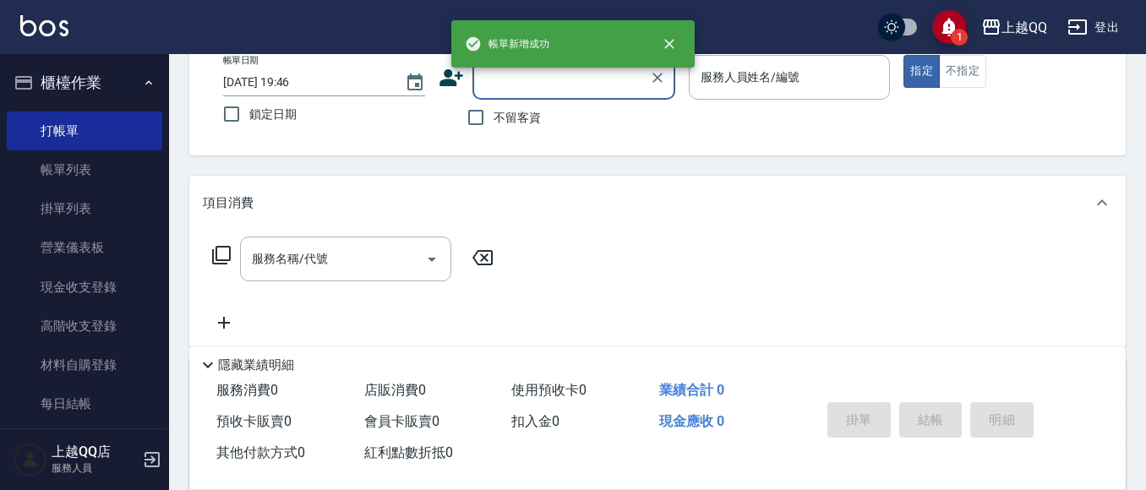
scroll to position [47, 0]
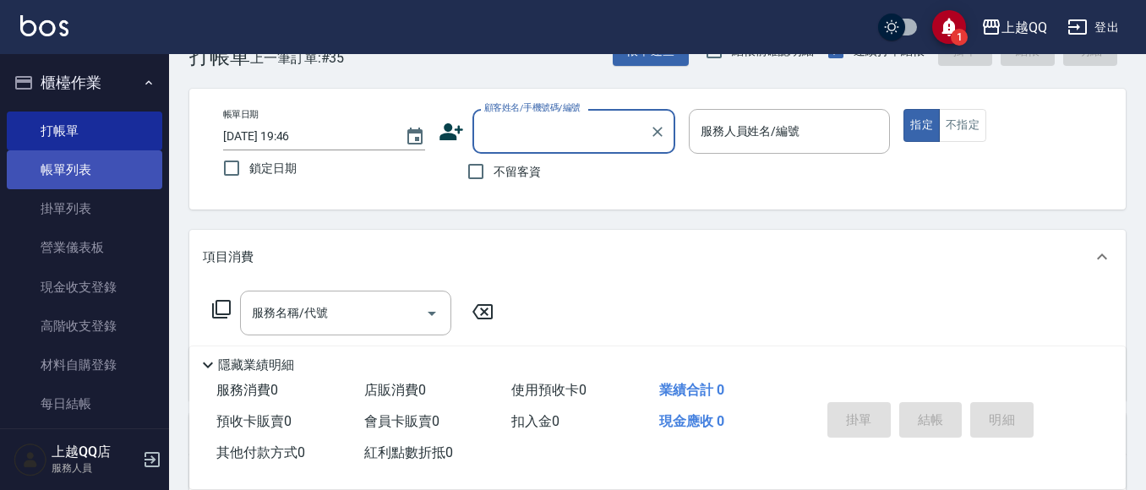
click at [124, 176] on link "帳單列表" at bounding box center [85, 169] width 156 height 39
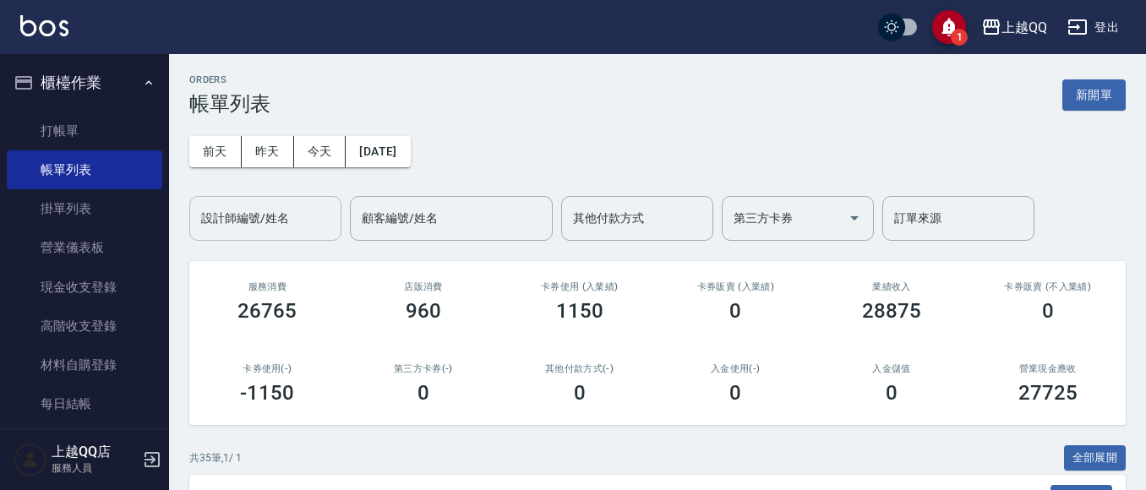
click at [206, 225] on input "設計師編號/姓名" at bounding box center [265, 219] width 137 height 30
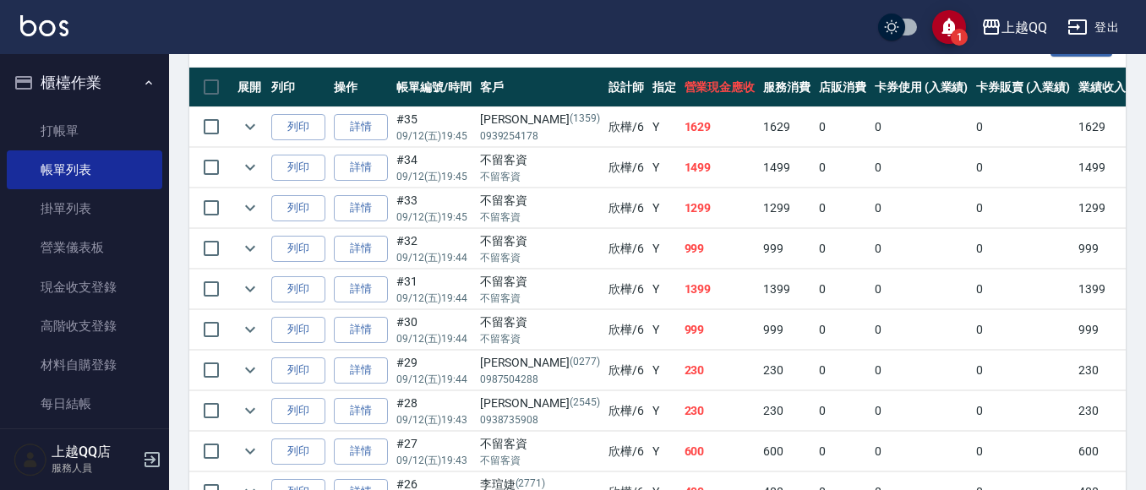
scroll to position [416, 0]
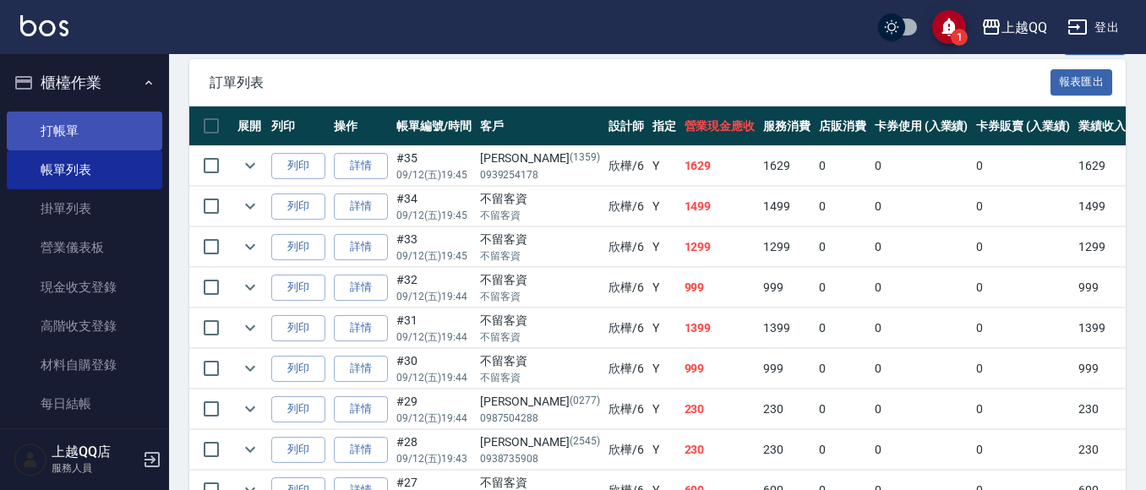
click at [94, 117] on link "打帳單" at bounding box center [85, 131] width 156 height 39
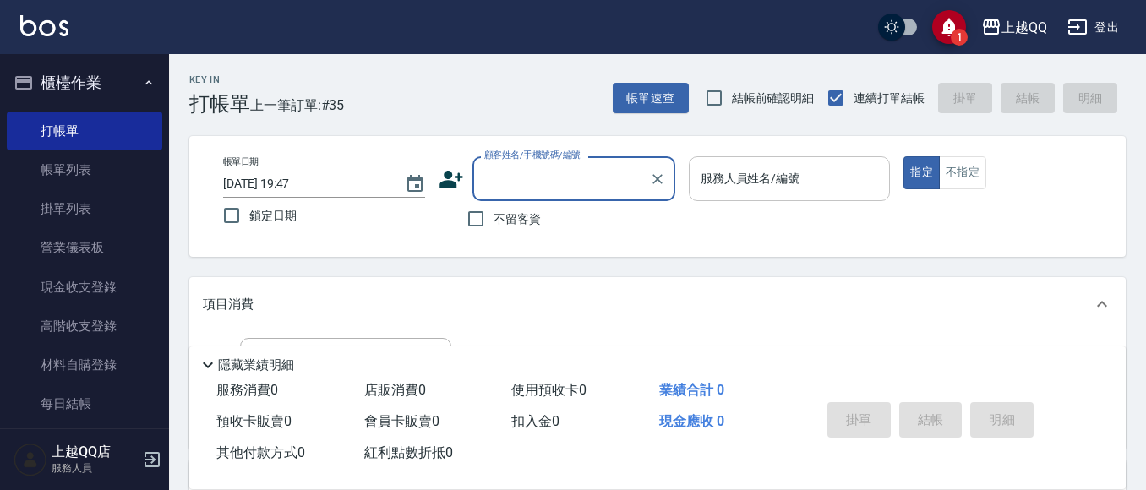
drag, startPoint x: 464, startPoint y: 203, endPoint x: 713, endPoint y: 179, distance: 249.6
click at [477, 211] on input "不留客資" at bounding box center [476, 219] width 36 height 36
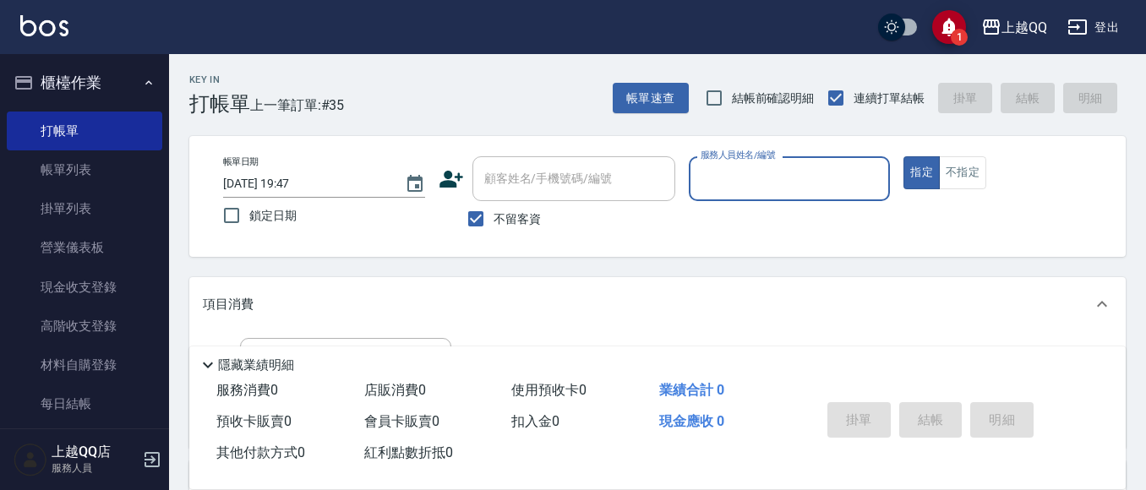
scroll to position [85, 0]
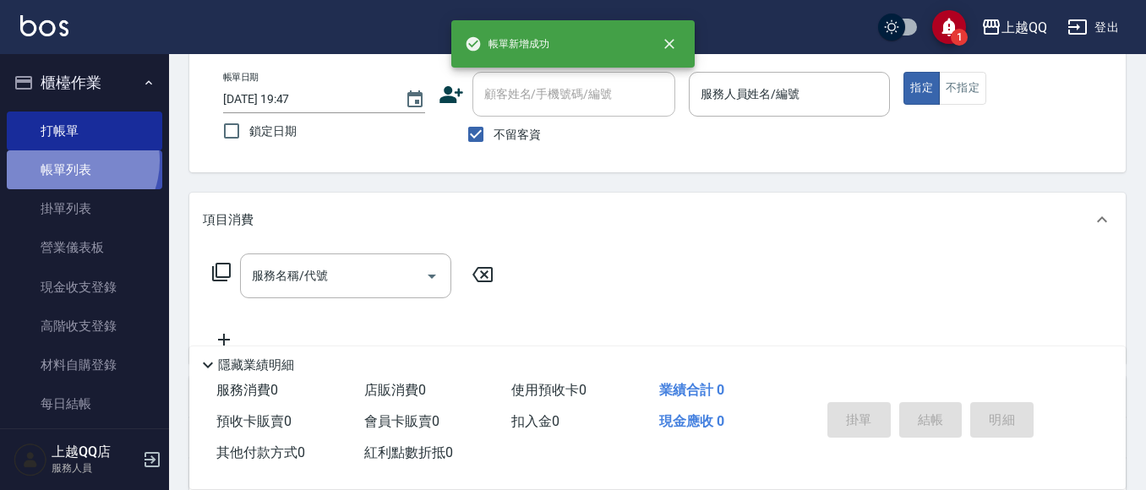
click at [68, 161] on link "帳單列表" at bounding box center [85, 169] width 156 height 39
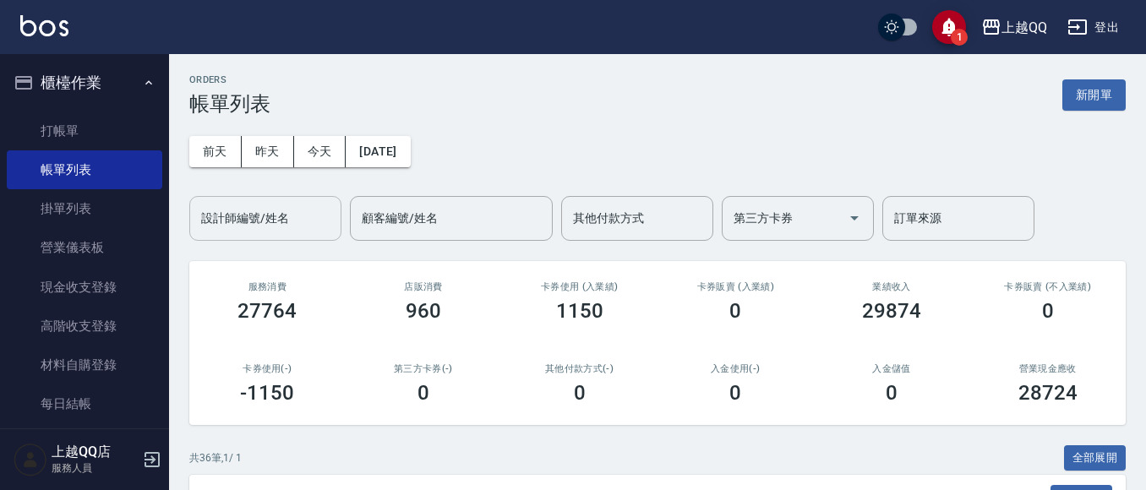
click at [289, 217] on input "設計師編號/姓名" at bounding box center [265, 219] width 137 height 30
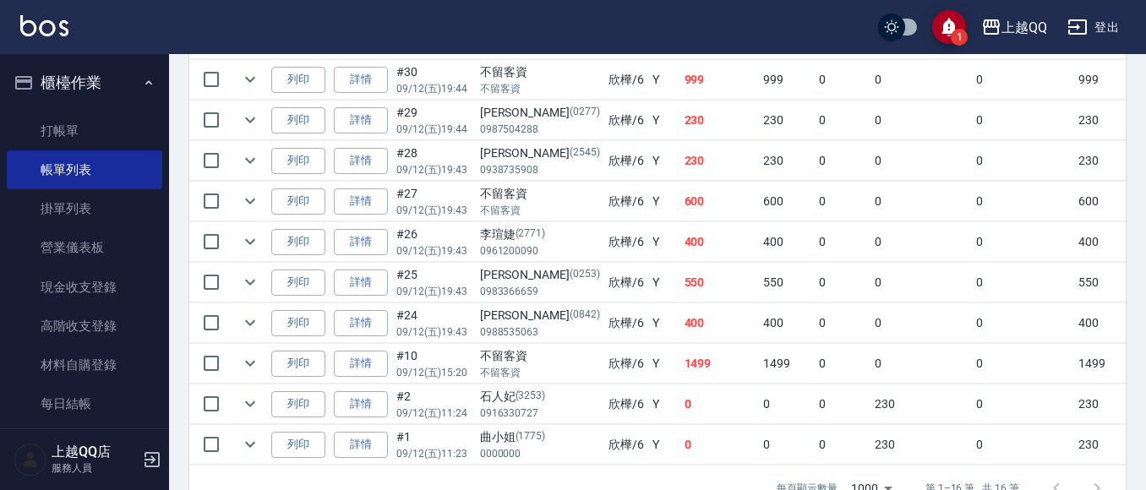
scroll to position [717, 0]
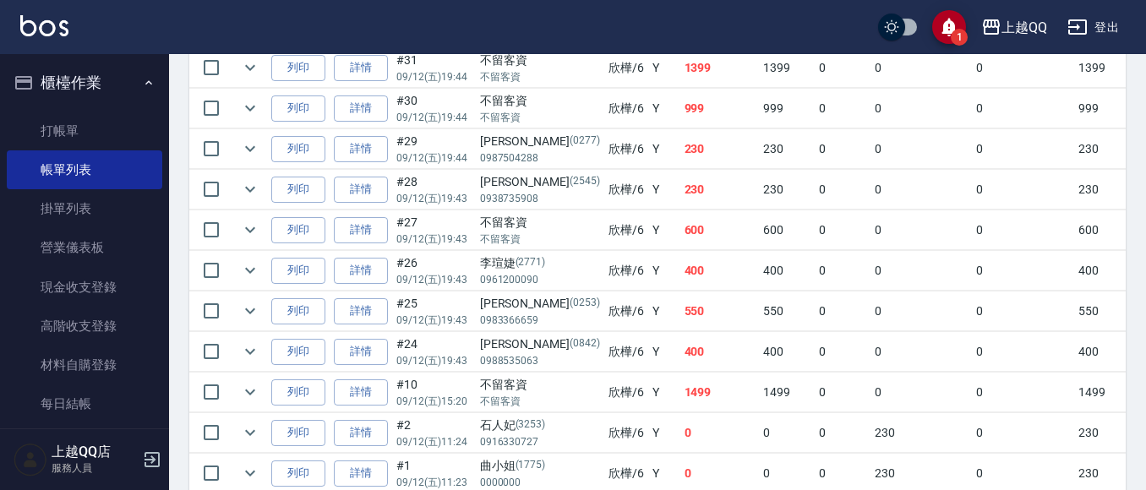
click at [76, 107] on ul "打帳單 帳單列表 掛單列表 營業儀表板 現金收支登錄 高階收支登錄 材料自購登錄 每日結帳 排班表 現場電腦打卡" at bounding box center [85, 307] width 156 height 405
click at [70, 147] on link "打帳單" at bounding box center [85, 131] width 156 height 39
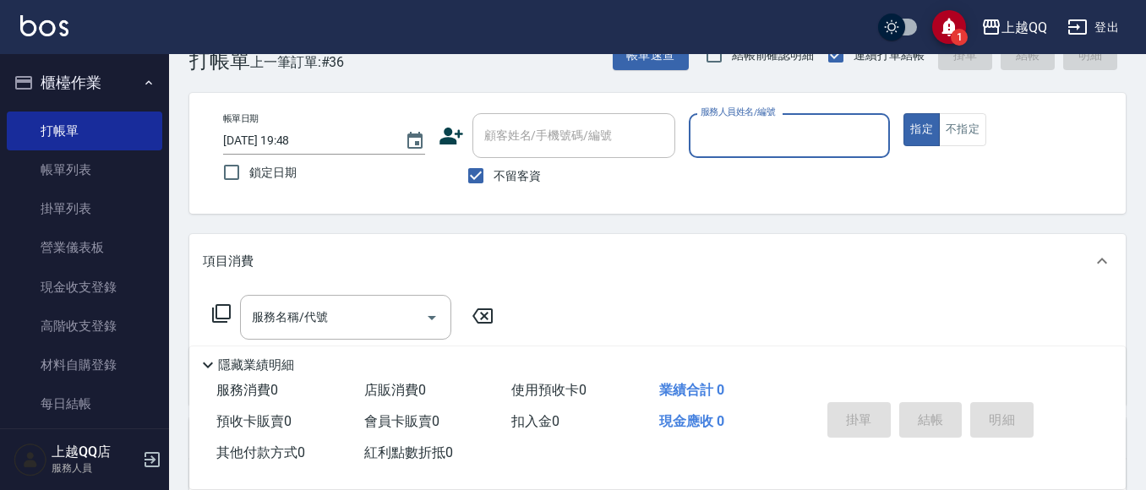
scroll to position [85, 0]
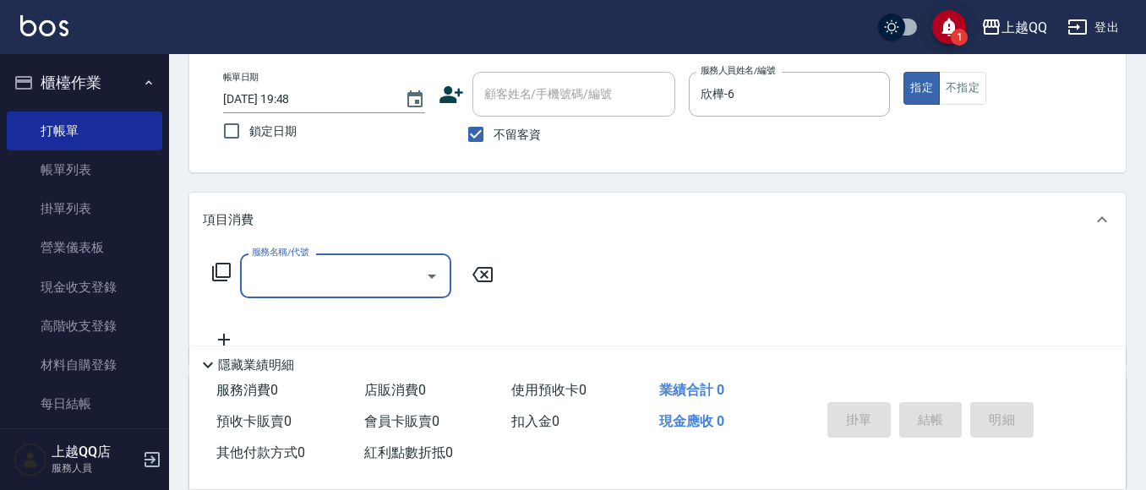
drag, startPoint x: 966, startPoint y: 104, endPoint x: 926, endPoint y: 117, distance: 41.7
click at [966, 103] on button "不指定" at bounding box center [962, 88] width 47 height 33
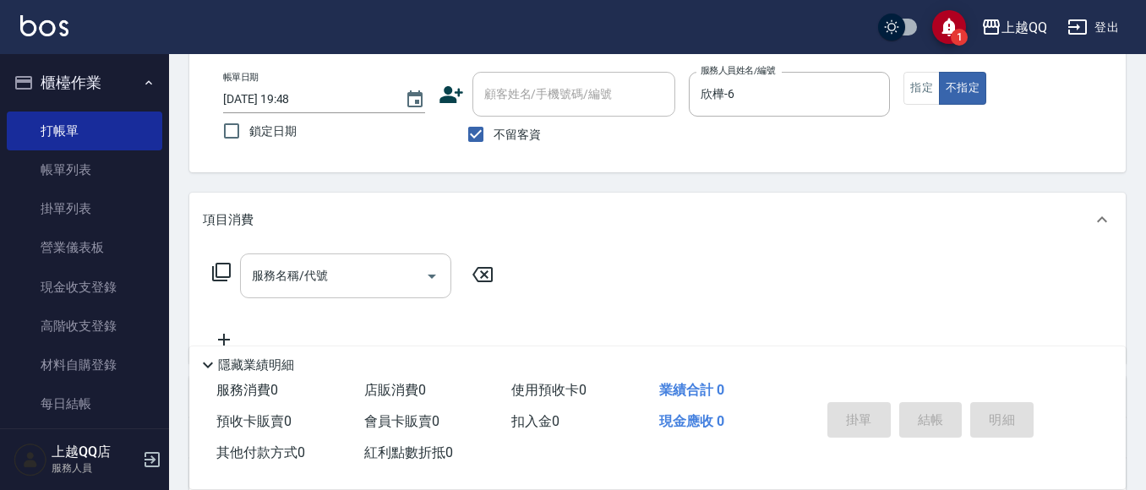
click at [293, 281] on input "服務名稱/代號" at bounding box center [333, 276] width 171 height 30
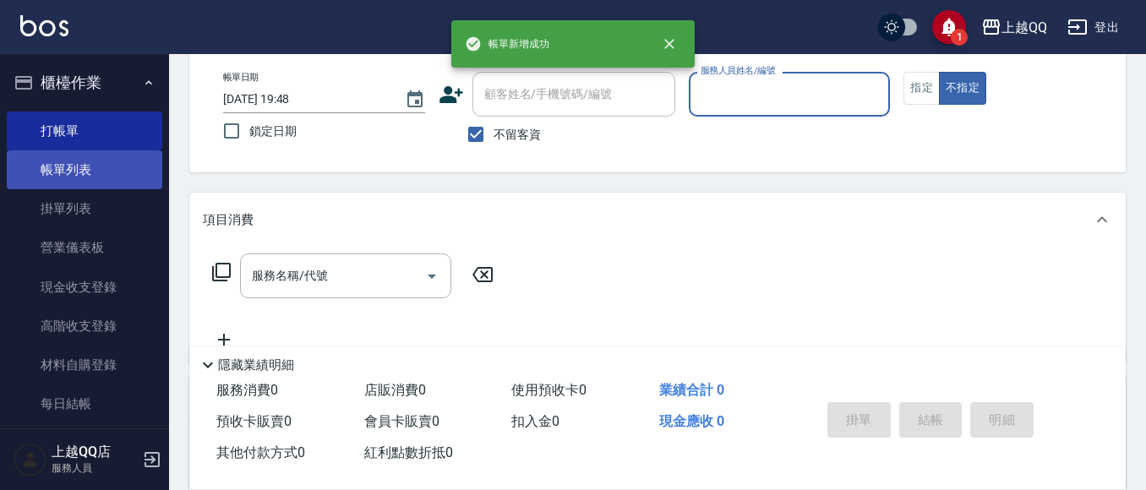
click at [91, 181] on link "帳單列表" at bounding box center [85, 169] width 156 height 39
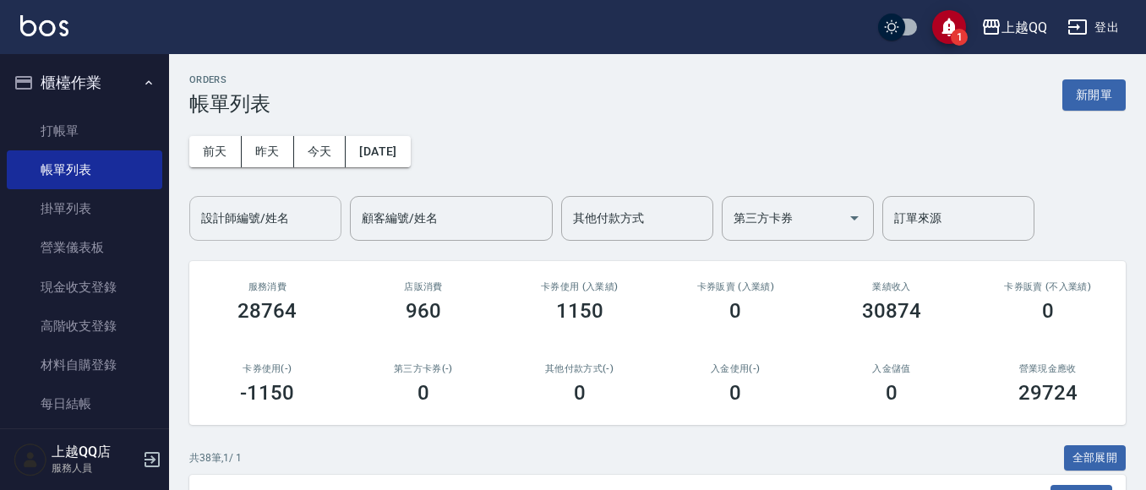
click at [281, 213] on input "設計師編號/姓名" at bounding box center [265, 219] width 137 height 30
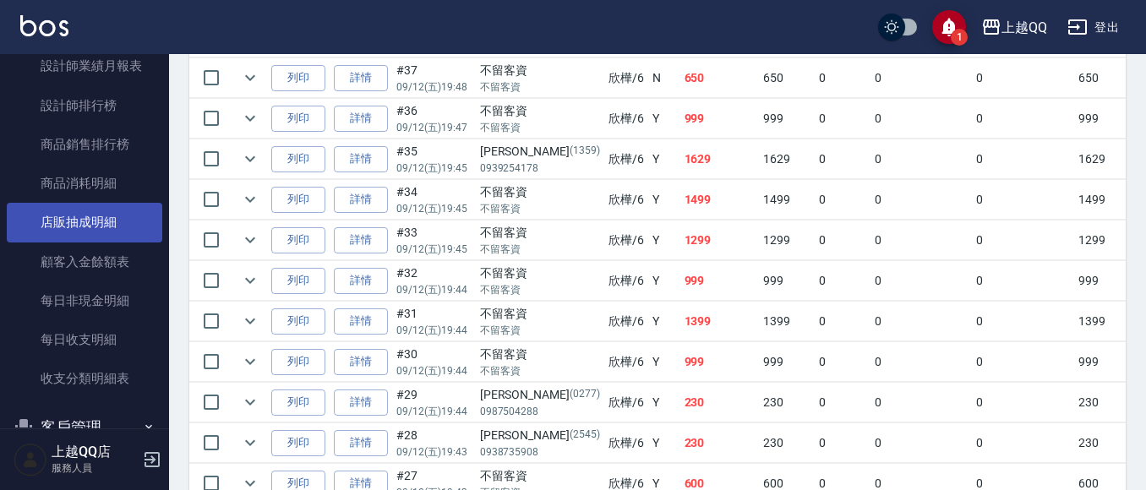
scroll to position [823, 0]
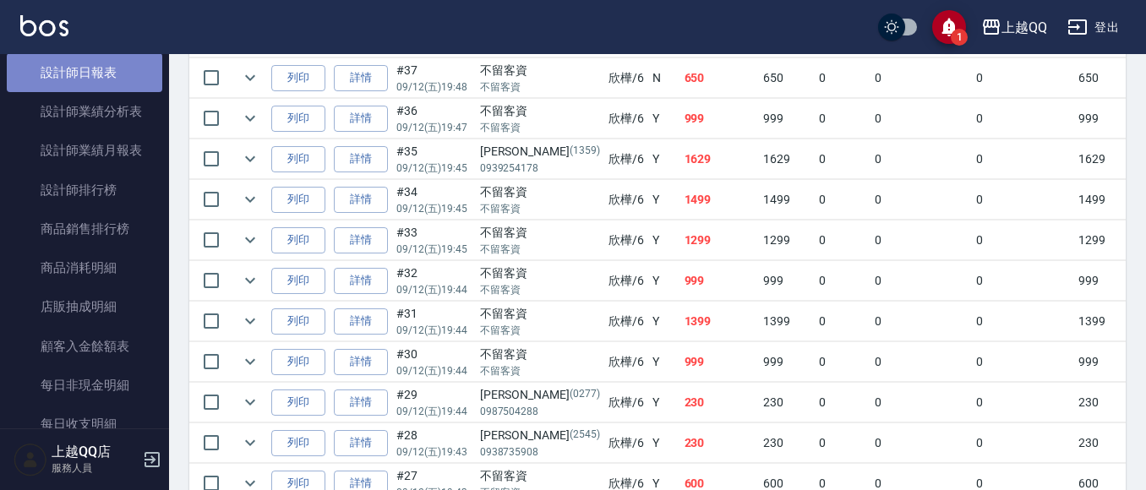
click at [110, 74] on link "設計師日報表" at bounding box center [85, 72] width 156 height 39
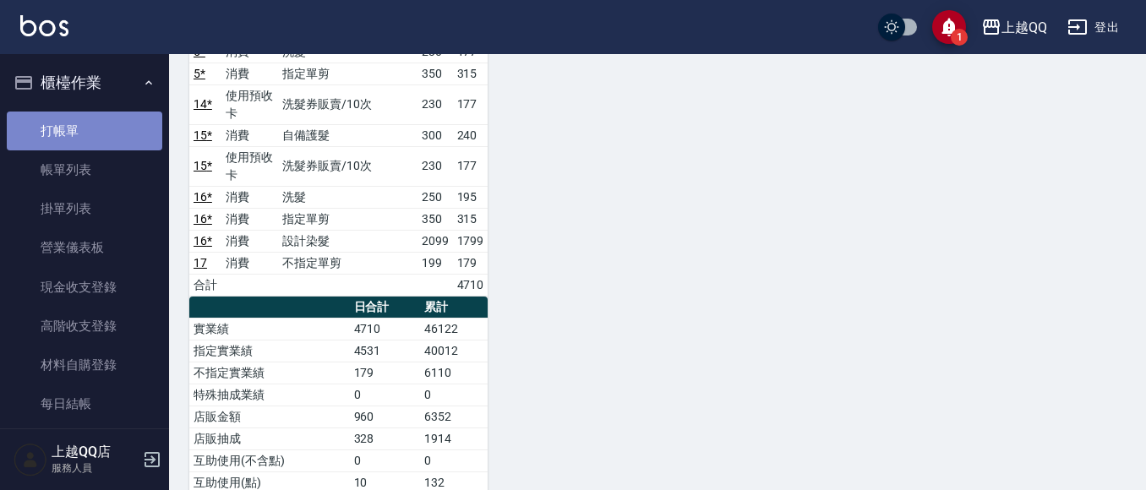
click at [93, 123] on link "打帳單" at bounding box center [85, 131] width 156 height 39
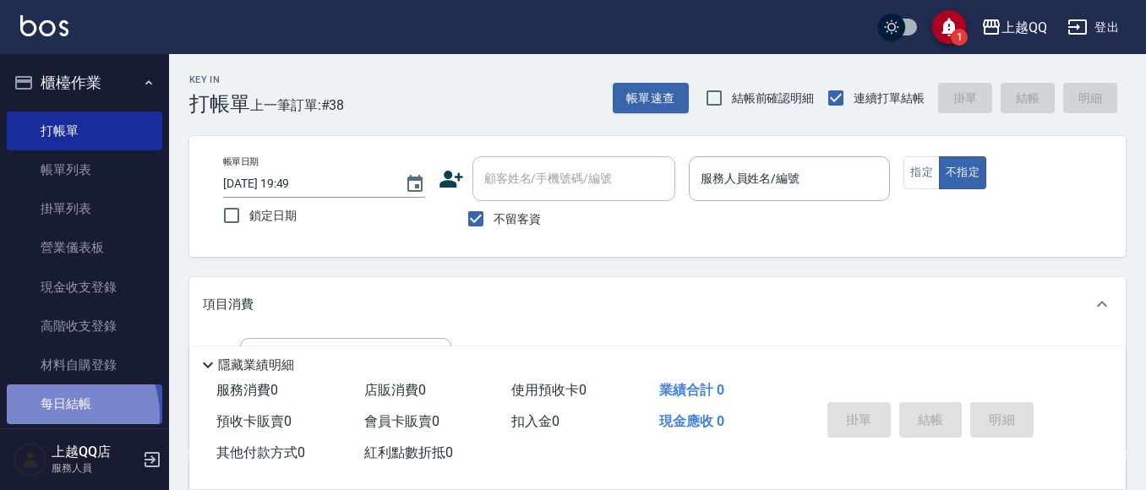
click at [58, 416] on link "每日結帳" at bounding box center [85, 404] width 156 height 39
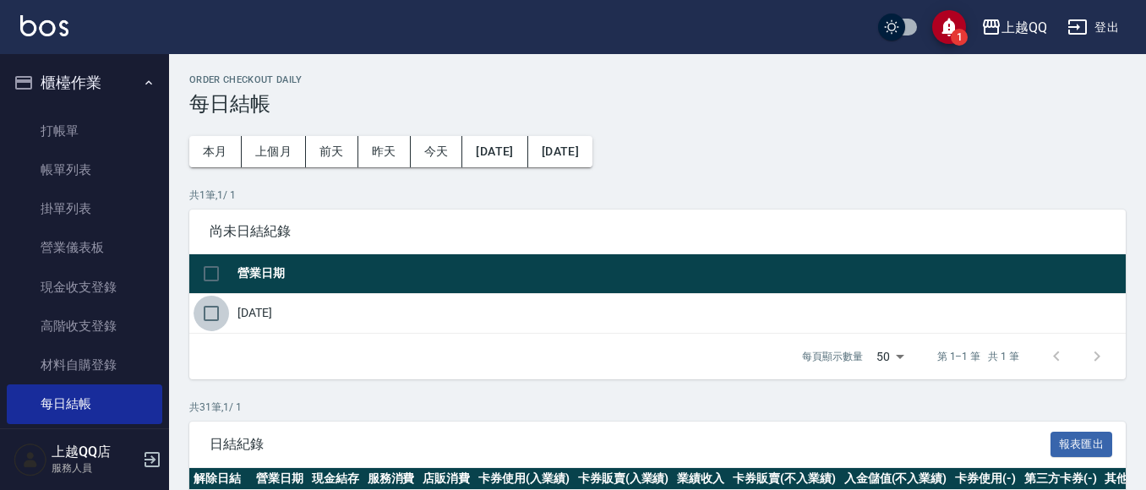
click at [209, 309] on input "checkbox" at bounding box center [212, 314] width 36 height 36
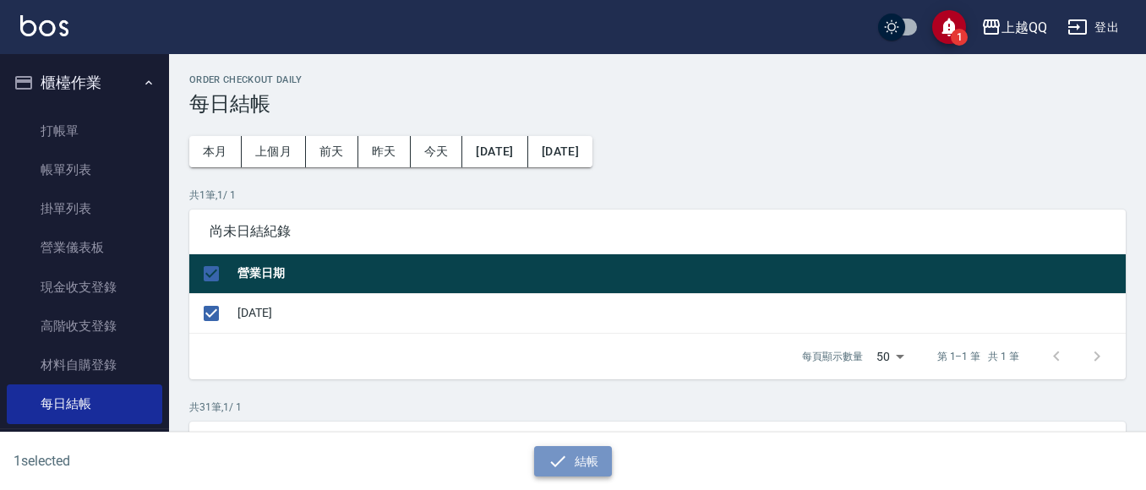
click at [579, 460] on button "結帳" at bounding box center [573, 461] width 79 height 31
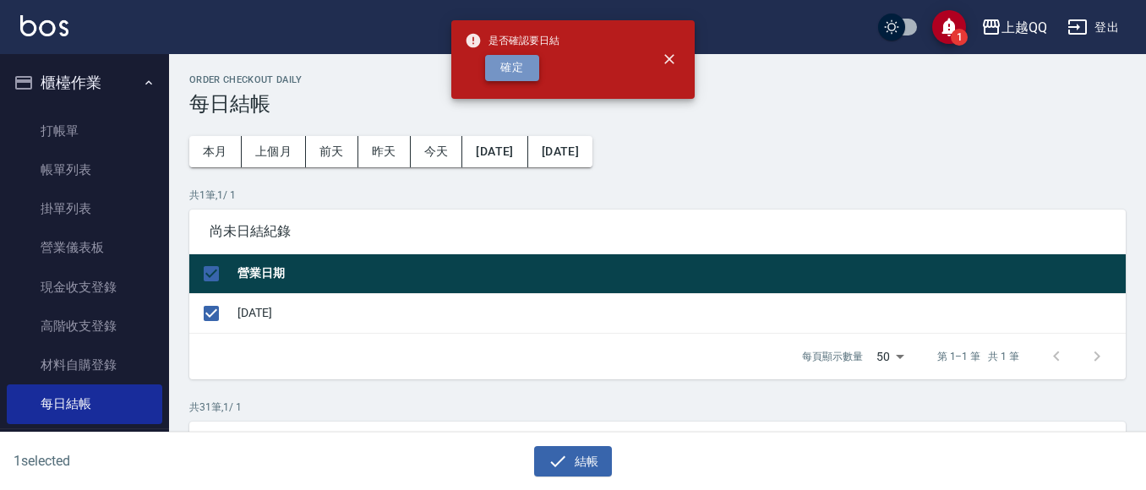
click at [522, 68] on button "確定" at bounding box center [512, 68] width 54 height 26
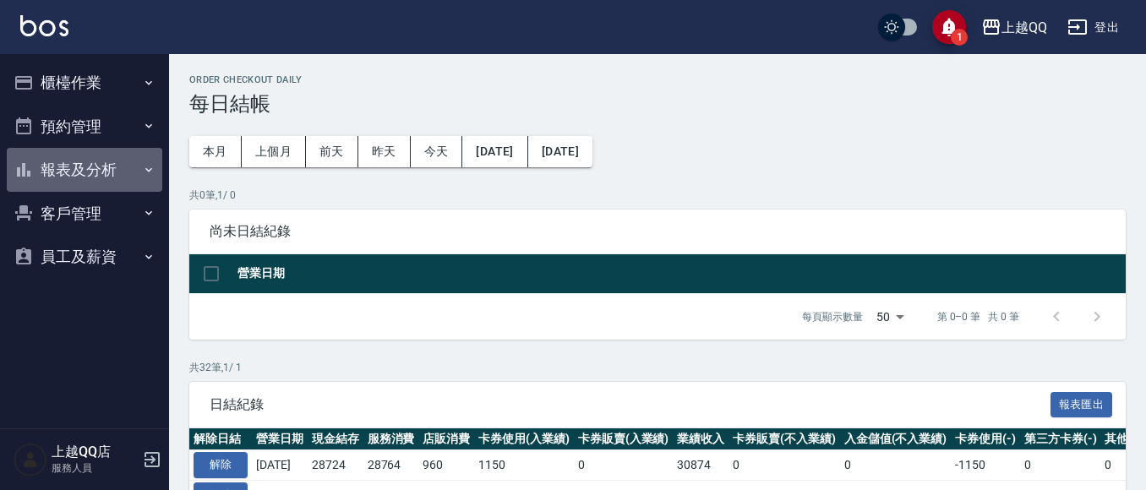
click at [104, 164] on button "報表及分析" at bounding box center [85, 170] width 156 height 44
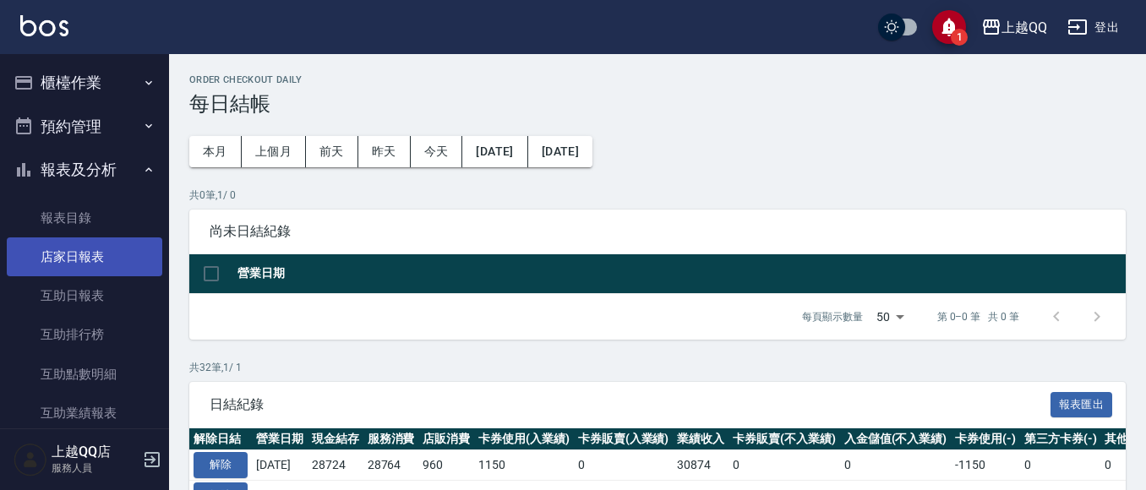
click at [107, 265] on link "店家日報表" at bounding box center [85, 257] width 156 height 39
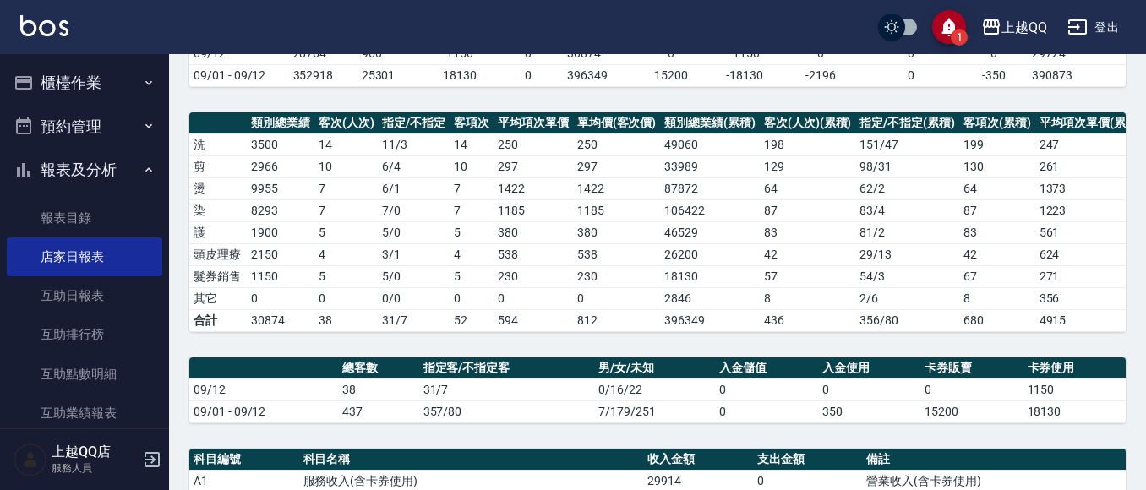
scroll to position [175, 0]
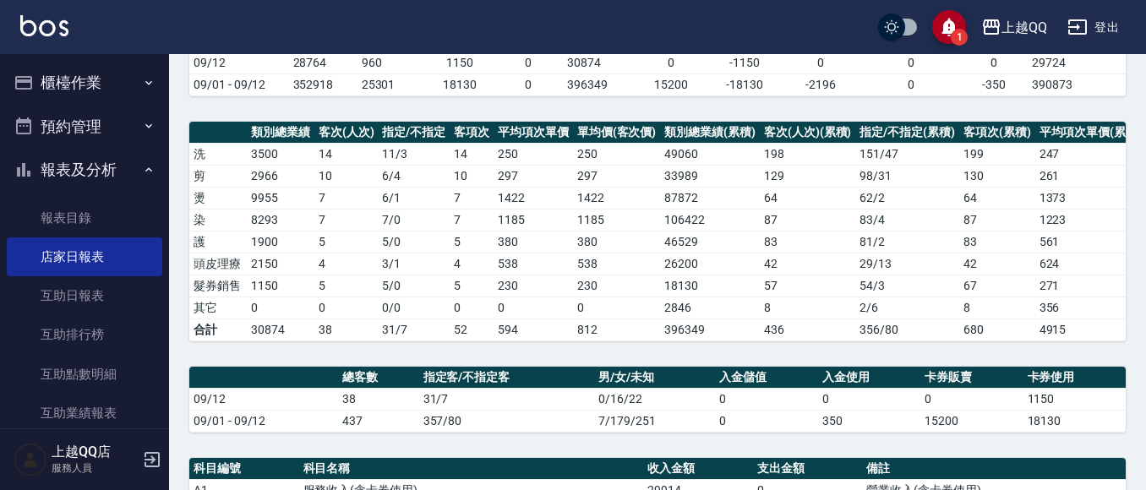
click at [80, 82] on button "櫃檯作業" at bounding box center [85, 83] width 156 height 44
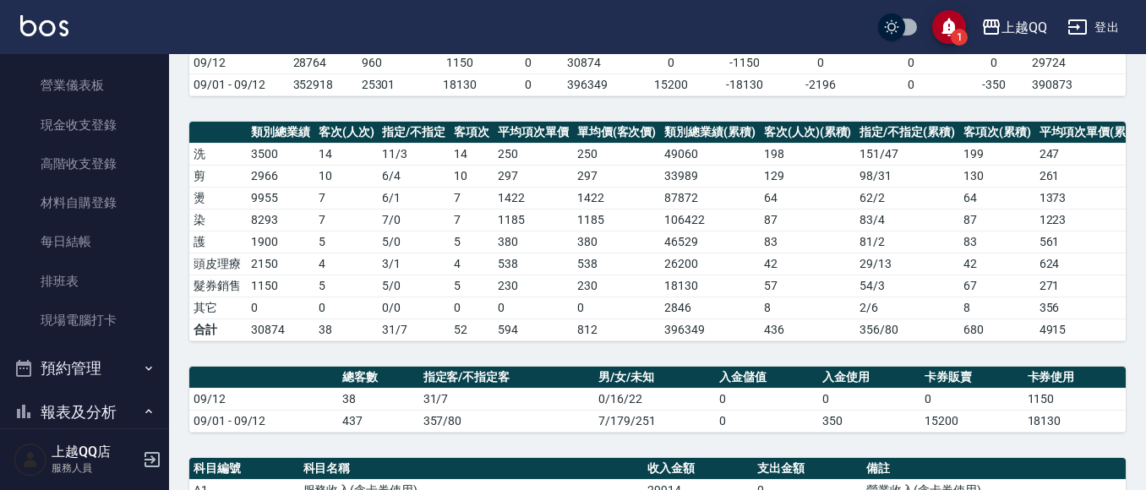
scroll to position [169, 0]
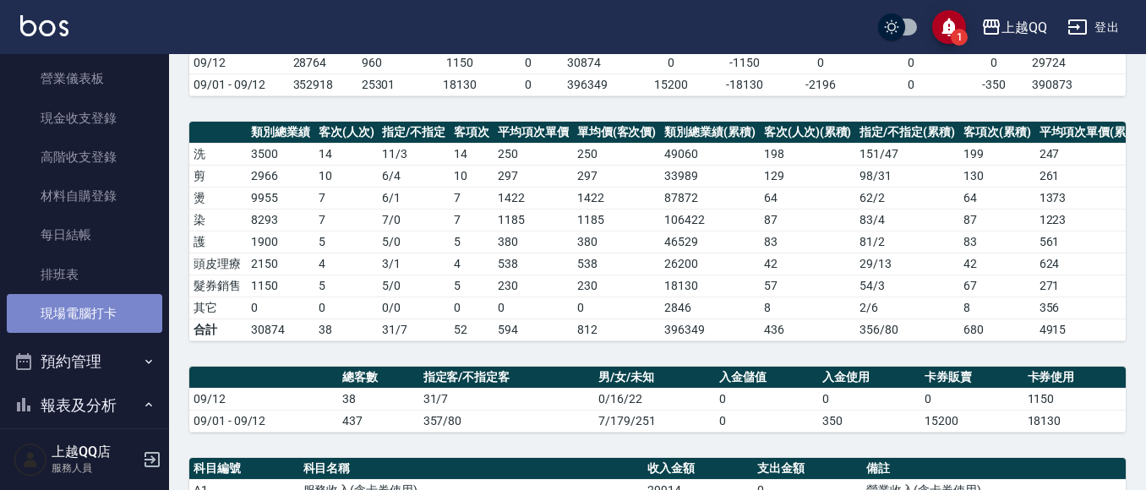
click at [104, 311] on link "現場電腦打卡" at bounding box center [85, 313] width 156 height 39
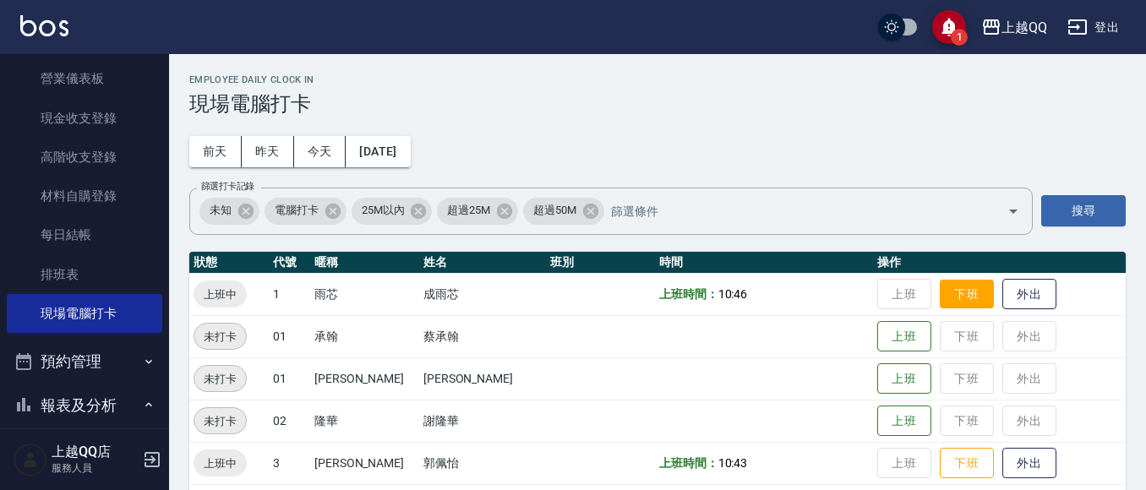
click at [959, 303] on button "下班" at bounding box center [967, 295] width 54 height 30
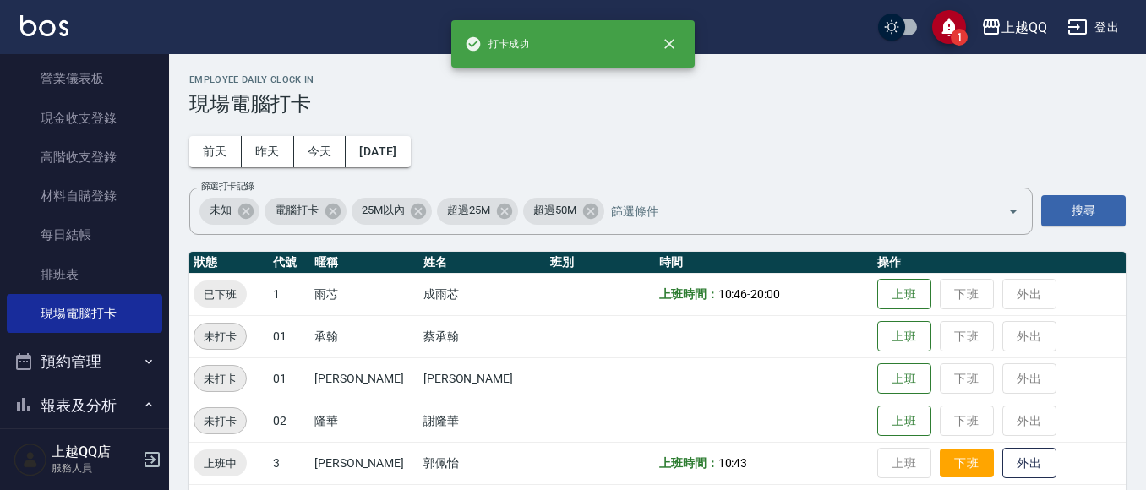
click at [940, 469] on button "下班" at bounding box center [967, 464] width 54 height 30
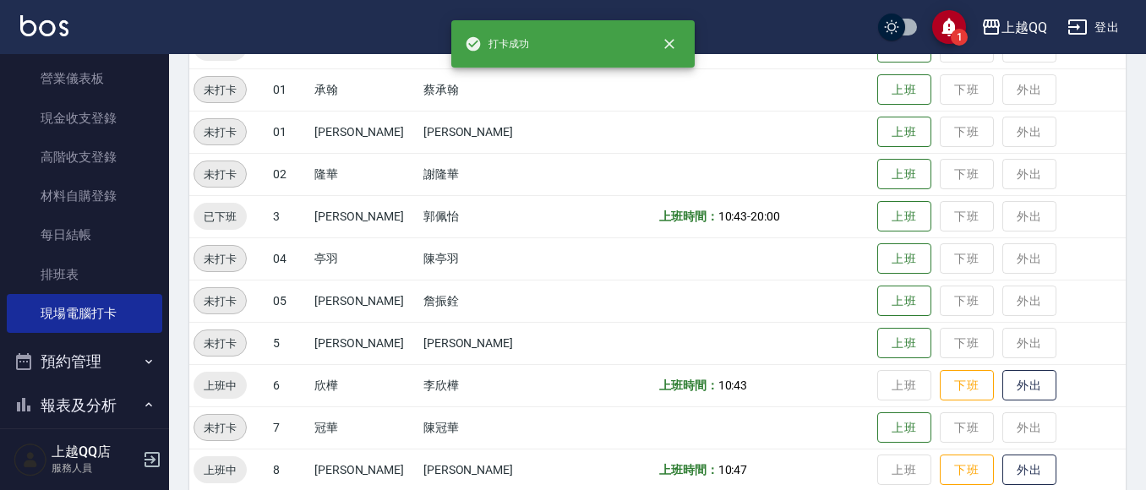
scroll to position [254, 0]
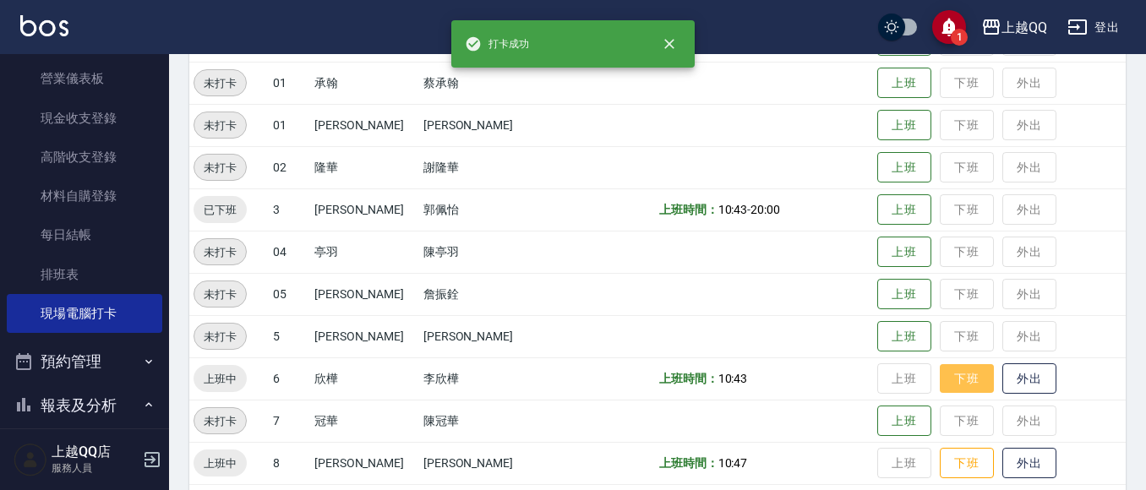
click at [950, 376] on button "下班" at bounding box center [967, 379] width 54 height 30
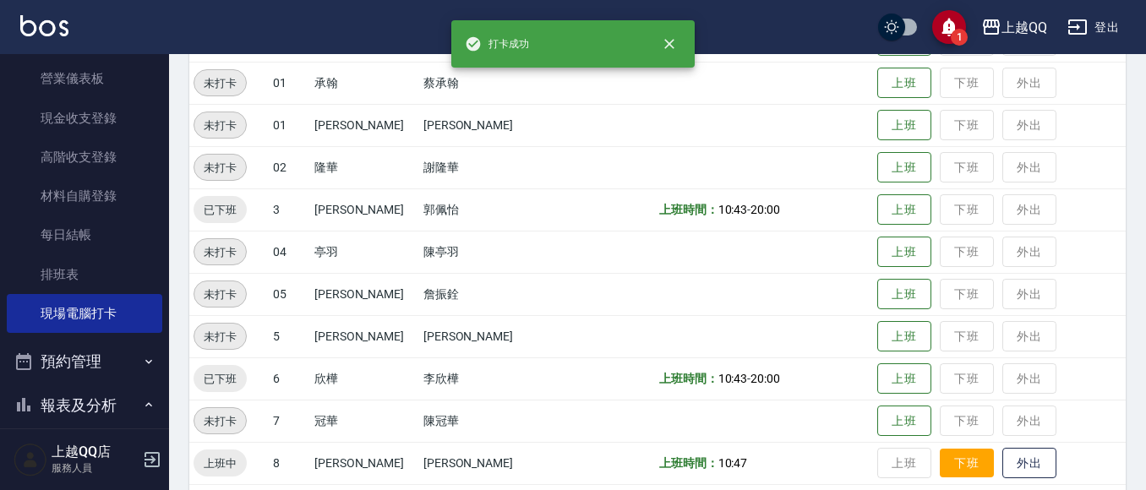
click at [940, 456] on button "下班" at bounding box center [967, 464] width 54 height 30
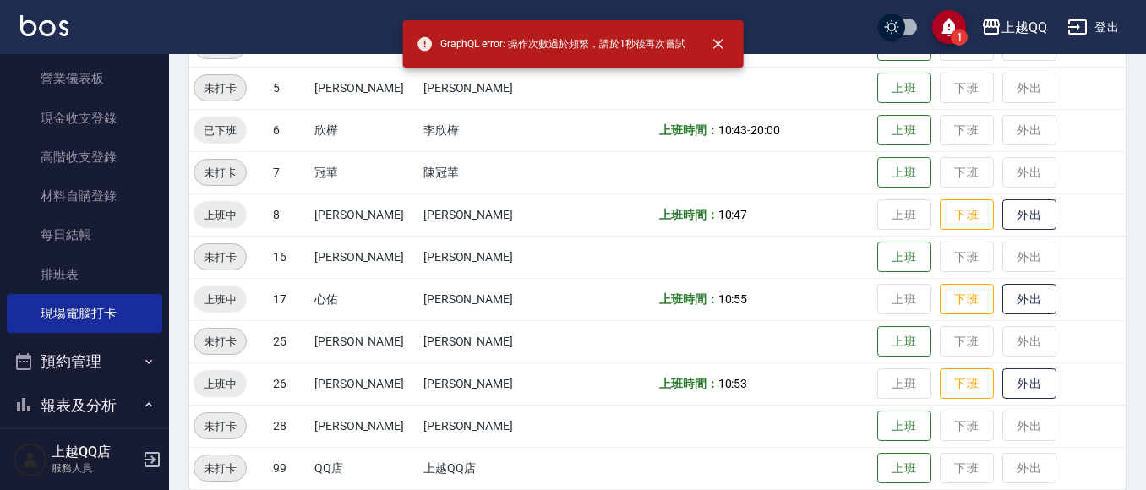
scroll to position [507, 0]
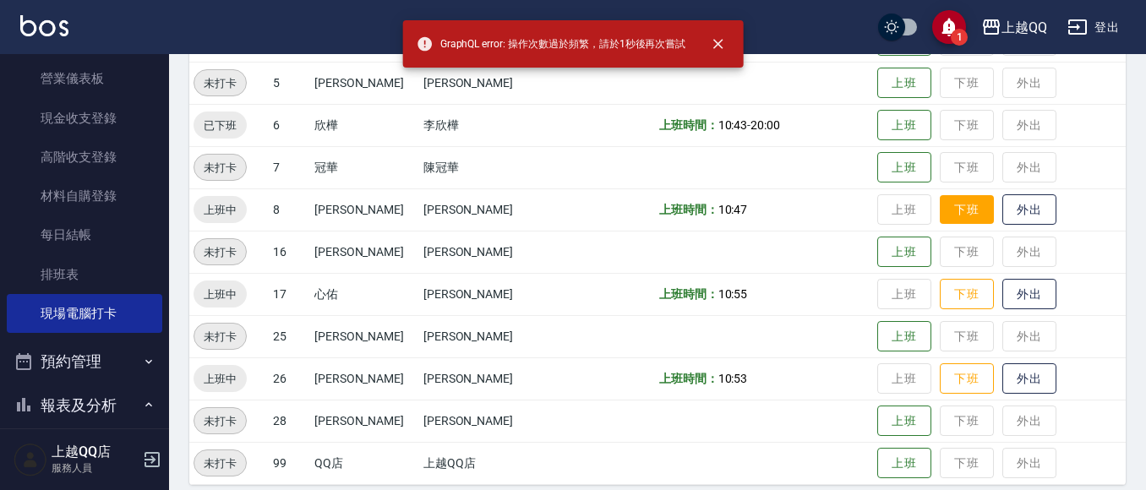
click at [946, 221] on button "下班" at bounding box center [967, 210] width 54 height 30
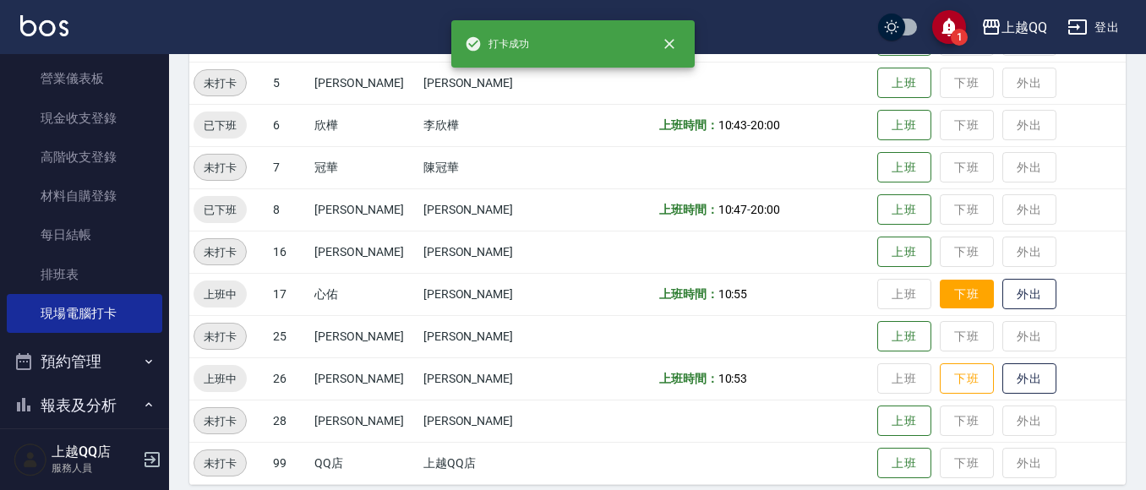
click at [958, 281] on button "下班" at bounding box center [967, 295] width 54 height 30
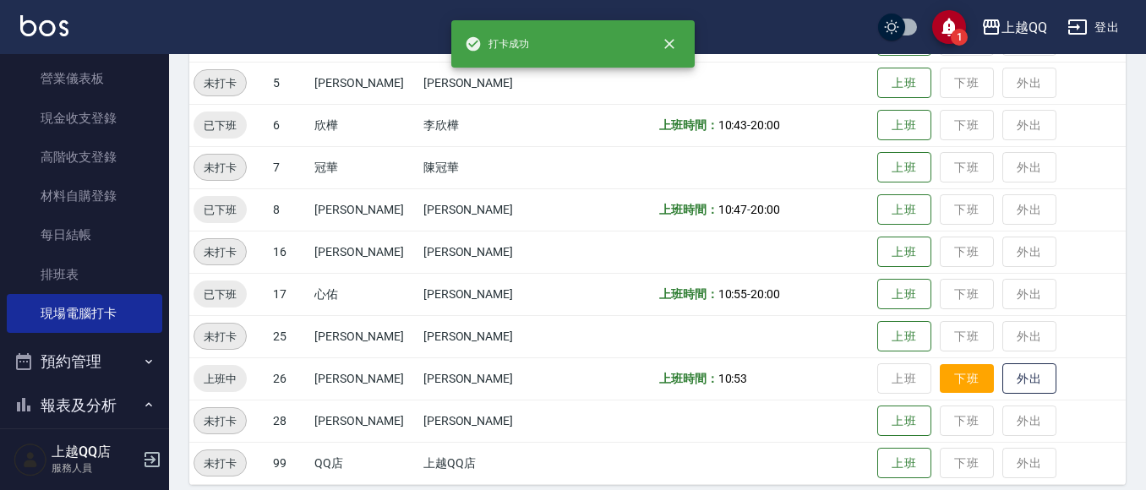
click at [944, 381] on button "下班" at bounding box center [967, 379] width 54 height 30
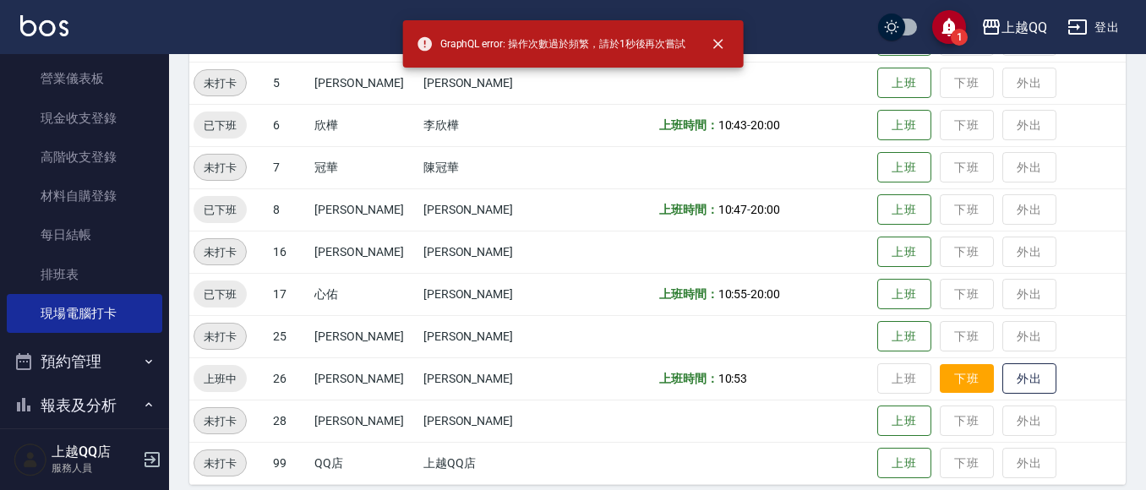
click at [946, 379] on button "下班" at bounding box center [967, 379] width 54 height 30
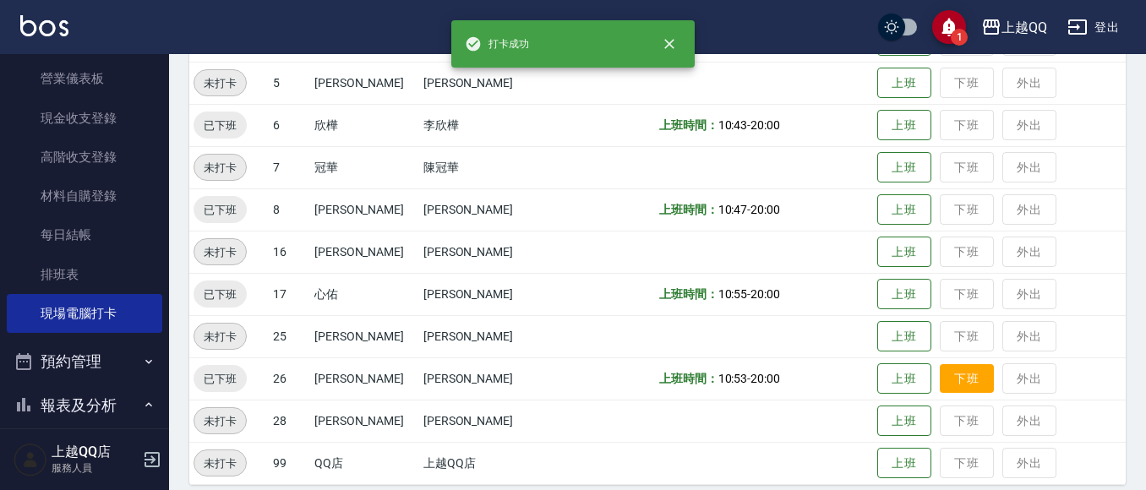
click at [946, 379] on td "上班 下班 外出" at bounding box center [999, 379] width 253 height 42
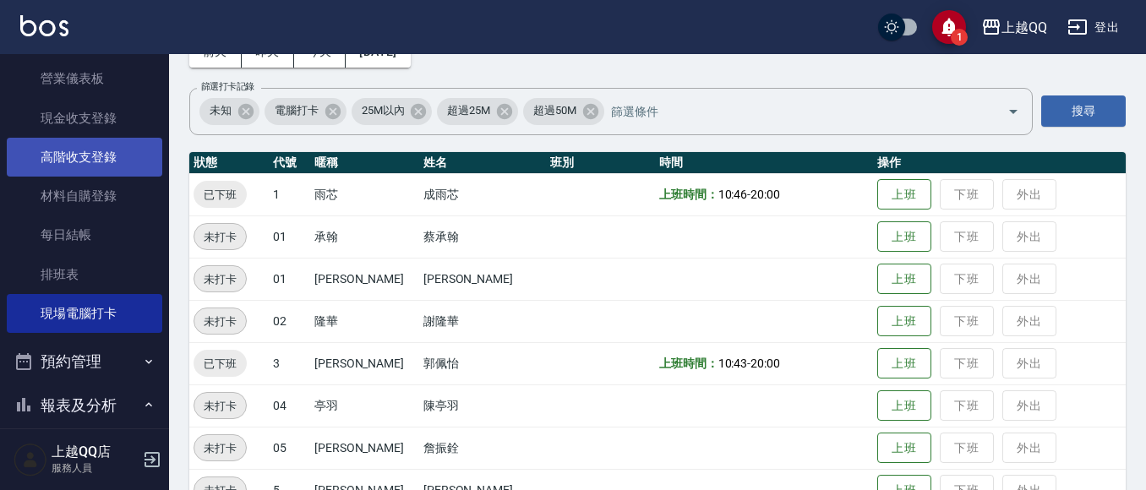
scroll to position [0, 0]
